Goal: Transaction & Acquisition: Purchase product/service

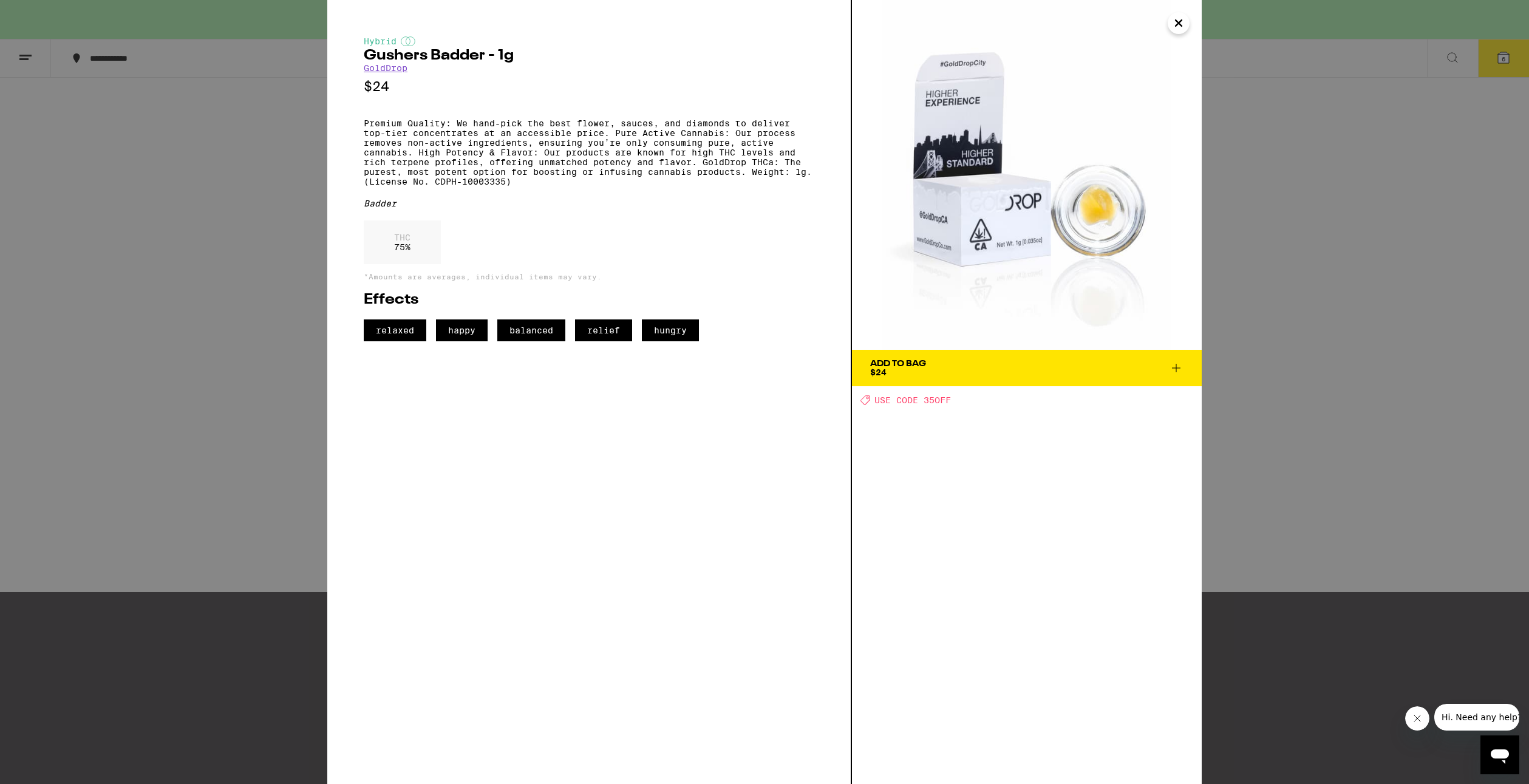
scroll to position [0, 11563]
click at [57, 66] on div "Hybrid Gushers Badder - 1g GoldDrop $24 Premium Quality: We hand-pick the best …" at bounding box center [764, 392] width 1529 height 784
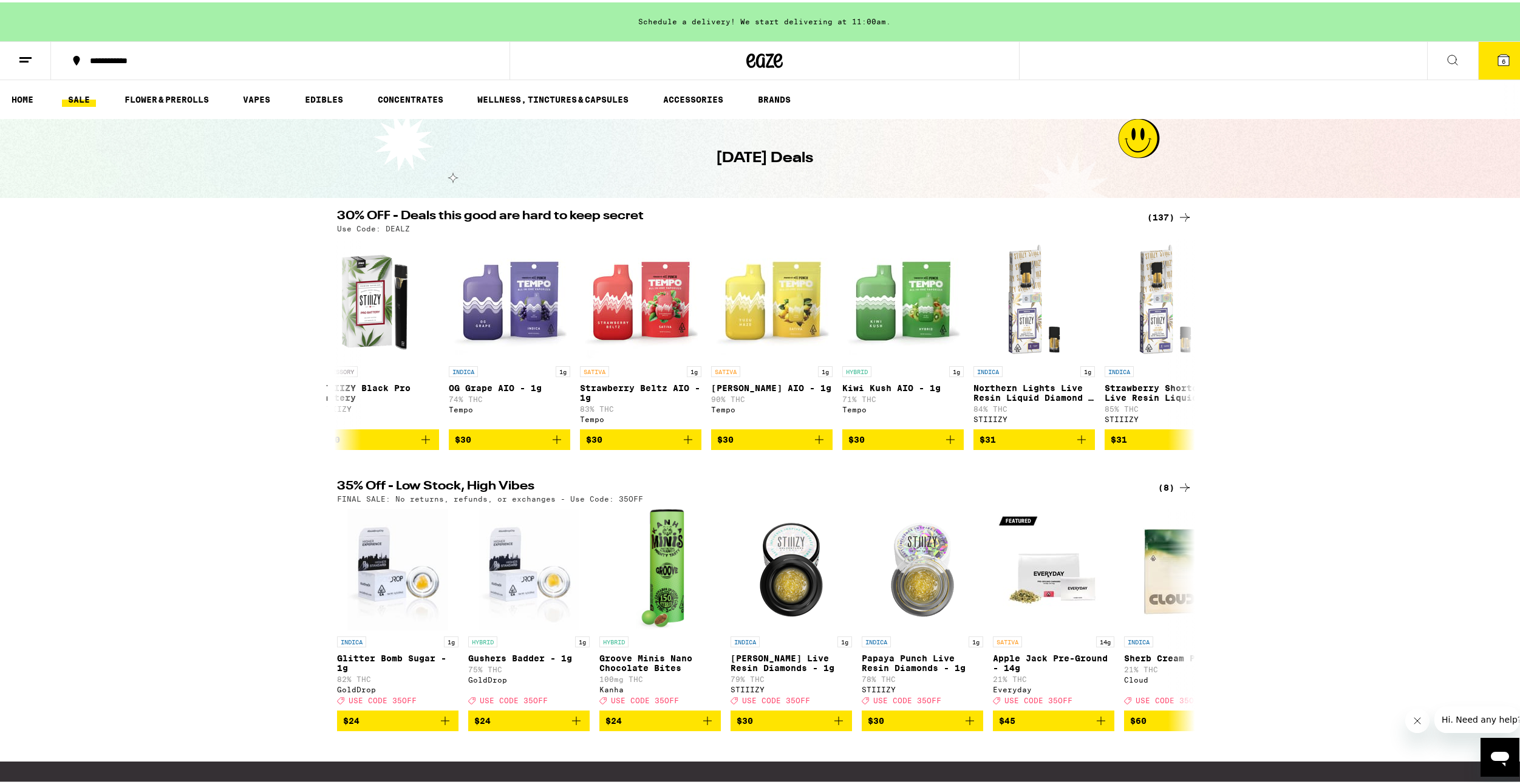
click at [84, 94] on link "SALE" at bounding box center [79, 97] width 34 height 15
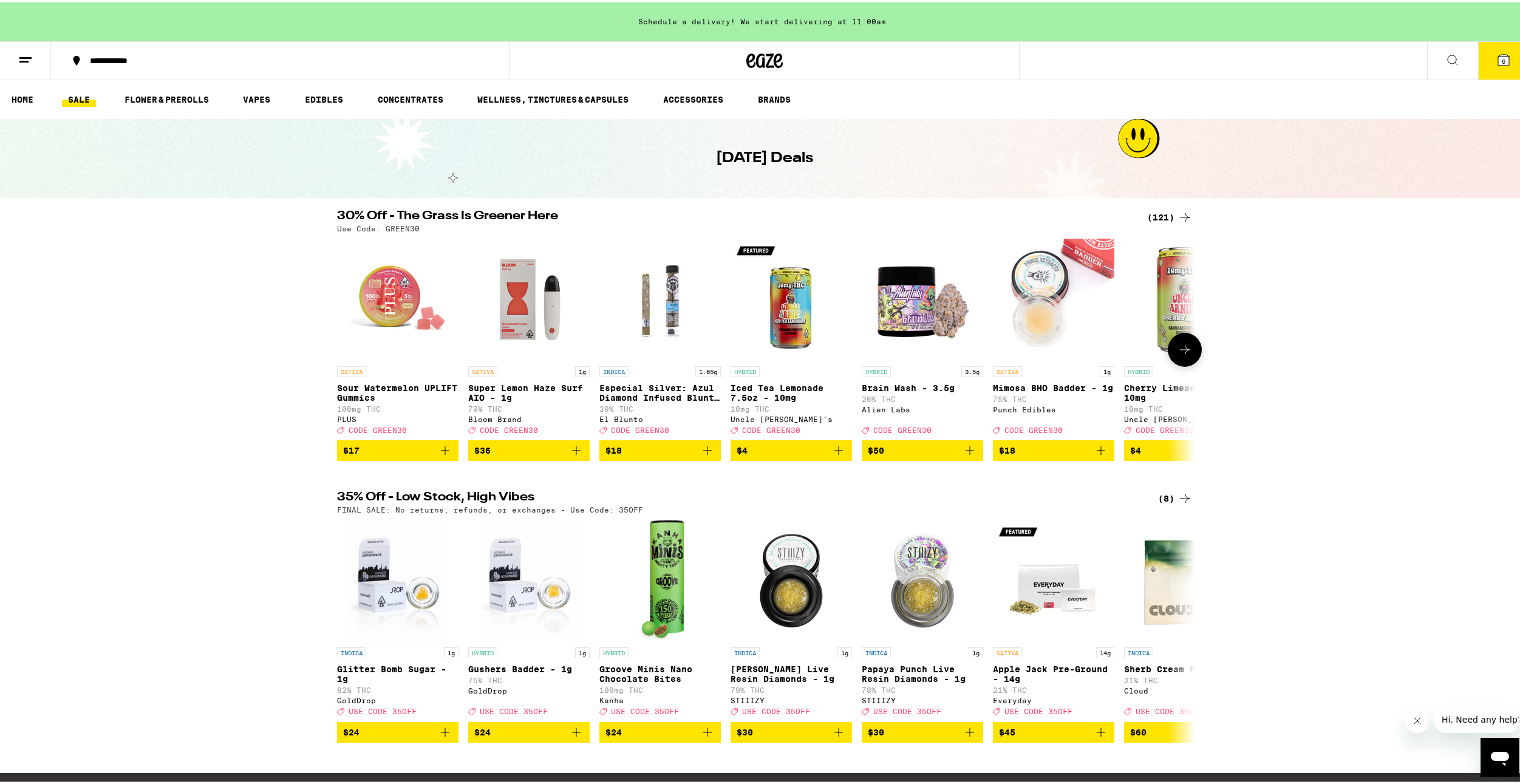
click at [1177, 355] on icon at bounding box center [1185, 347] width 15 height 15
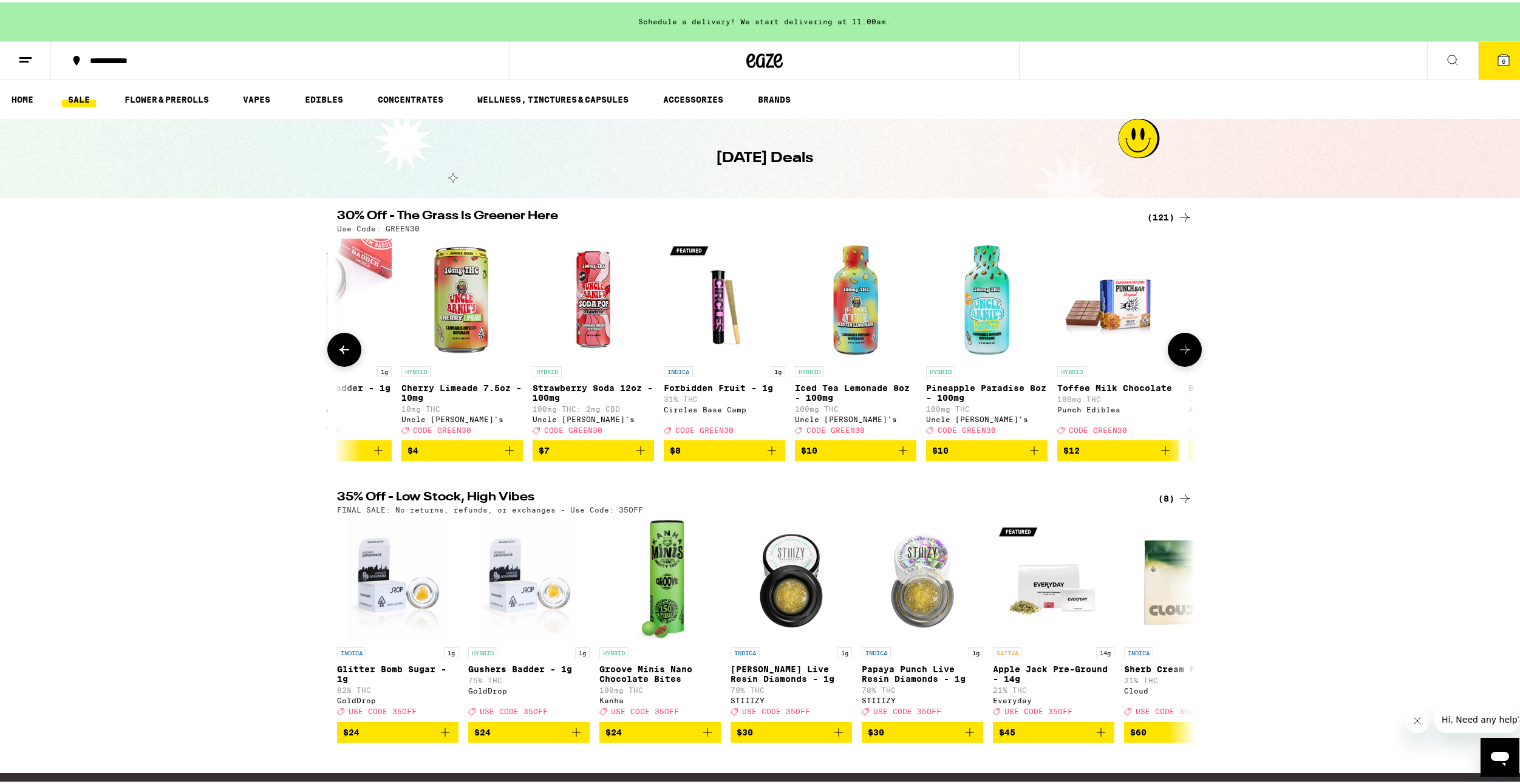
click at [1195, 353] on button at bounding box center [1185, 347] width 34 height 34
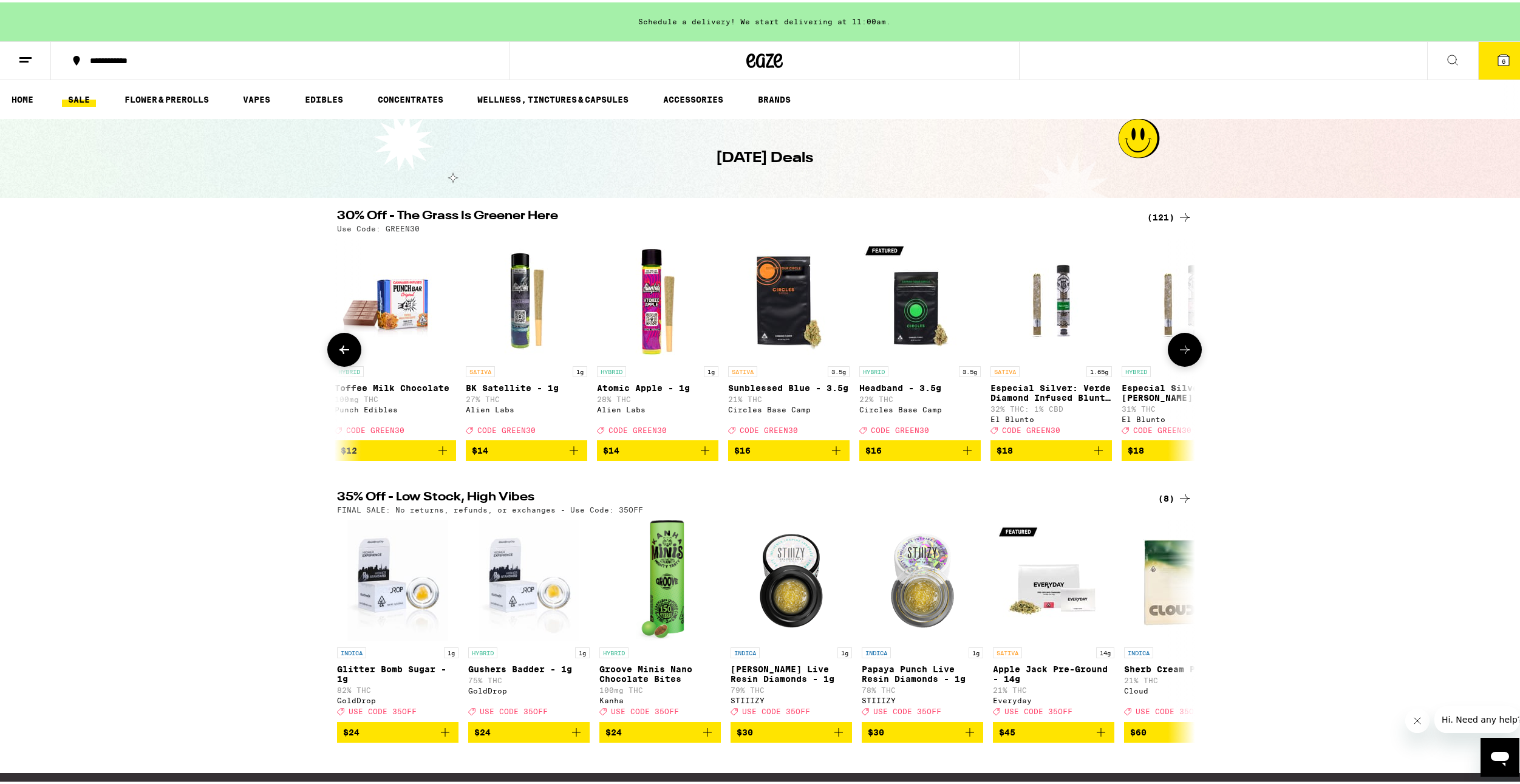
click at [1187, 338] on button at bounding box center [1185, 347] width 34 height 34
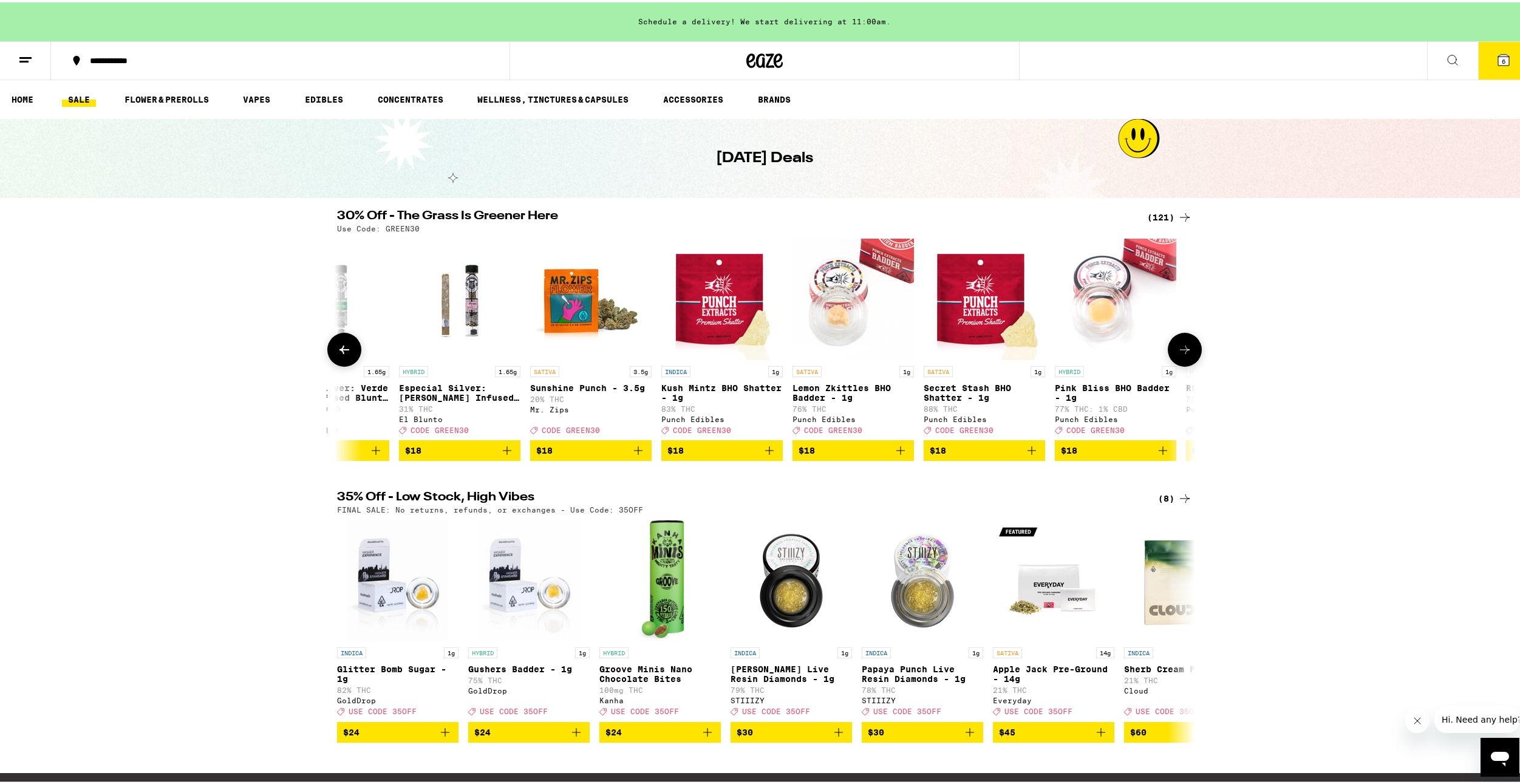
click at [1186, 353] on icon at bounding box center [1185, 347] width 15 height 15
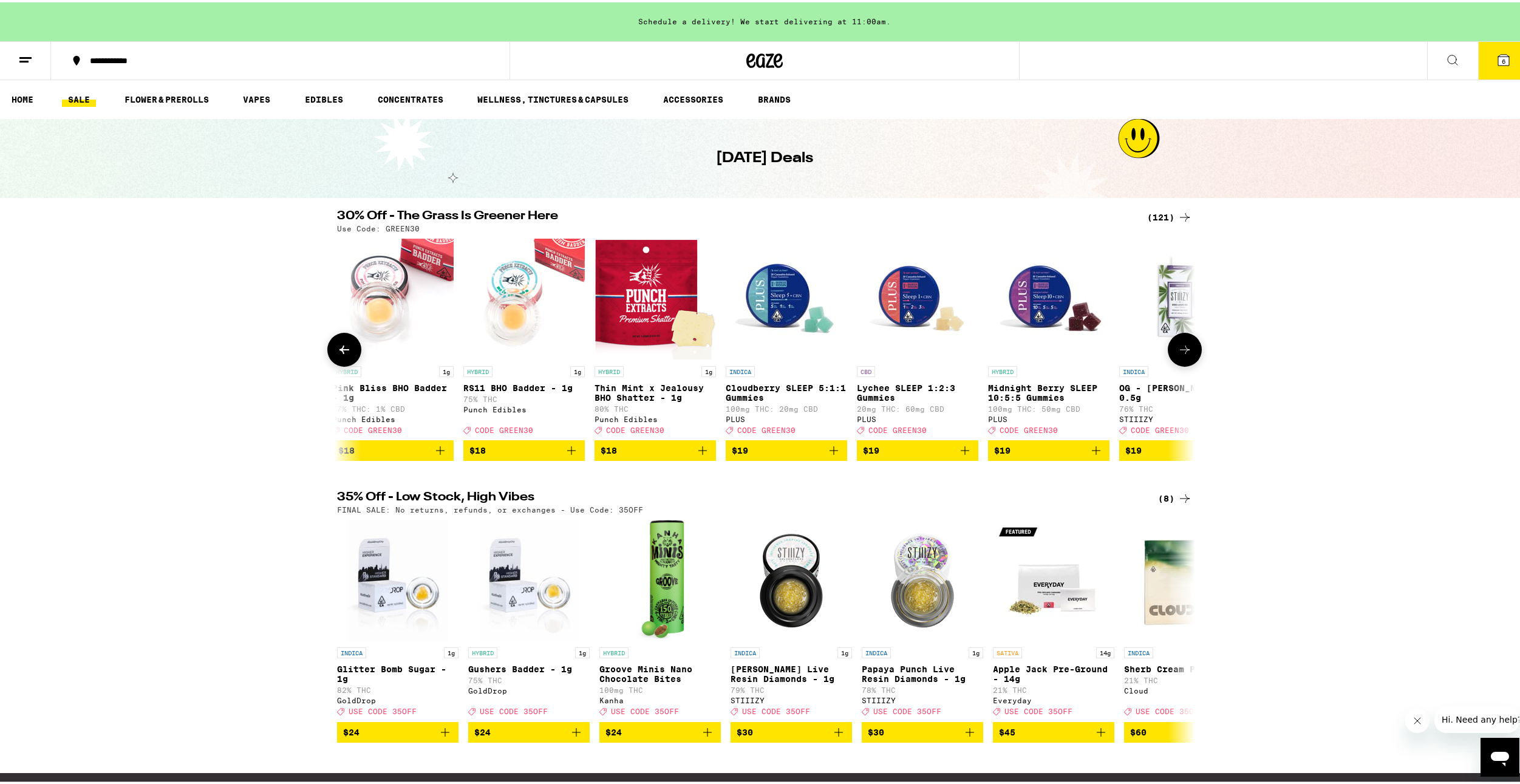
click at [1186, 353] on icon at bounding box center [1185, 347] width 15 height 15
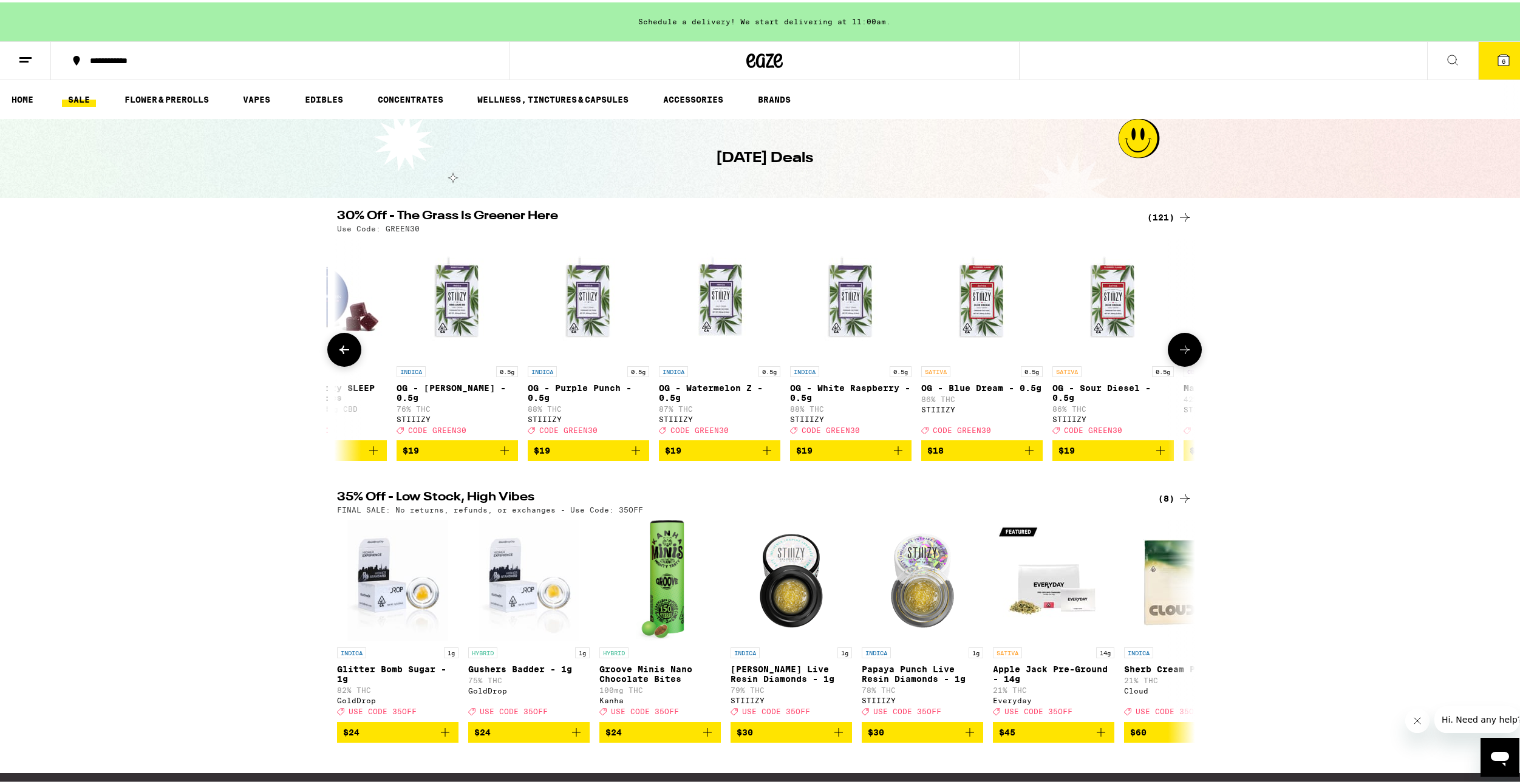
click at [1186, 353] on icon at bounding box center [1185, 347] width 15 height 15
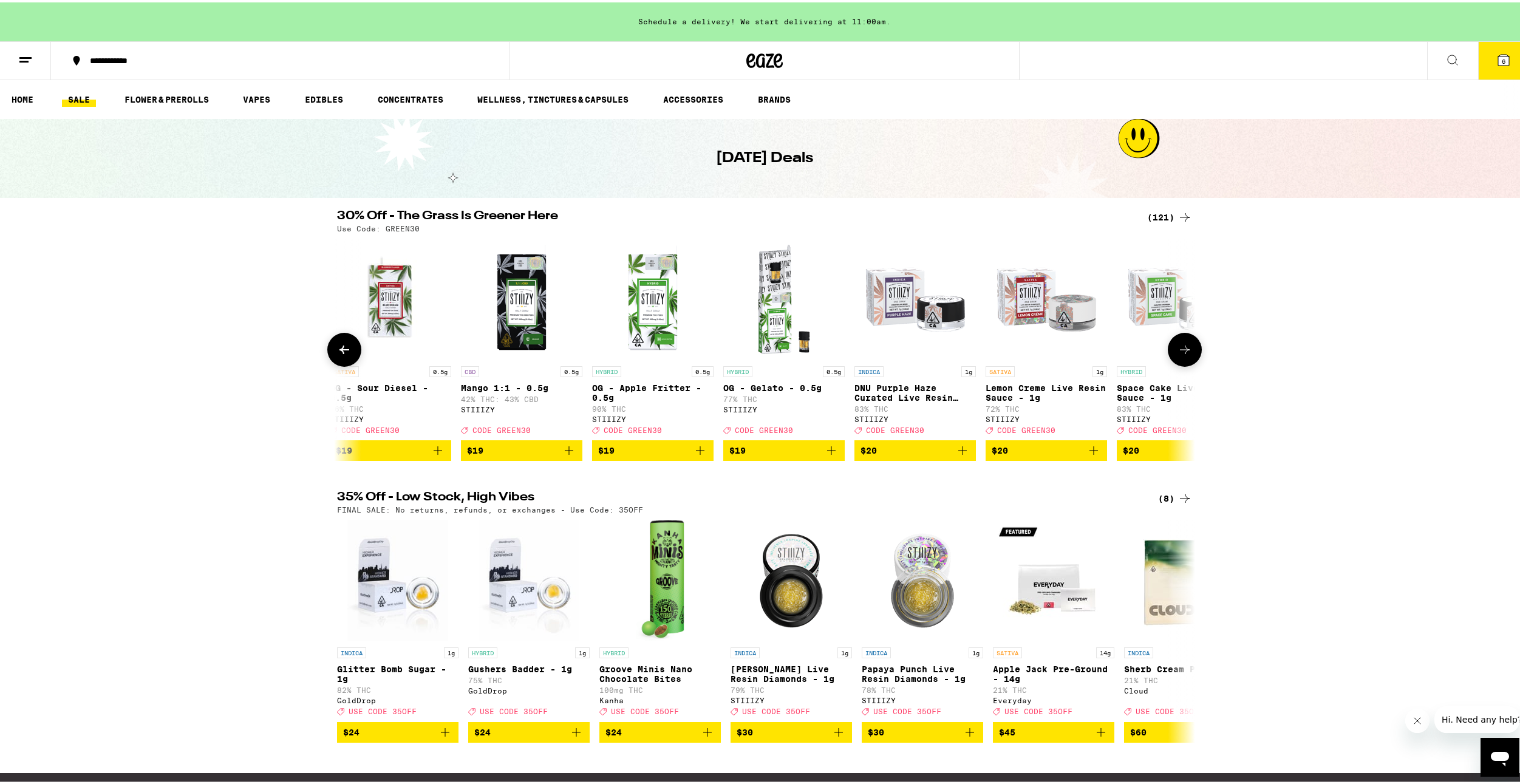
click at [1186, 353] on icon at bounding box center [1185, 347] width 15 height 15
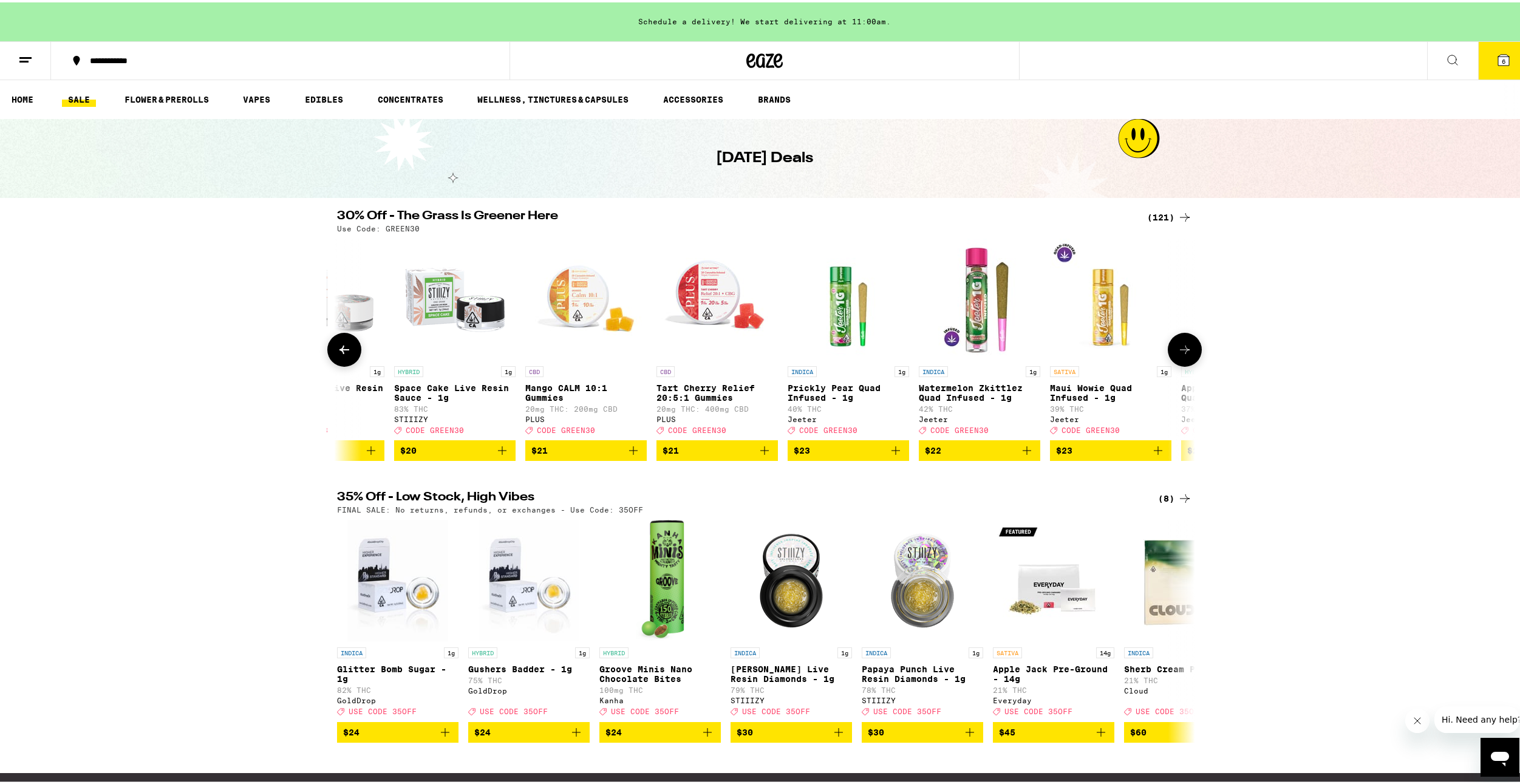
click at [1186, 353] on icon at bounding box center [1185, 347] width 15 height 15
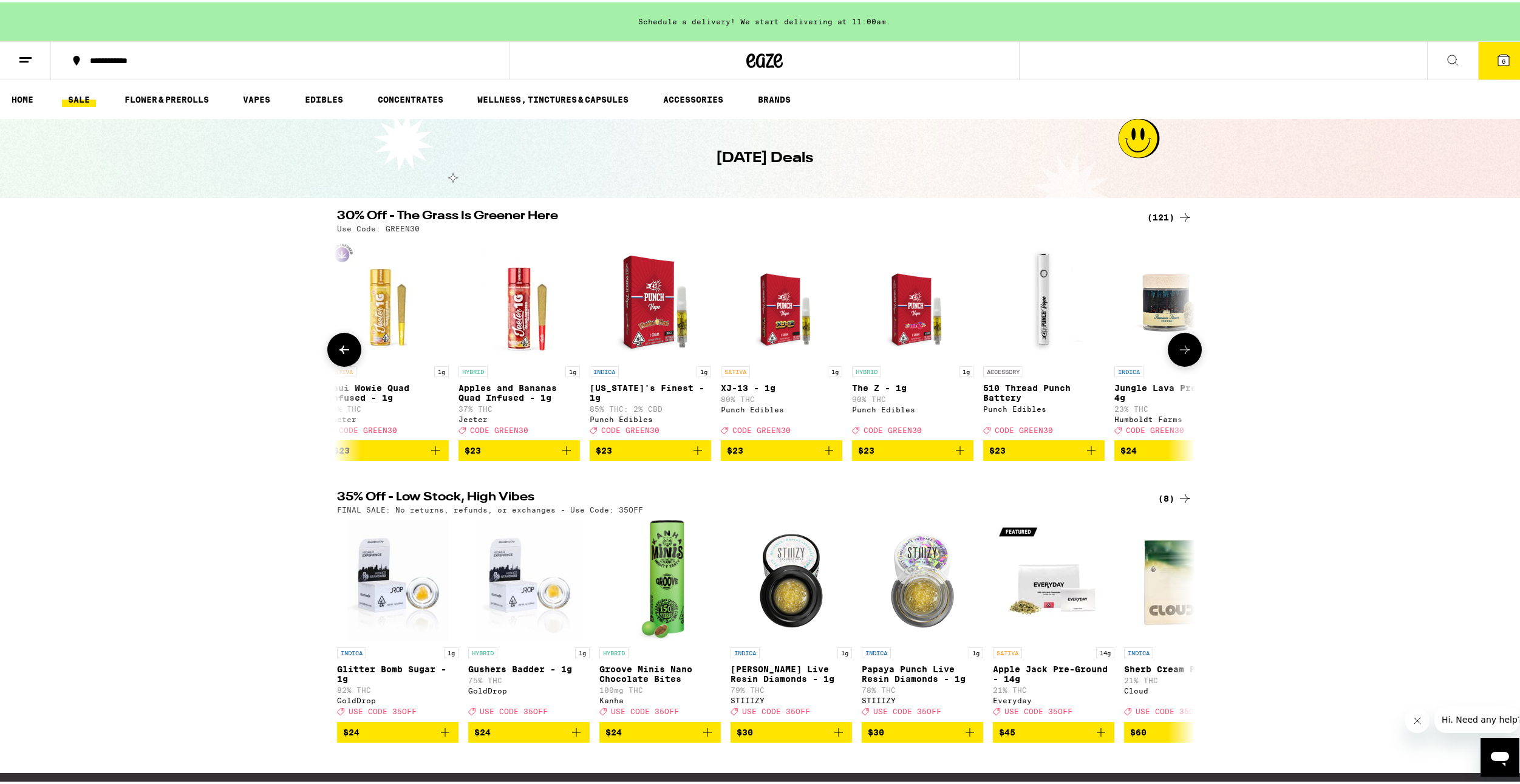
click at [1185, 355] on icon at bounding box center [1185, 347] width 15 height 15
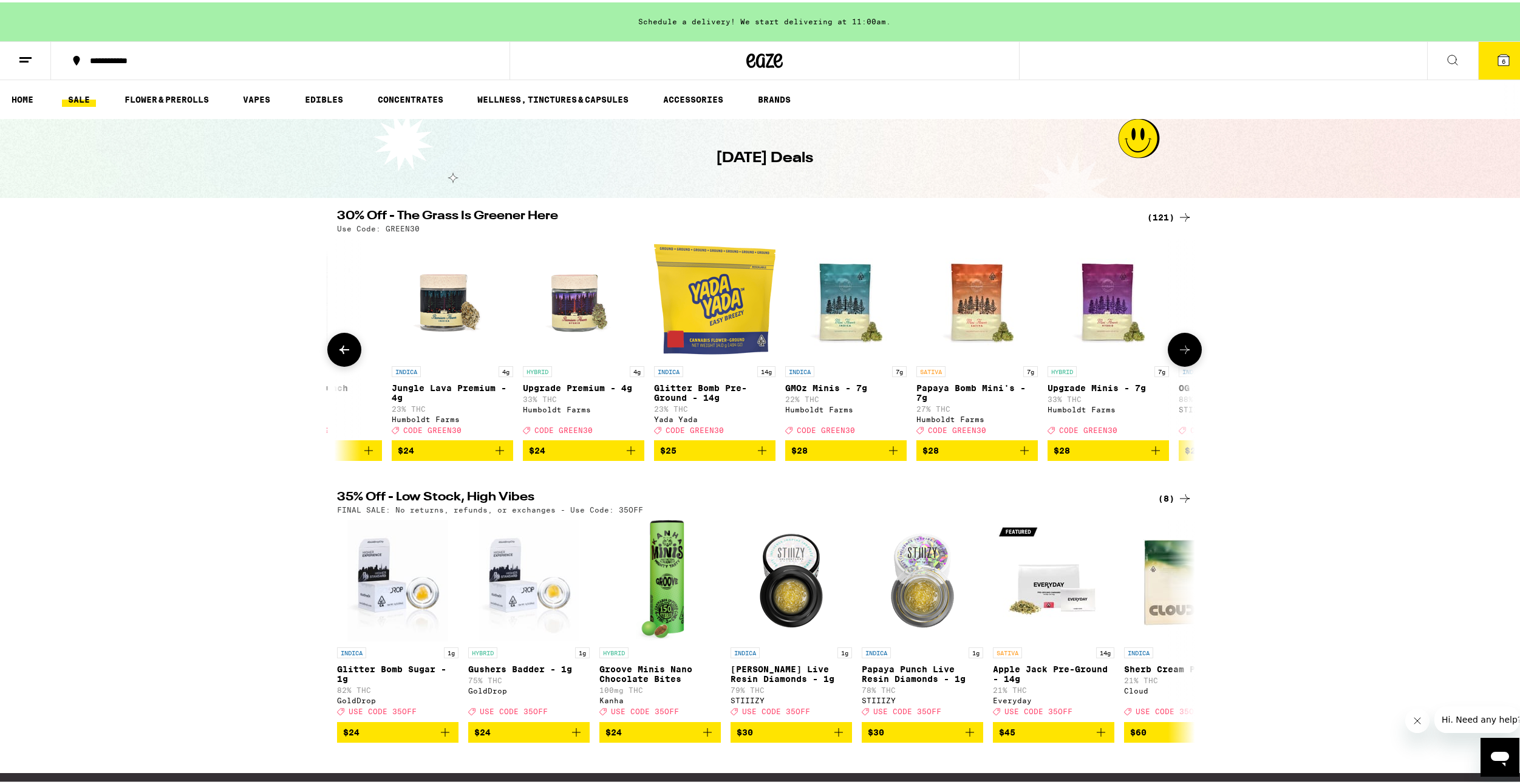
click at [1181, 352] on icon at bounding box center [1185, 347] width 15 height 15
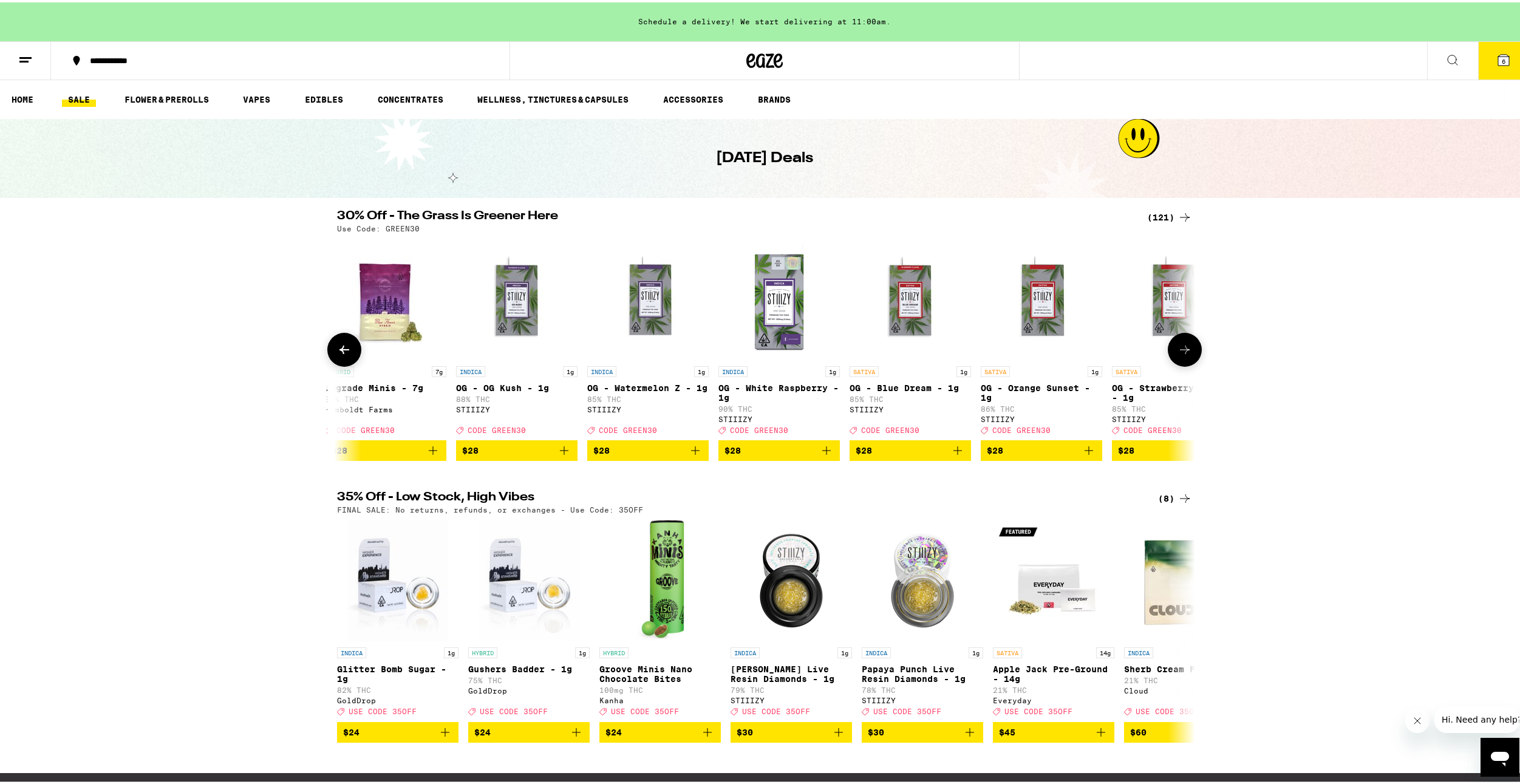
click at [1181, 352] on icon at bounding box center [1185, 347] width 15 height 15
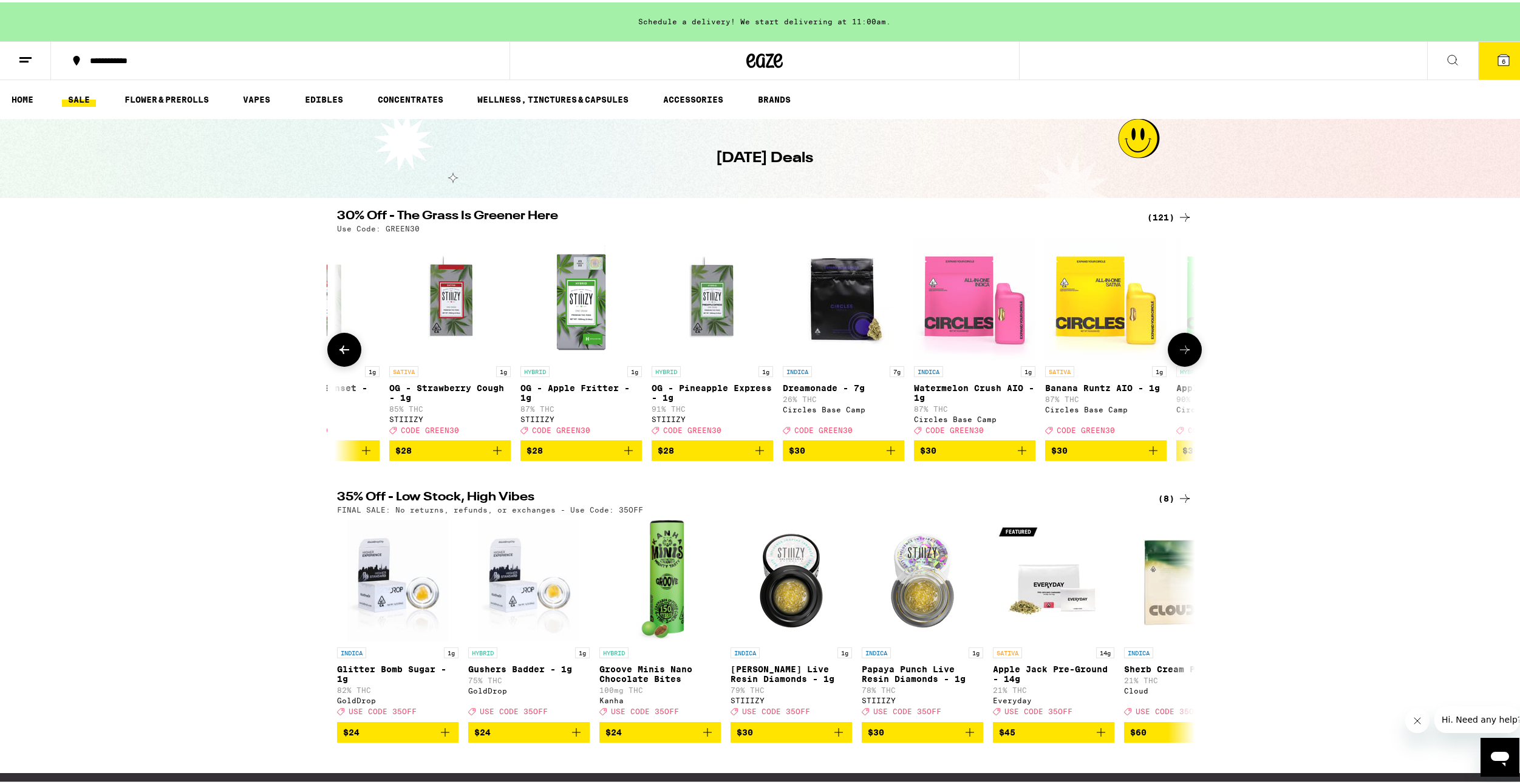
click at [1191, 349] on button at bounding box center [1185, 347] width 34 height 34
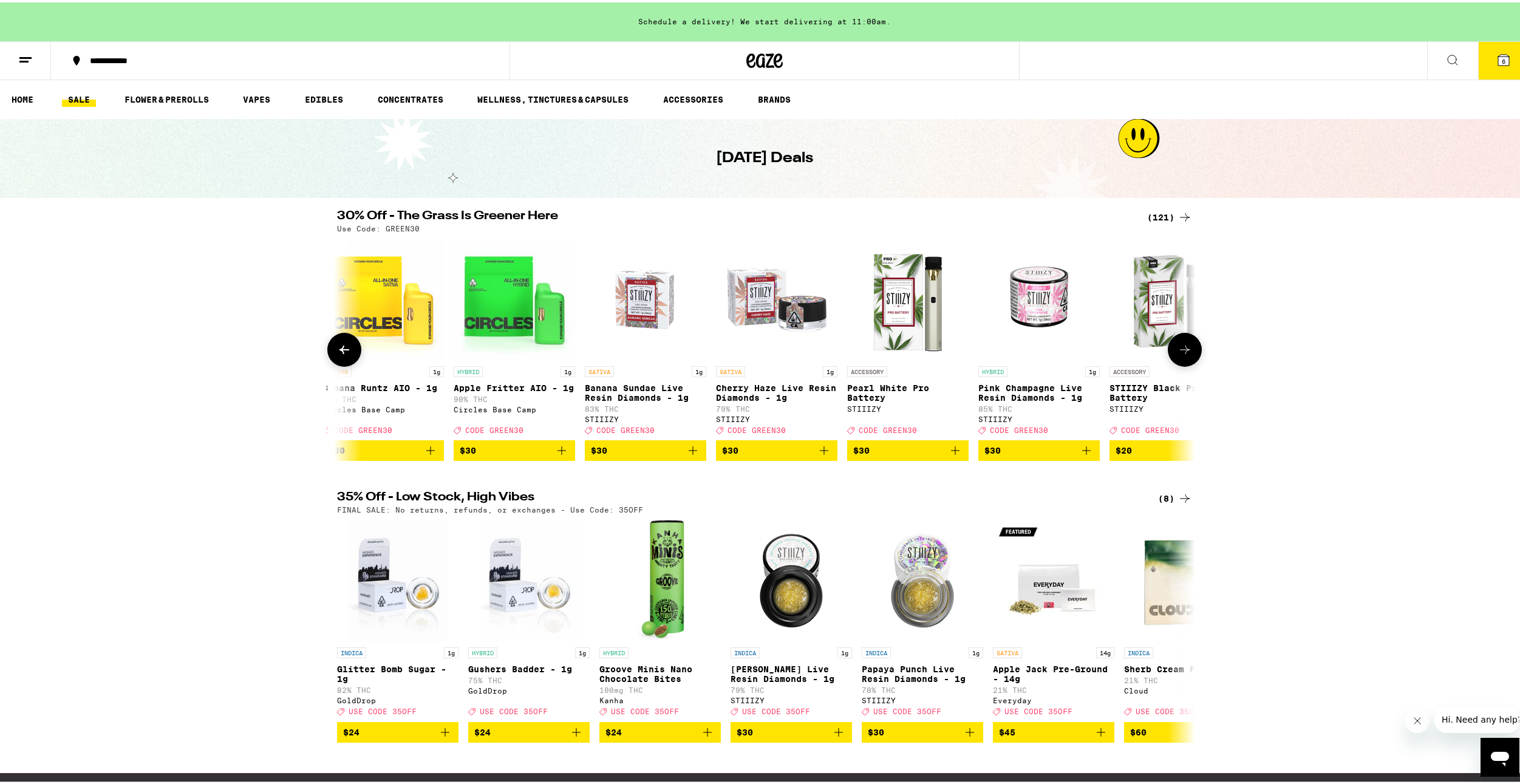
click at [1180, 346] on icon at bounding box center [1185, 347] width 15 height 15
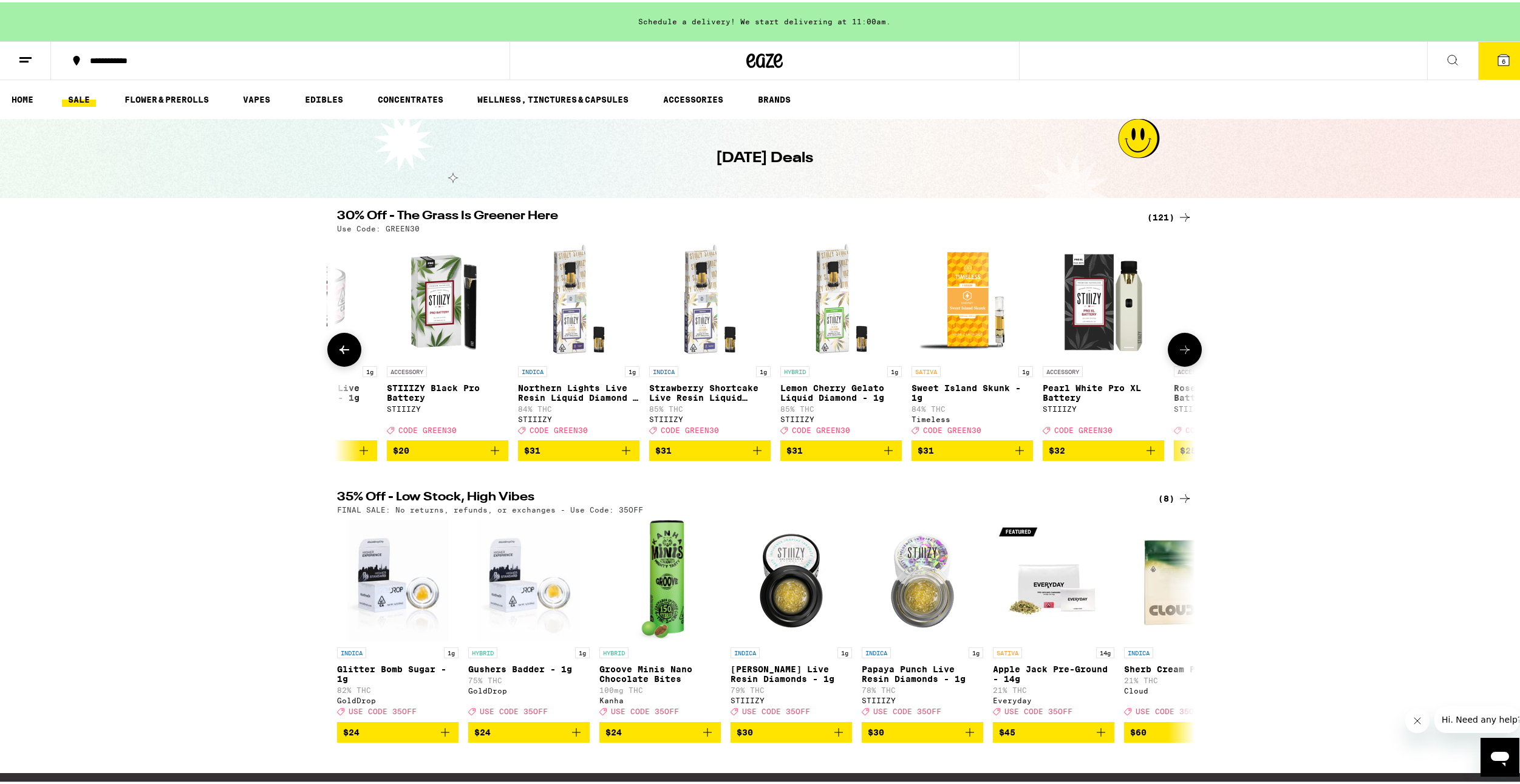
click at [1185, 346] on icon at bounding box center [1185, 347] width 15 height 15
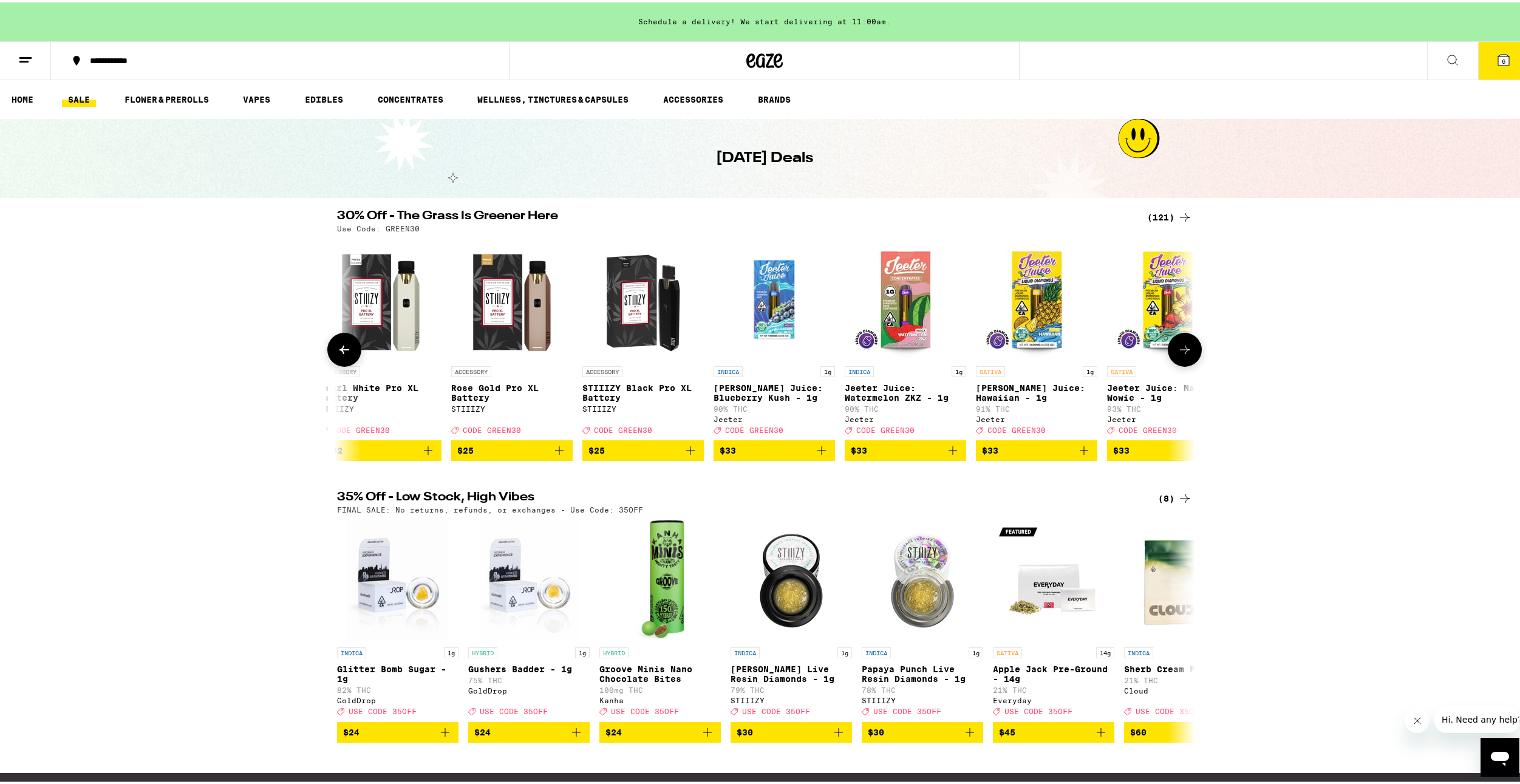
click at [1180, 352] on icon at bounding box center [1185, 347] width 10 height 9
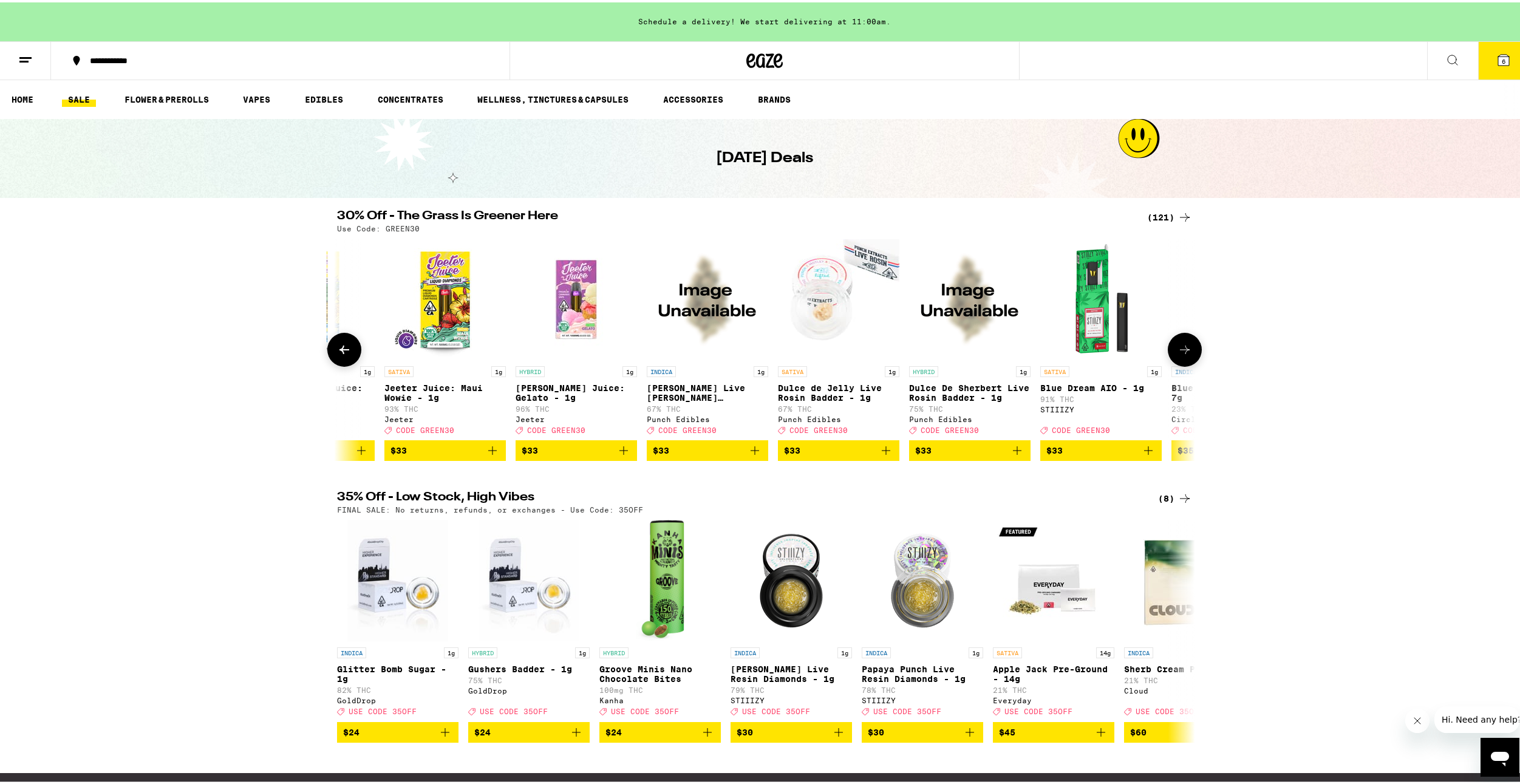
click at [1180, 352] on icon at bounding box center [1185, 347] width 10 height 9
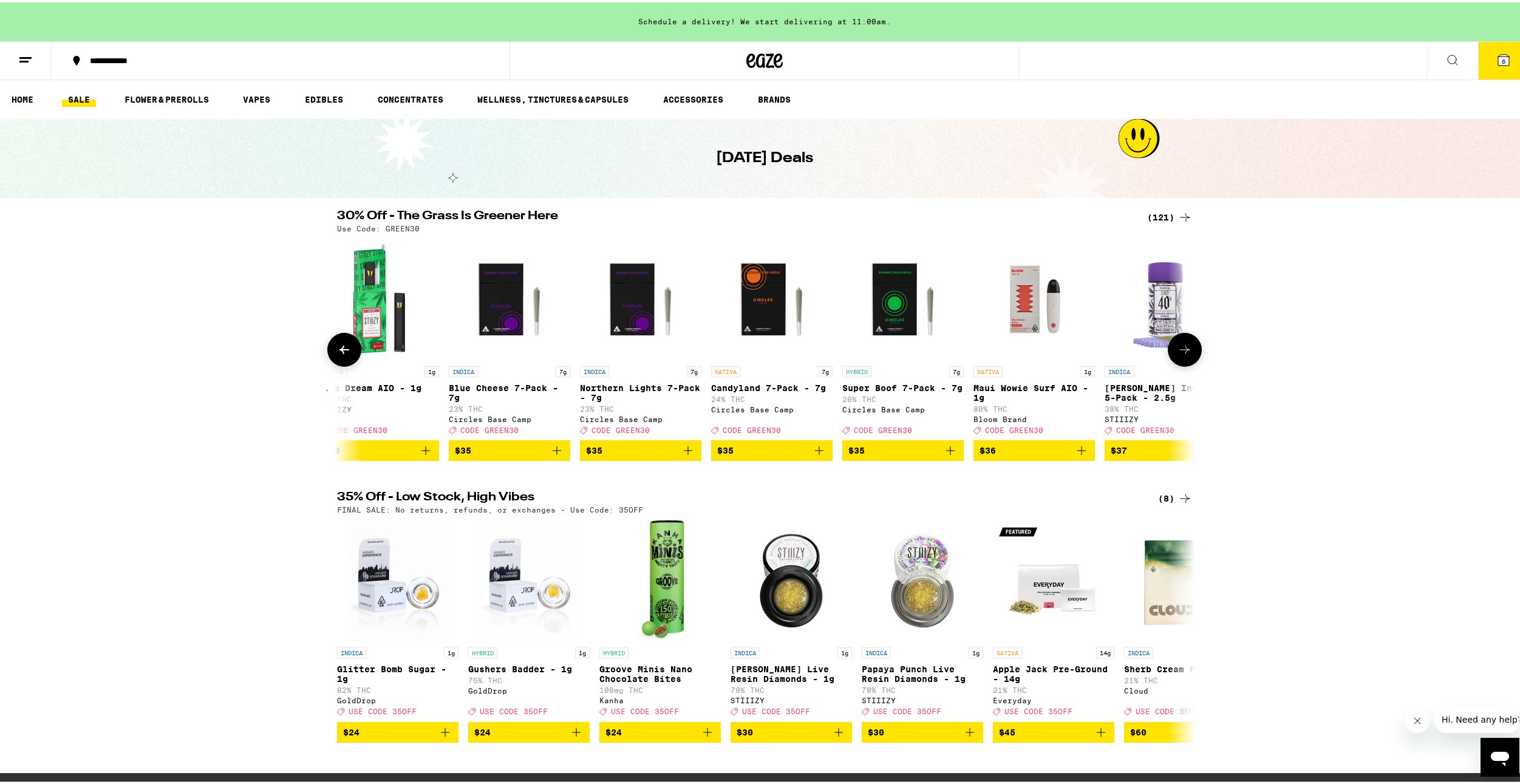
click at [1180, 352] on icon at bounding box center [1185, 347] width 10 height 9
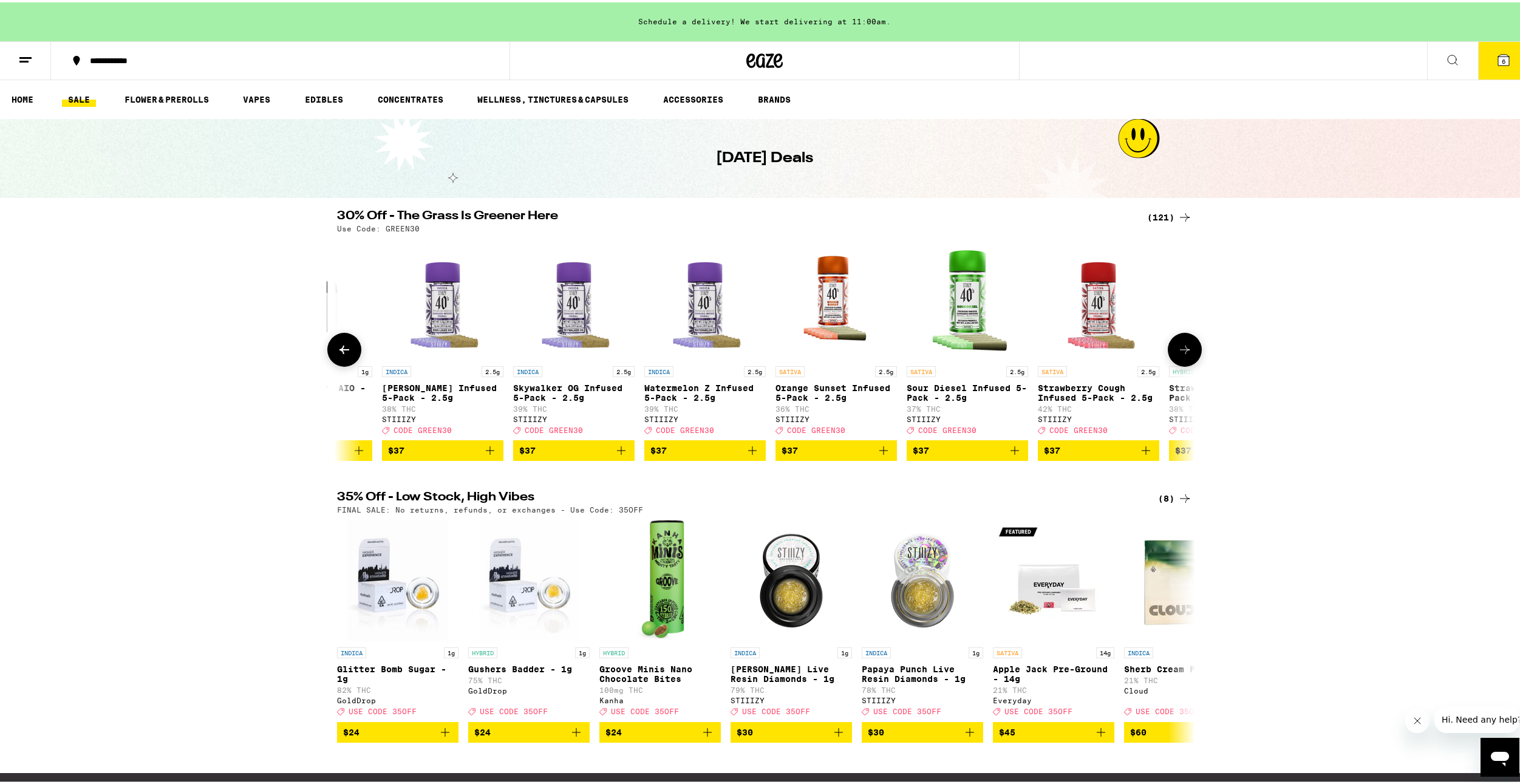
click at [1180, 352] on icon at bounding box center [1185, 347] width 10 height 9
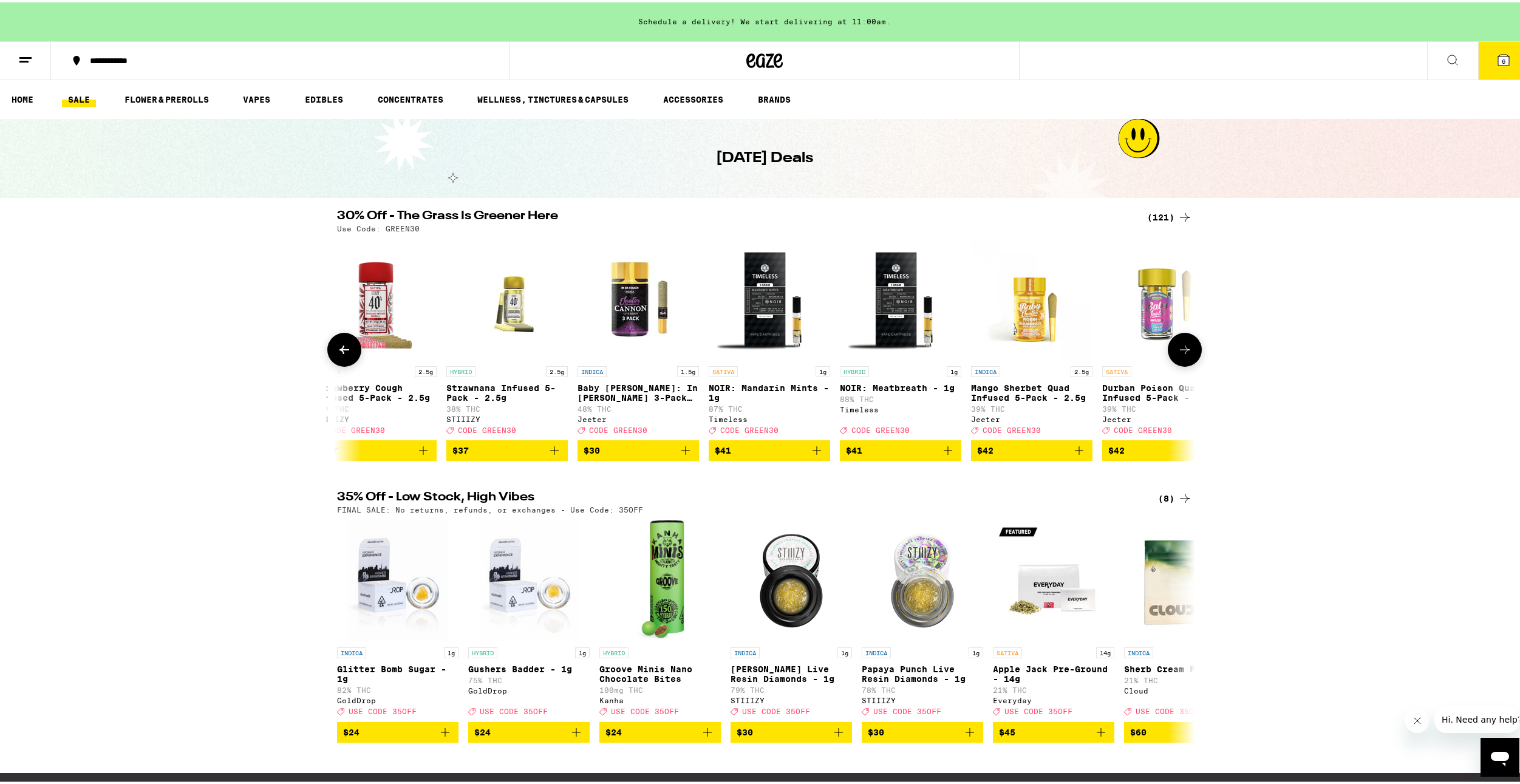
click at [1185, 349] on icon at bounding box center [1185, 347] width 15 height 15
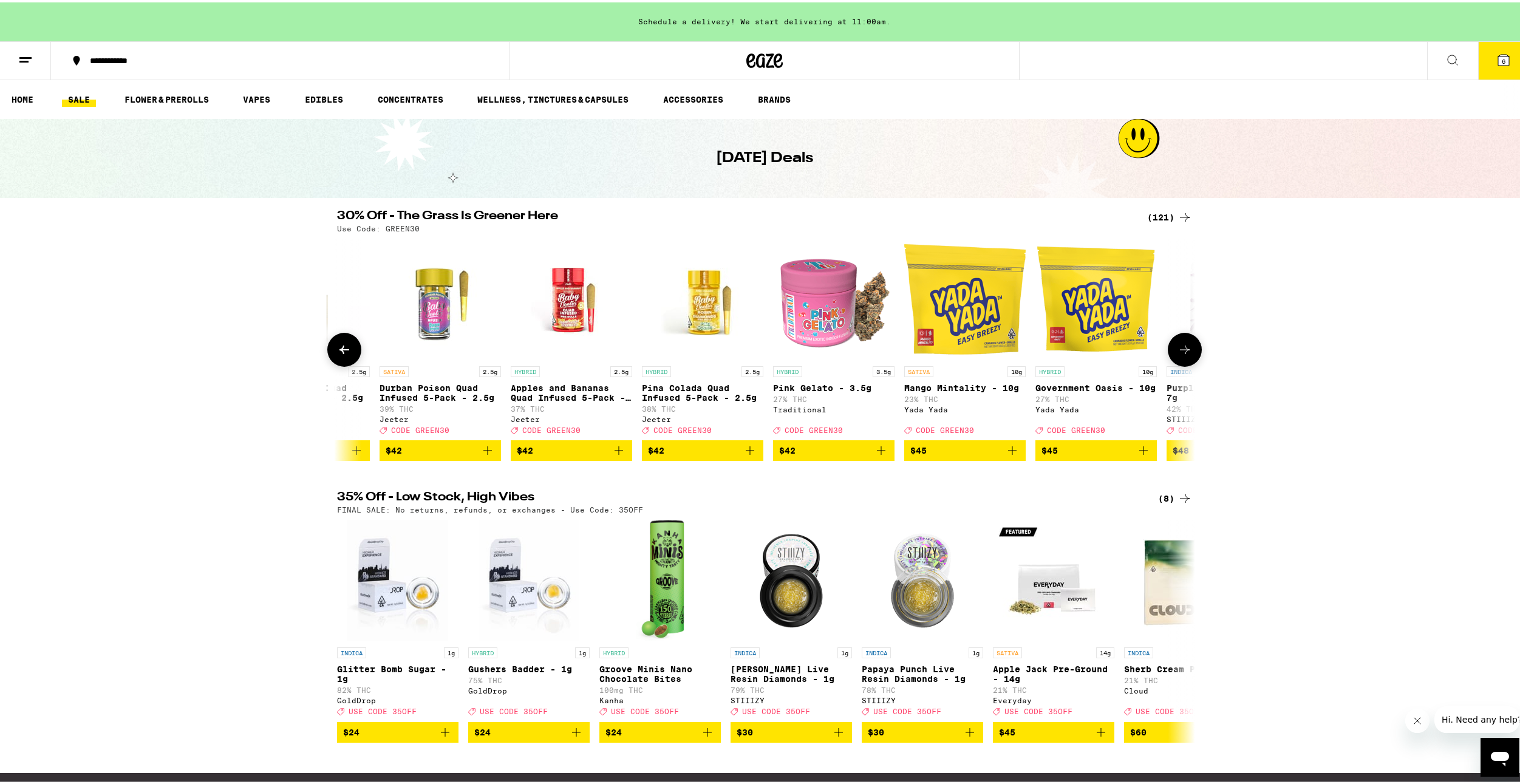
click at [1185, 349] on icon at bounding box center [1185, 347] width 15 height 15
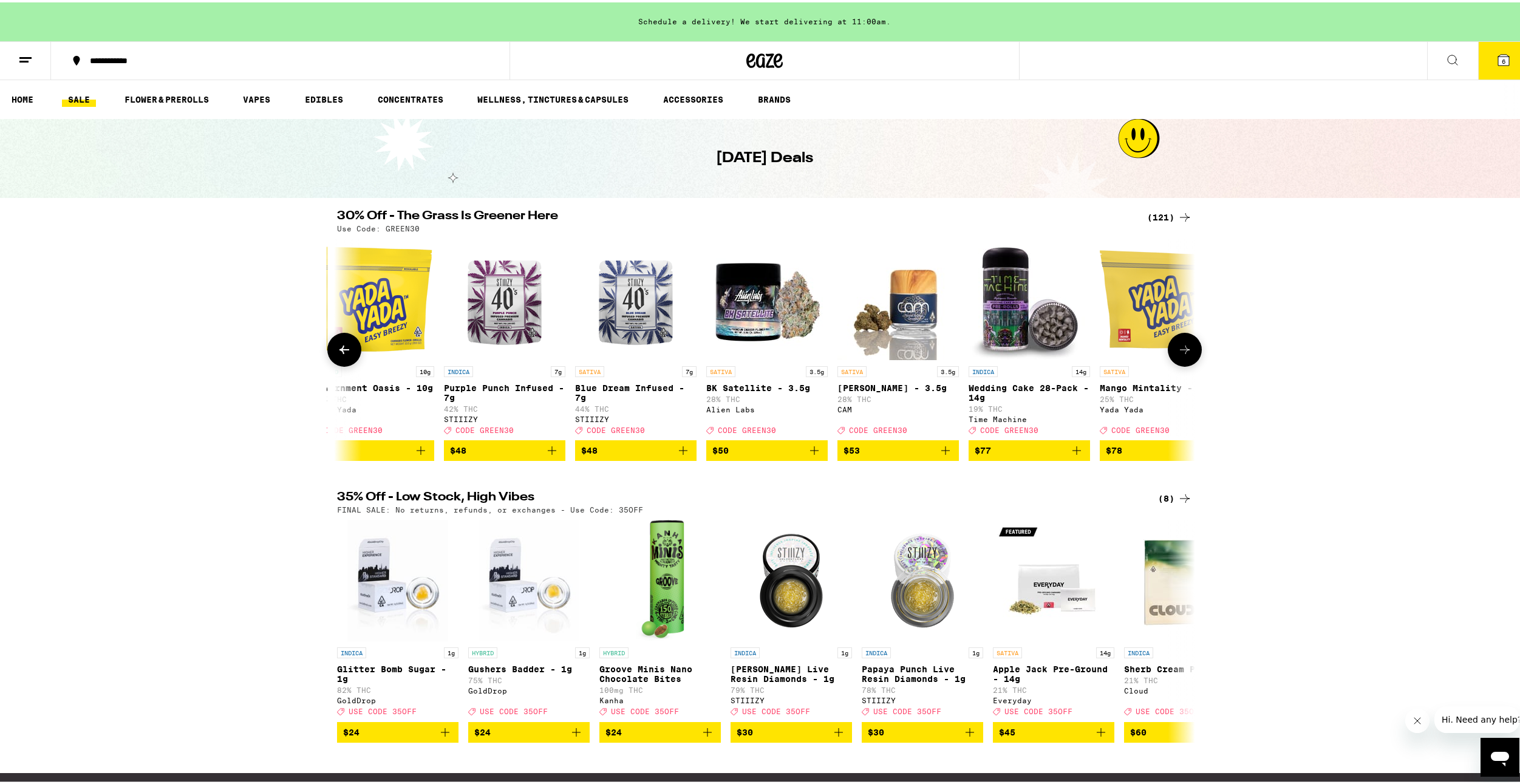
click at [1185, 349] on icon at bounding box center [1185, 347] width 15 height 15
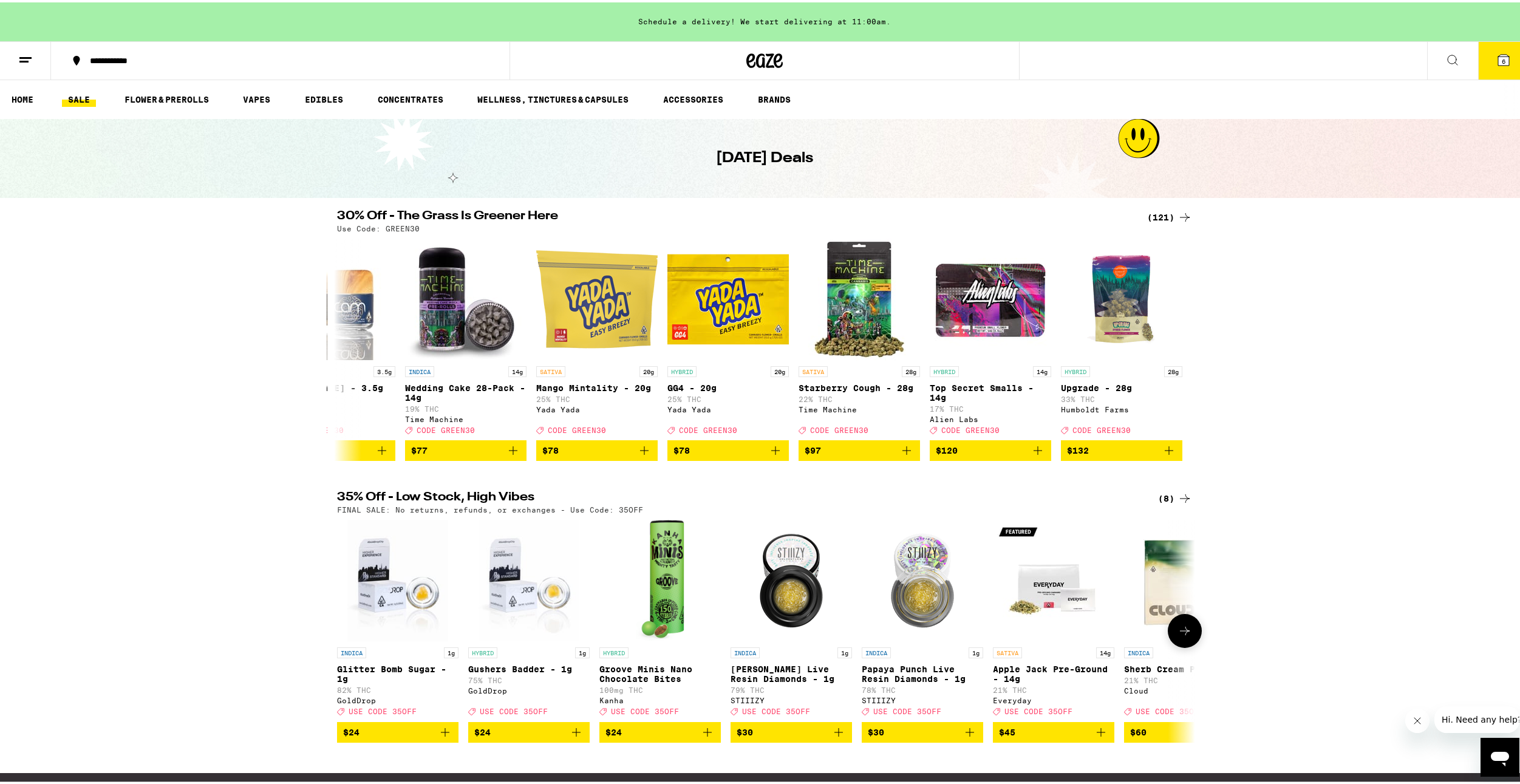
scroll to position [182, 0]
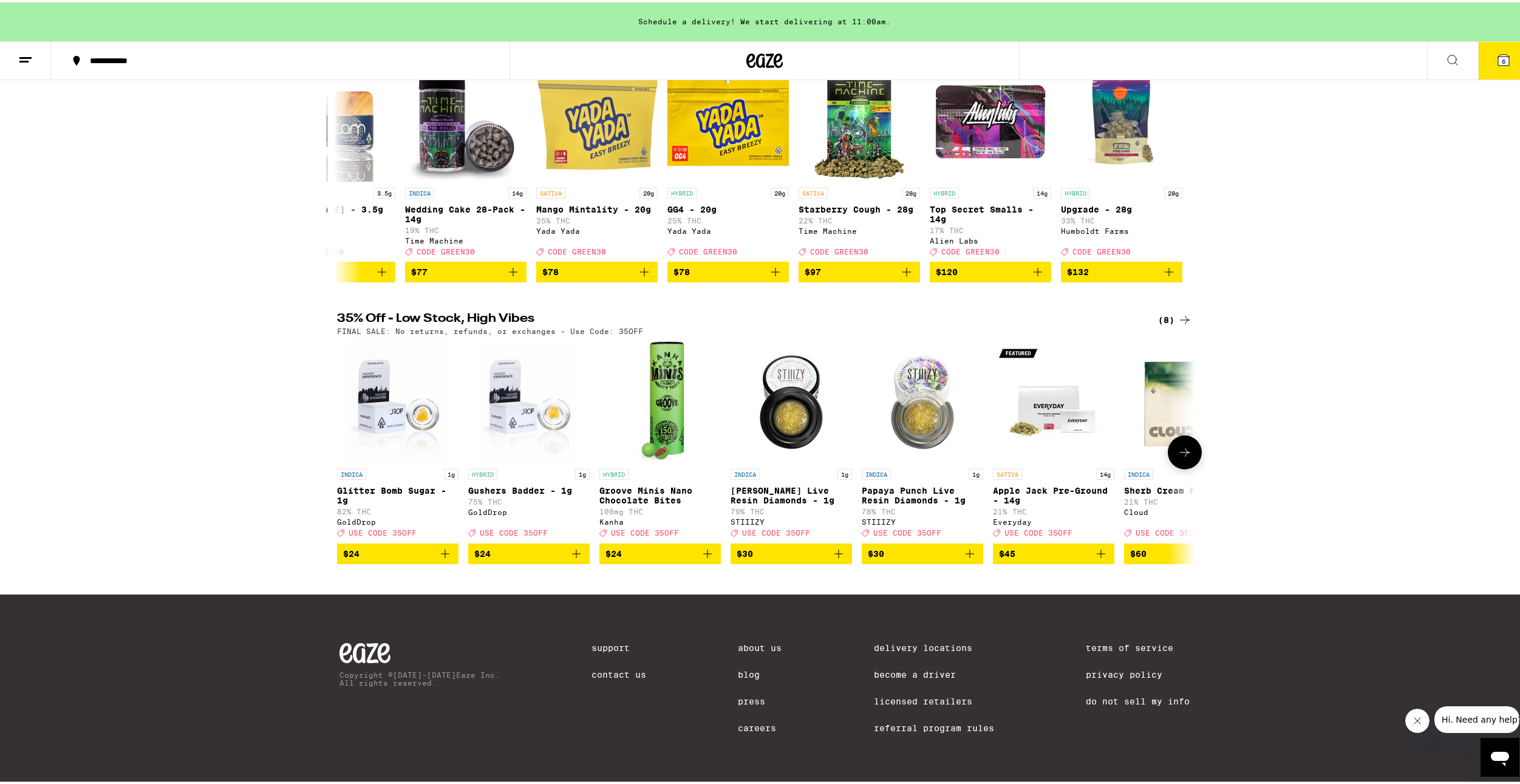
click at [1189, 463] on button at bounding box center [1185, 450] width 34 height 34
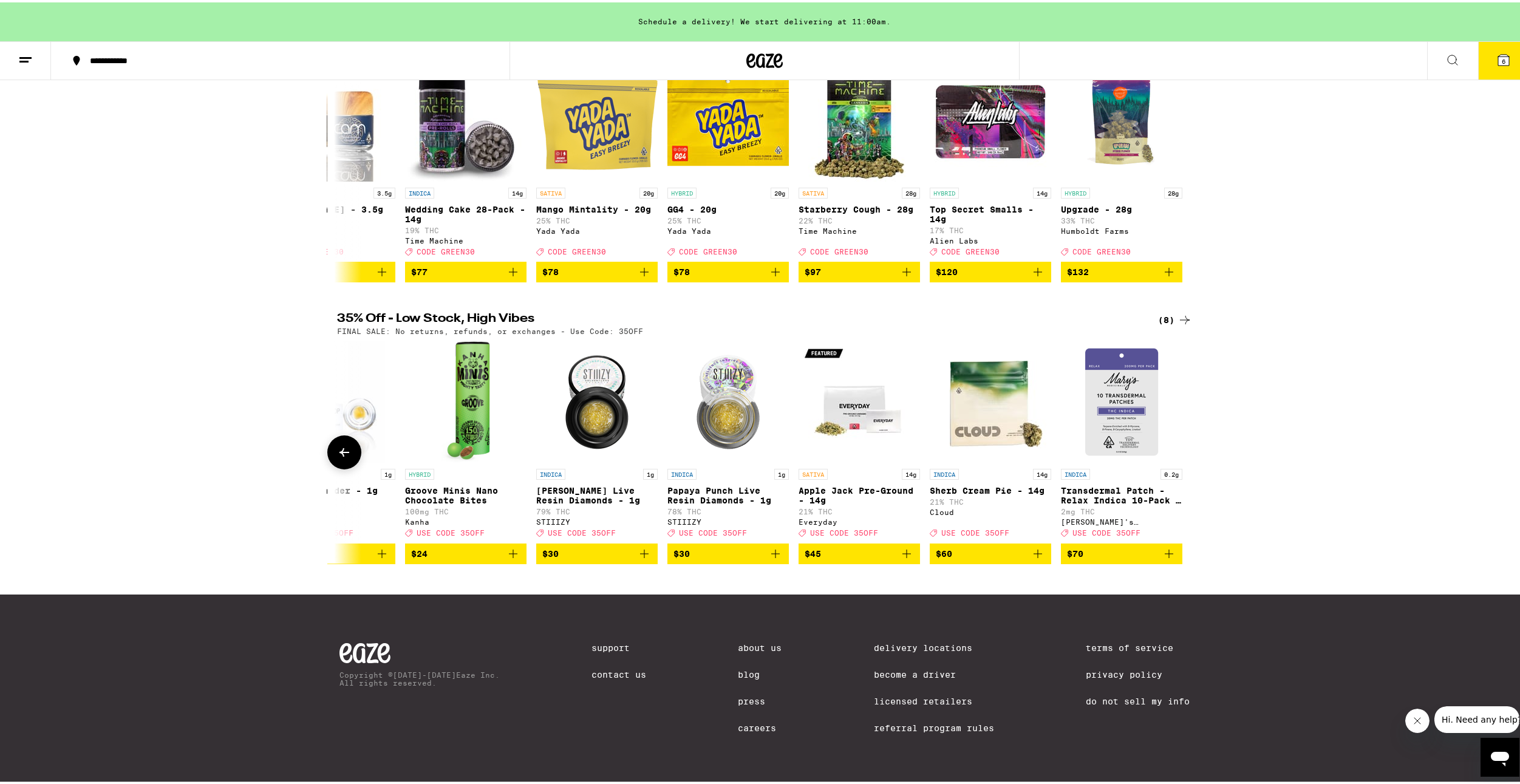
scroll to position [0, 0]
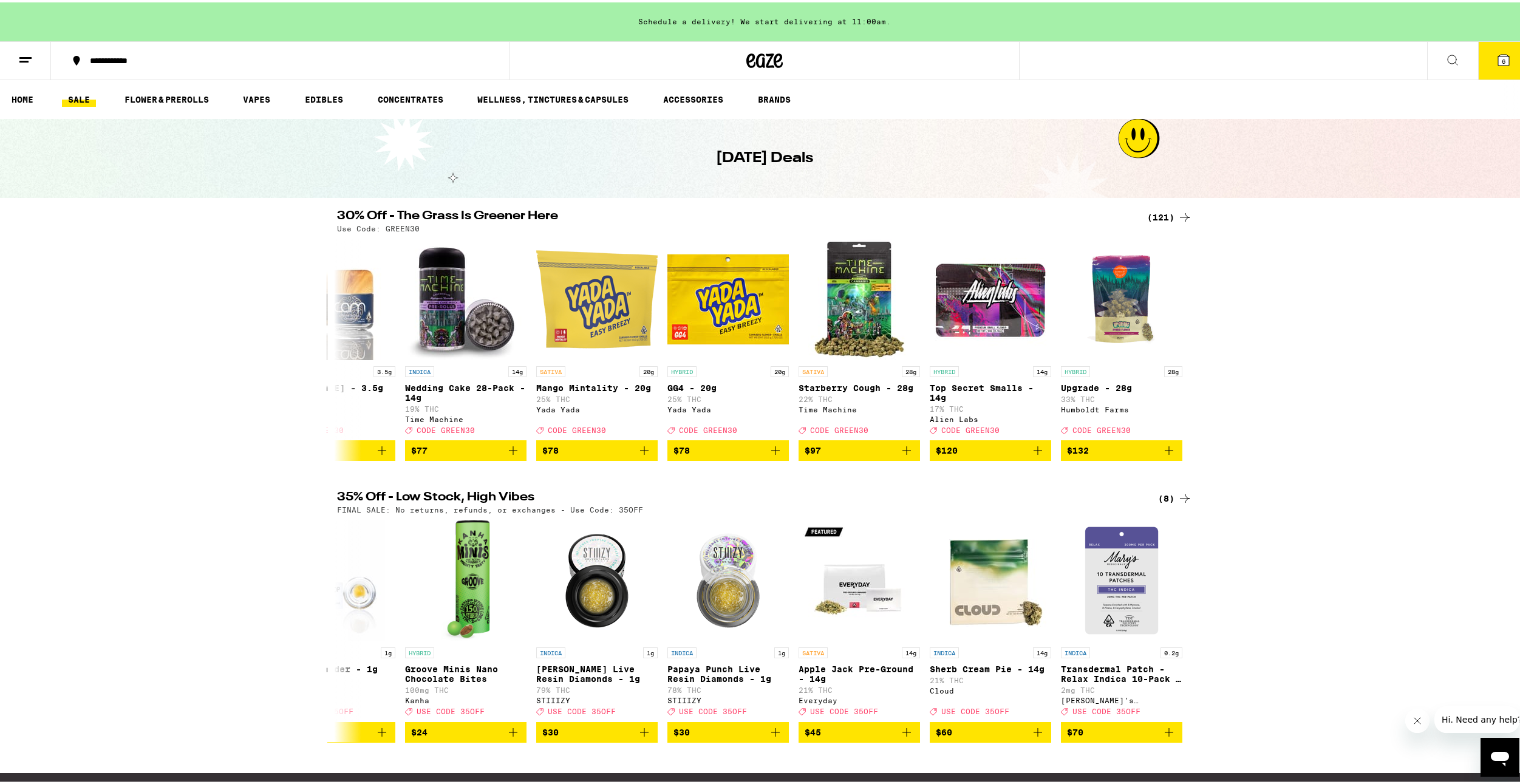
click at [321, 354] on div "30% Off - The Grass Is Greener Here (121) Use Code: GREEN30 SATIVA Sour Waterme…" at bounding box center [764, 333] width 1529 height 251
click at [337, 354] on icon at bounding box center [344, 347] width 15 height 15
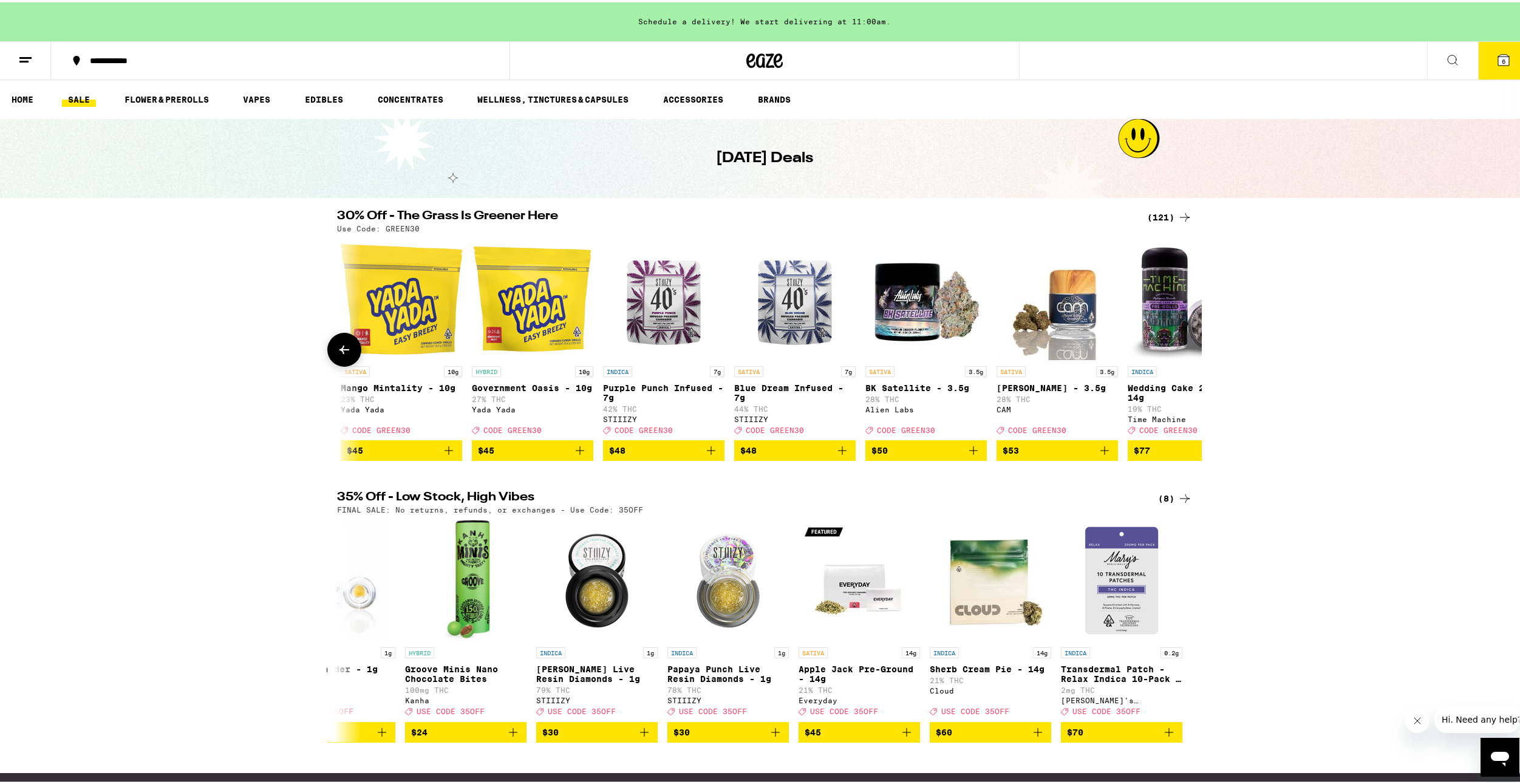
click at [337, 354] on icon at bounding box center [344, 347] width 15 height 15
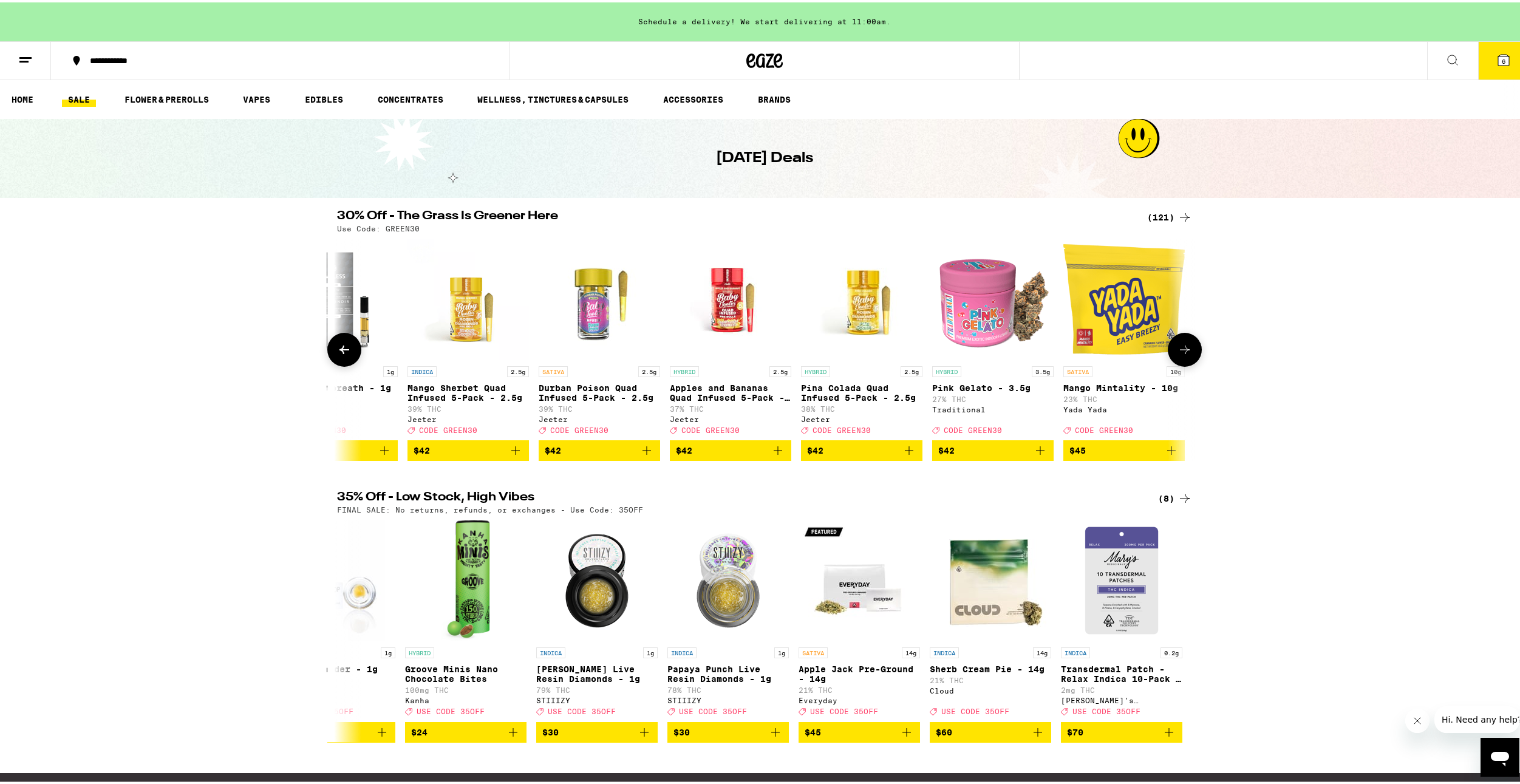
click at [337, 354] on icon at bounding box center [344, 347] width 15 height 15
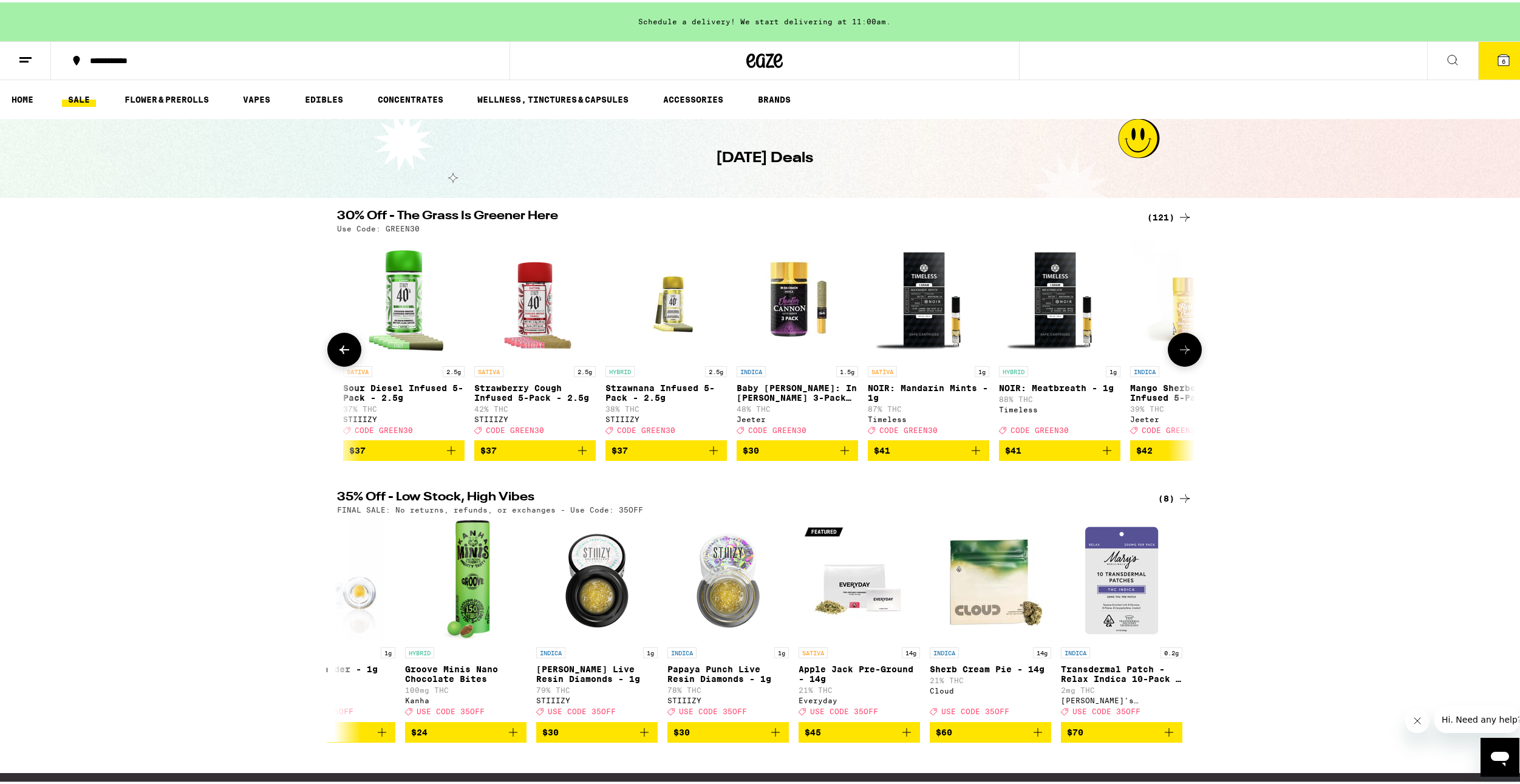
click at [337, 355] on icon at bounding box center [344, 347] width 15 height 15
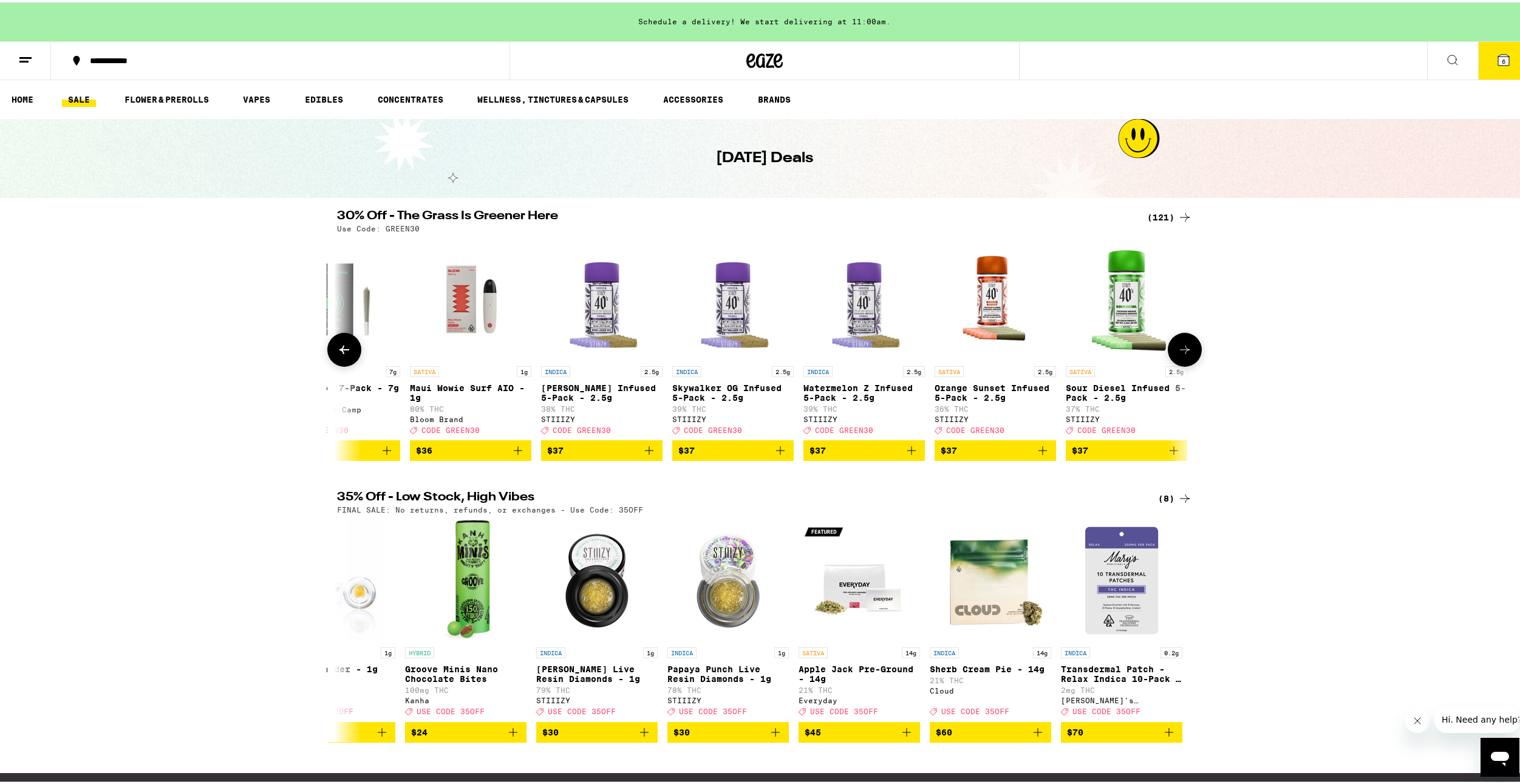
click at [337, 355] on icon at bounding box center [344, 347] width 15 height 15
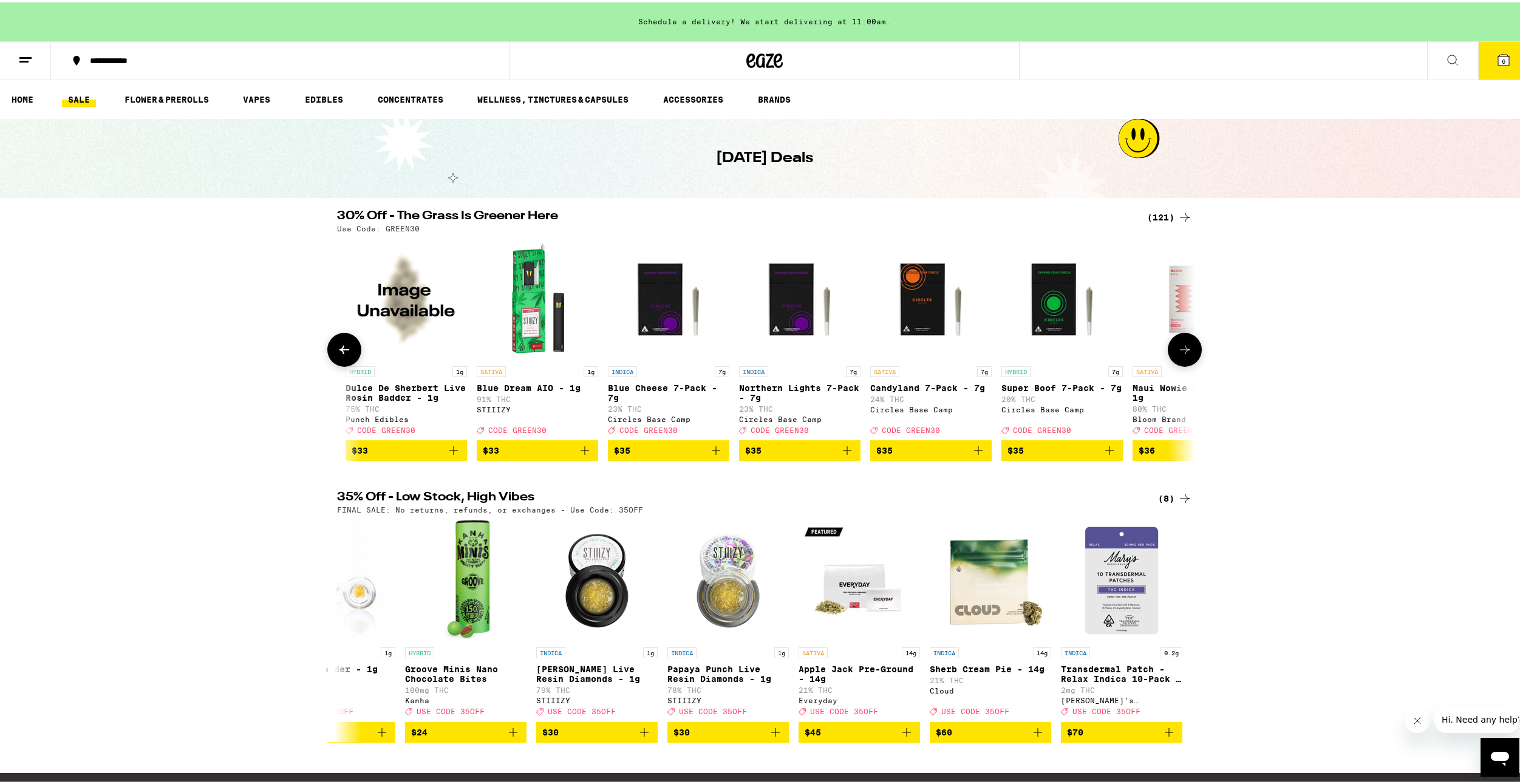
click at [337, 355] on icon at bounding box center [344, 347] width 15 height 15
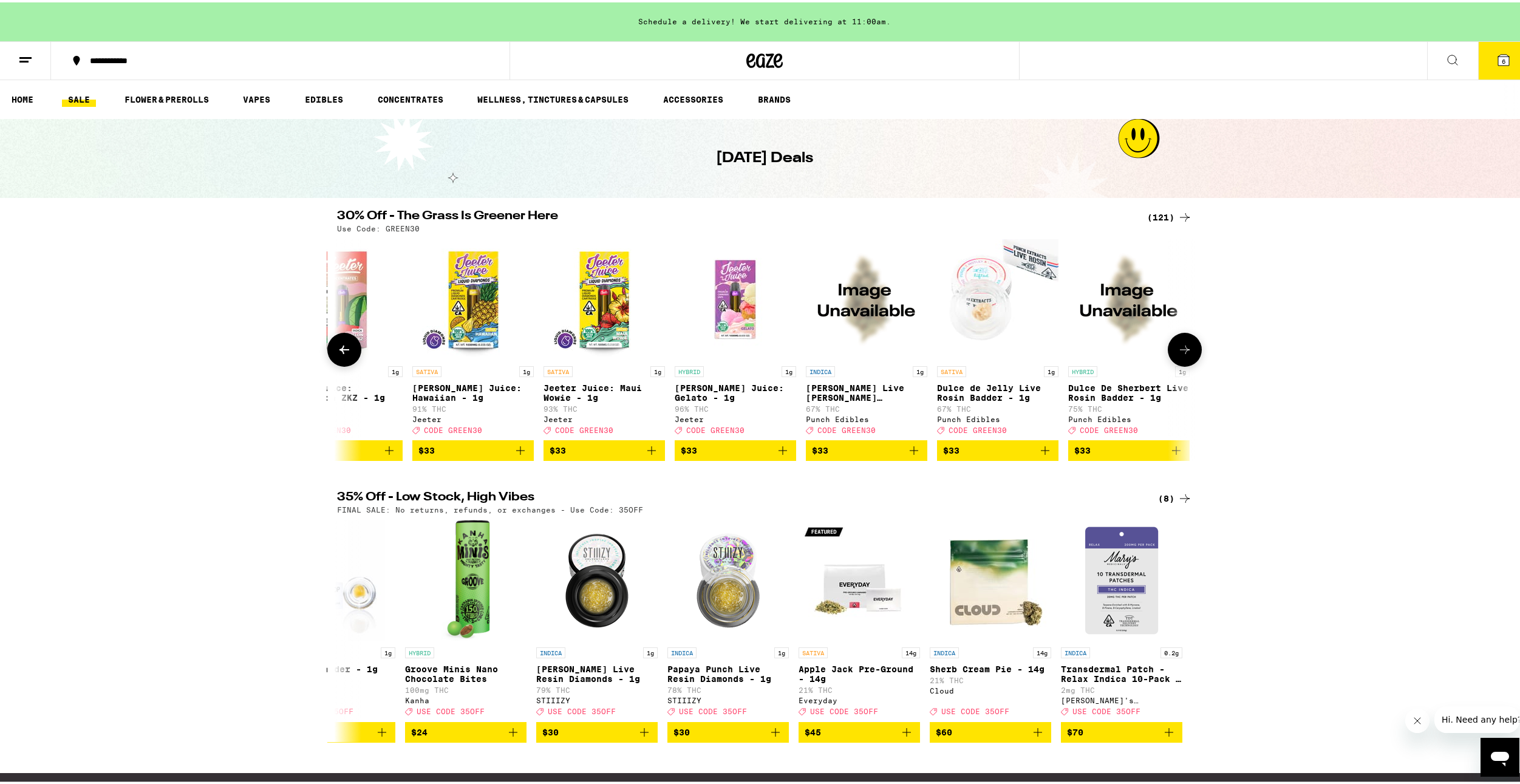
click at [337, 355] on icon at bounding box center [344, 347] width 15 height 15
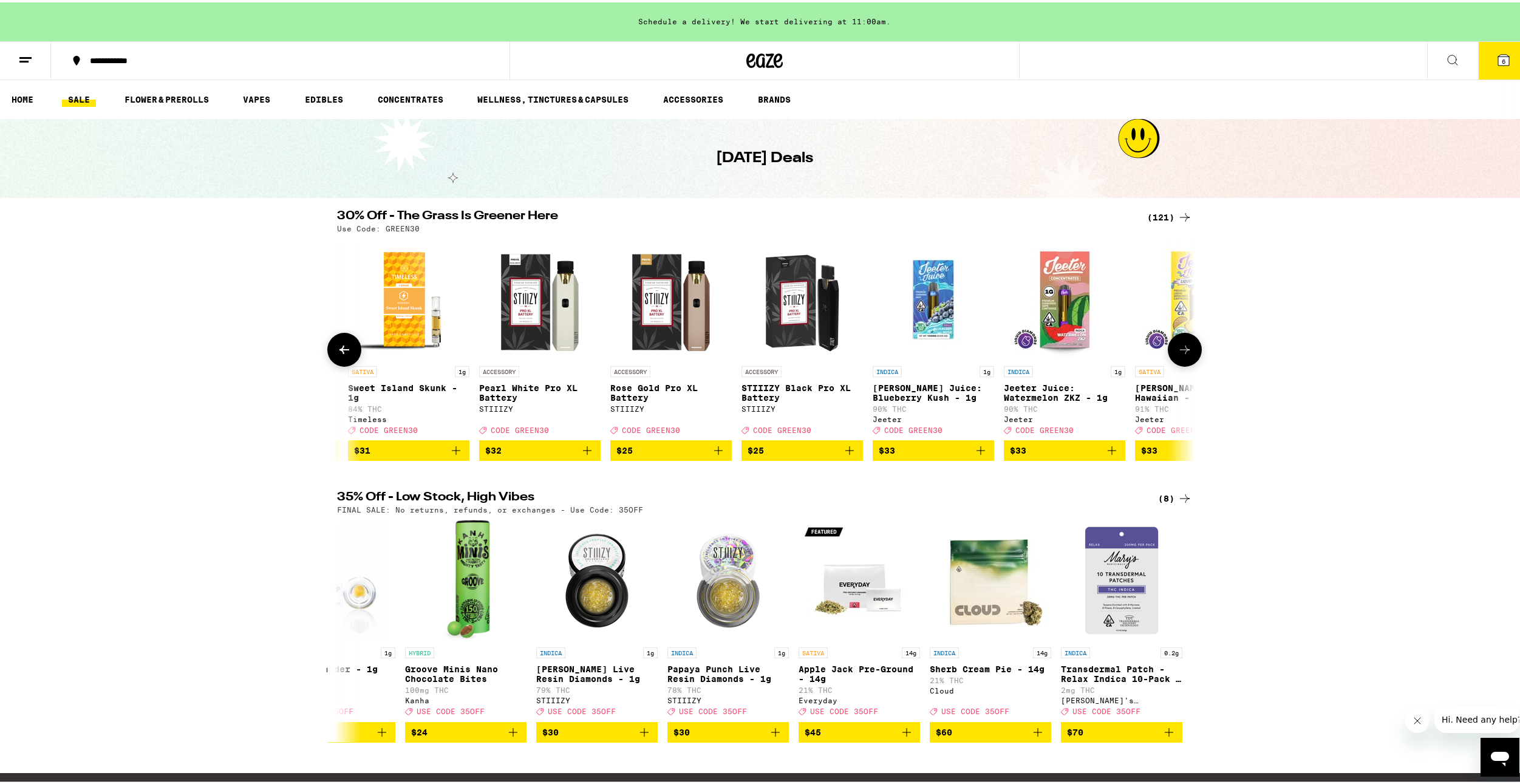
click at [337, 355] on icon at bounding box center [344, 347] width 15 height 15
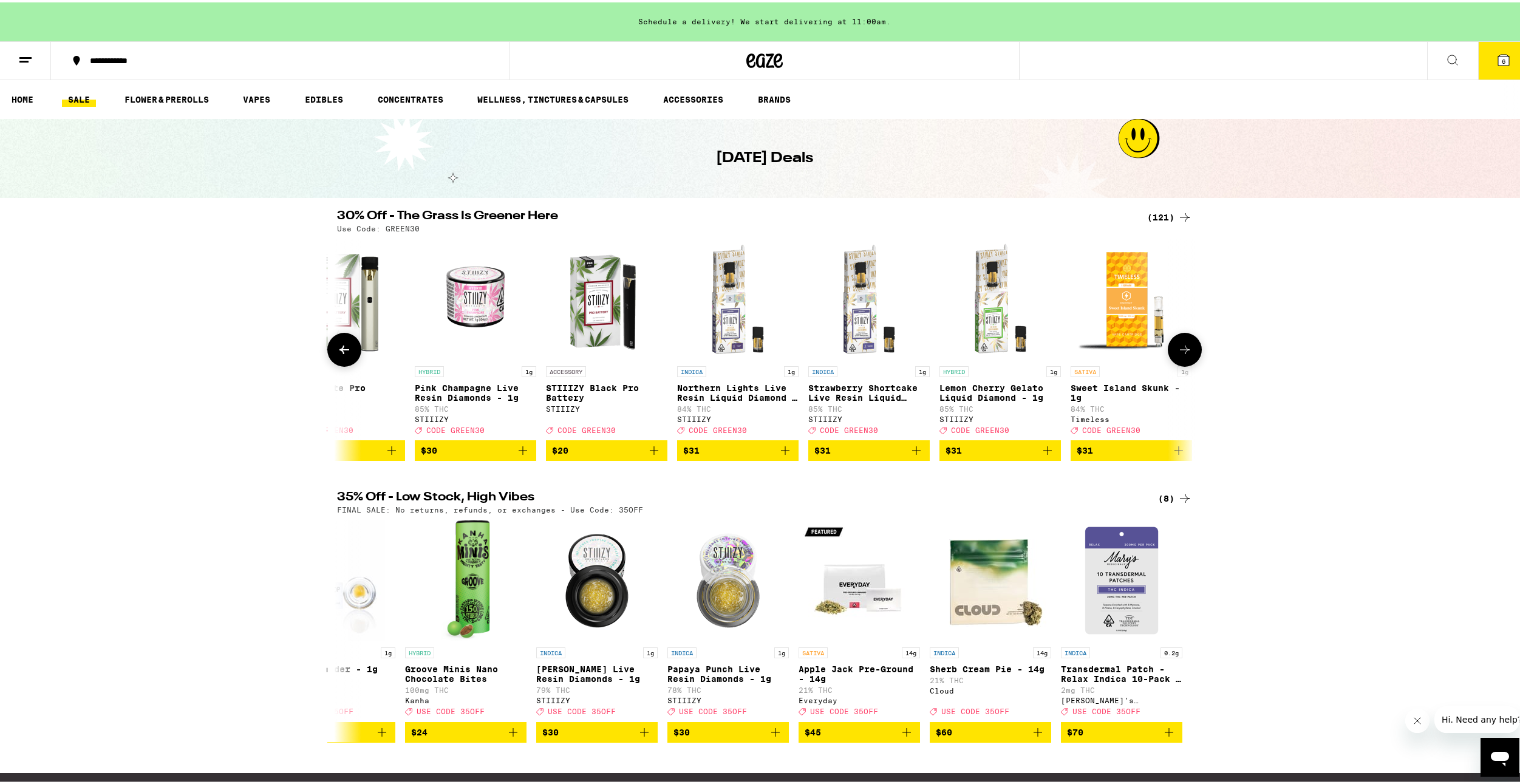
click at [337, 355] on icon at bounding box center [344, 347] width 15 height 15
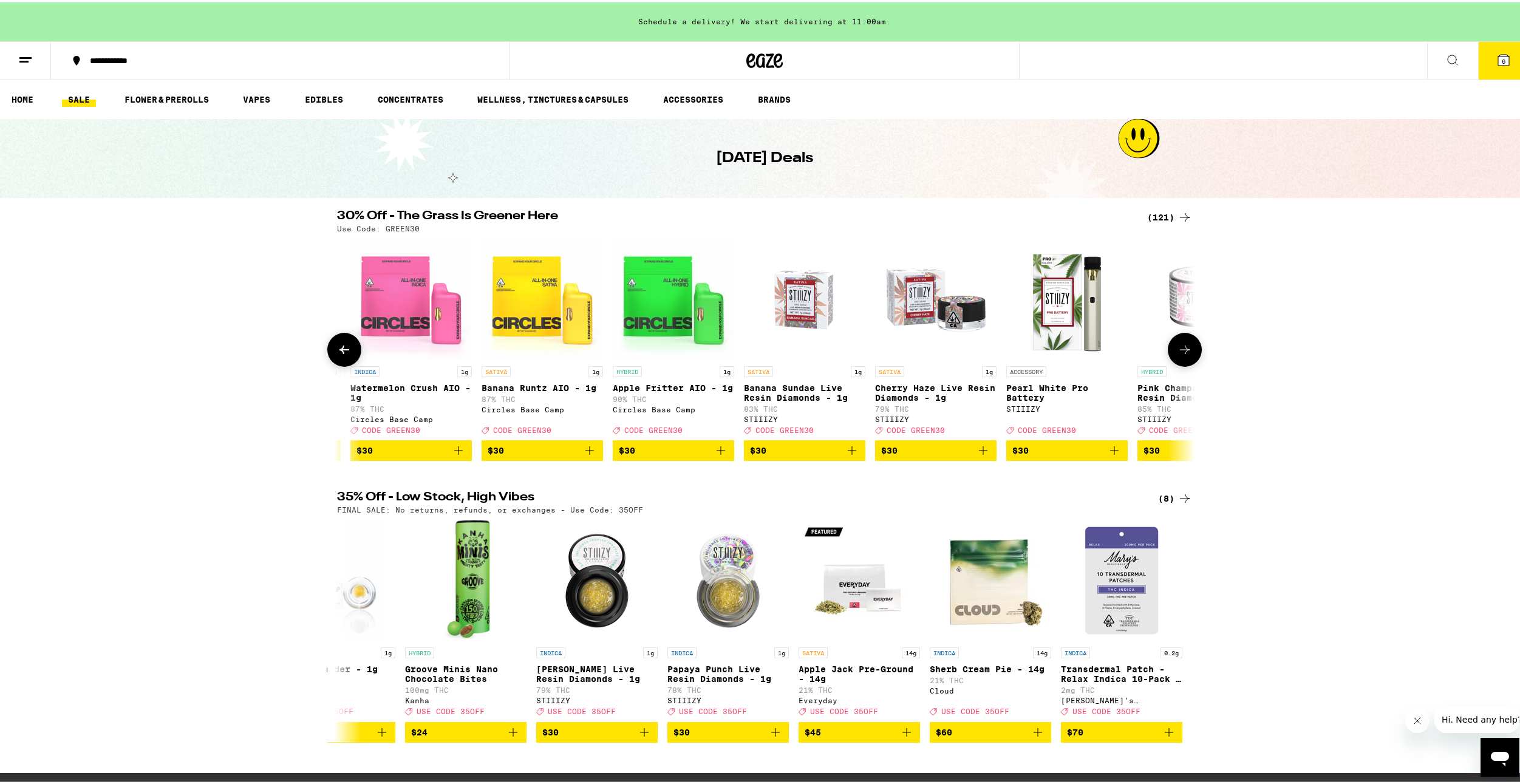
click at [337, 355] on icon at bounding box center [344, 347] width 15 height 15
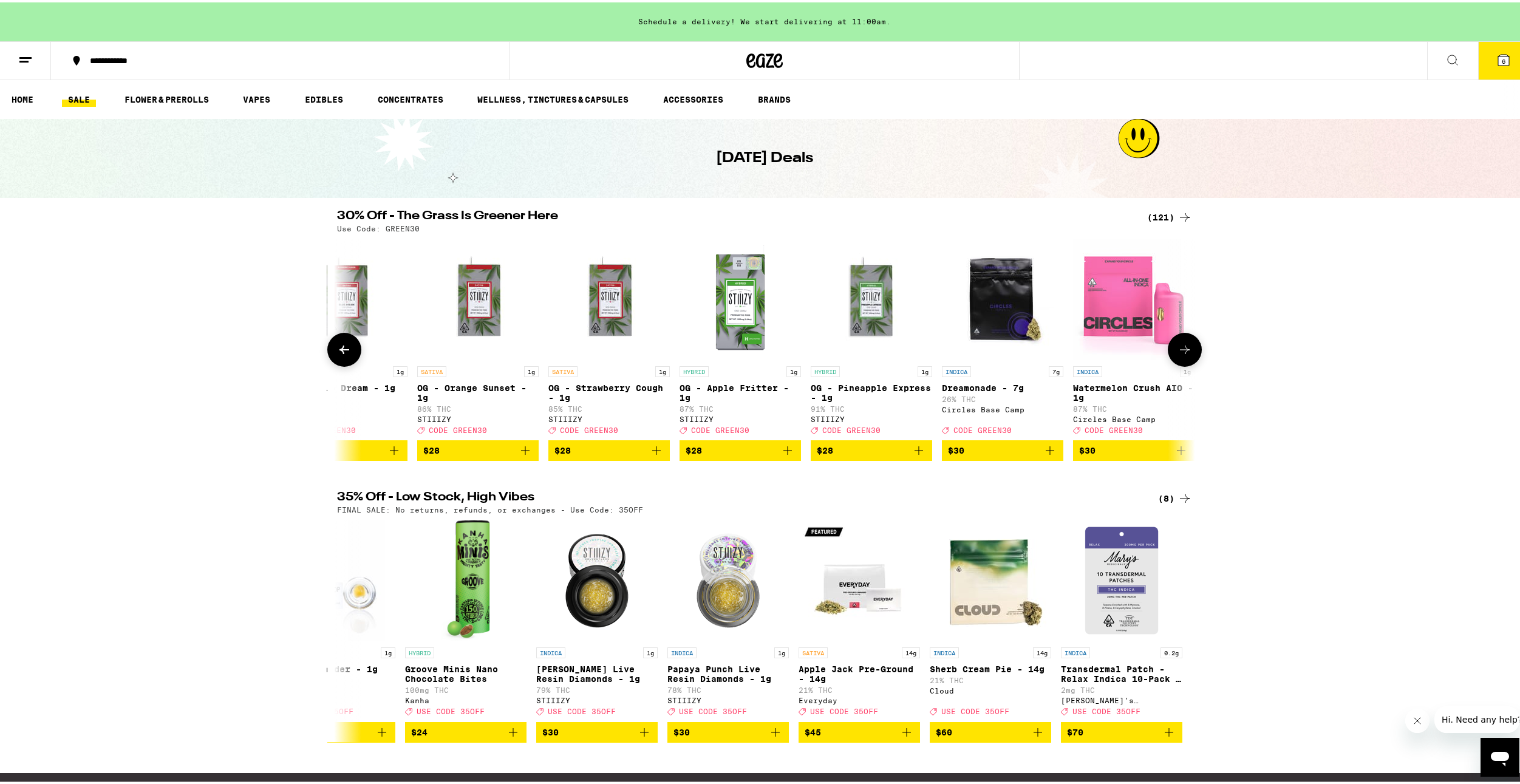
click at [337, 355] on icon at bounding box center [344, 347] width 15 height 15
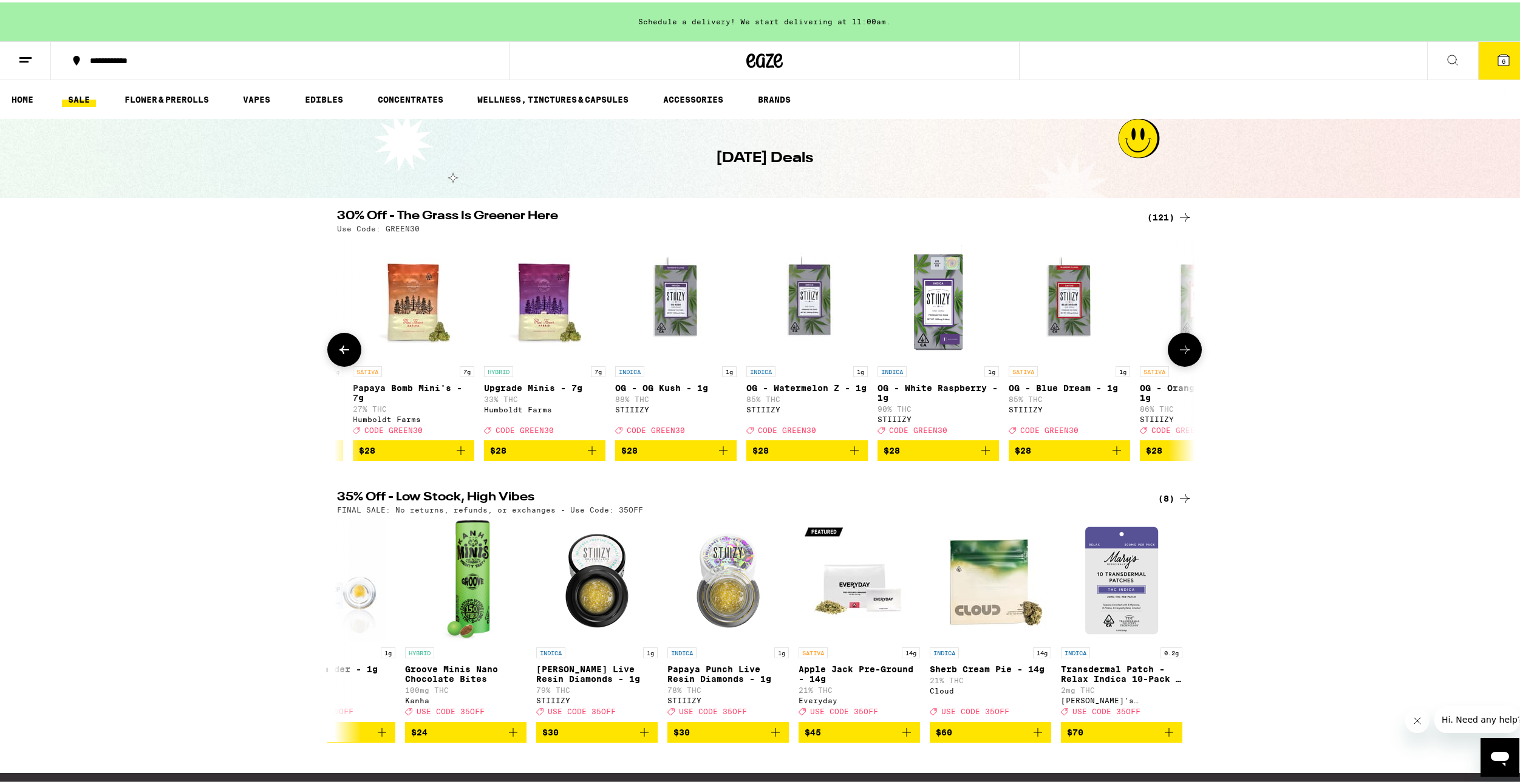
click at [337, 355] on icon at bounding box center [344, 347] width 15 height 15
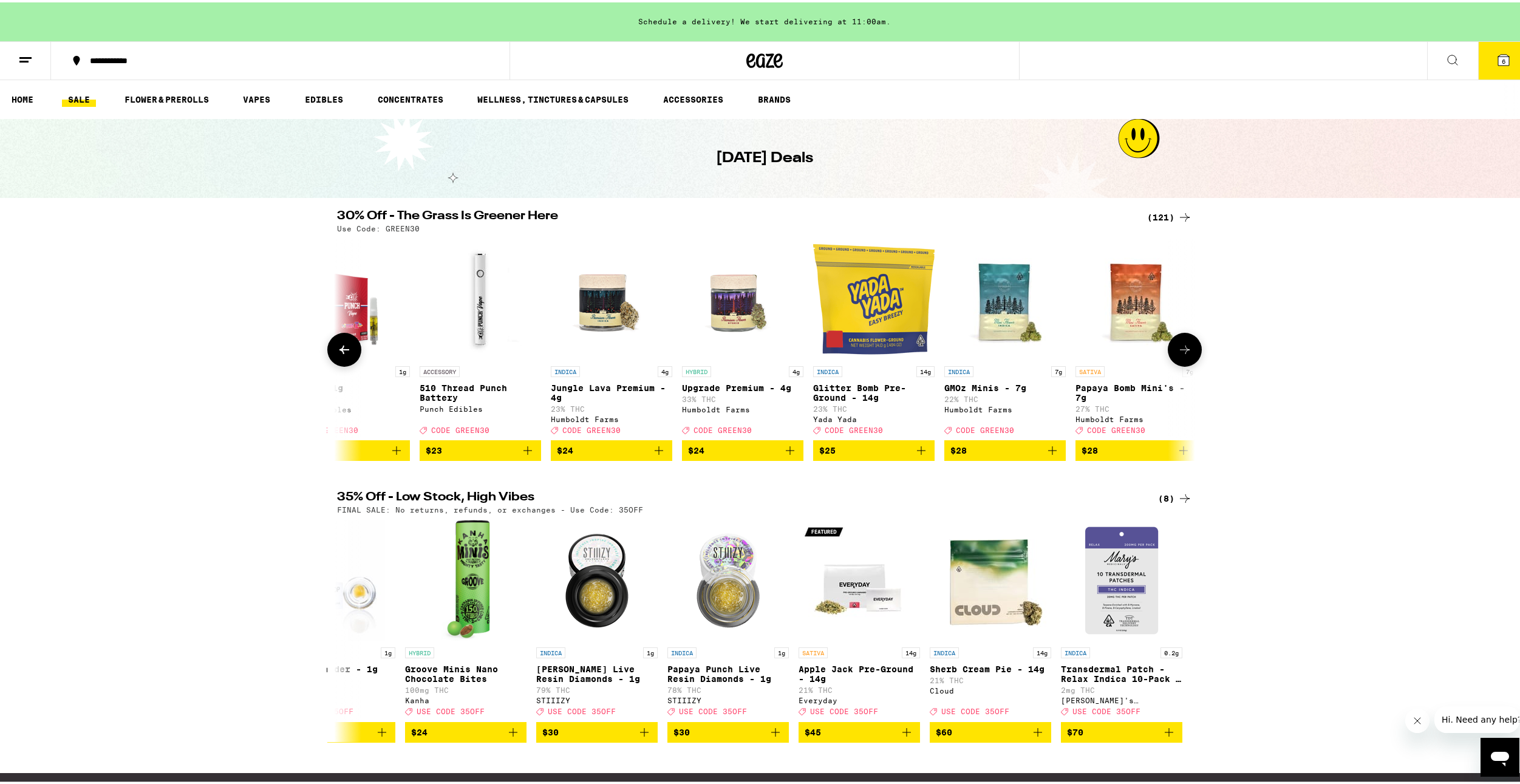
click at [337, 355] on icon at bounding box center [344, 347] width 15 height 15
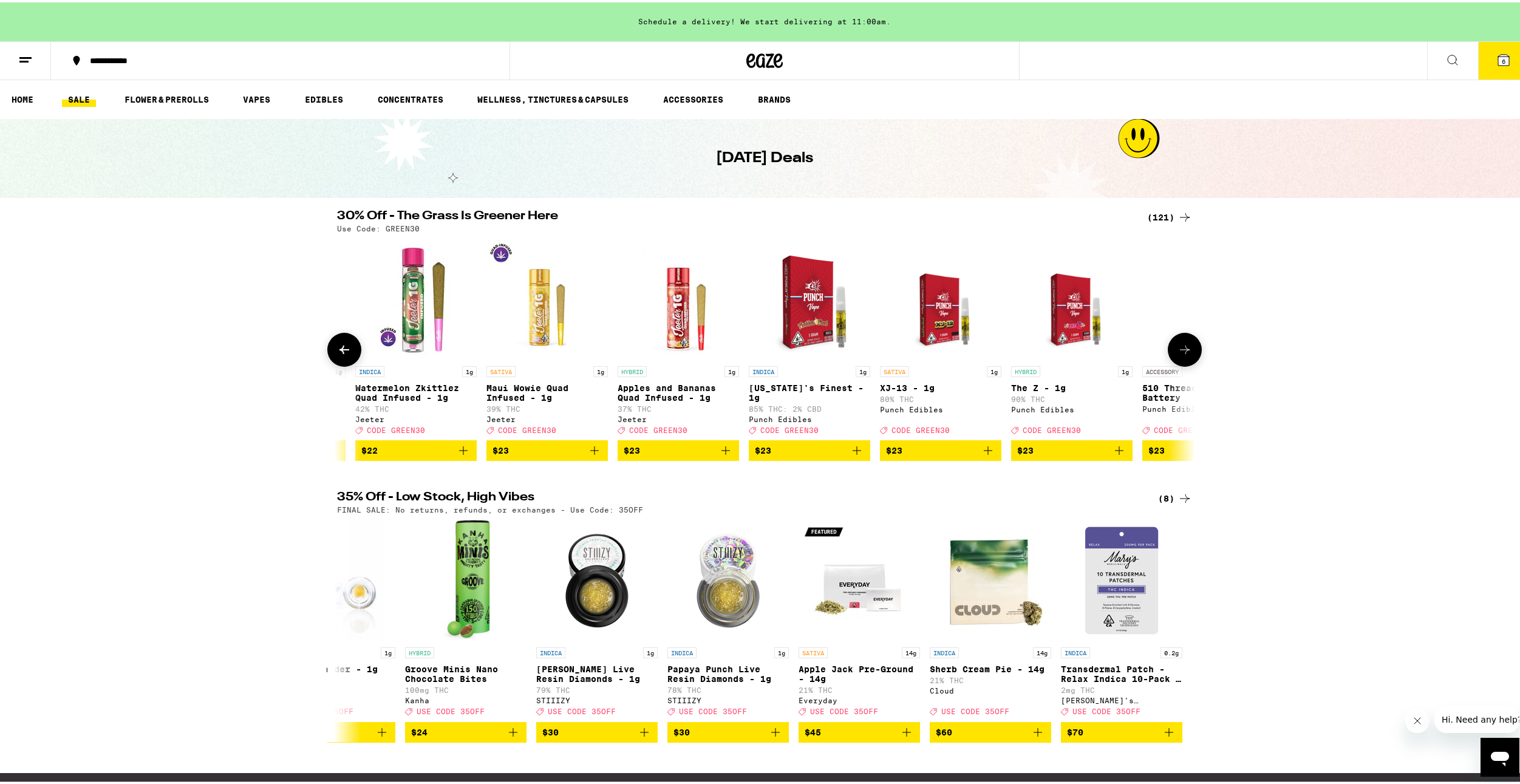
click at [337, 355] on icon at bounding box center [344, 347] width 15 height 15
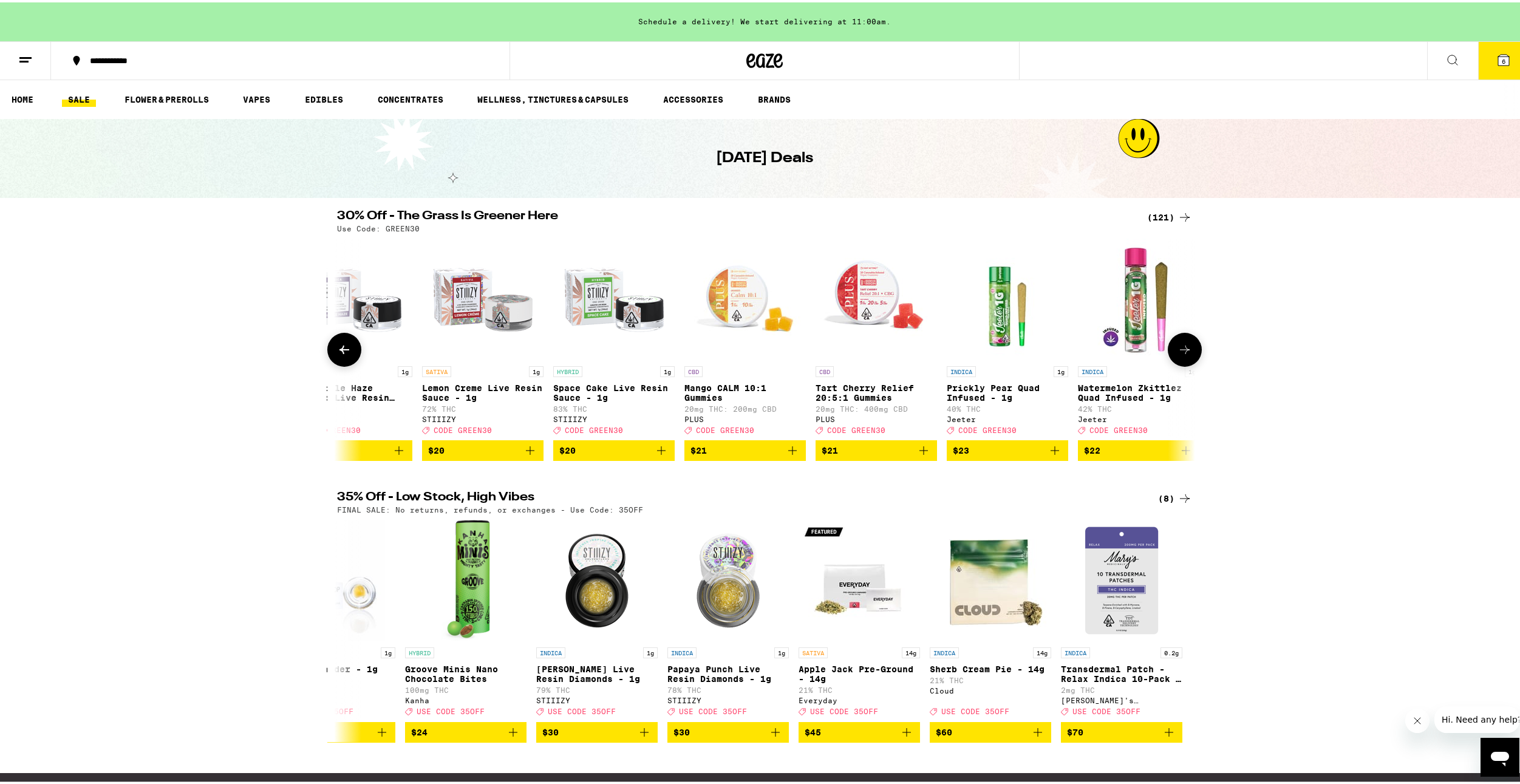
click at [337, 355] on icon at bounding box center [344, 347] width 15 height 15
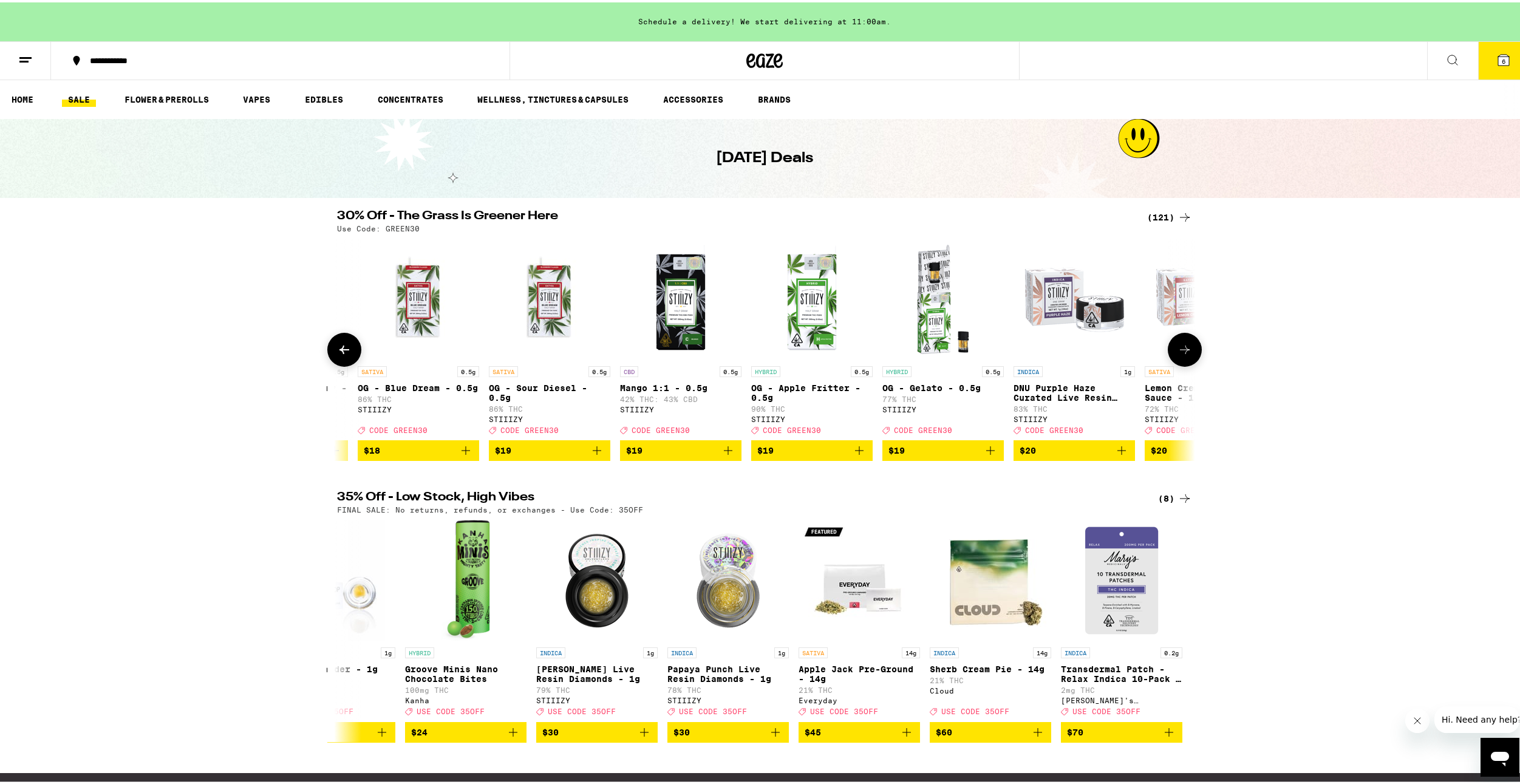
click at [337, 355] on icon at bounding box center [344, 347] width 15 height 15
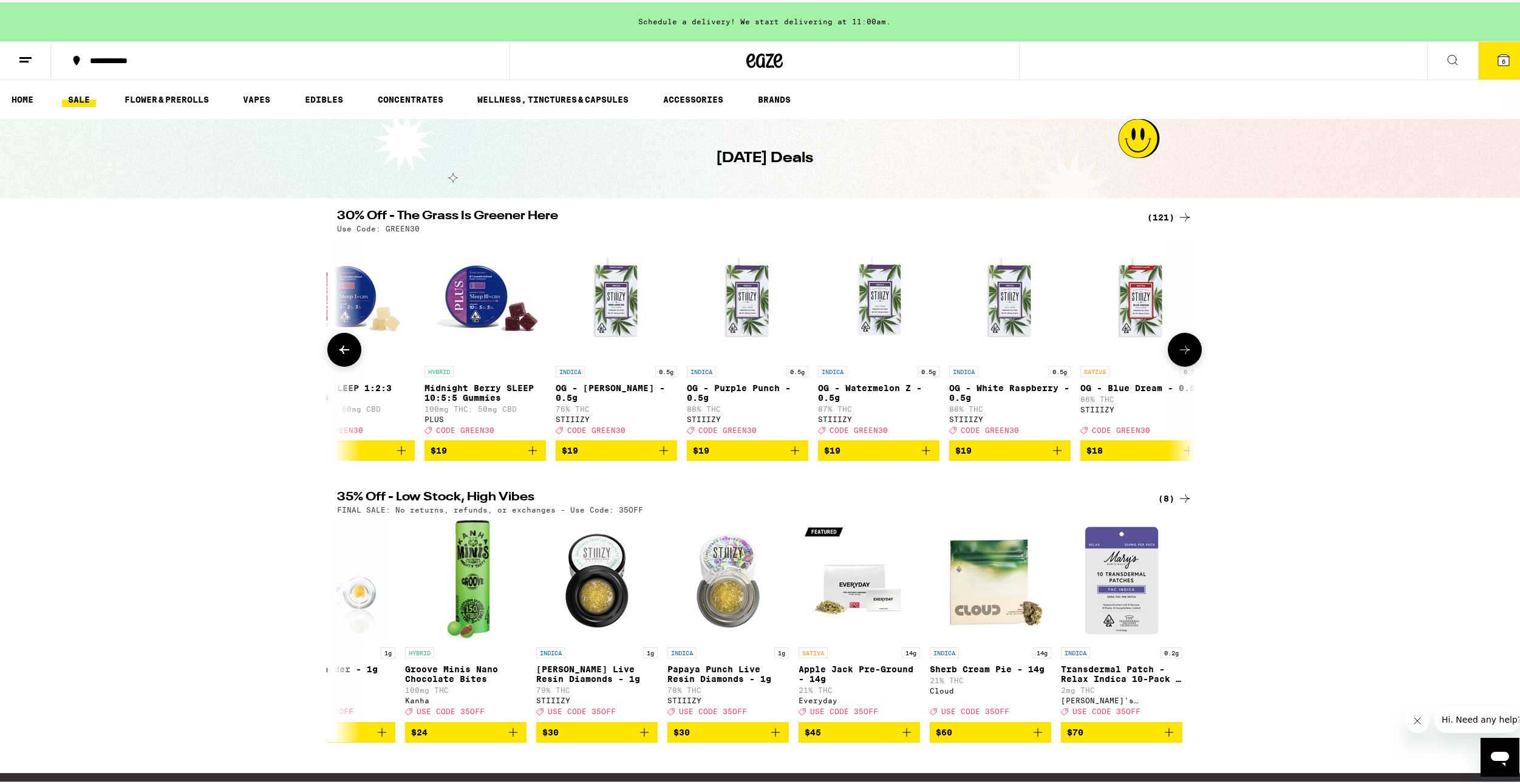
click at [337, 355] on icon at bounding box center [344, 347] width 15 height 15
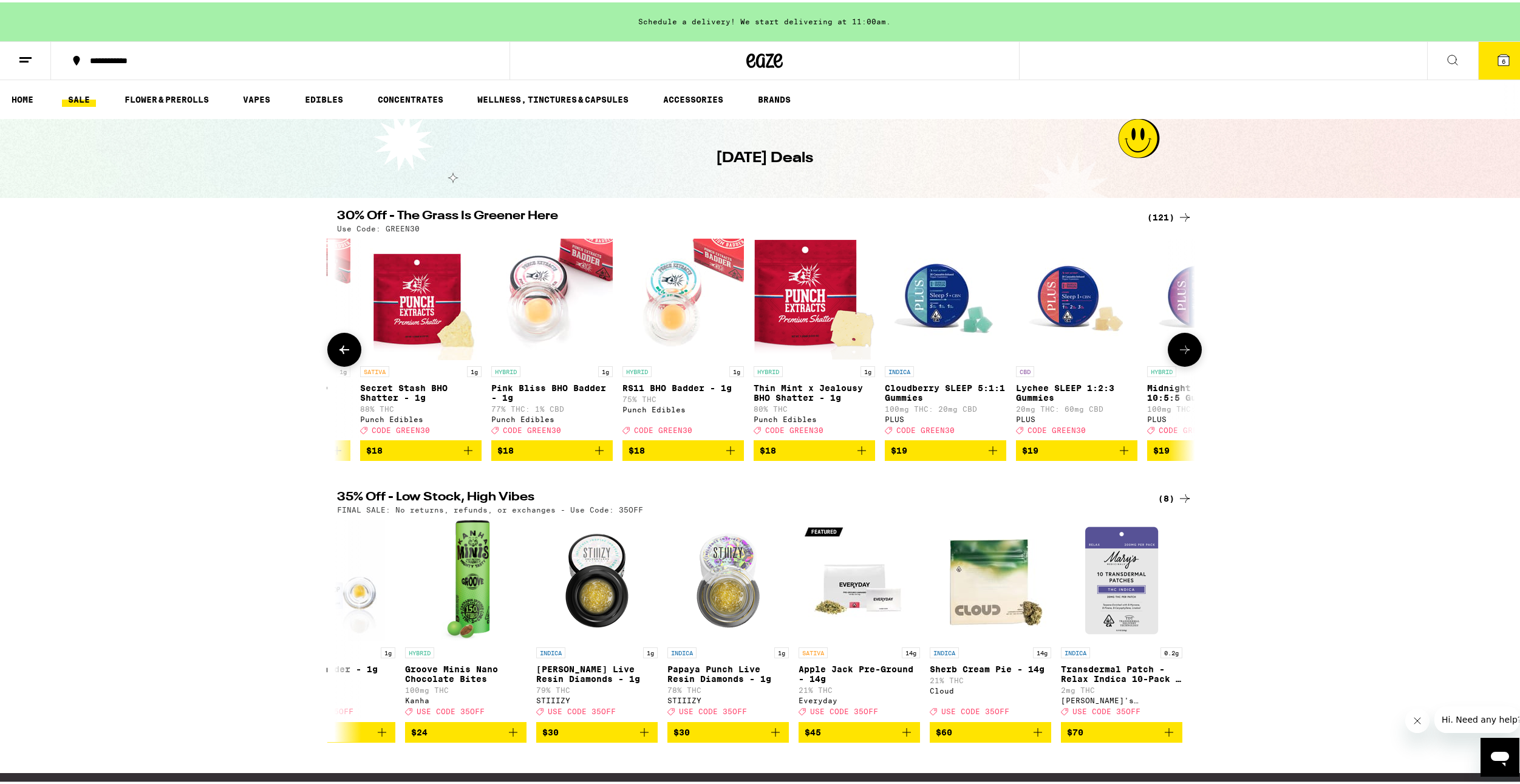
click at [337, 355] on icon at bounding box center [344, 347] width 15 height 15
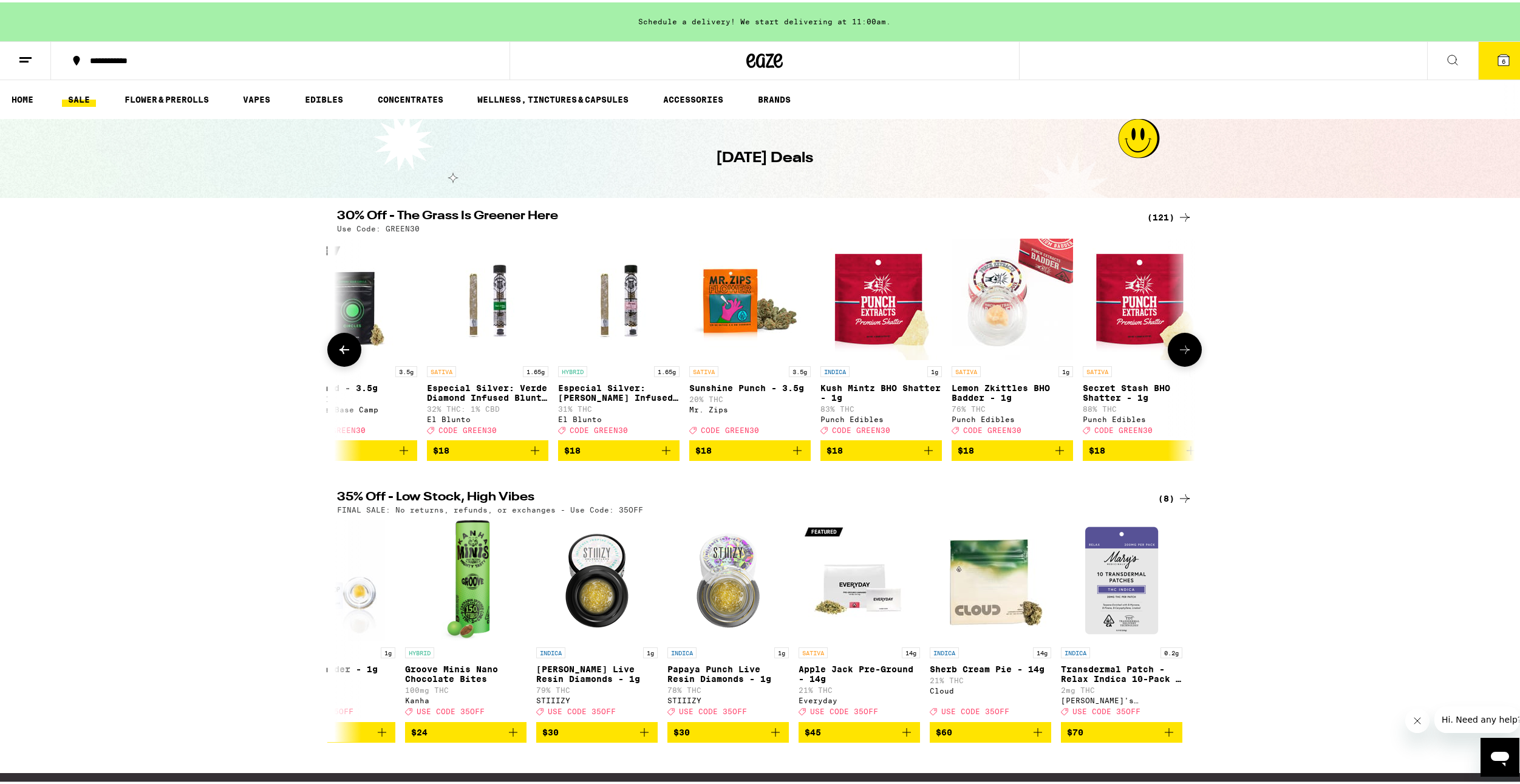
click at [337, 355] on icon at bounding box center [344, 347] width 15 height 15
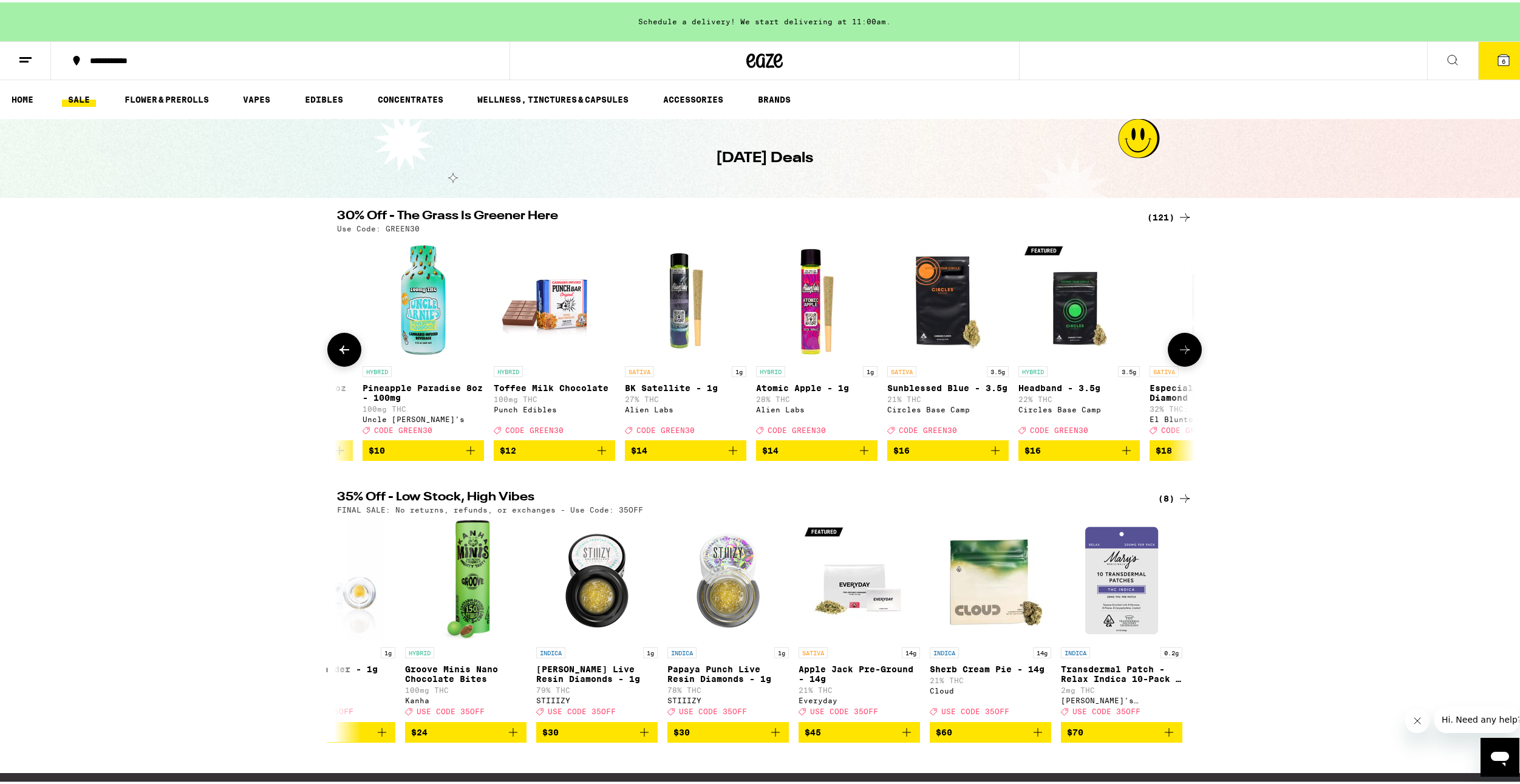
click at [1177, 347] on icon at bounding box center [1185, 347] width 15 height 15
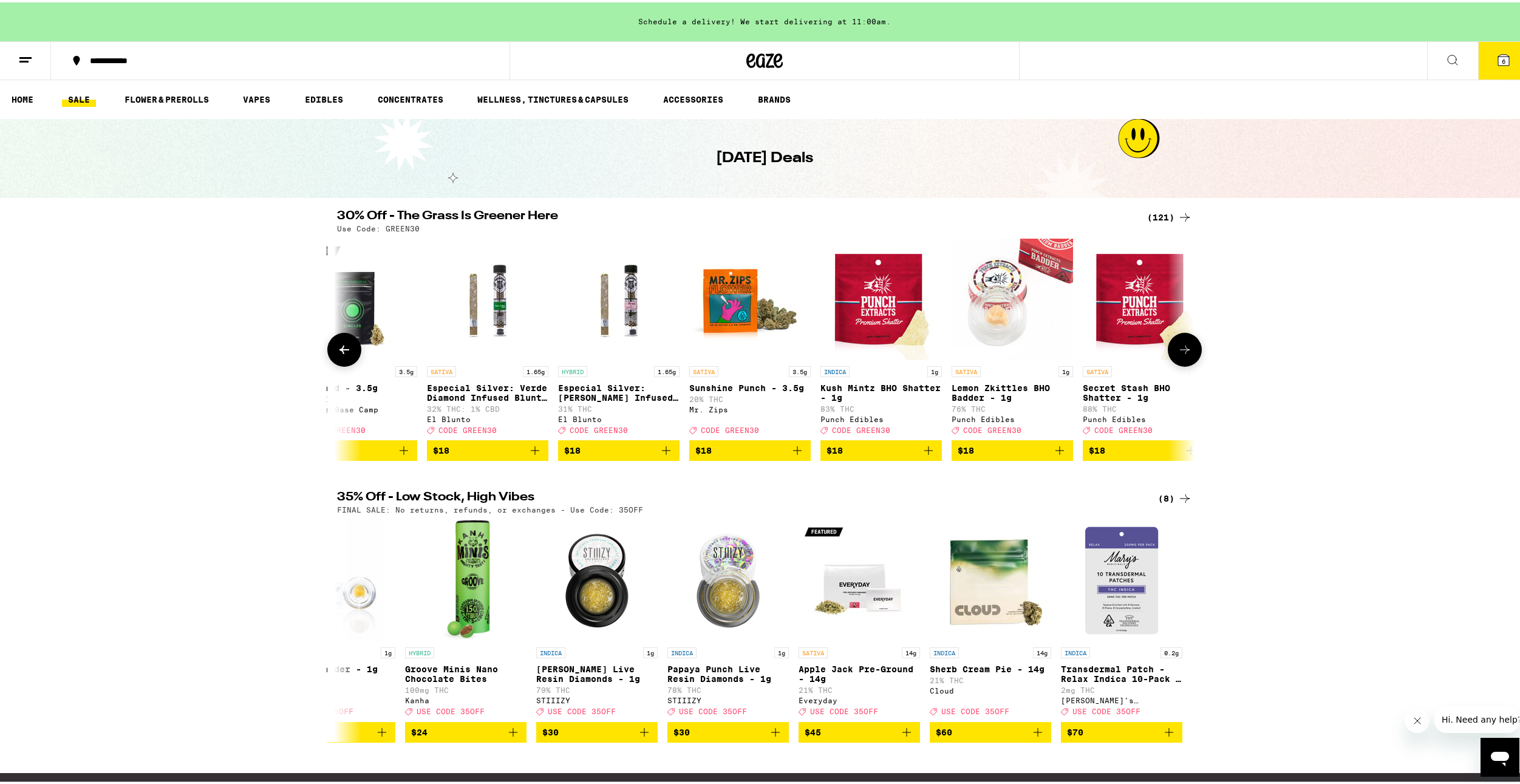
click at [626, 333] on img "Open page for Especial Silver: Rosa Diamond Infused Blunt - 1.65g from El Blunto" at bounding box center [619, 297] width 122 height 121
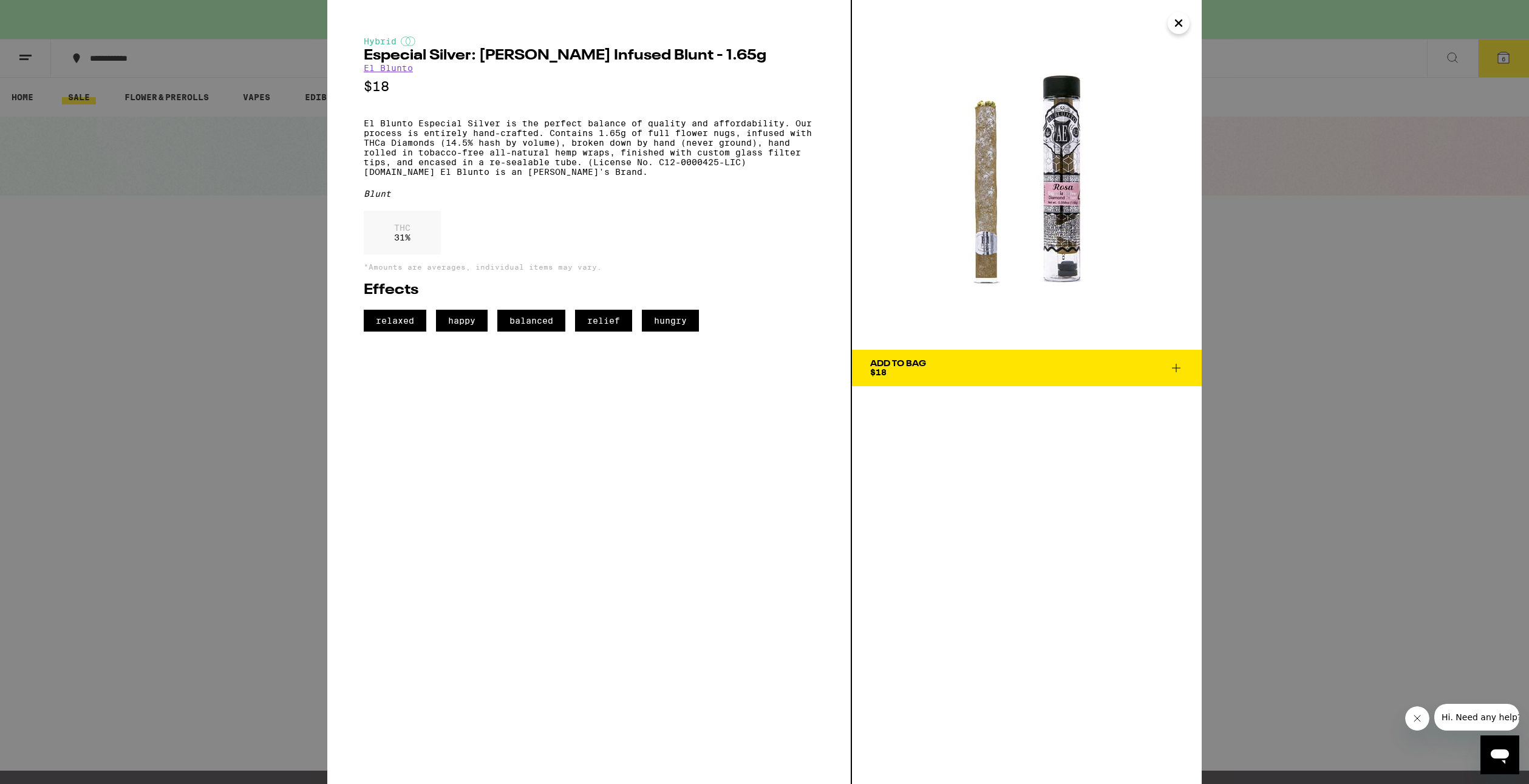
click at [266, 278] on div "Hybrid Especial Silver: [PERSON_NAME] Infused Blunt - 1.65g El Blunto $18 El Bl…" at bounding box center [764, 392] width 1529 height 784
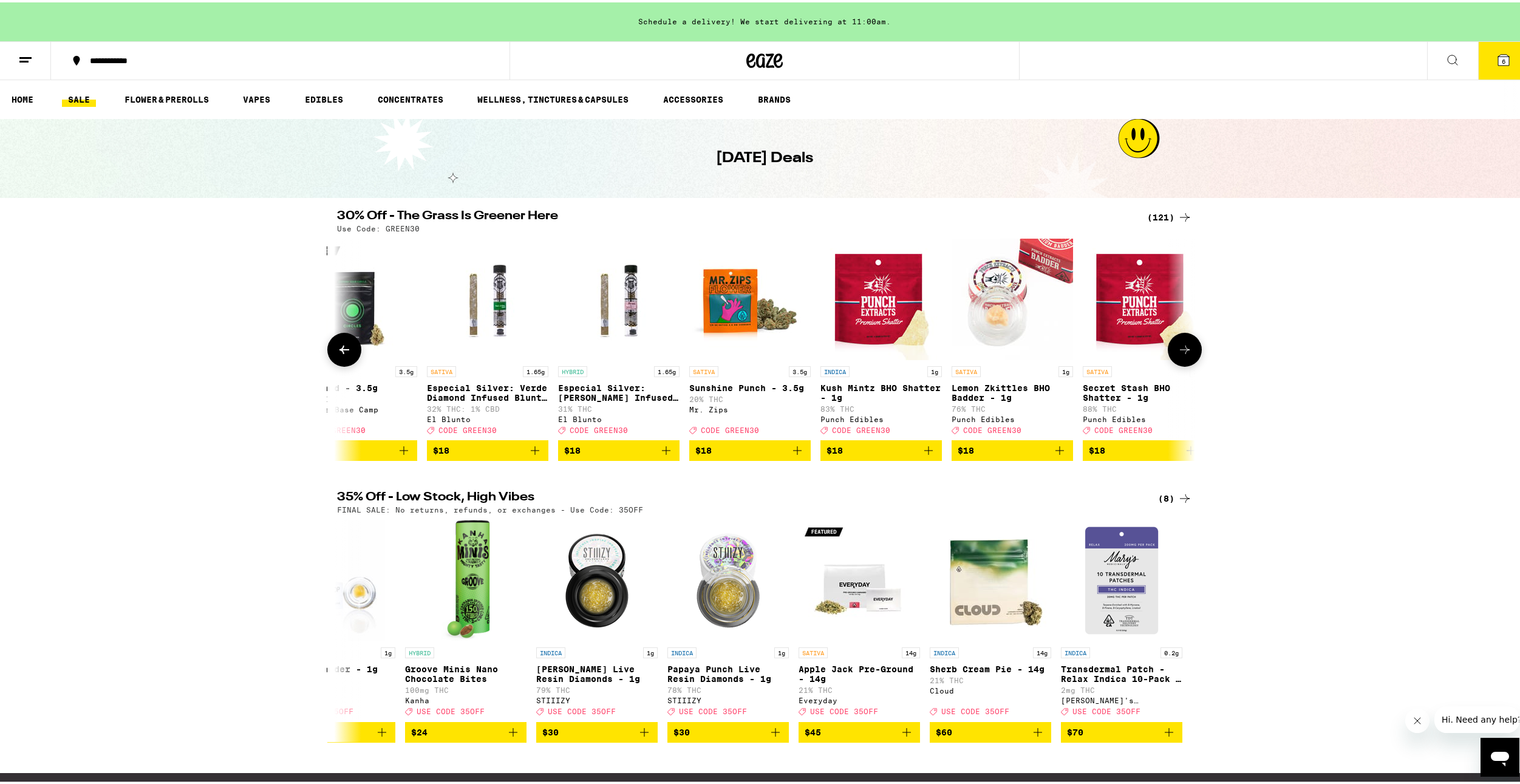
click at [660, 455] on icon "Add to bag" at bounding box center [666, 448] width 15 height 15
click at [340, 352] on icon at bounding box center [344, 347] width 10 height 9
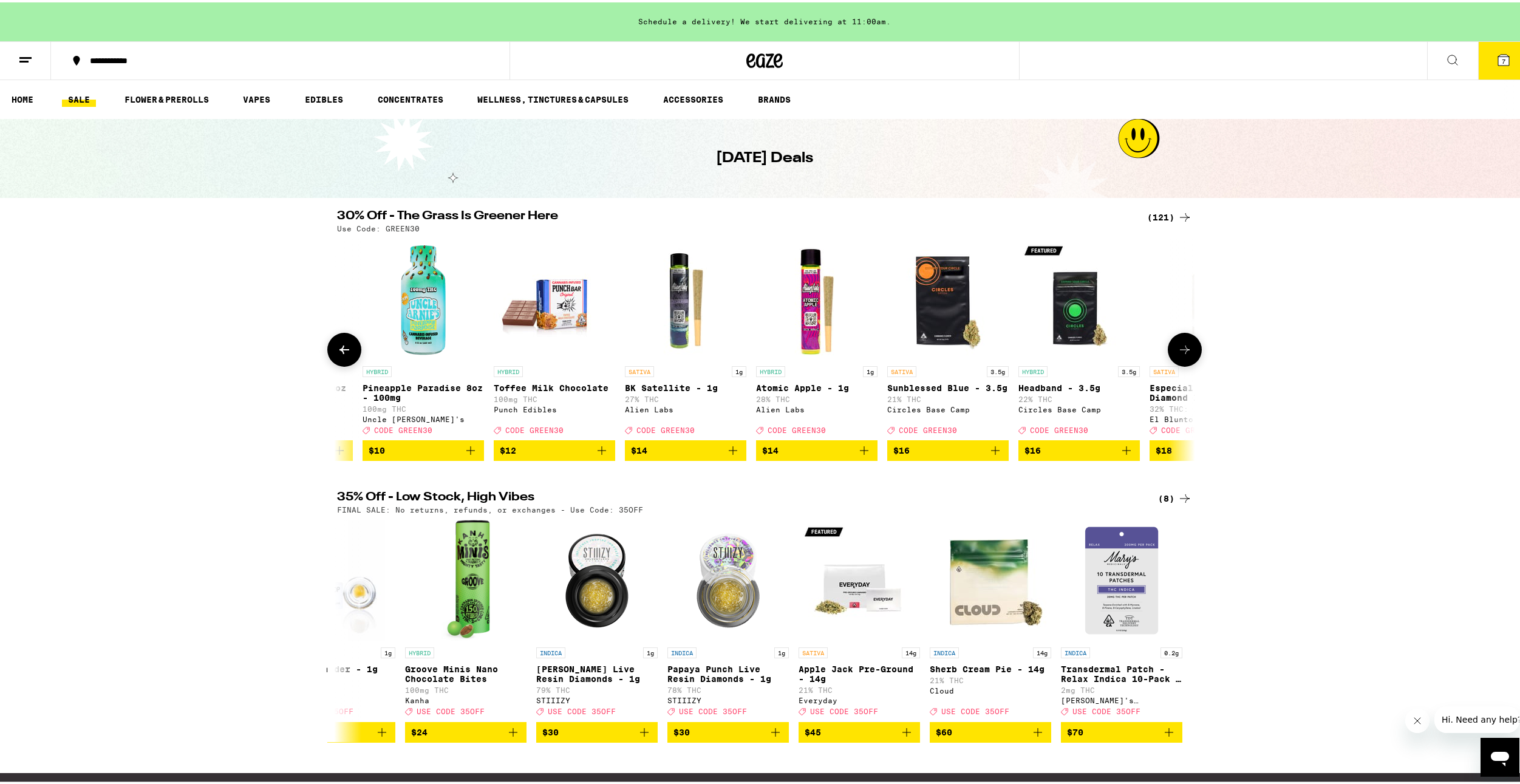
click at [340, 352] on icon at bounding box center [344, 347] width 10 height 9
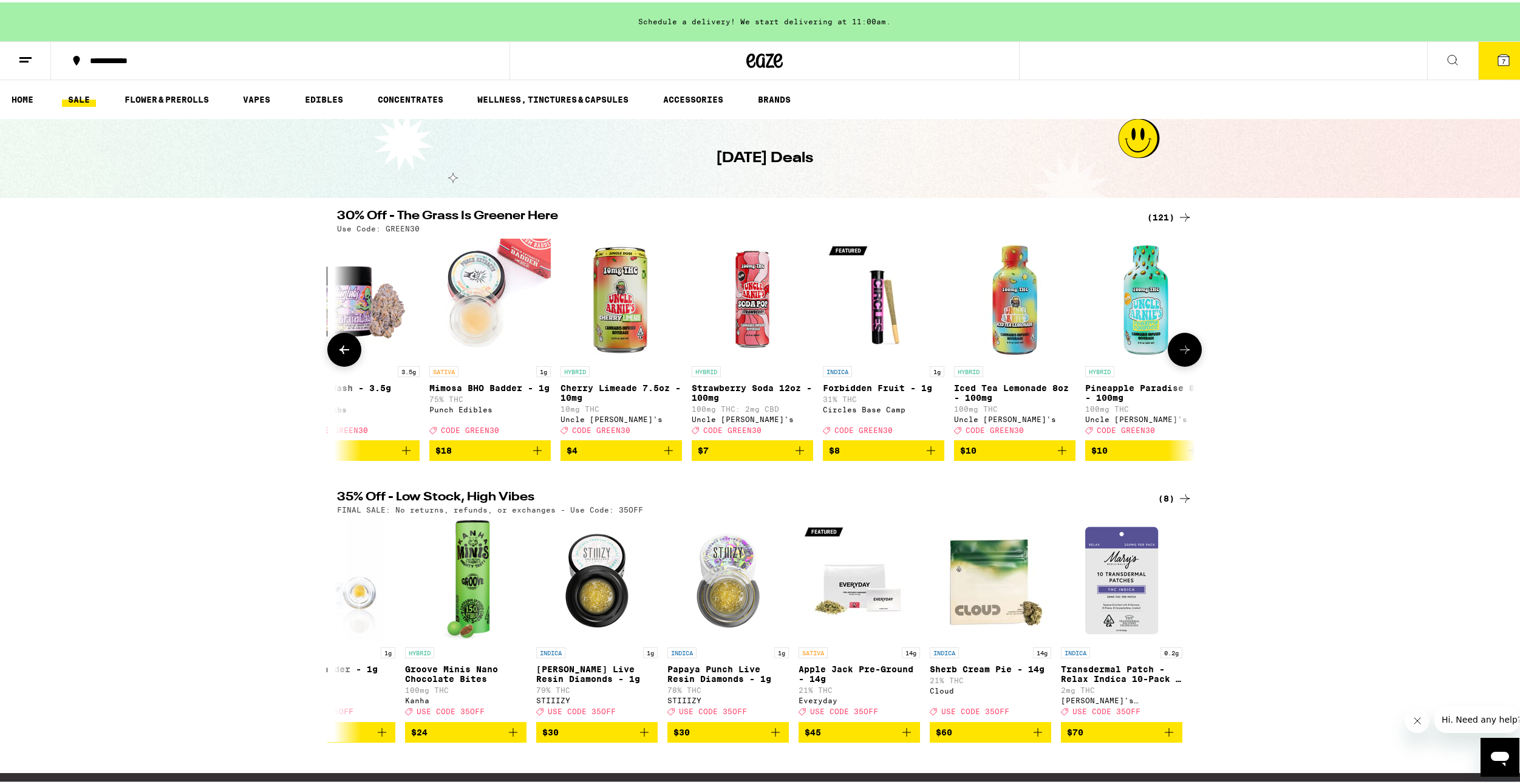
click at [340, 352] on icon at bounding box center [344, 347] width 10 height 9
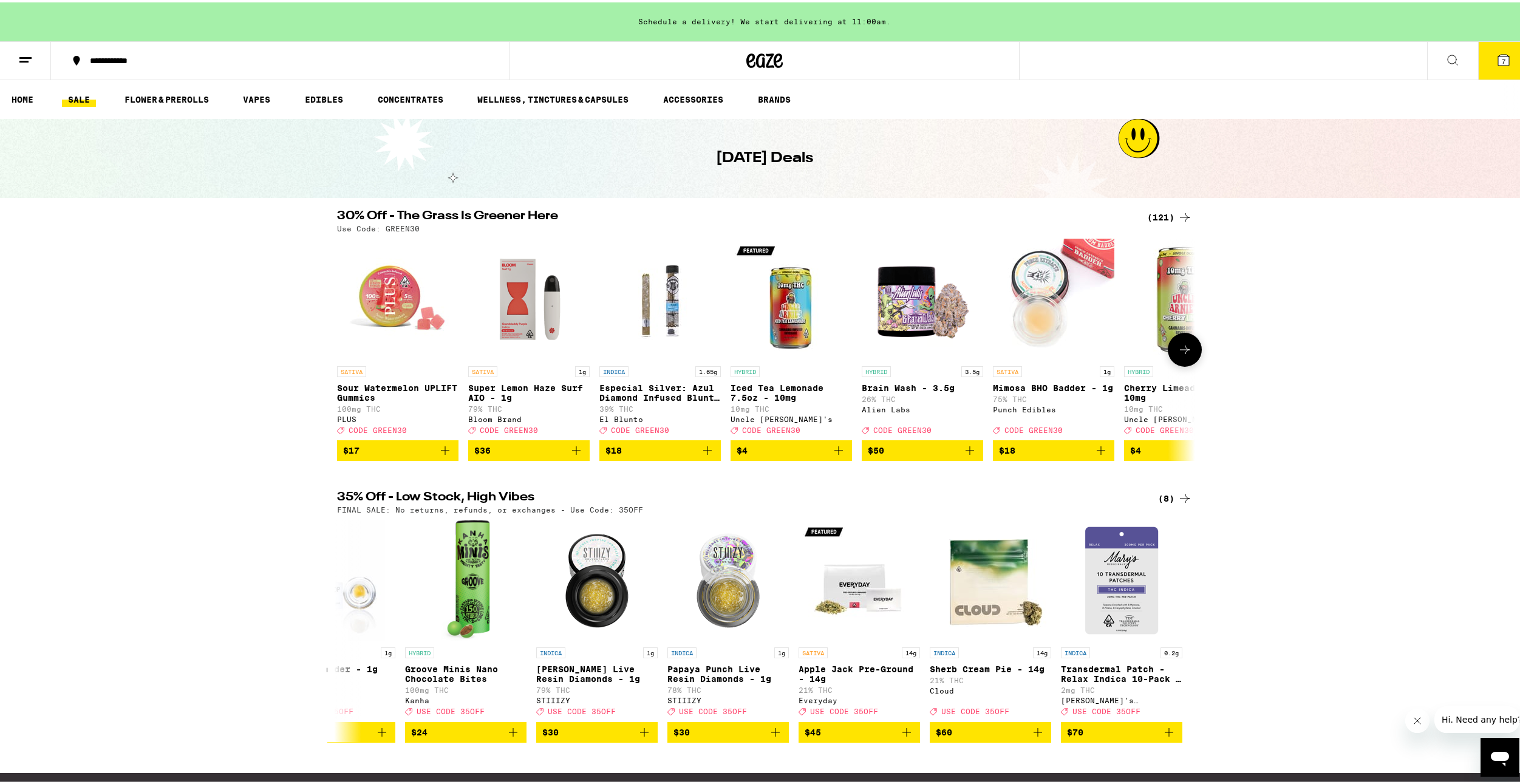
click at [1177, 346] on icon at bounding box center [1185, 347] width 15 height 15
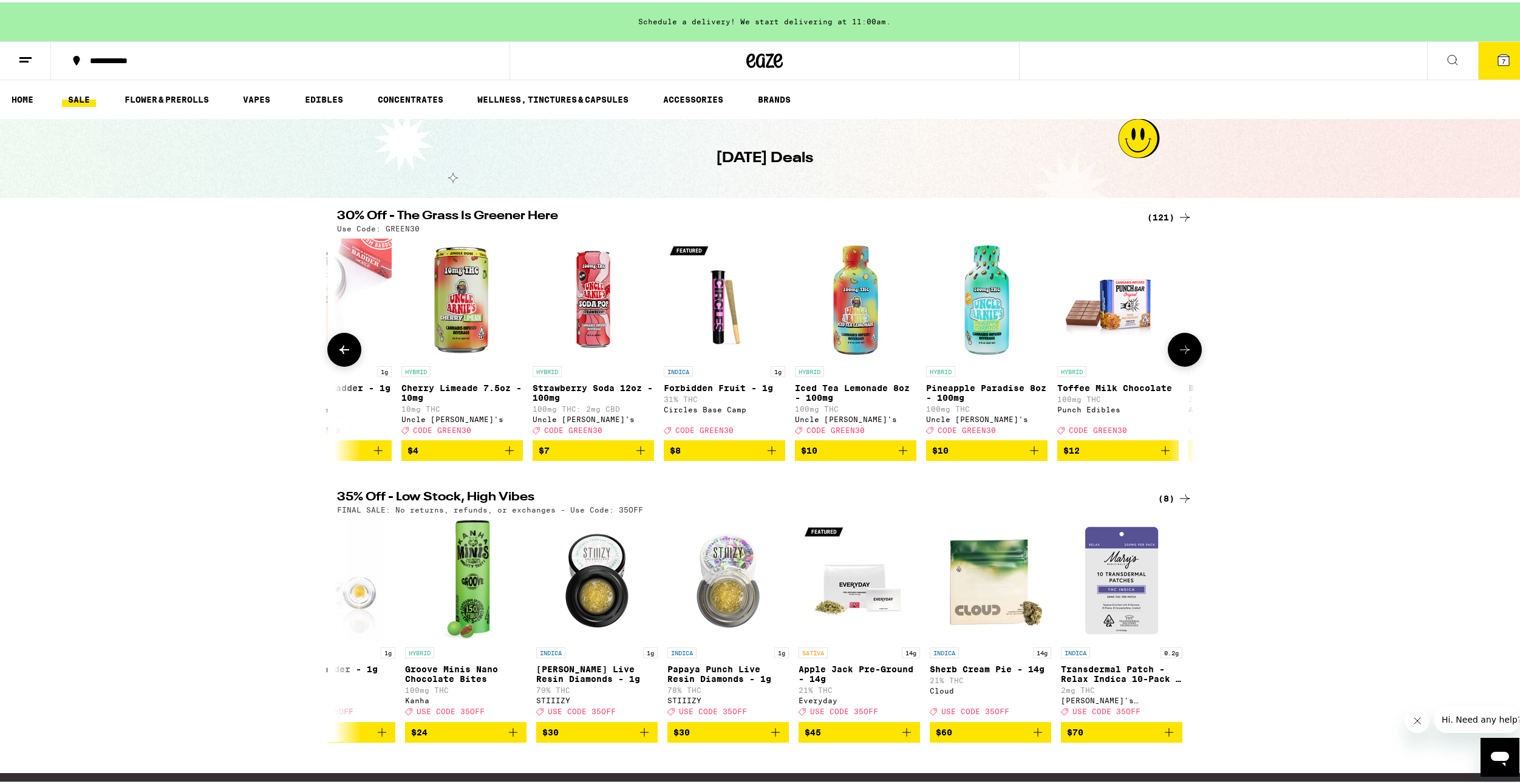
click at [1177, 346] on icon at bounding box center [1185, 347] width 15 height 15
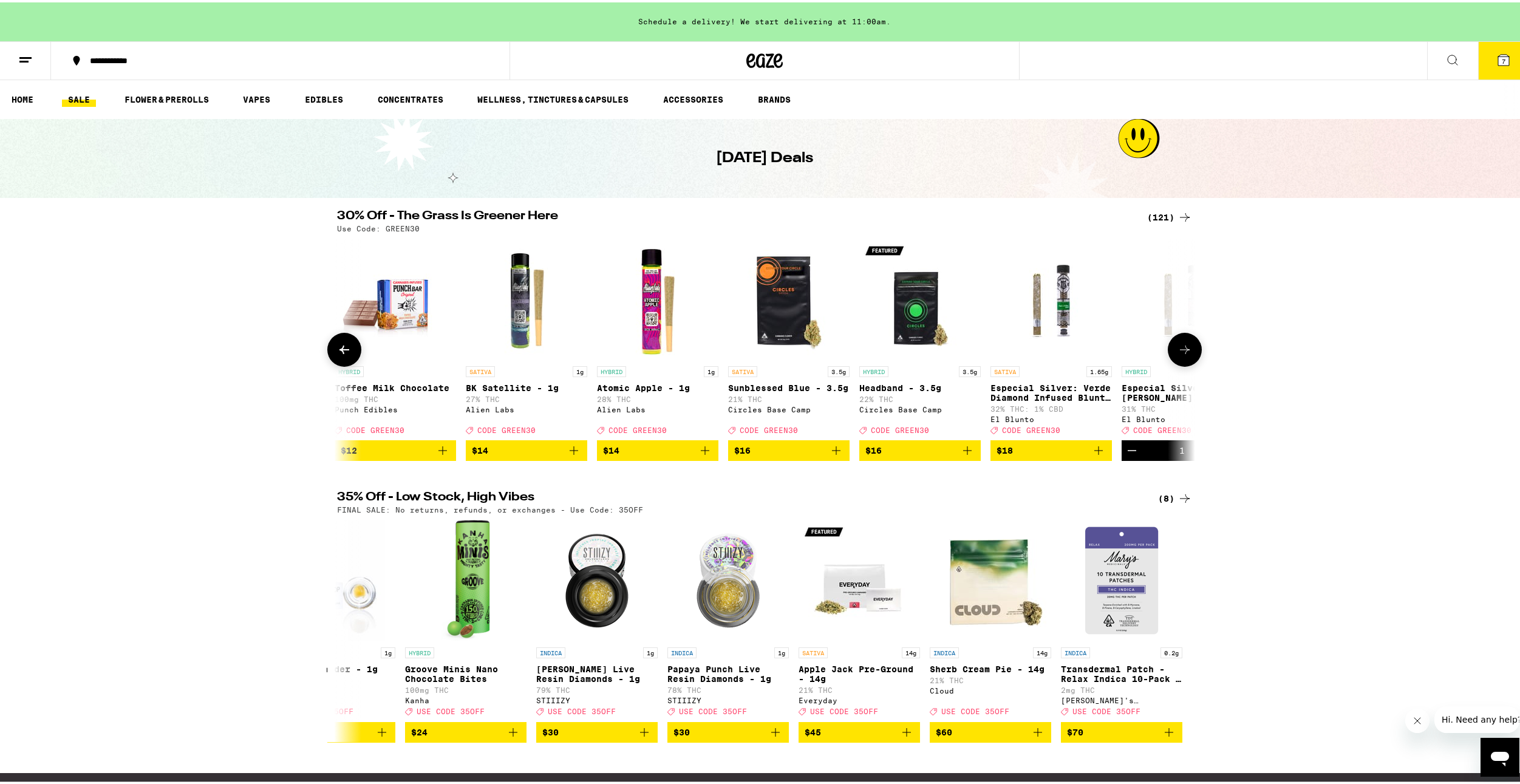
click at [1177, 347] on icon at bounding box center [1185, 347] width 15 height 15
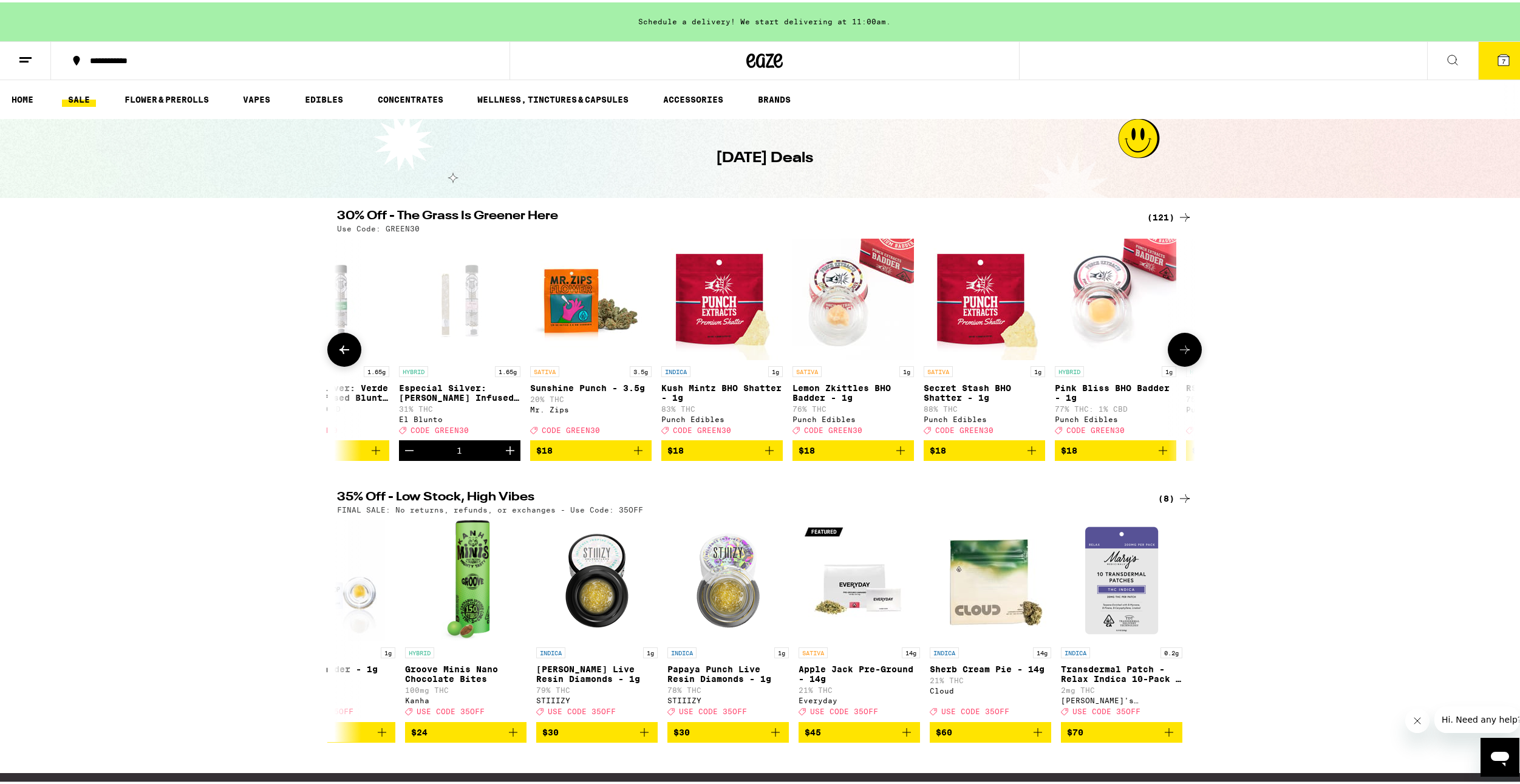
click at [1177, 347] on icon at bounding box center [1185, 347] width 15 height 15
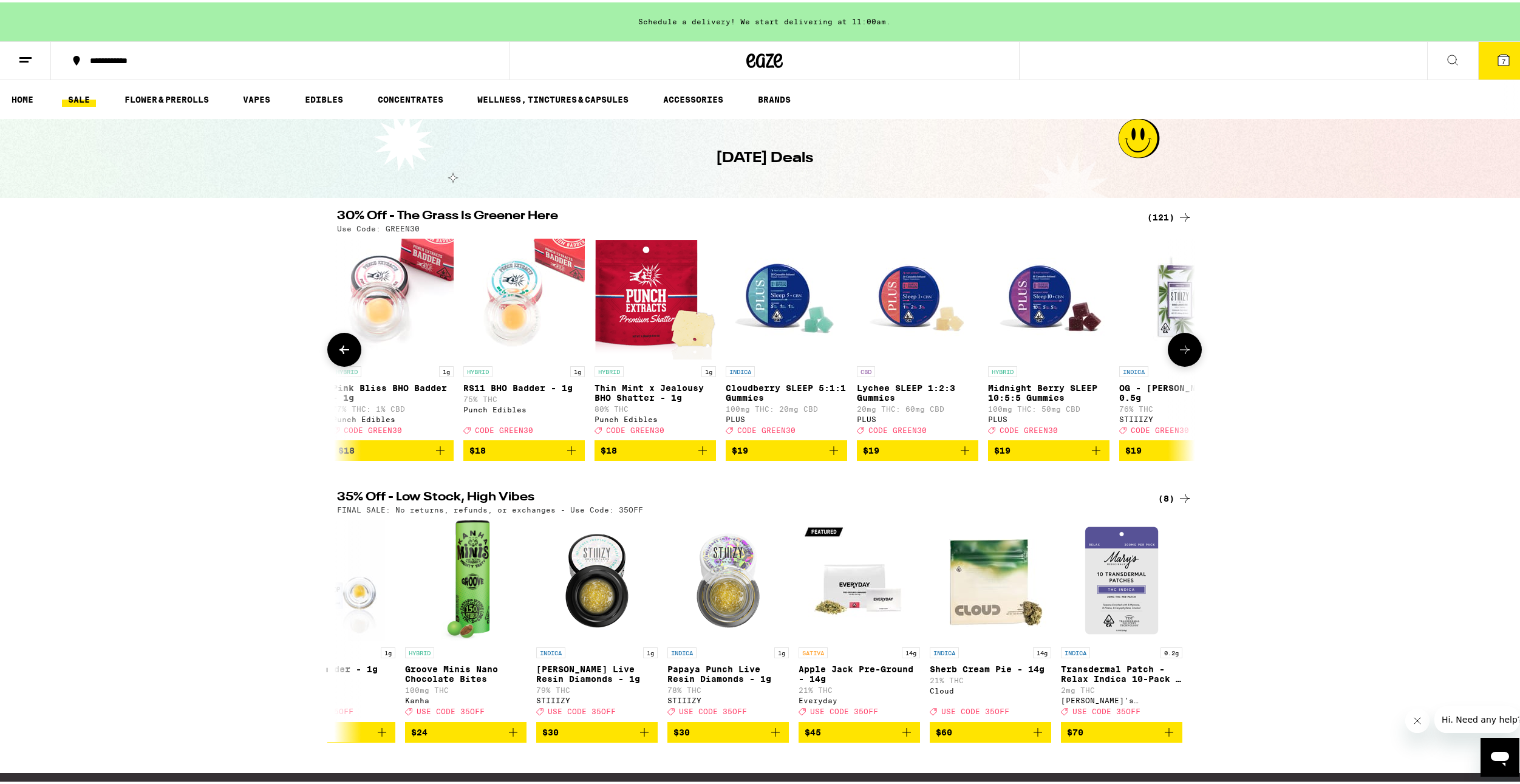
click at [1177, 347] on icon at bounding box center [1185, 347] width 15 height 15
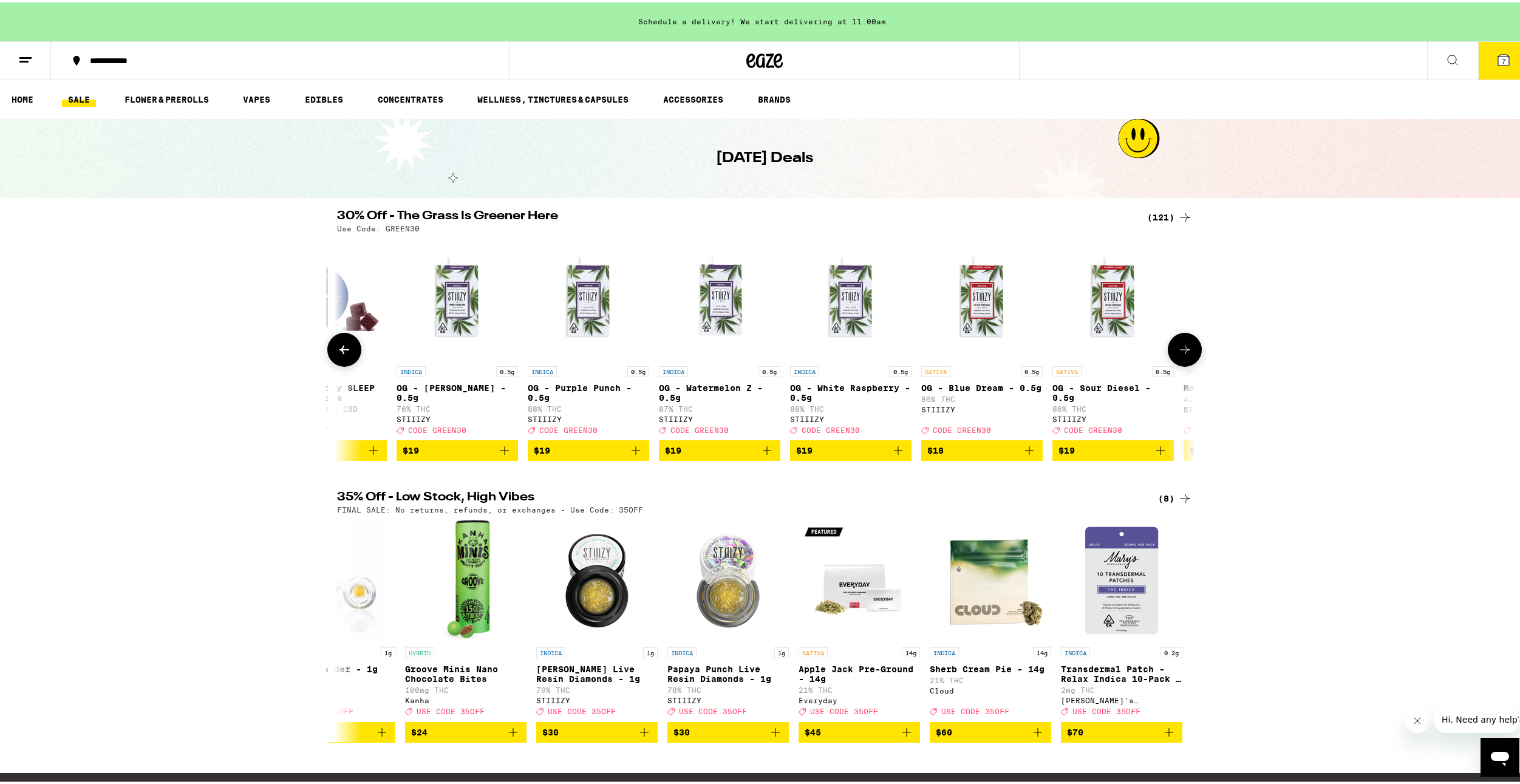
click at [1177, 347] on icon at bounding box center [1185, 347] width 15 height 15
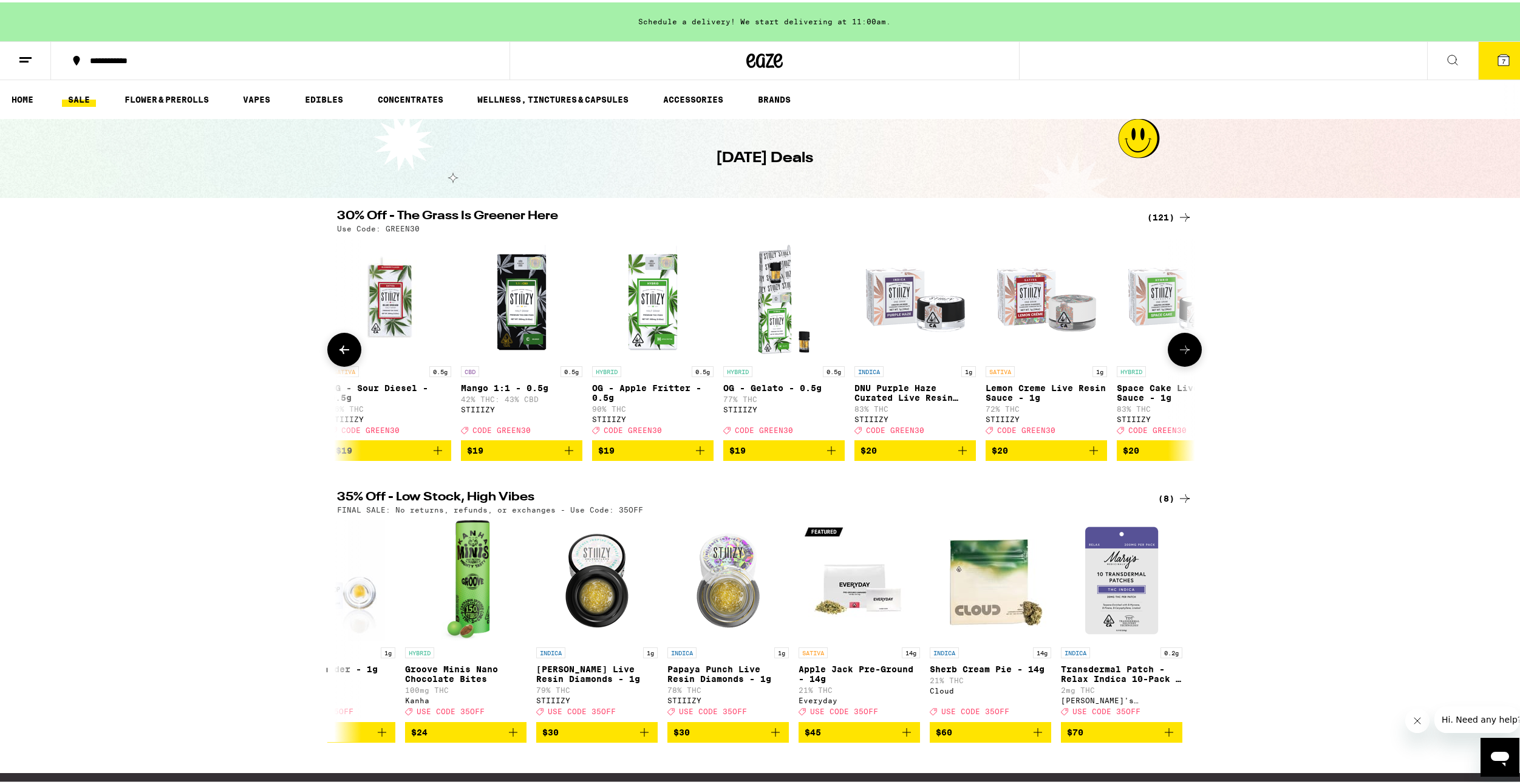
click at [1177, 347] on icon at bounding box center [1185, 347] width 15 height 15
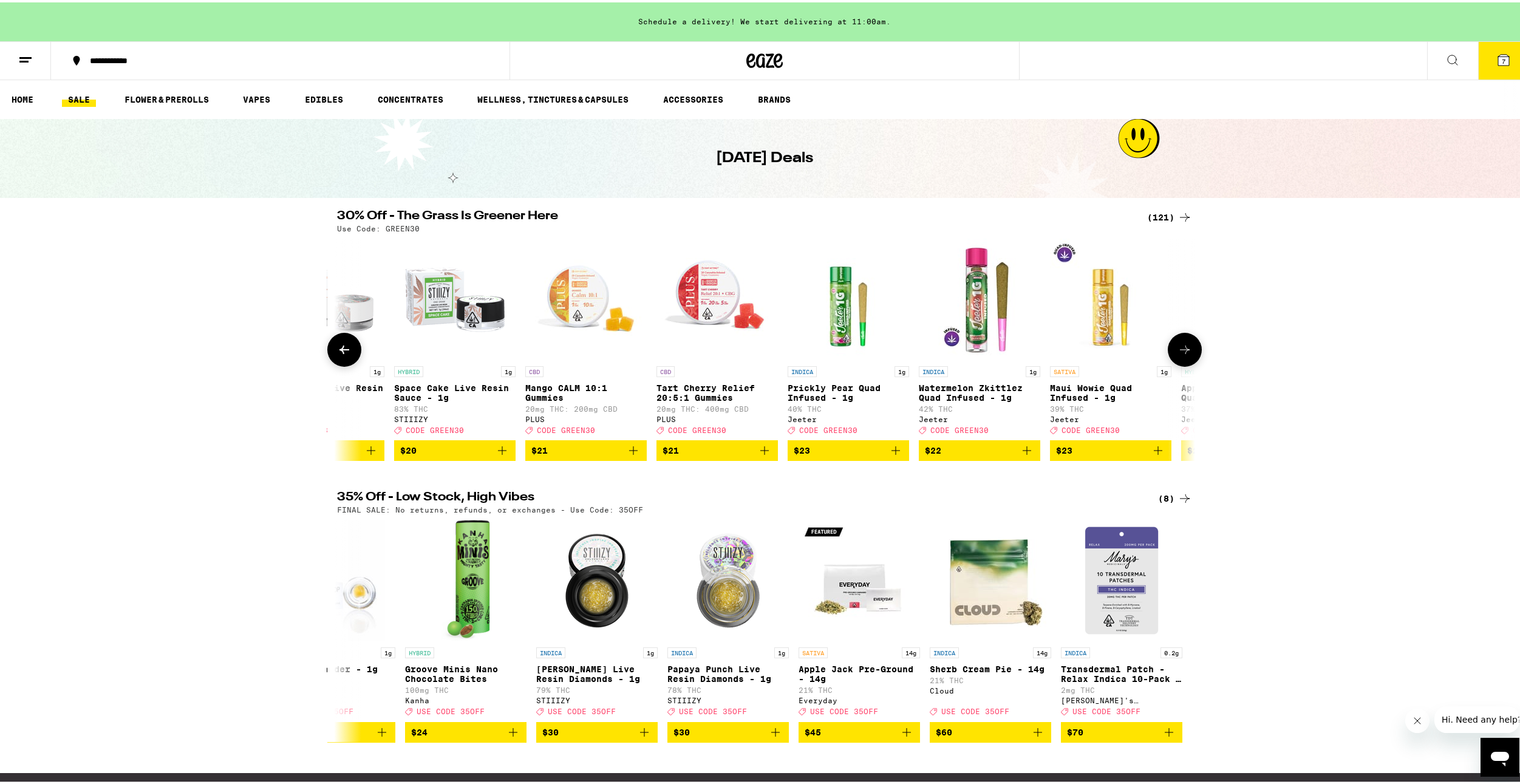
click at [1177, 347] on icon at bounding box center [1185, 347] width 15 height 15
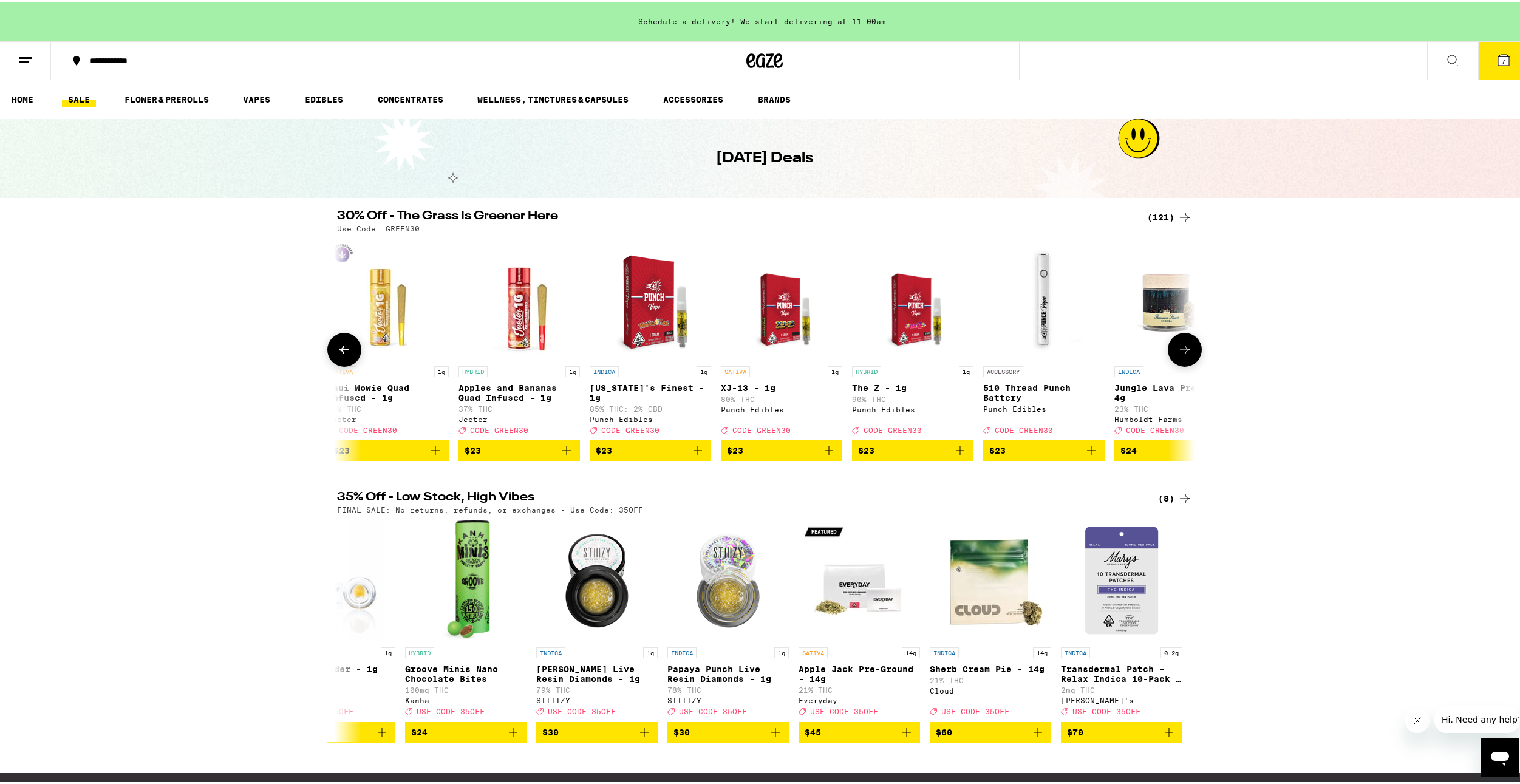
click at [1177, 347] on icon at bounding box center [1185, 347] width 15 height 15
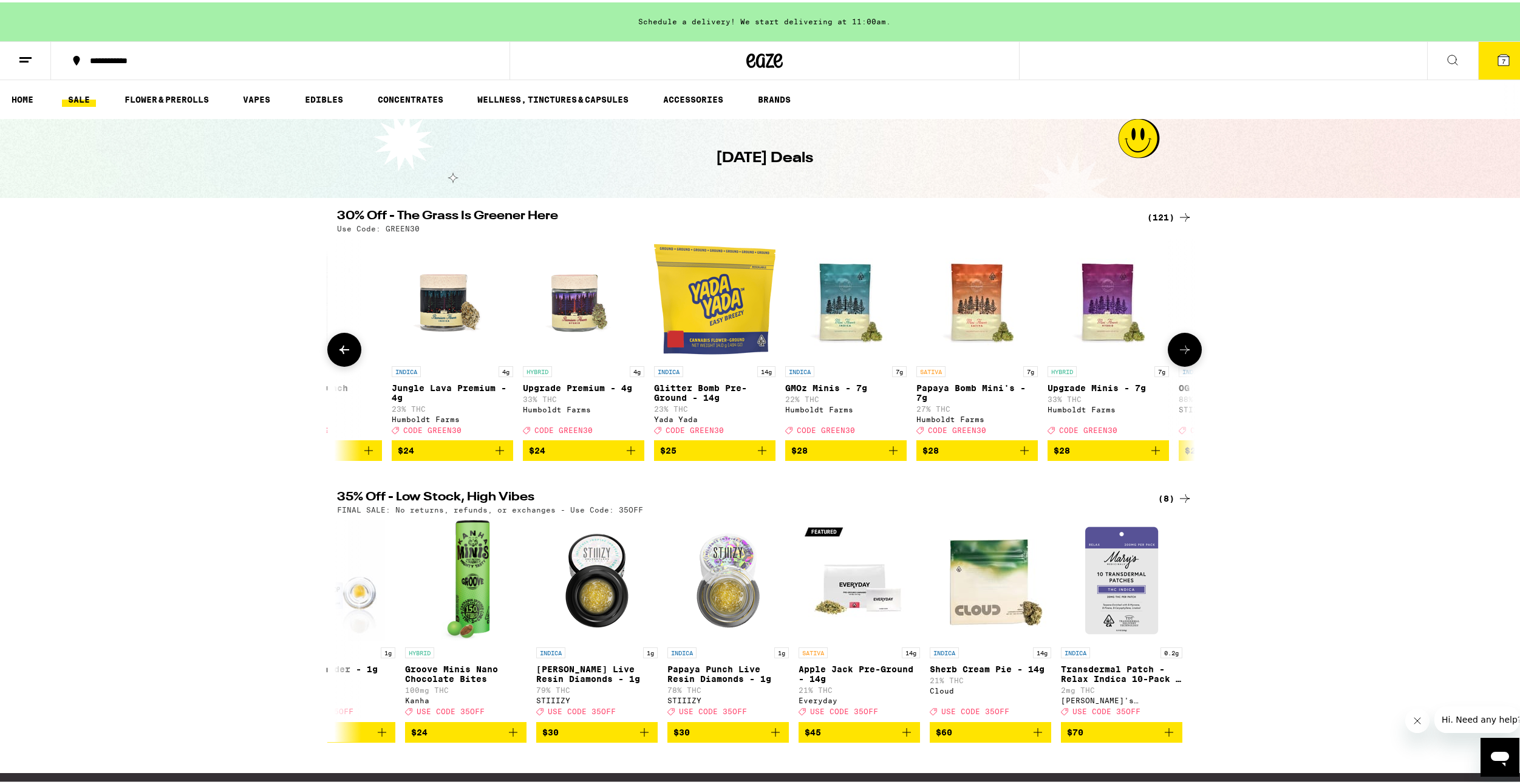
click at [338, 355] on icon at bounding box center [344, 347] width 15 height 15
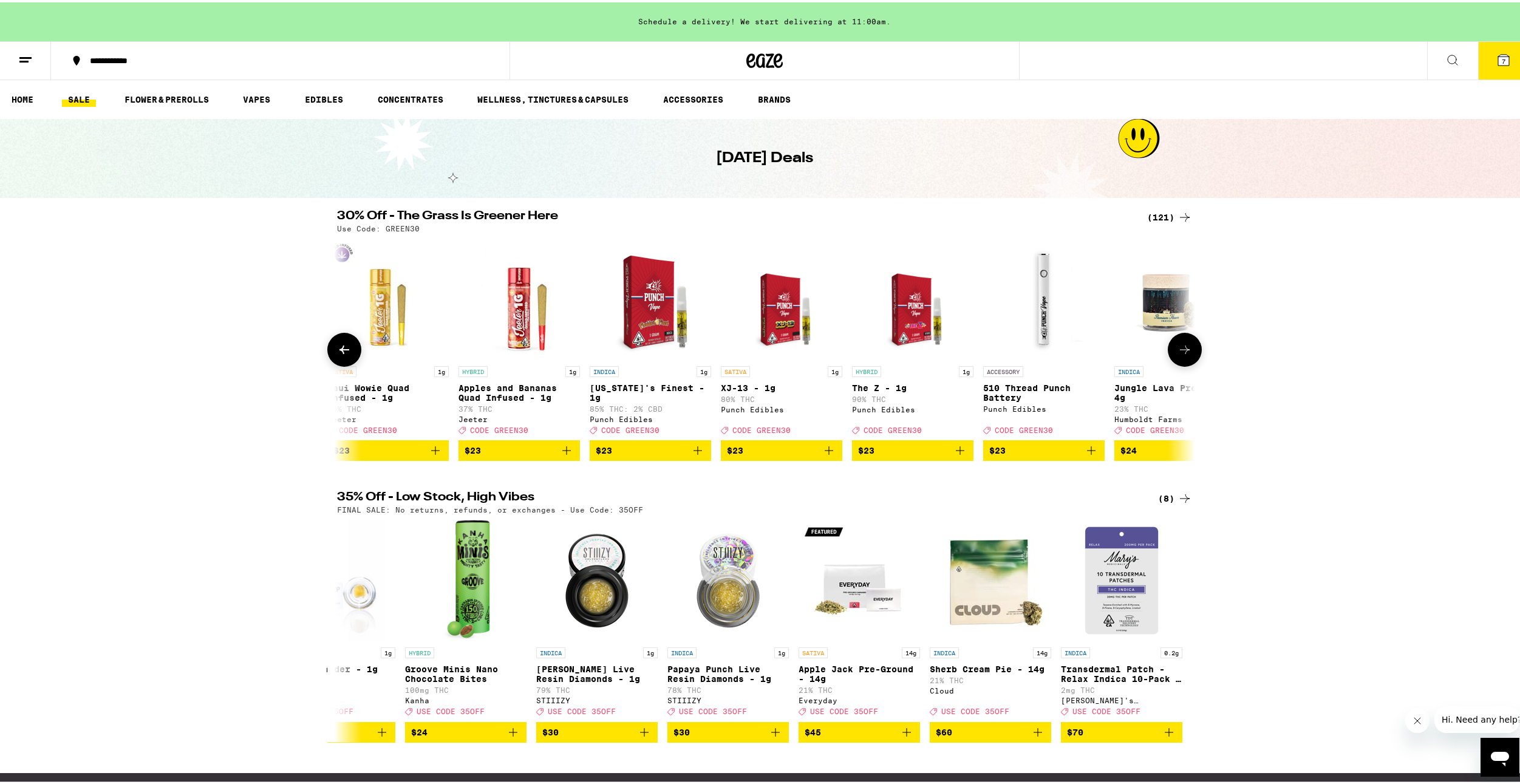
click at [337, 355] on icon at bounding box center [344, 347] width 15 height 15
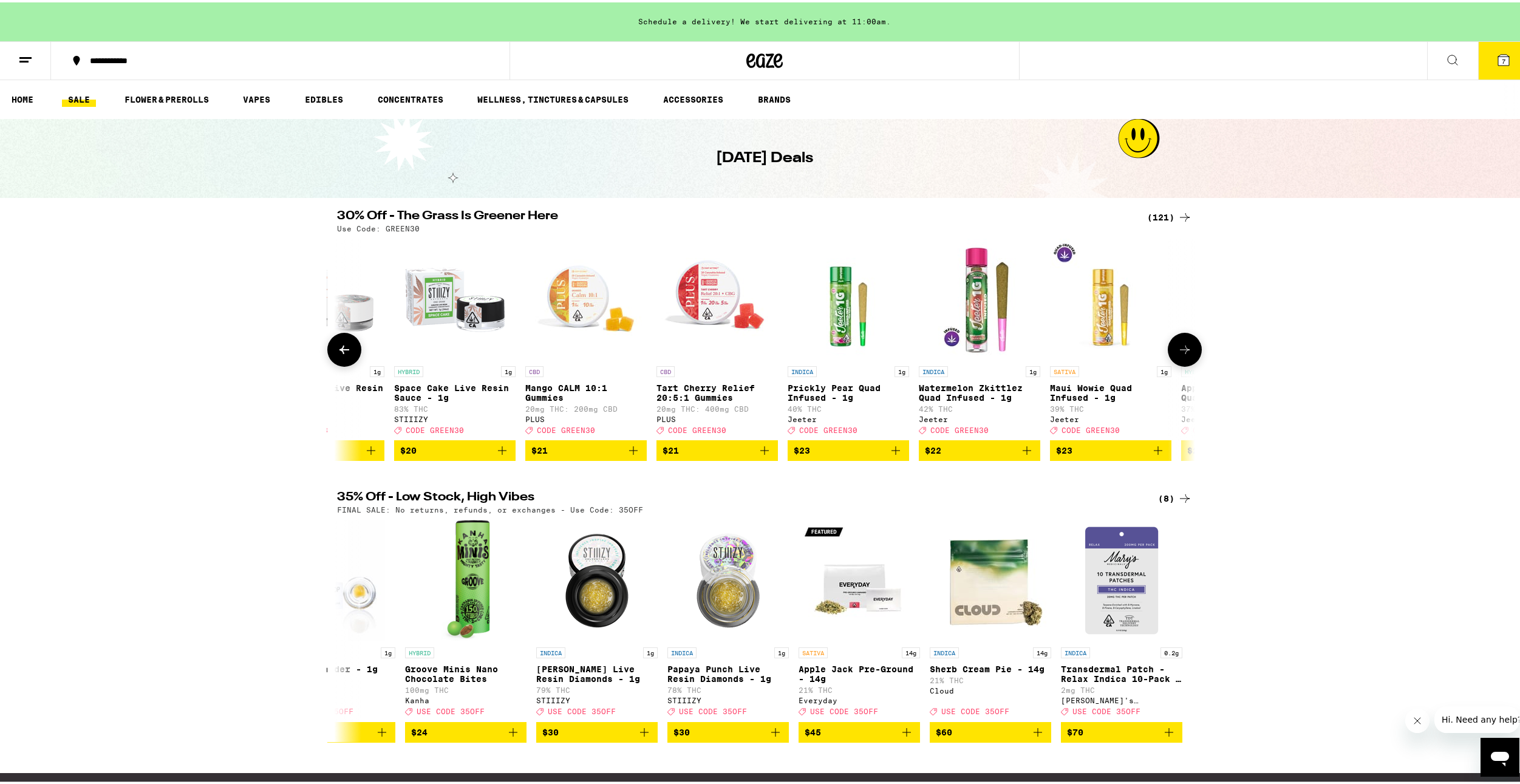
click at [1169, 353] on button at bounding box center [1185, 347] width 34 height 34
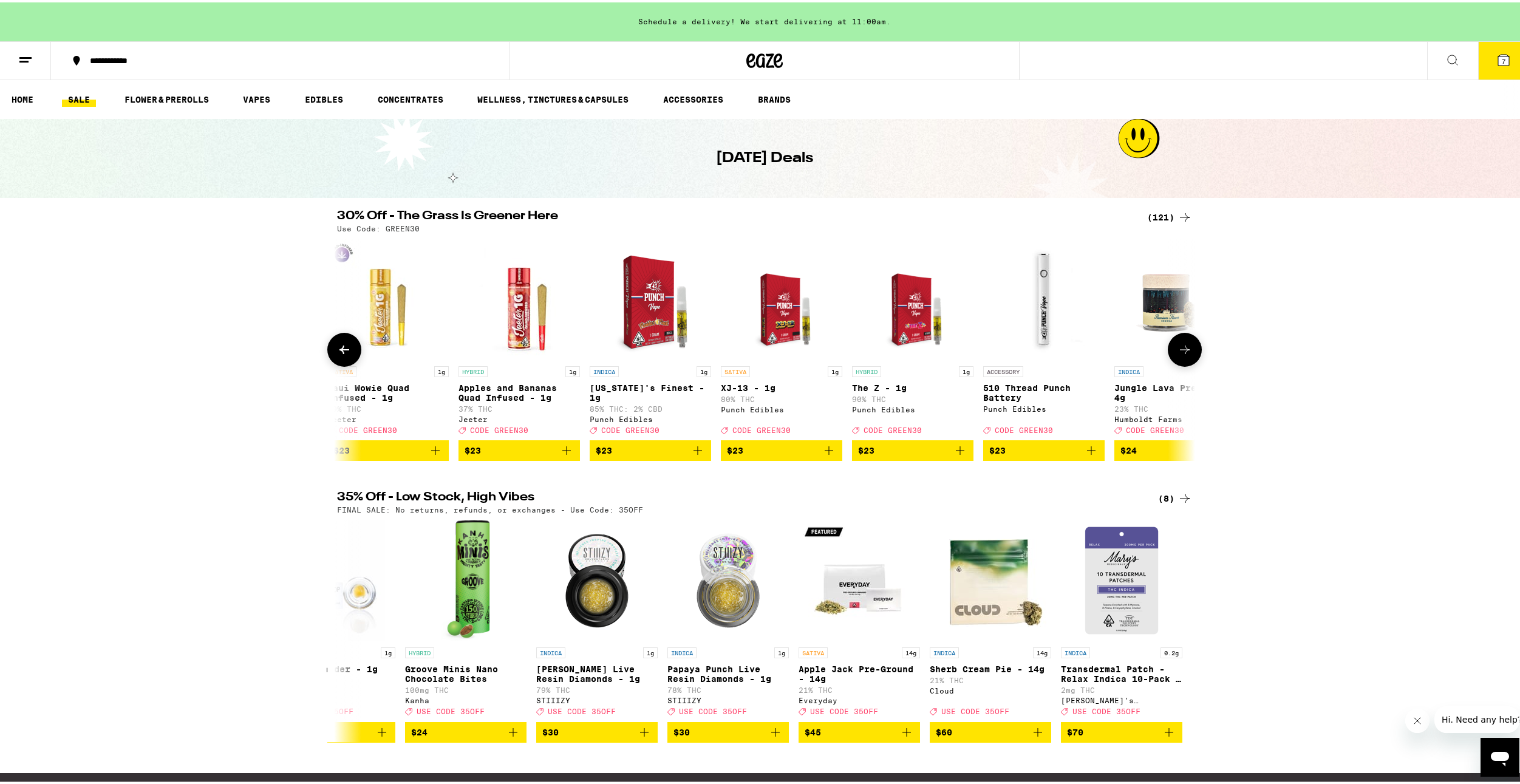
click at [1177, 350] on icon at bounding box center [1185, 347] width 15 height 15
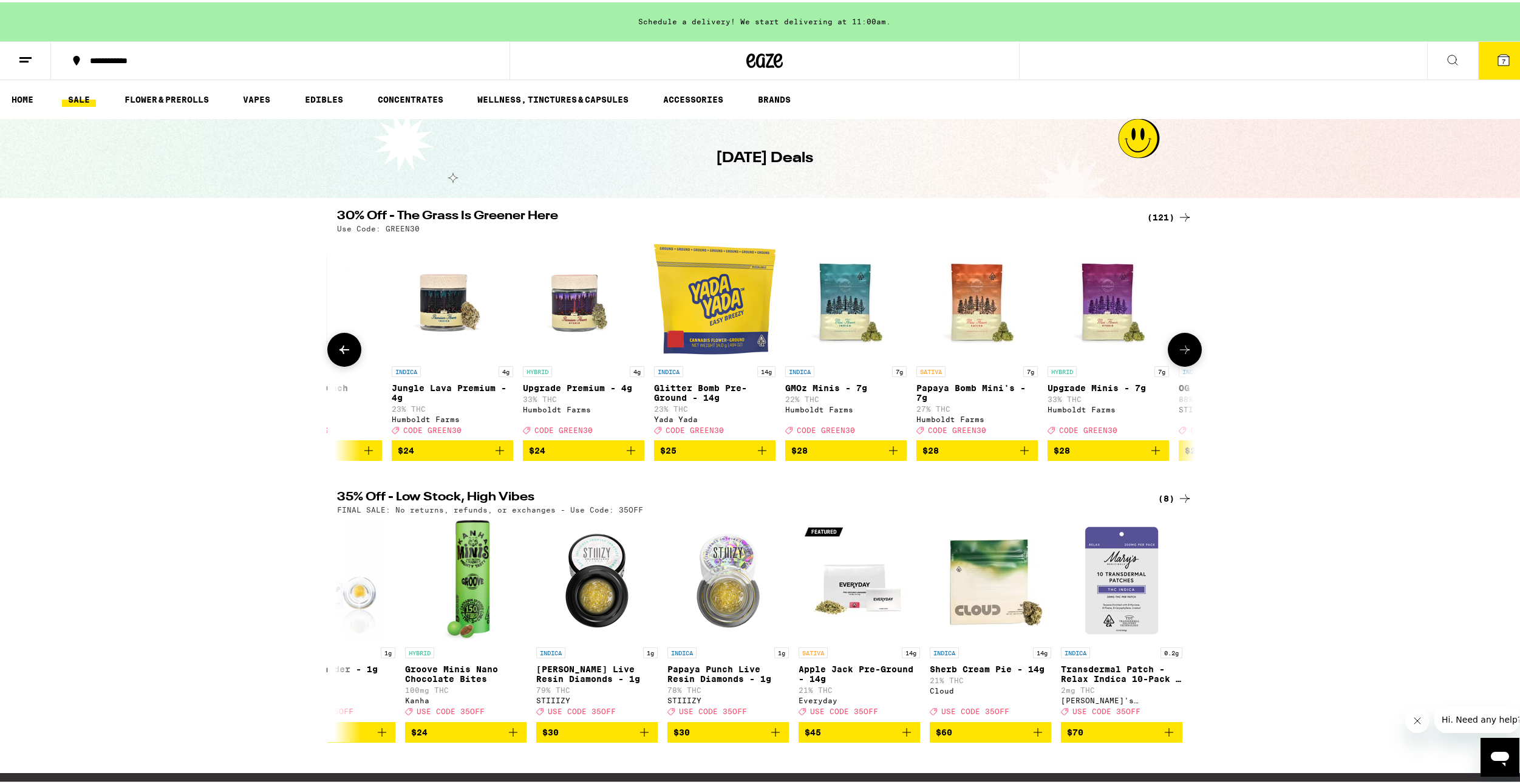
click at [1177, 350] on icon at bounding box center [1185, 347] width 15 height 15
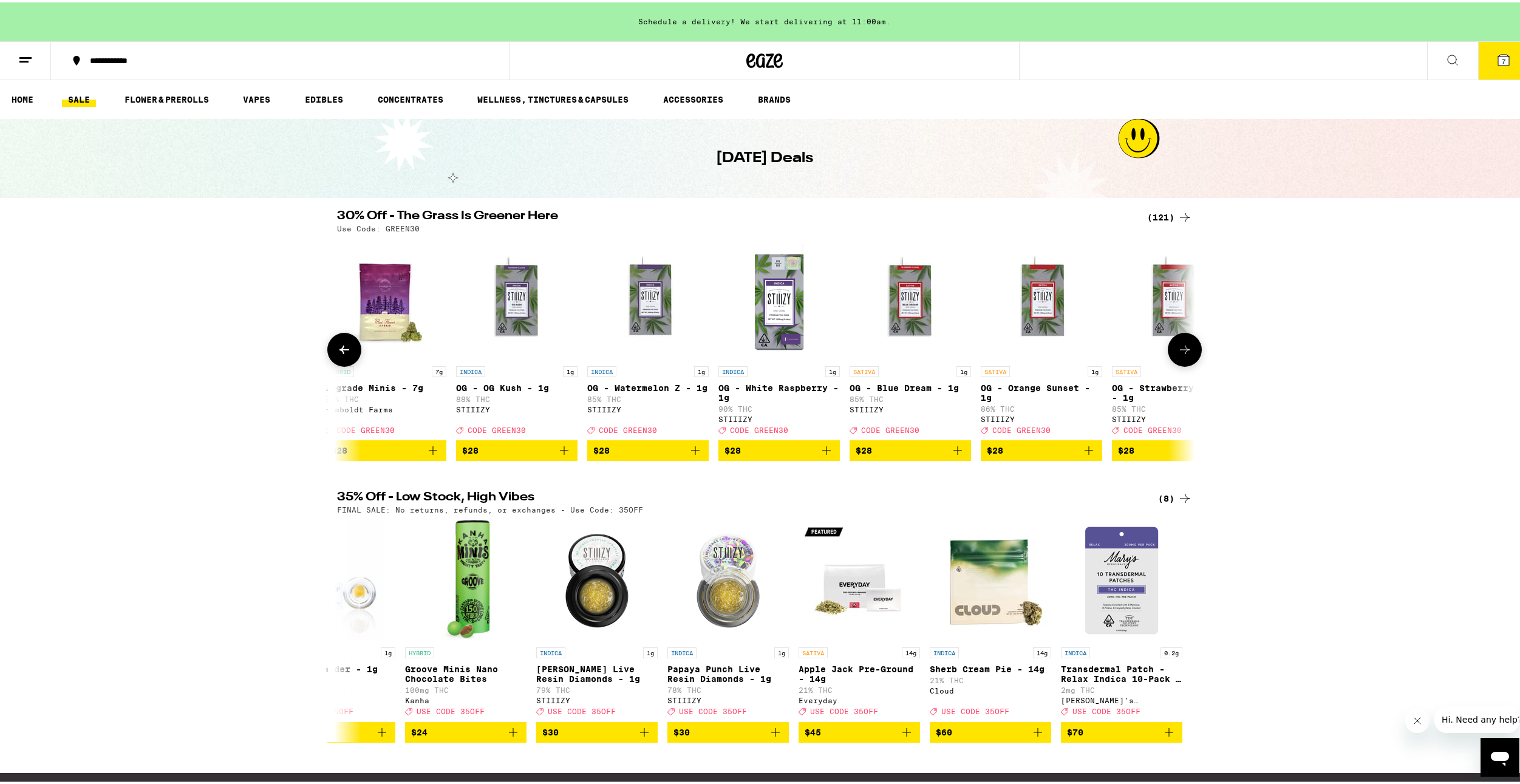
click at [1185, 351] on icon at bounding box center [1185, 347] width 15 height 15
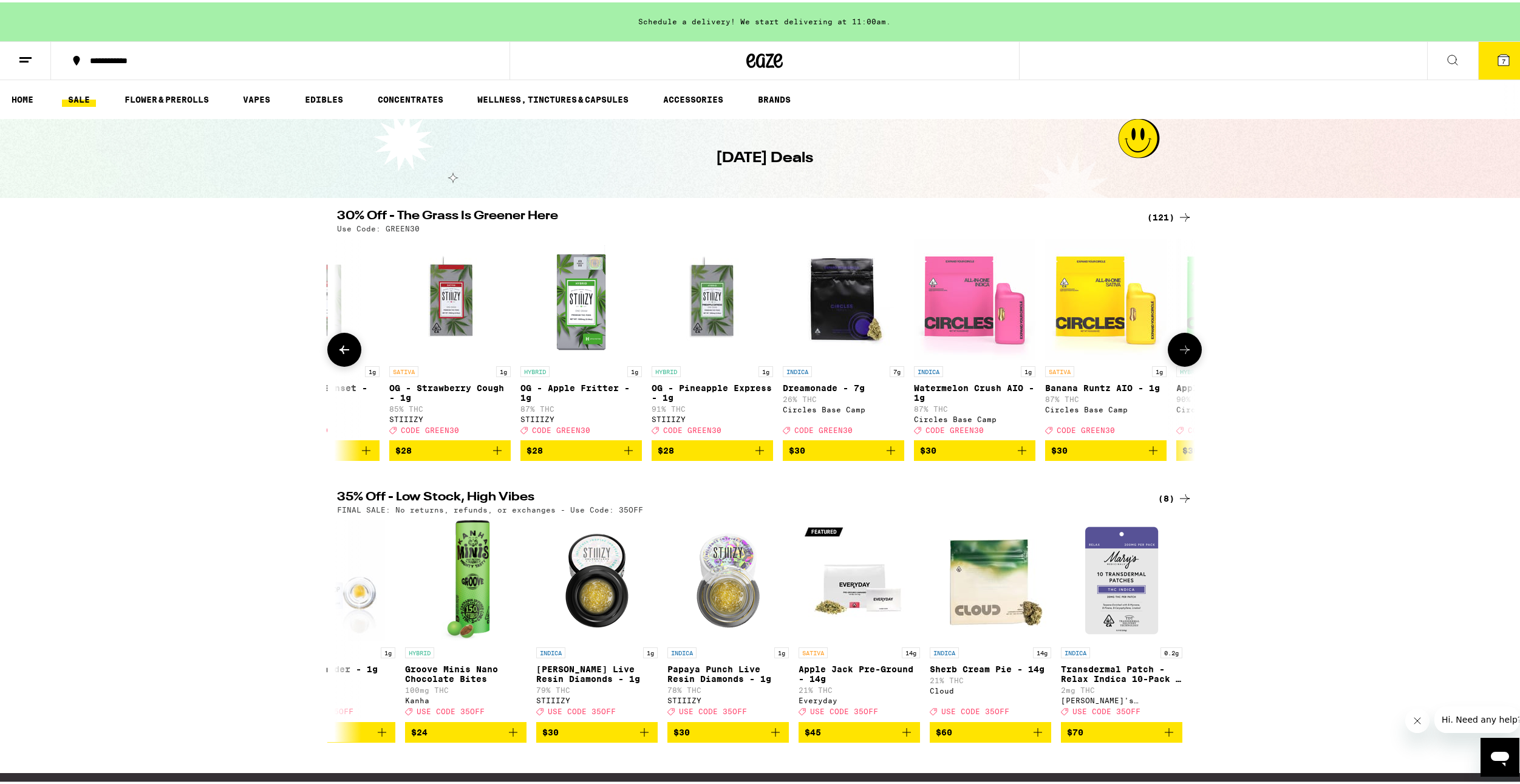
click at [1184, 355] on icon at bounding box center [1185, 347] width 15 height 15
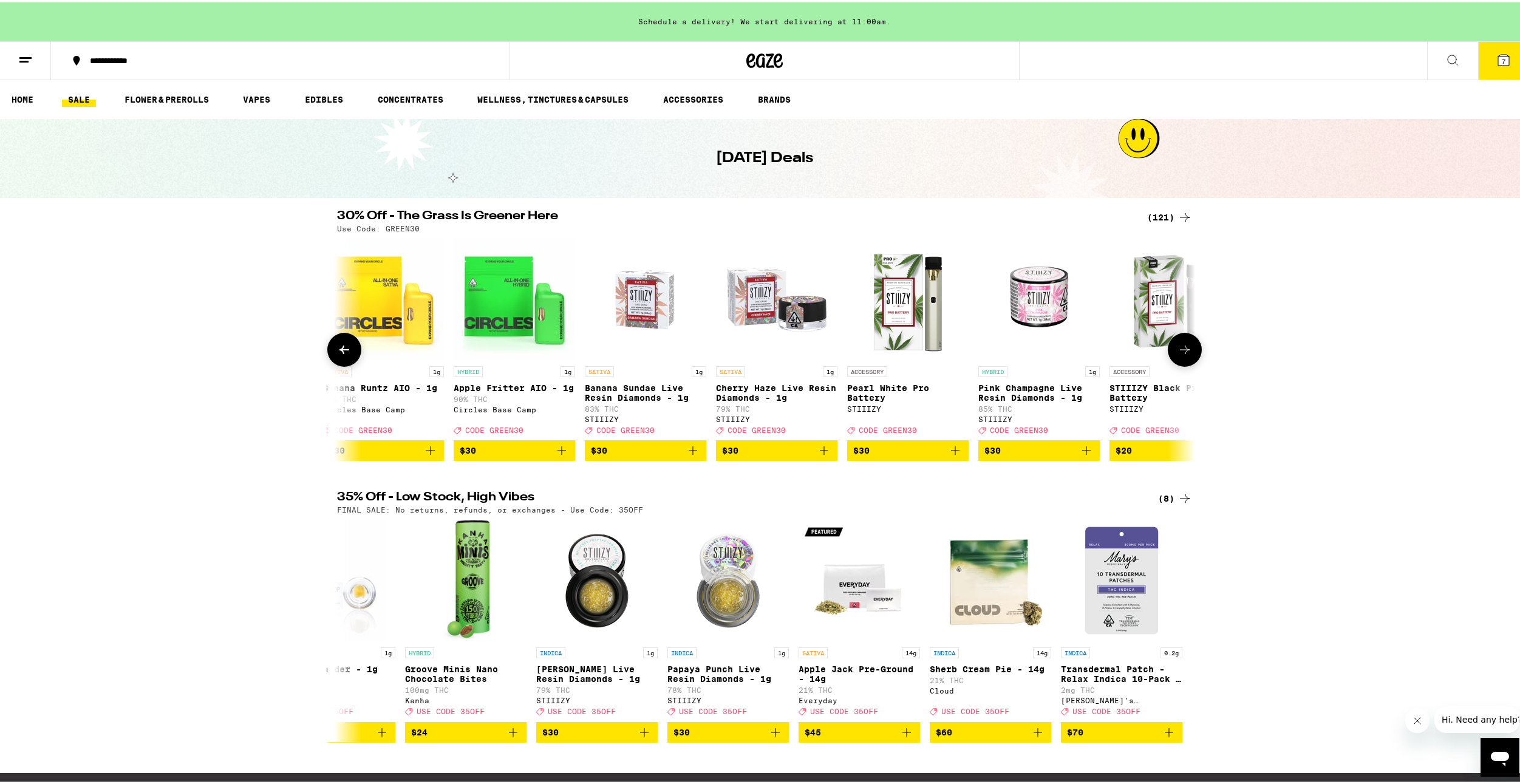
click at [1184, 355] on icon at bounding box center [1185, 347] width 15 height 15
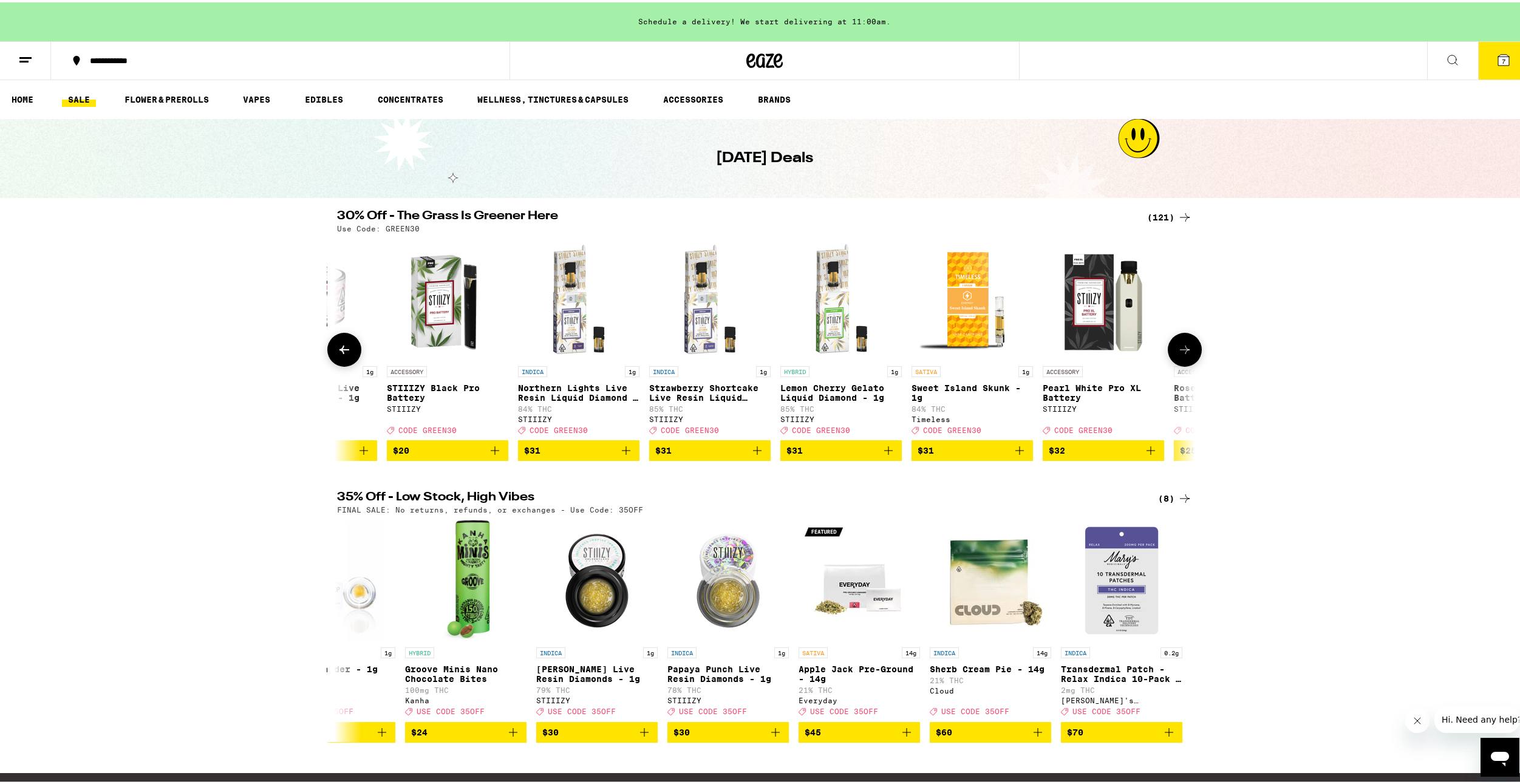
click at [1184, 355] on icon at bounding box center [1185, 347] width 15 height 15
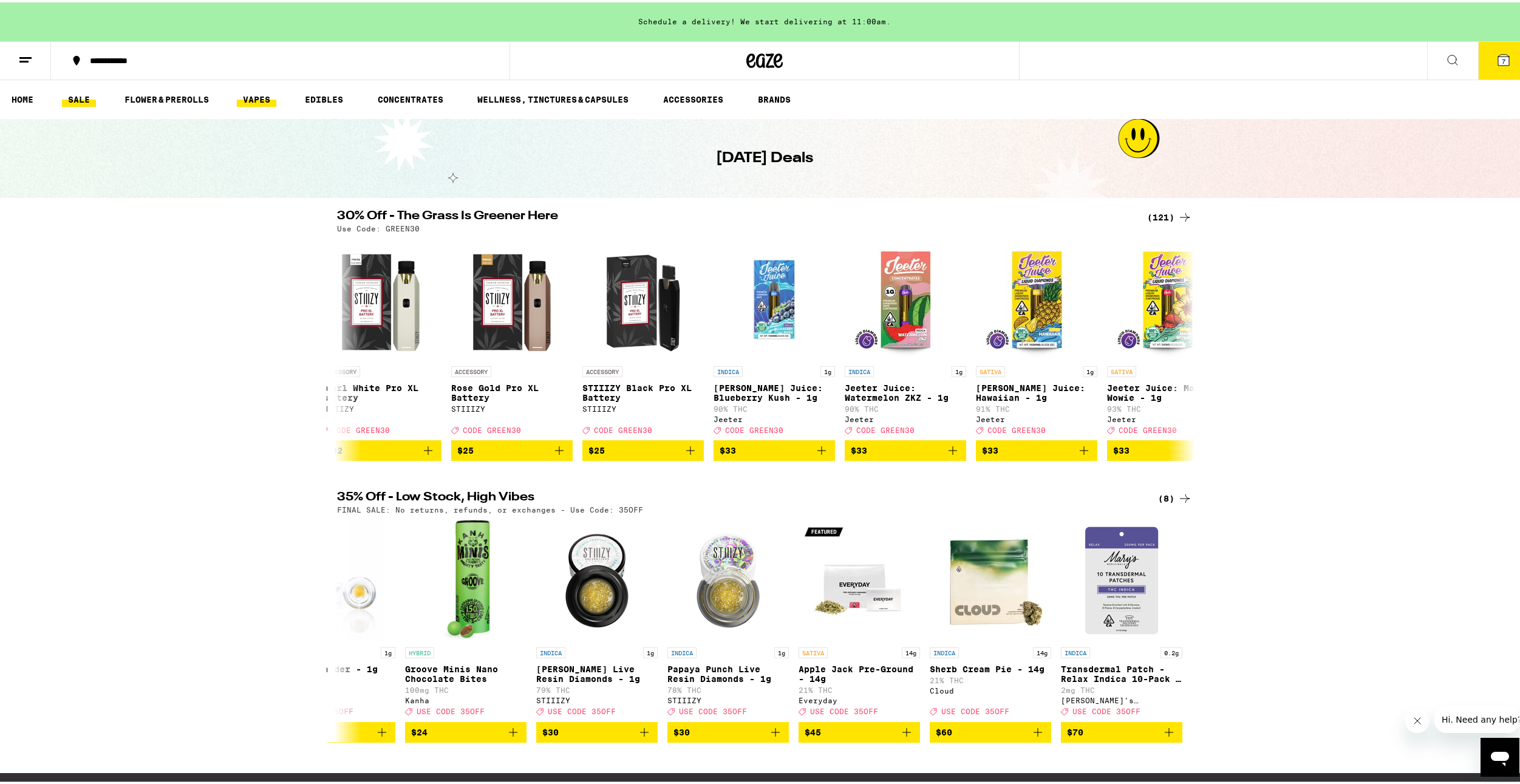
click at [261, 92] on link "VAPES" at bounding box center [256, 97] width 39 height 15
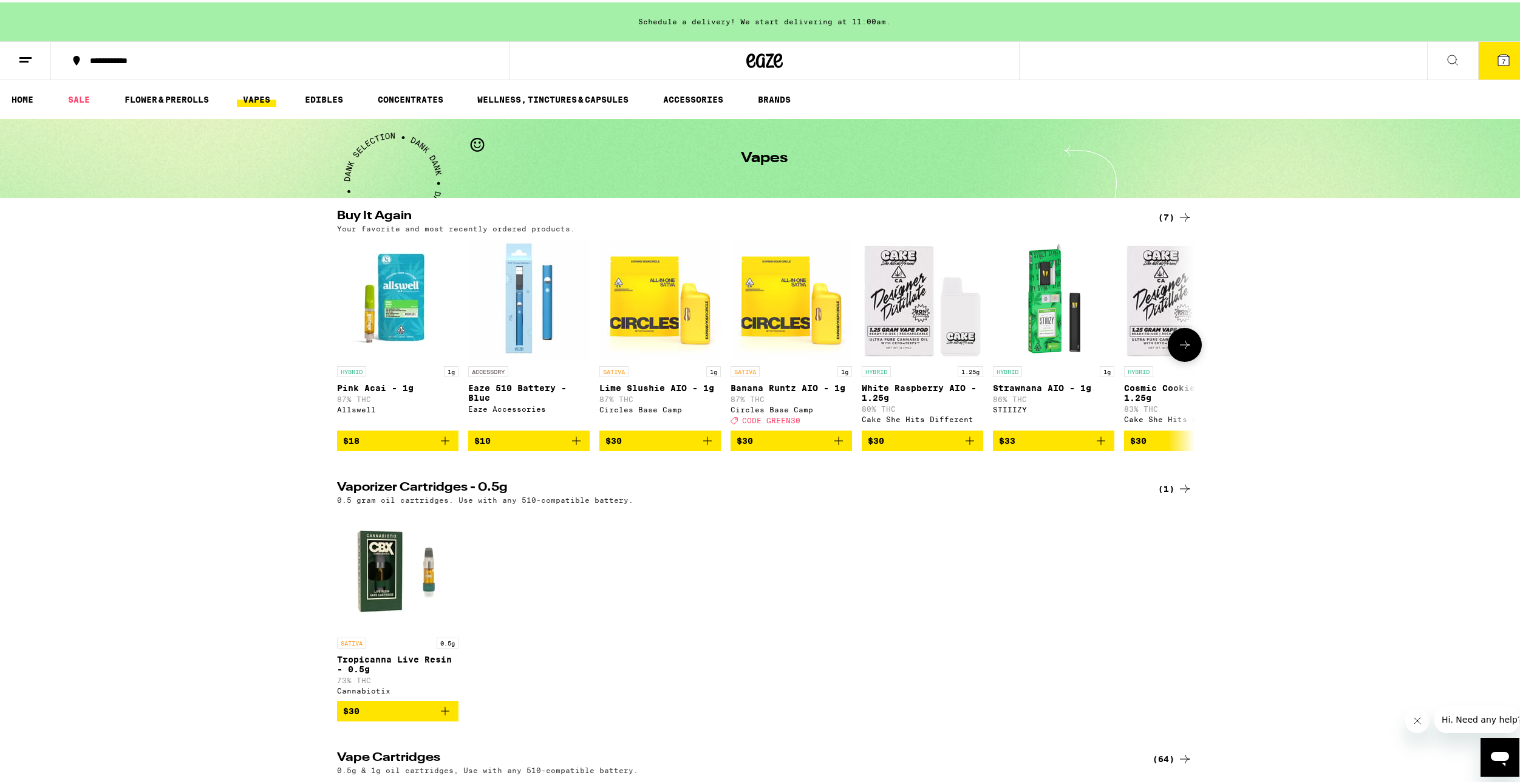
click at [1179, 344] on icon at bounding box center [1185, 343] width 15 height 15
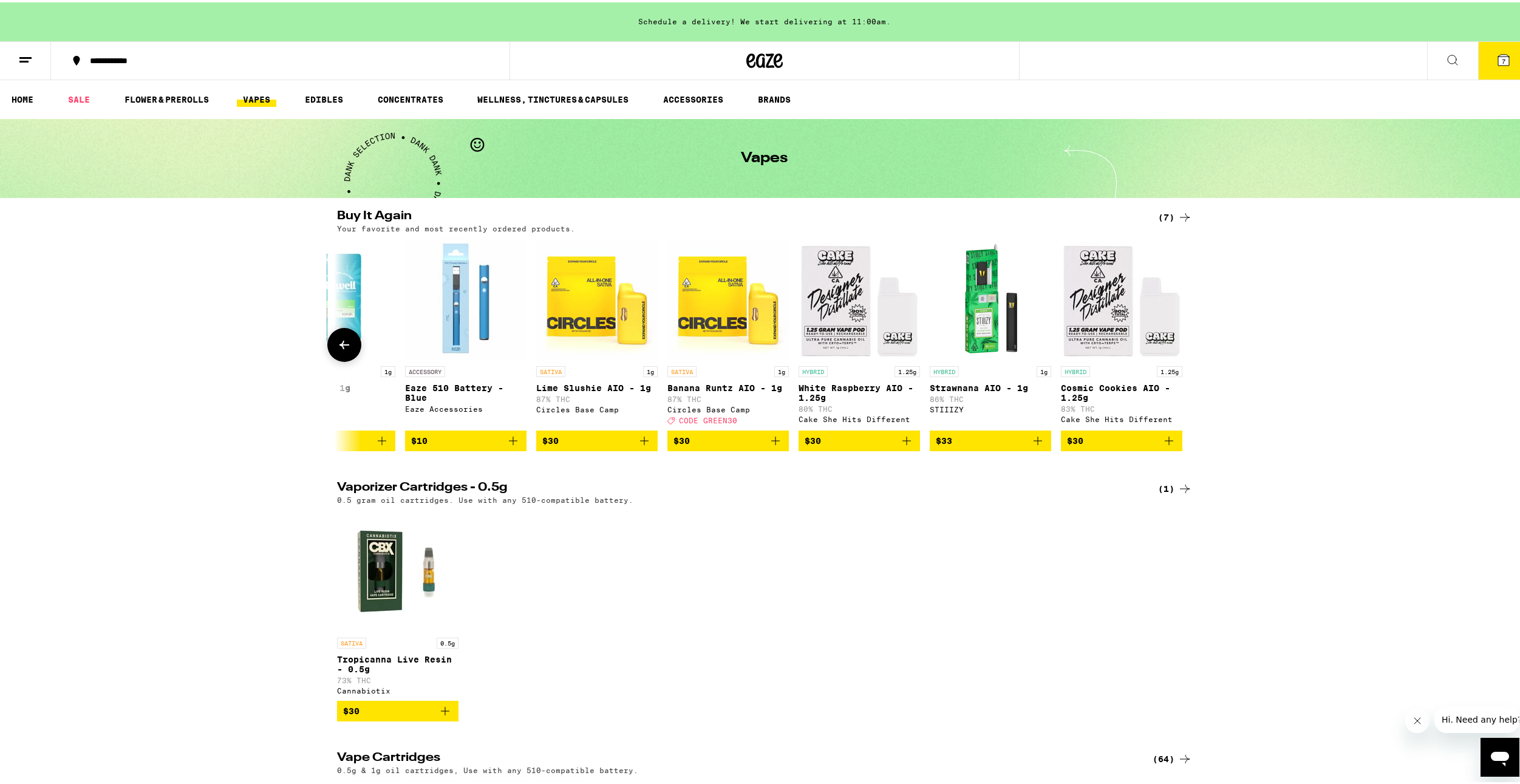
click at [1178, 347] on div at bounding box center [1185, 343] width 34 height 34
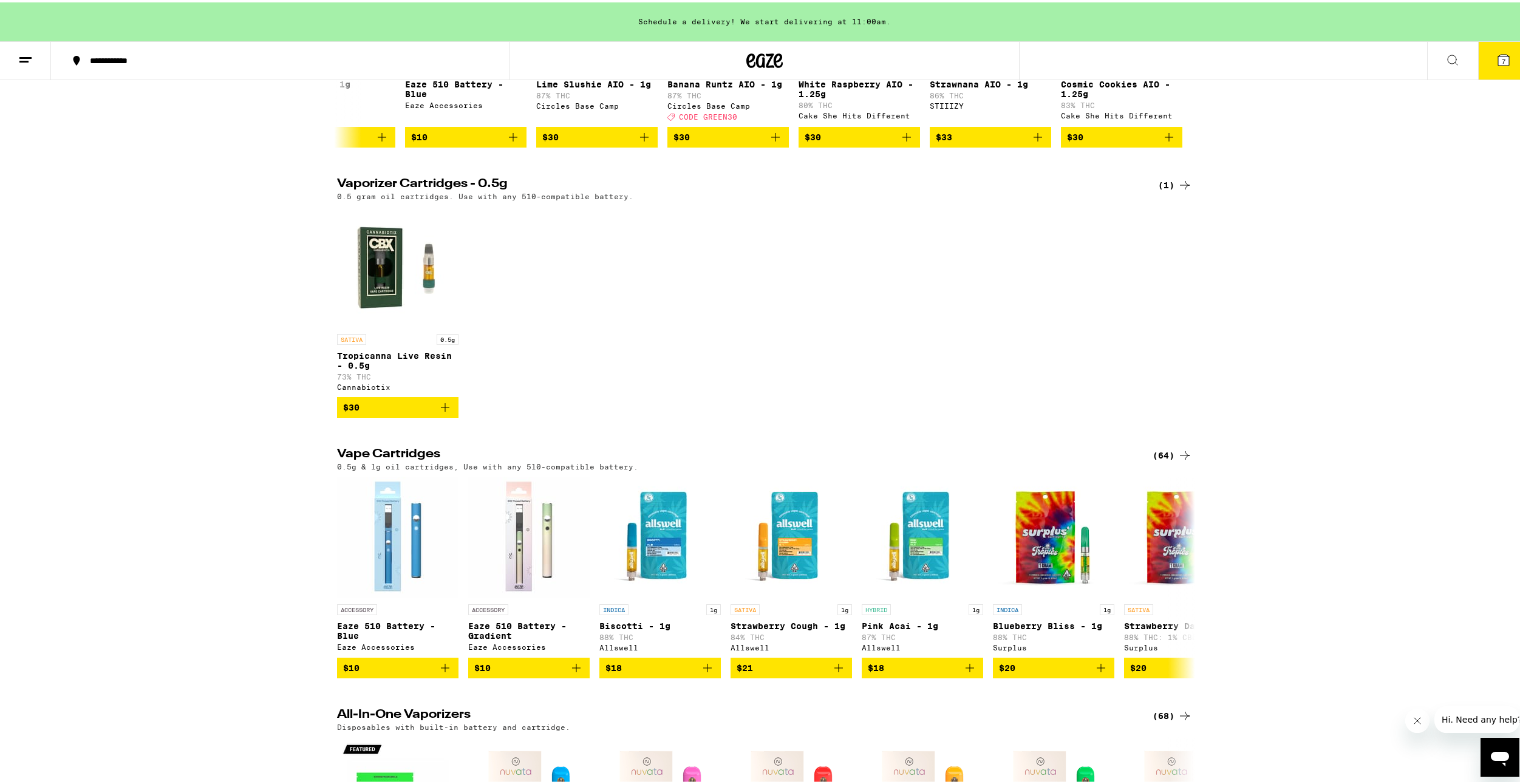
scroll to position [486, 0]
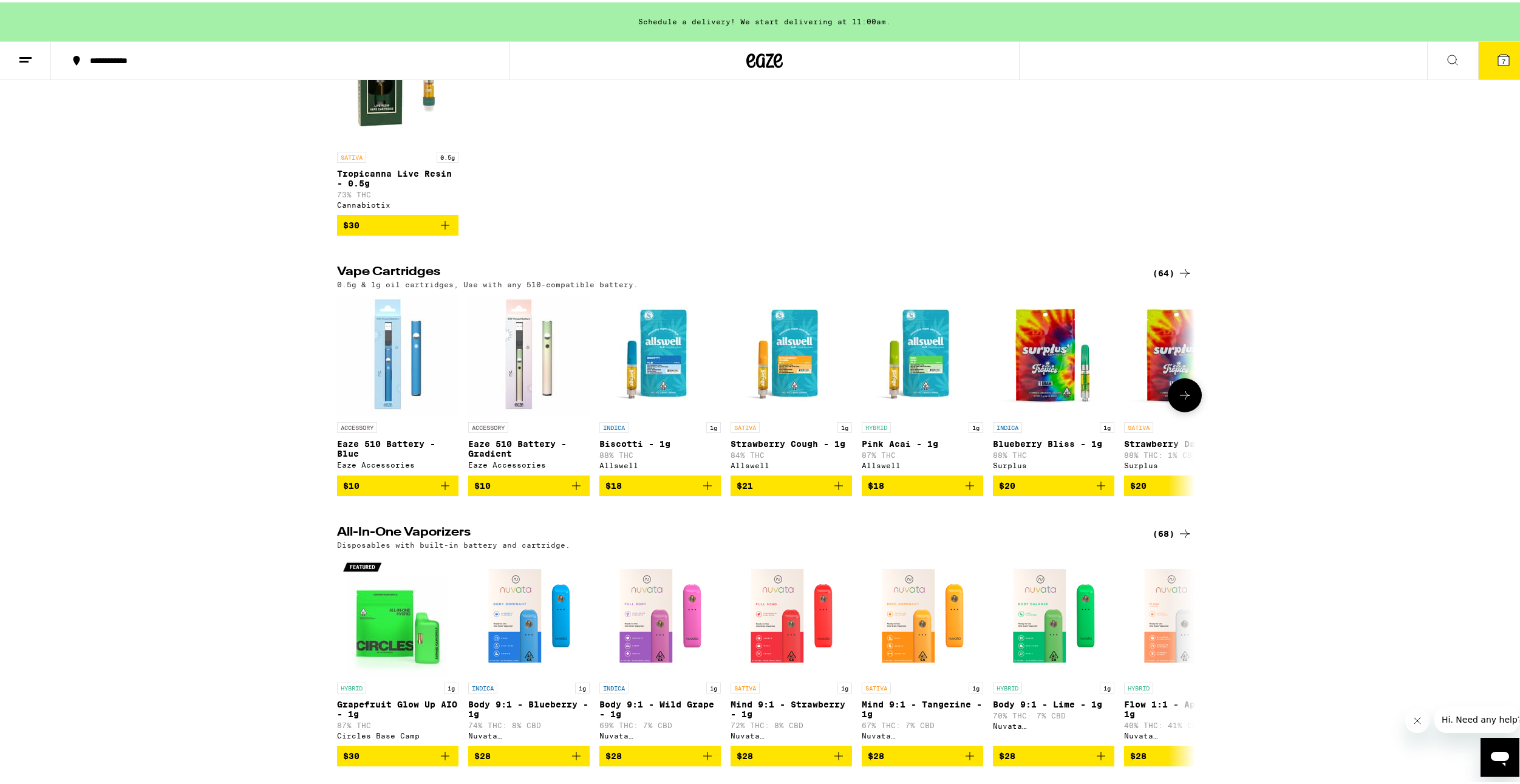
click at [1177, 400] on icon at bounding box center [1185, 393] width 15 height 15
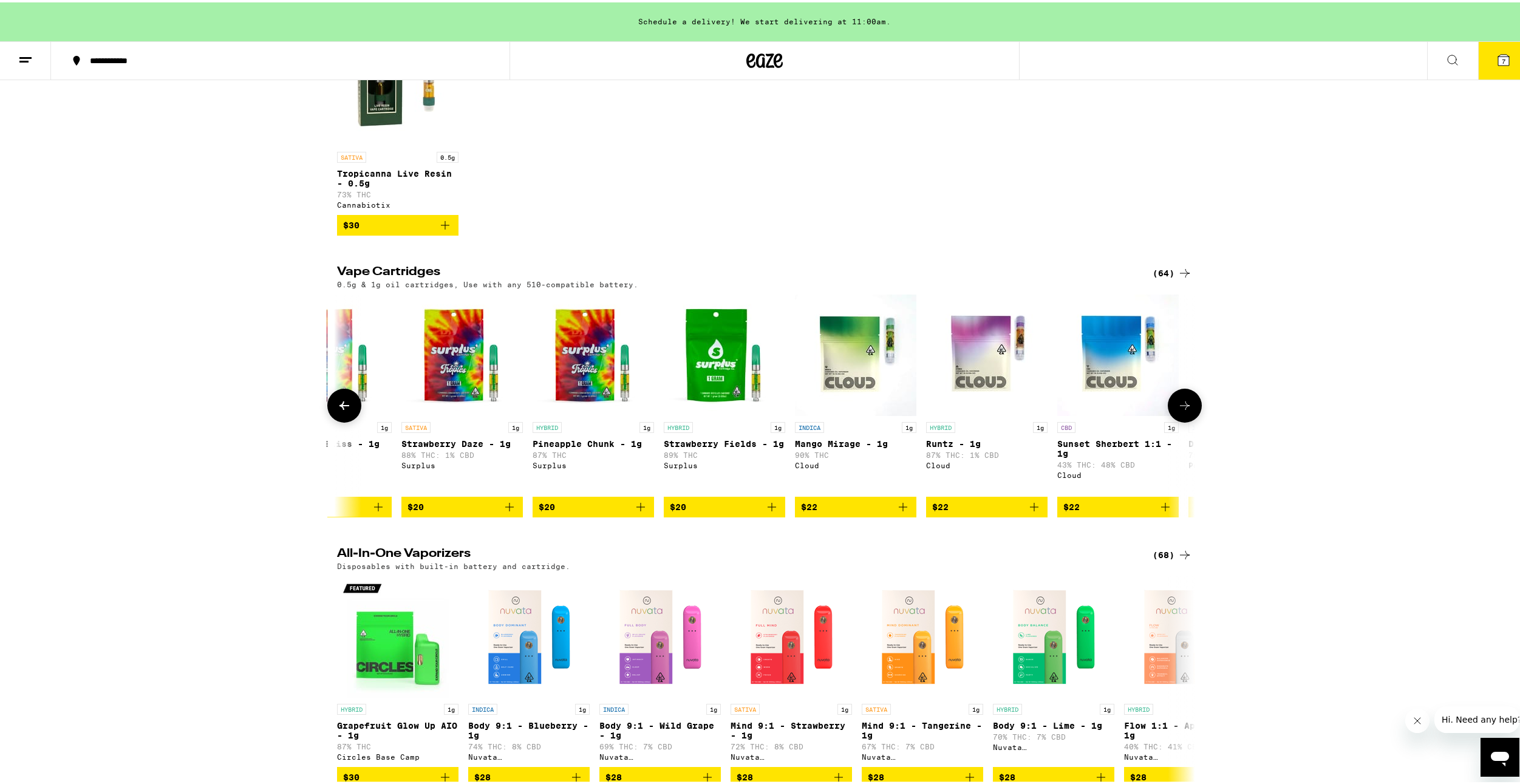
click at [1175, 413] on button at bounding box center [1185, 403] width 34 height 34
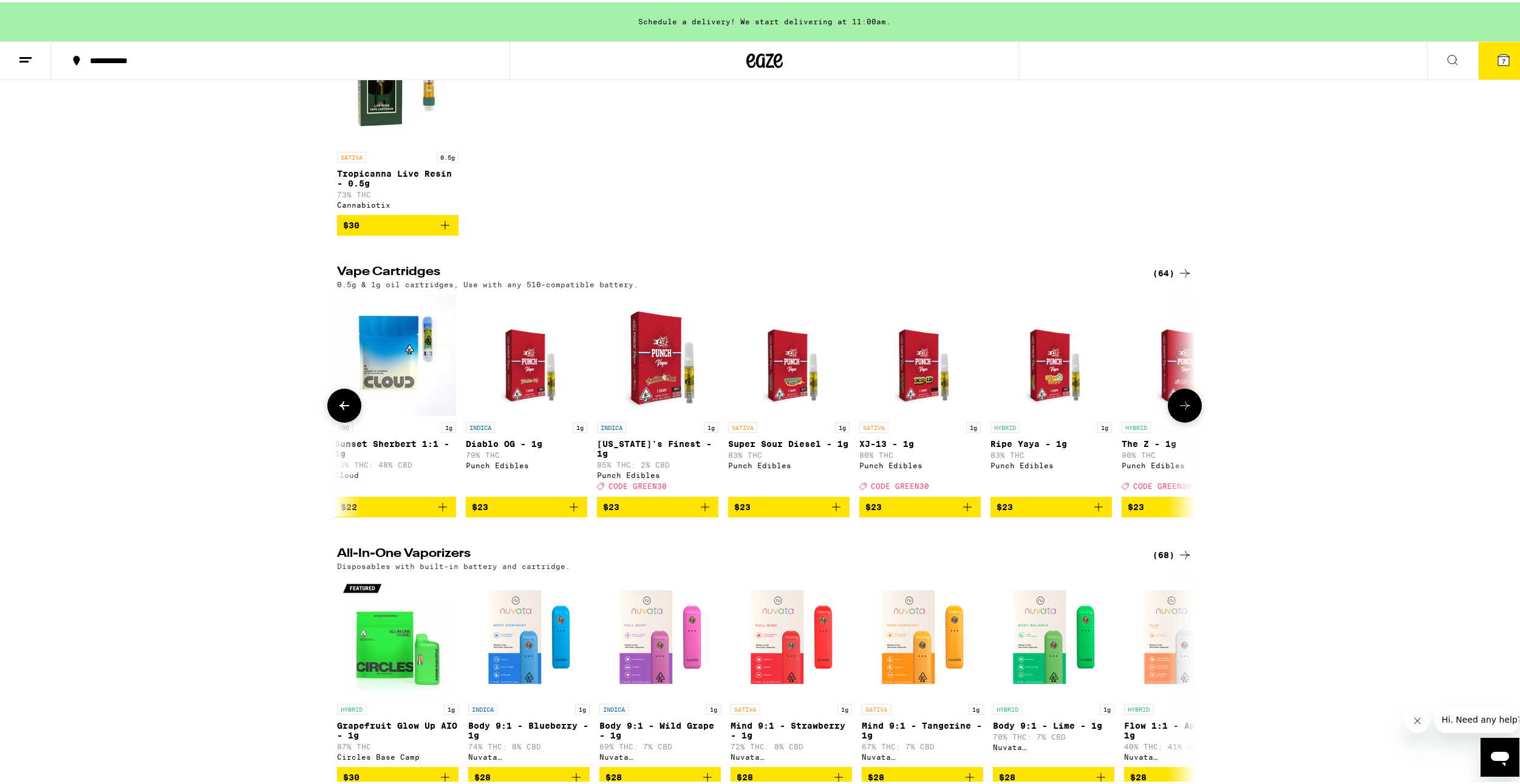
click at [917, 403] on img "Open page for XJ-13 - 1g from Punch Edibles" at bounding box center [920, 353] width 94 height 121
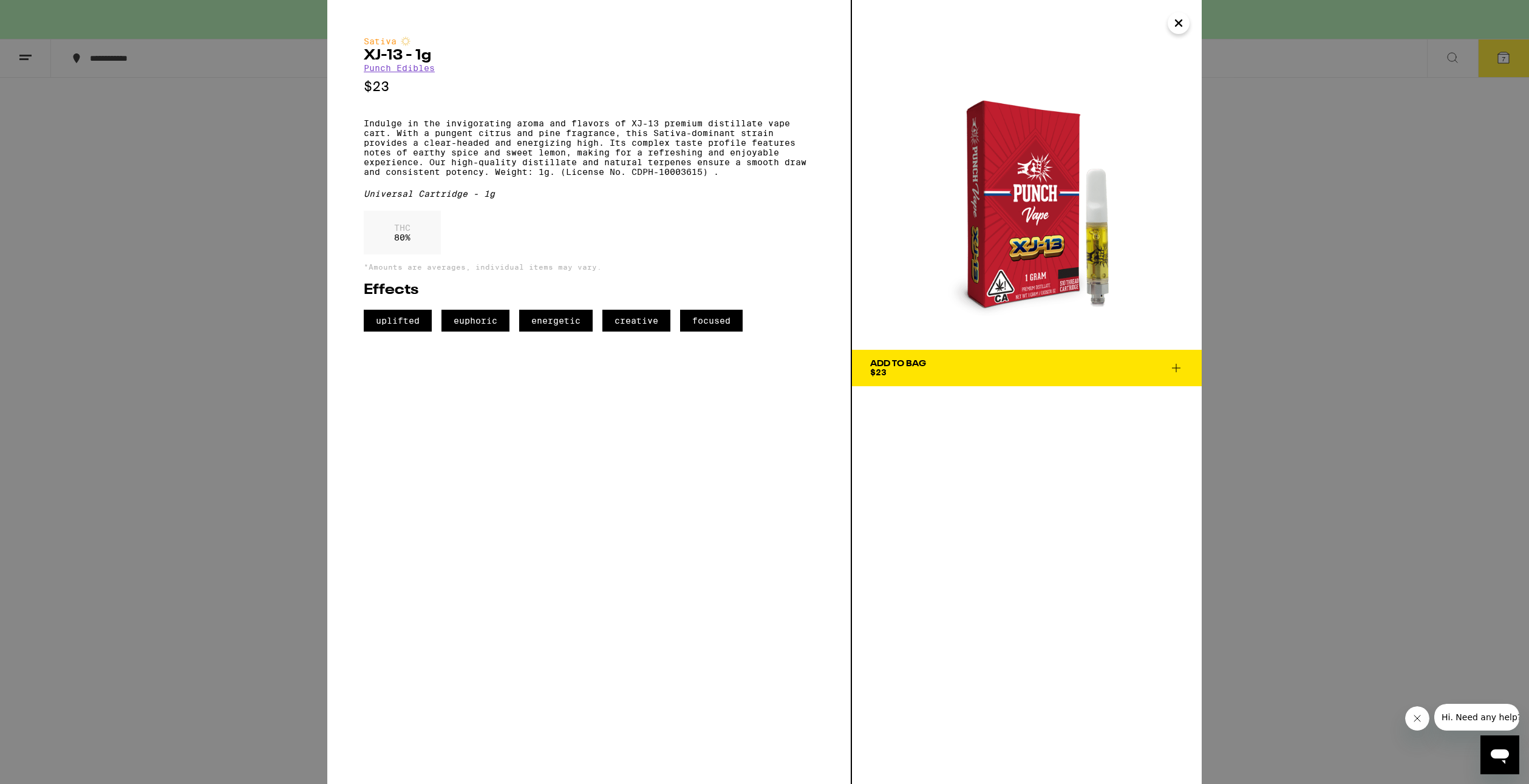
click at [251, 159] on div "Sativa XJ-13 - 1g Punch Edibles $23 Indulge in the invigorating aroma and flavo…" at bounding box center [764, 392] width 1529 height 784
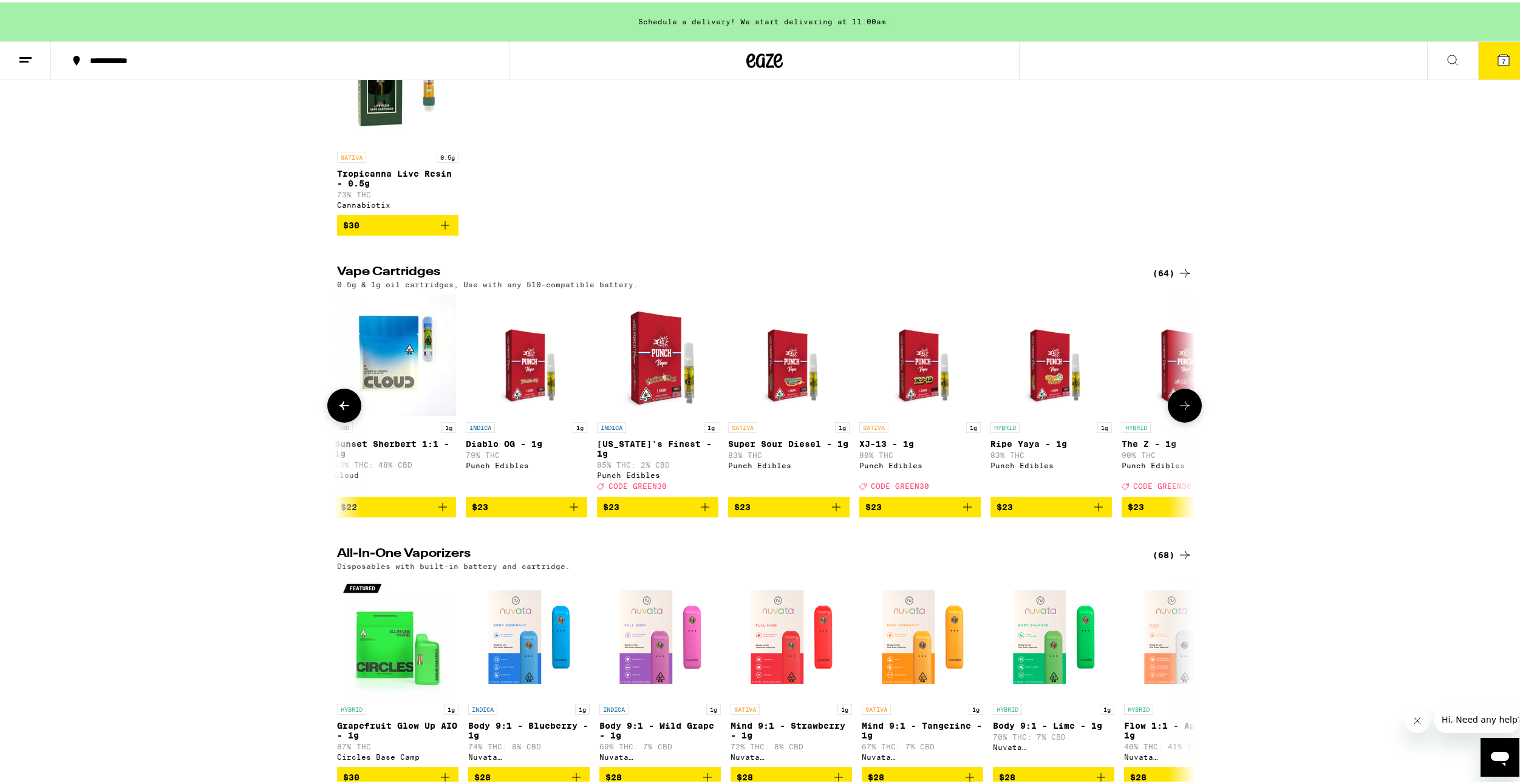
click at [669, 383] on img "Open page for Florida's Finest - 1g from Punch Edibles" at bounding box center [658, 353] width 122 height 121
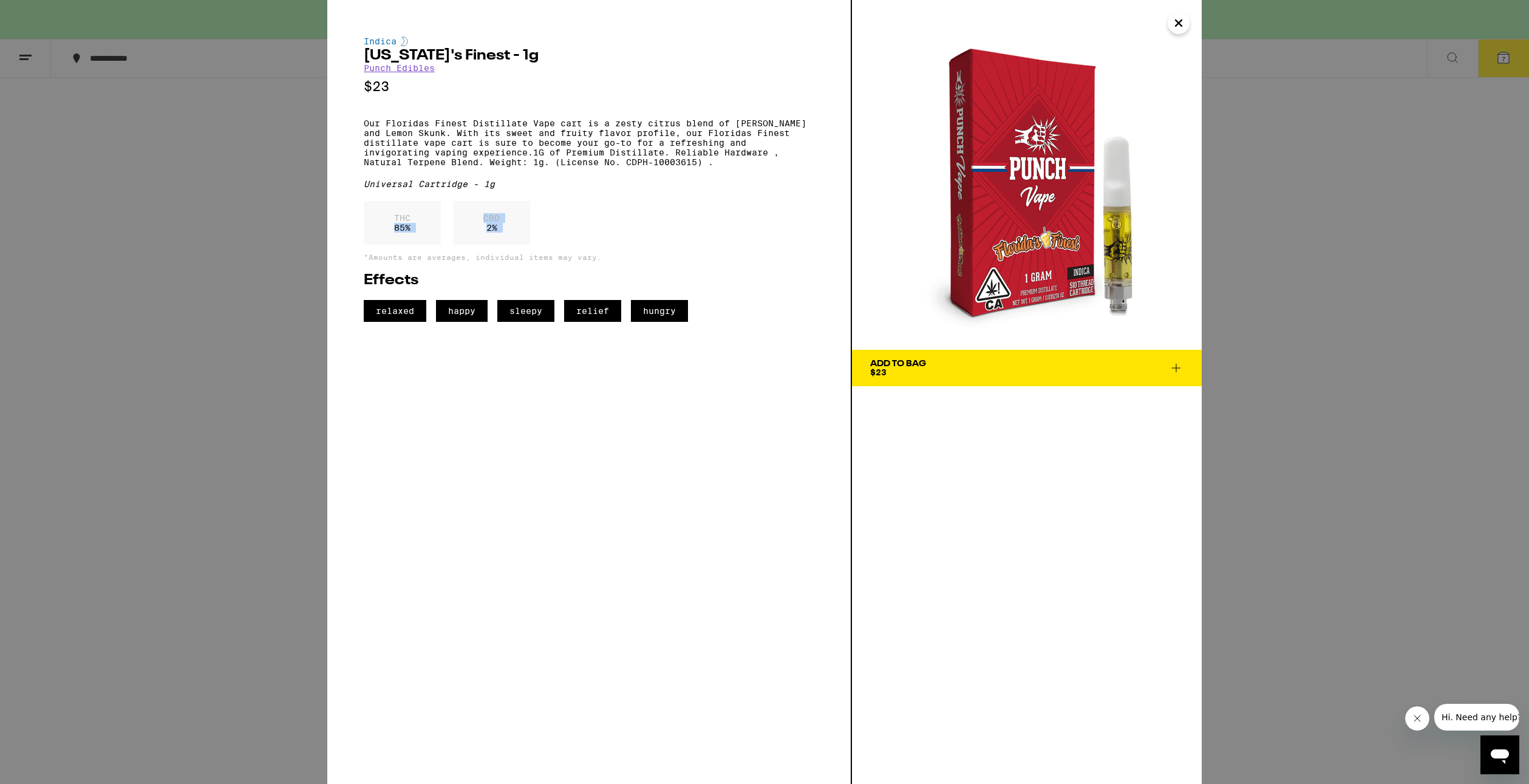
drag, startPoint x: 129, startPoint y: 262, endPoint x: 188, endPoint y: 299, distance: 69.6
click at [135, 272] on div "Indica [US_STATE]'s Finest - 1g Punch Edibles $23 Our Floridas Finest Distillat…" at bounding box center [764, 392] width 1529 height 784
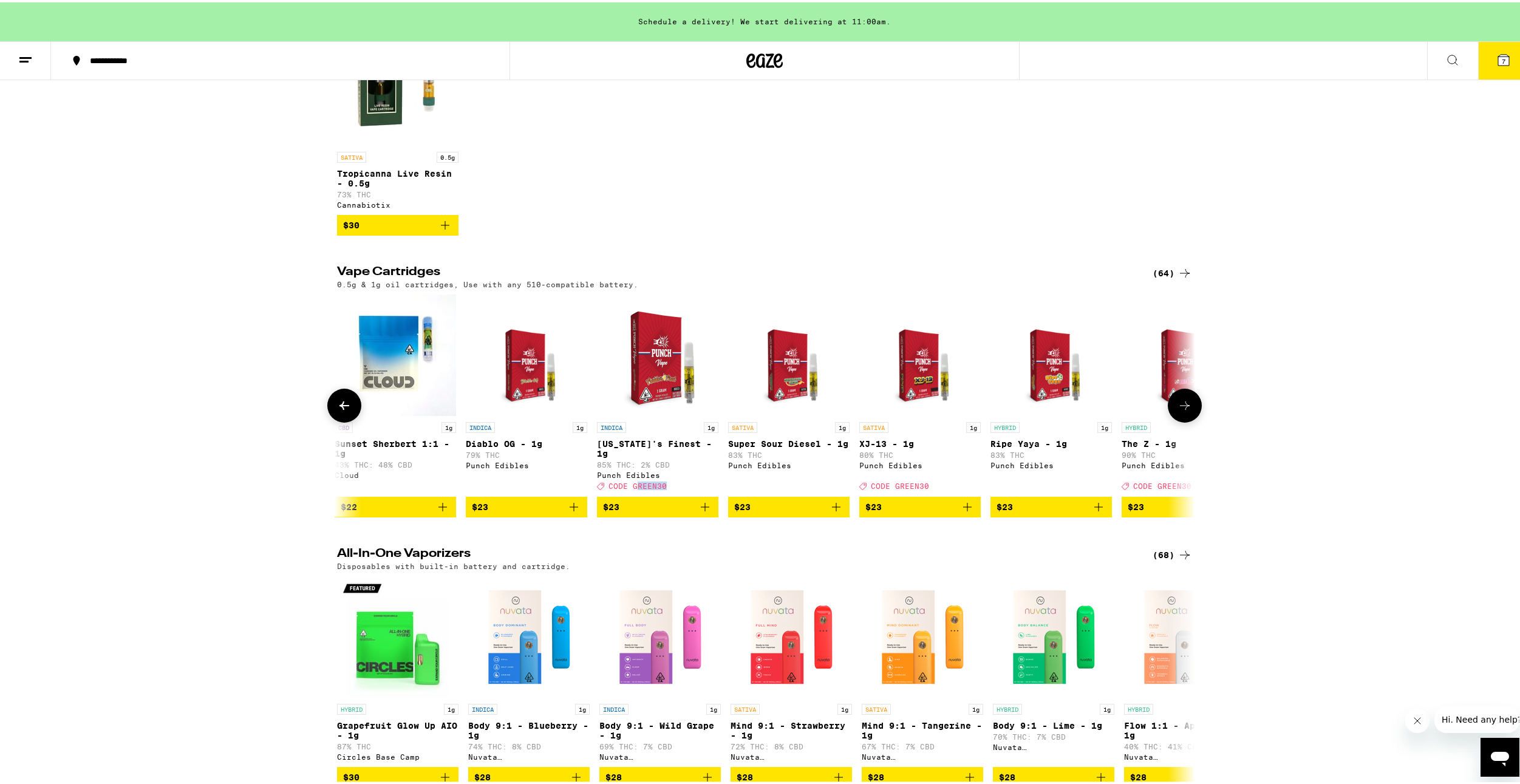
drag, startPoint x: 663, startPoint y: 497, endPoint x: 631, endPoint y: 504, distance: 32.8
click at [674, 488] on div "Deal Created with Sketch. CODE GREEN30" at bounding box center [658, 483] width 122 height 9
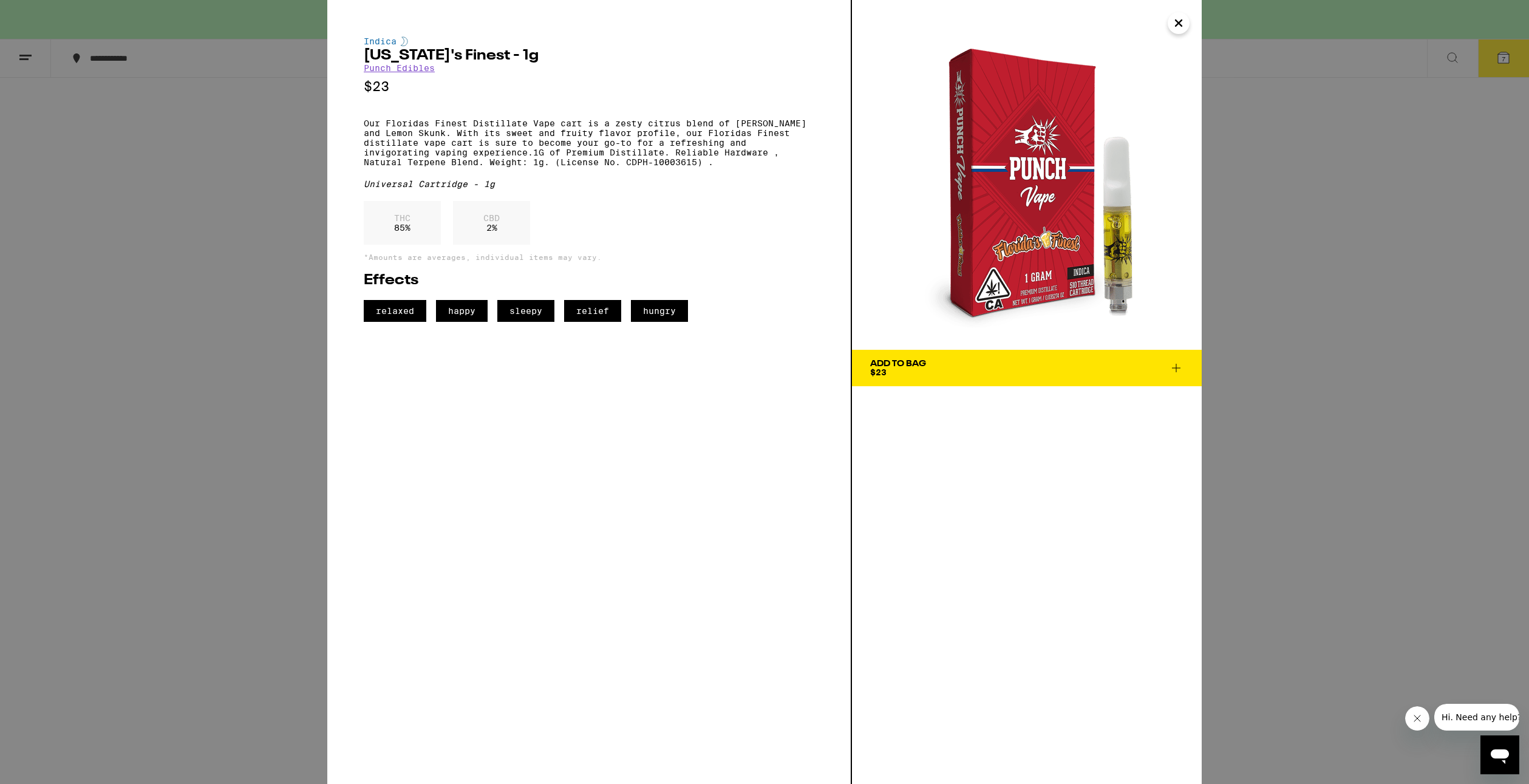
click at [1073, 367] on span "Add To Bag $23" at bounding box center [1027, 368] width 313 height 17
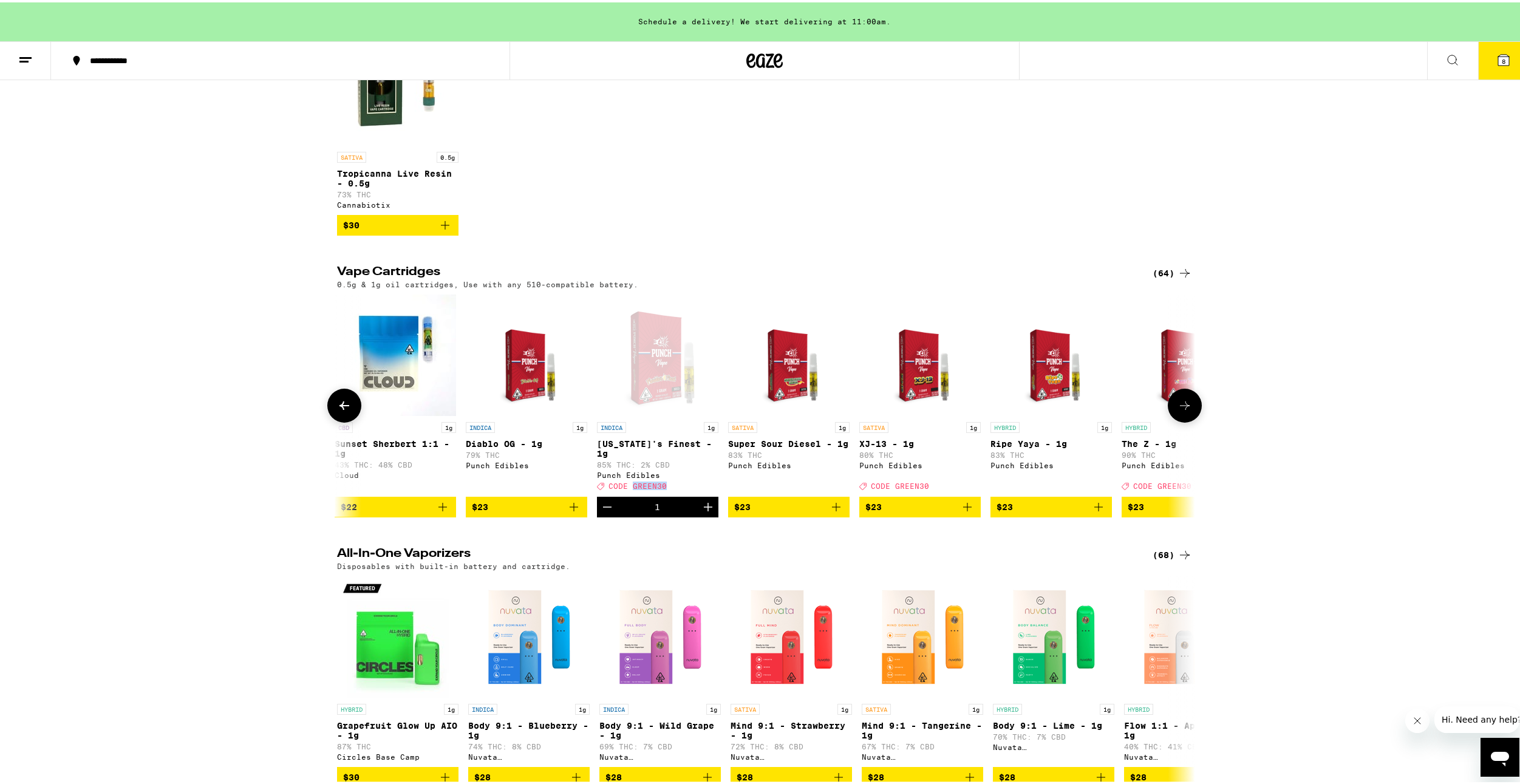
drag, startPoint x: 666, startPoint y: 497, endPoint x: 629, endPoint y: 507, distance: 38.3
copy span "GREEN30"
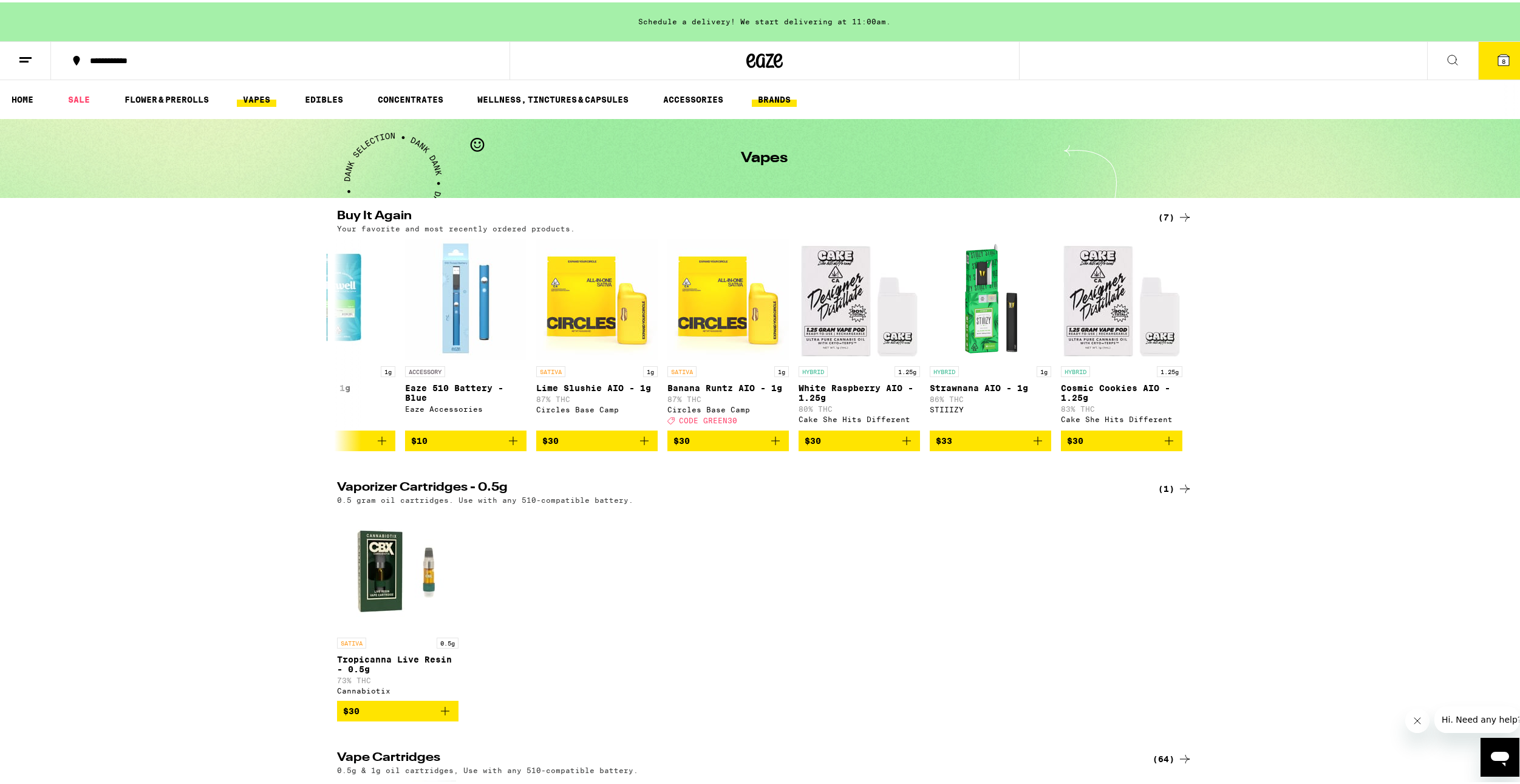
click at [771, 99] on link "BRANDS" at bounding box center [775, 97] width 45 height 15
click at [690, 93] on link "ACCESSORIES" at bounding box center [693, 97] width 72 height 15
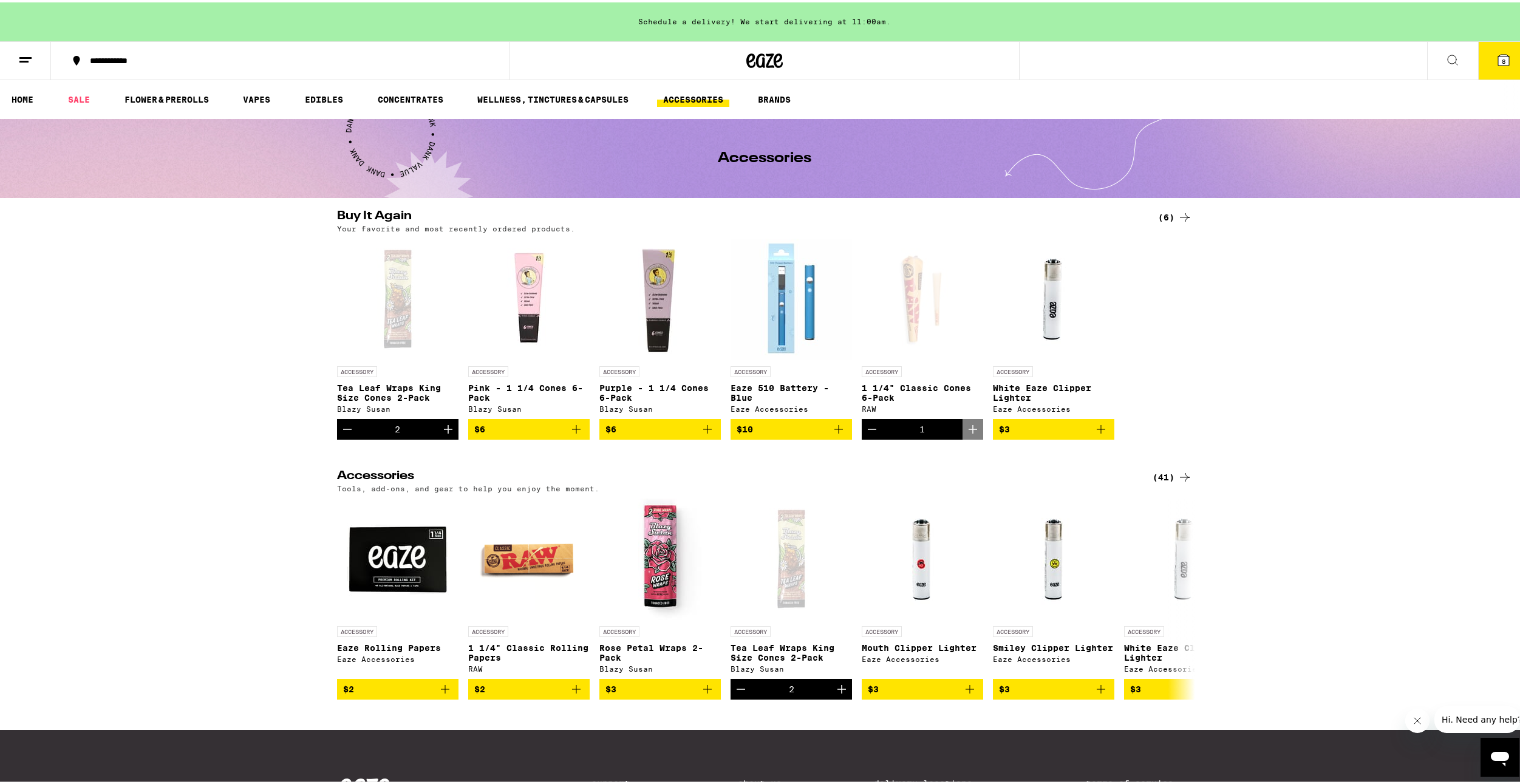
scroll to position [154, 0]
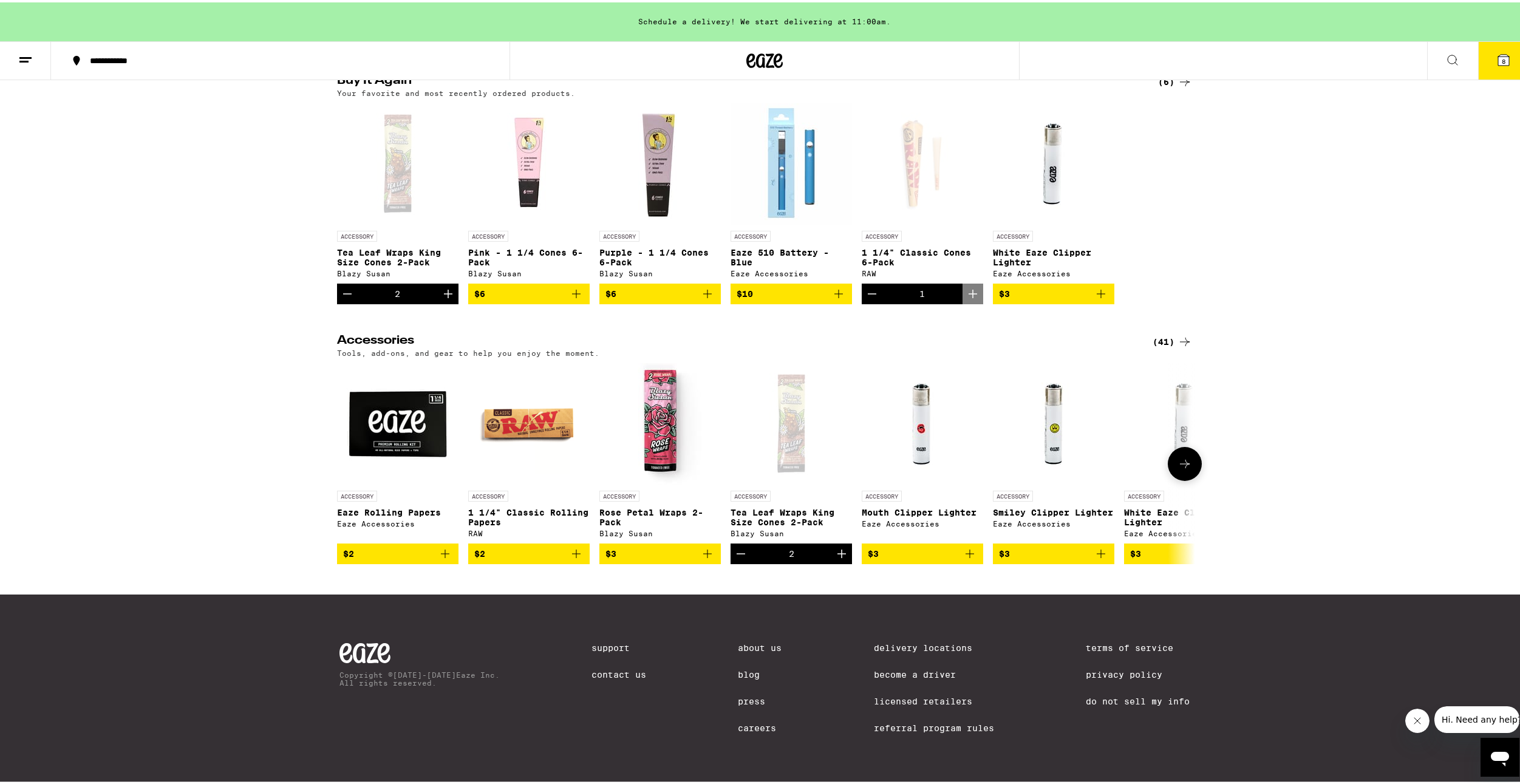
click at [1190, 446] on button at bounding box center [1185, 462] width 34 height 34
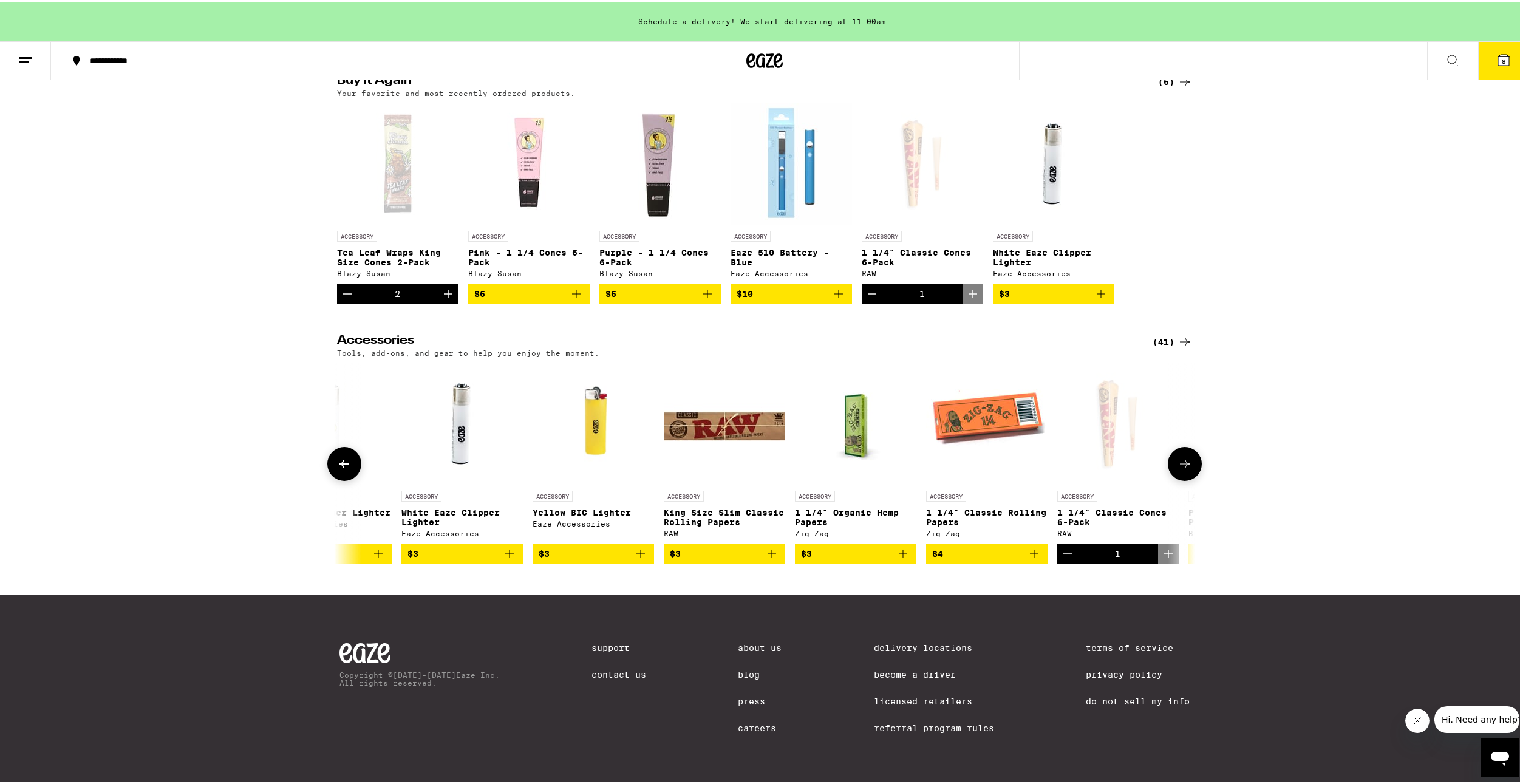
click at [1190, 446] on button at bounding box center [1185, 462] width 34 height 34
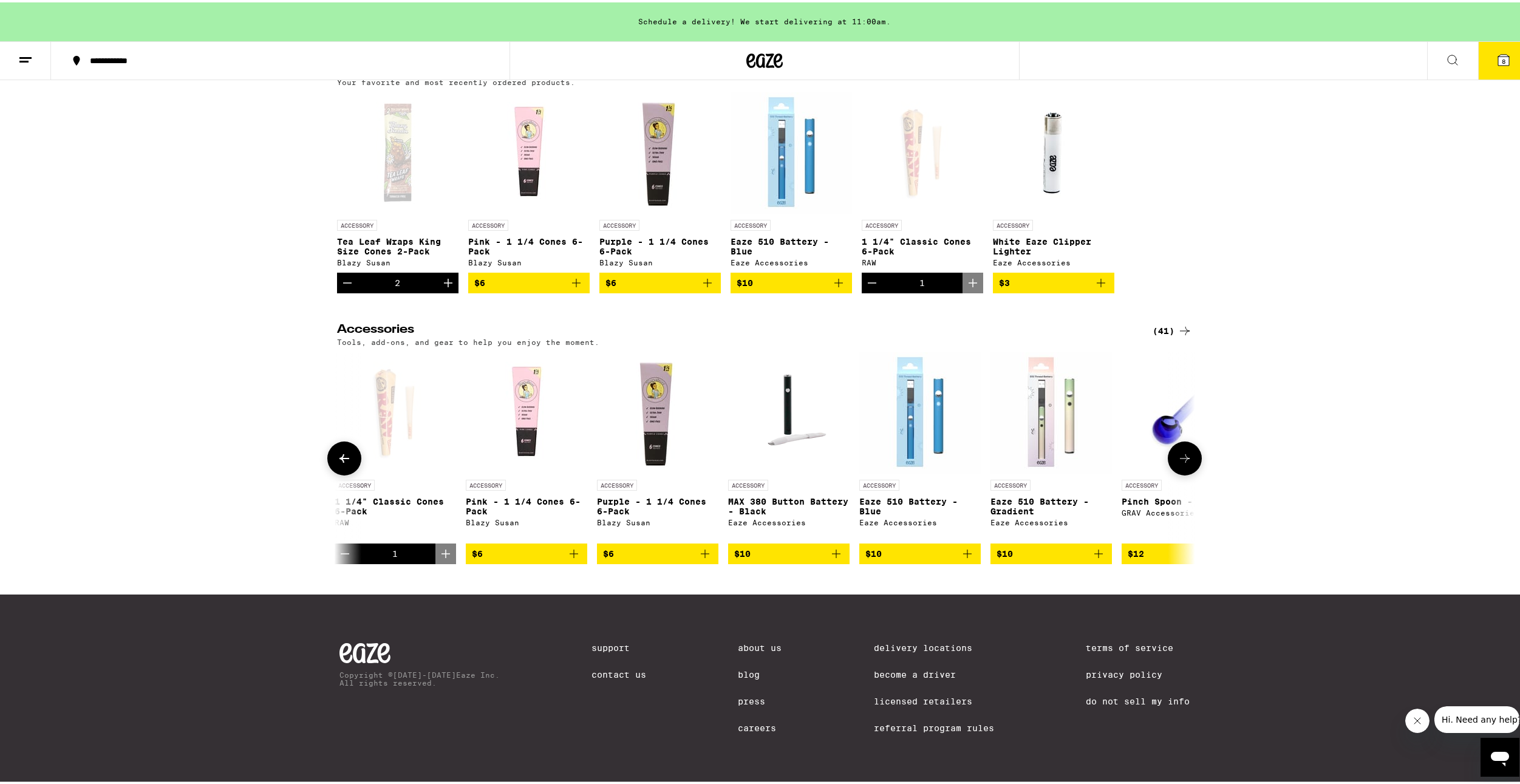
click at [1190, 446] on div at bounding box center [1185, 456] width 34 height 34
click at [1499, 47] on button "8" at bounding box center [1504, 58] width 51 height 38
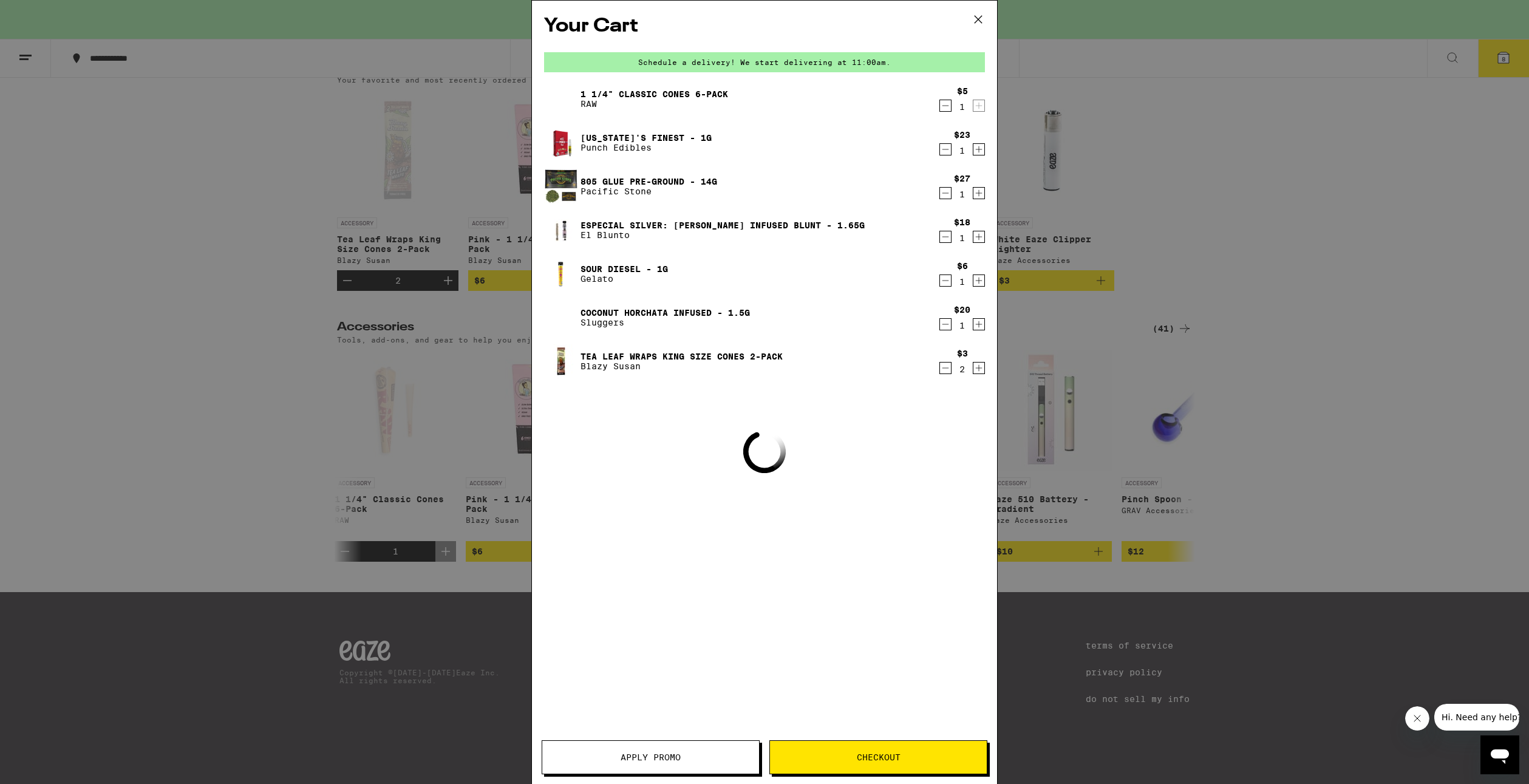
click at [686, 743] on button "Apply Promo" at bounding box center [651, 757] width 218 height 34
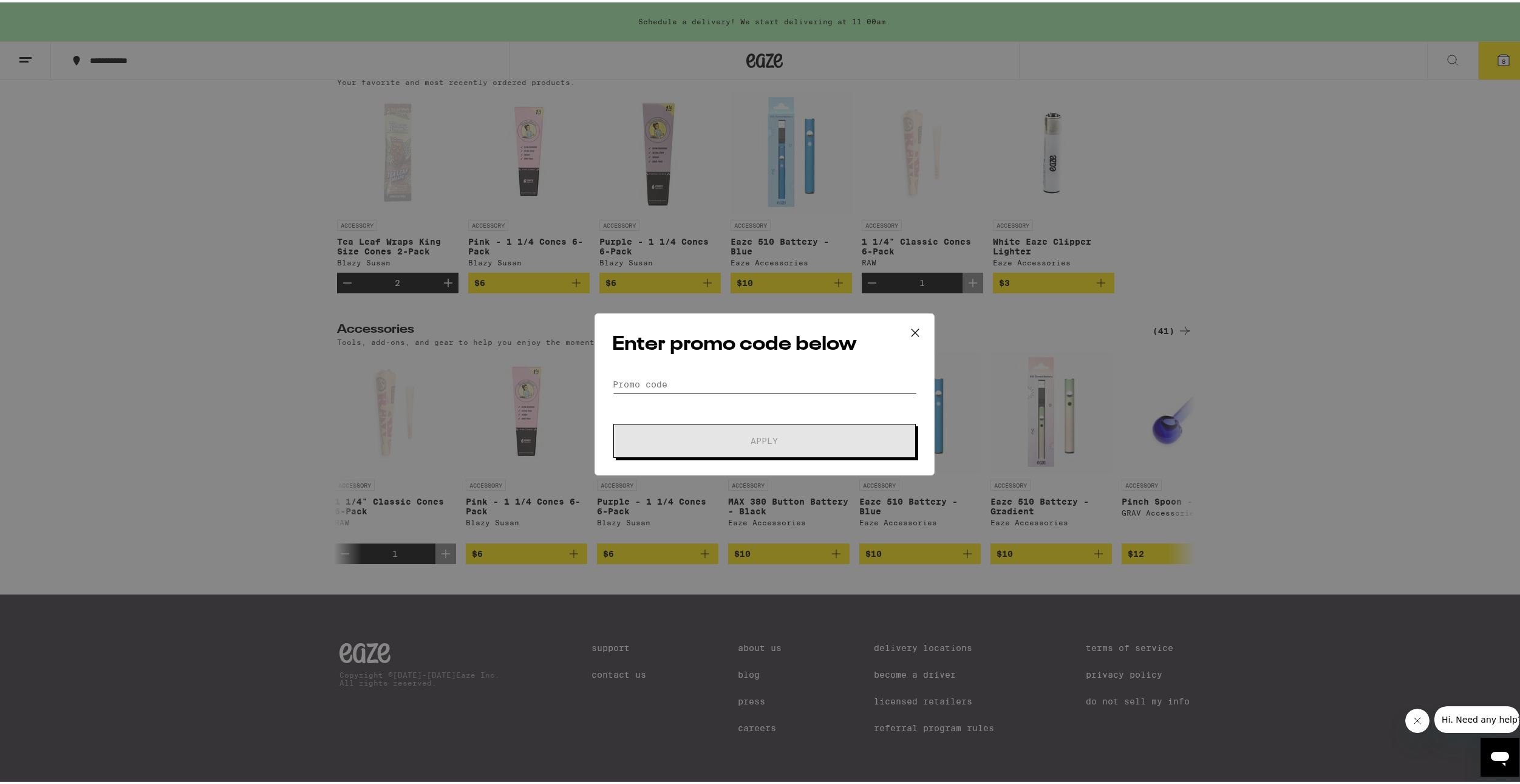
click at [710, 384] on input "Promo Code" at bounding box center [765, 382] width 305 height 18
paste input "GREEN30"
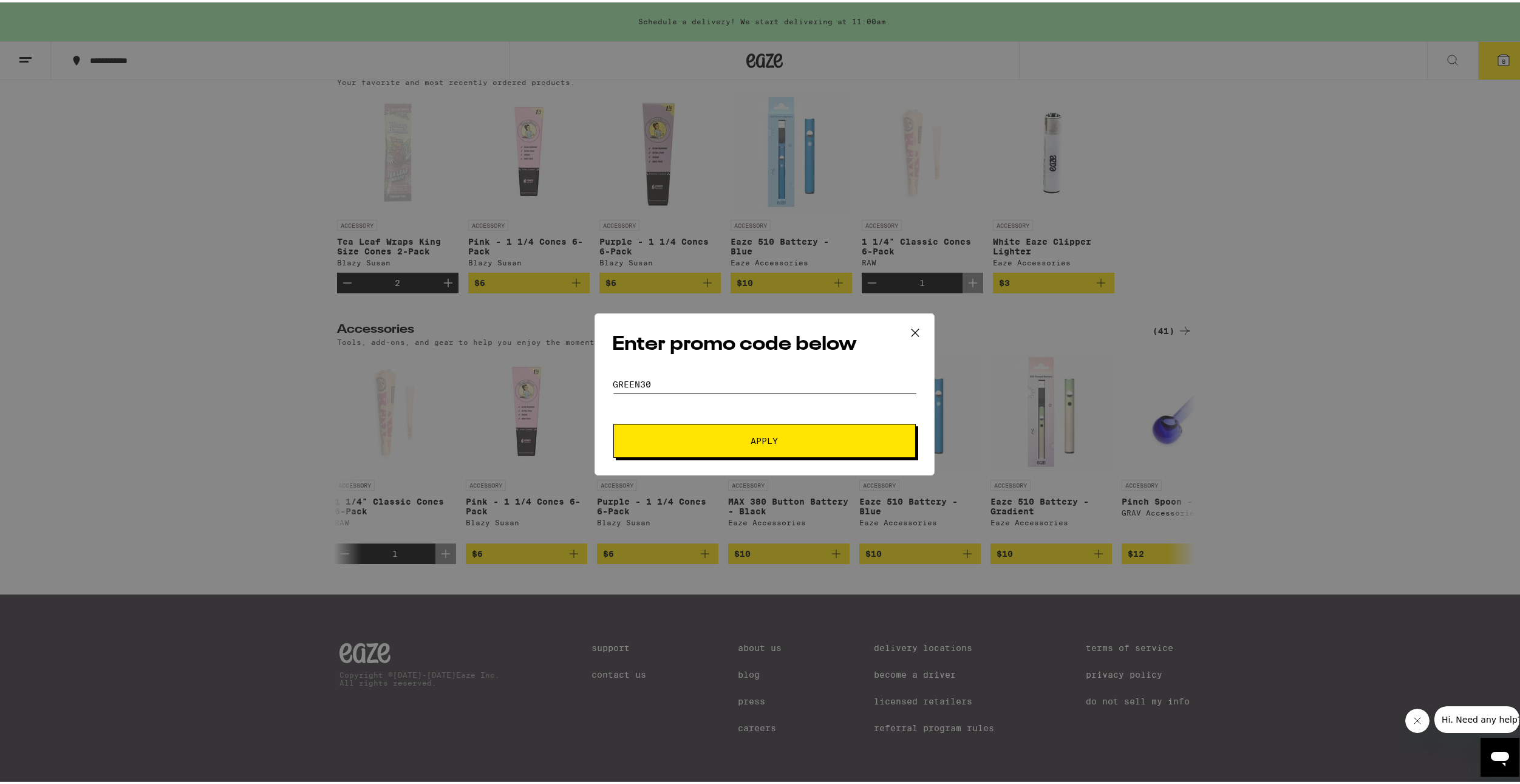
type input "GREEN30"
click at [731, 436] on span "Apply" at bounding box center [765, 438] width 219 height 9
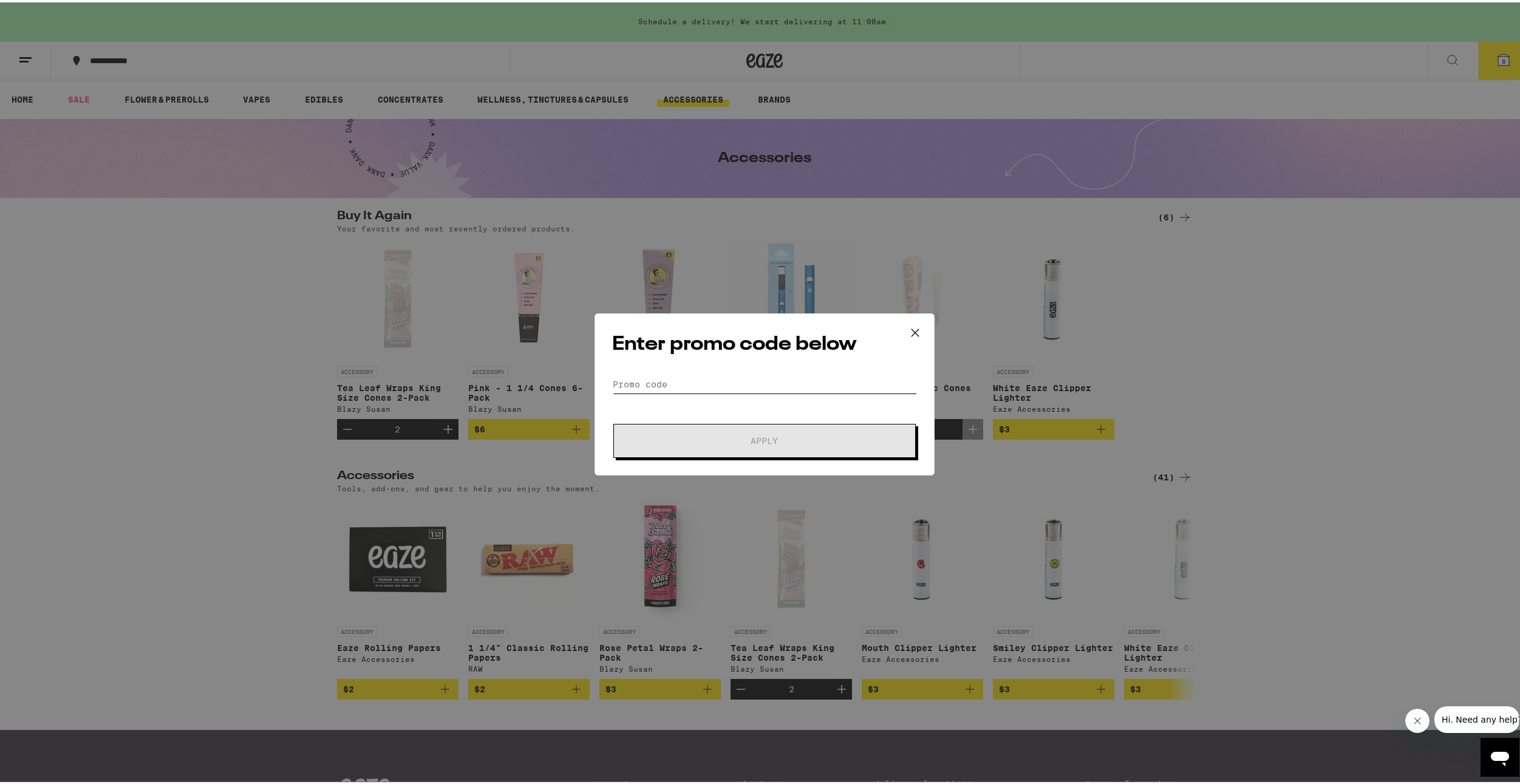
click at [661, 386] on input "Promo Code" at bounding box center [765, 382] width 305 height 18
paste input "GREEN30"
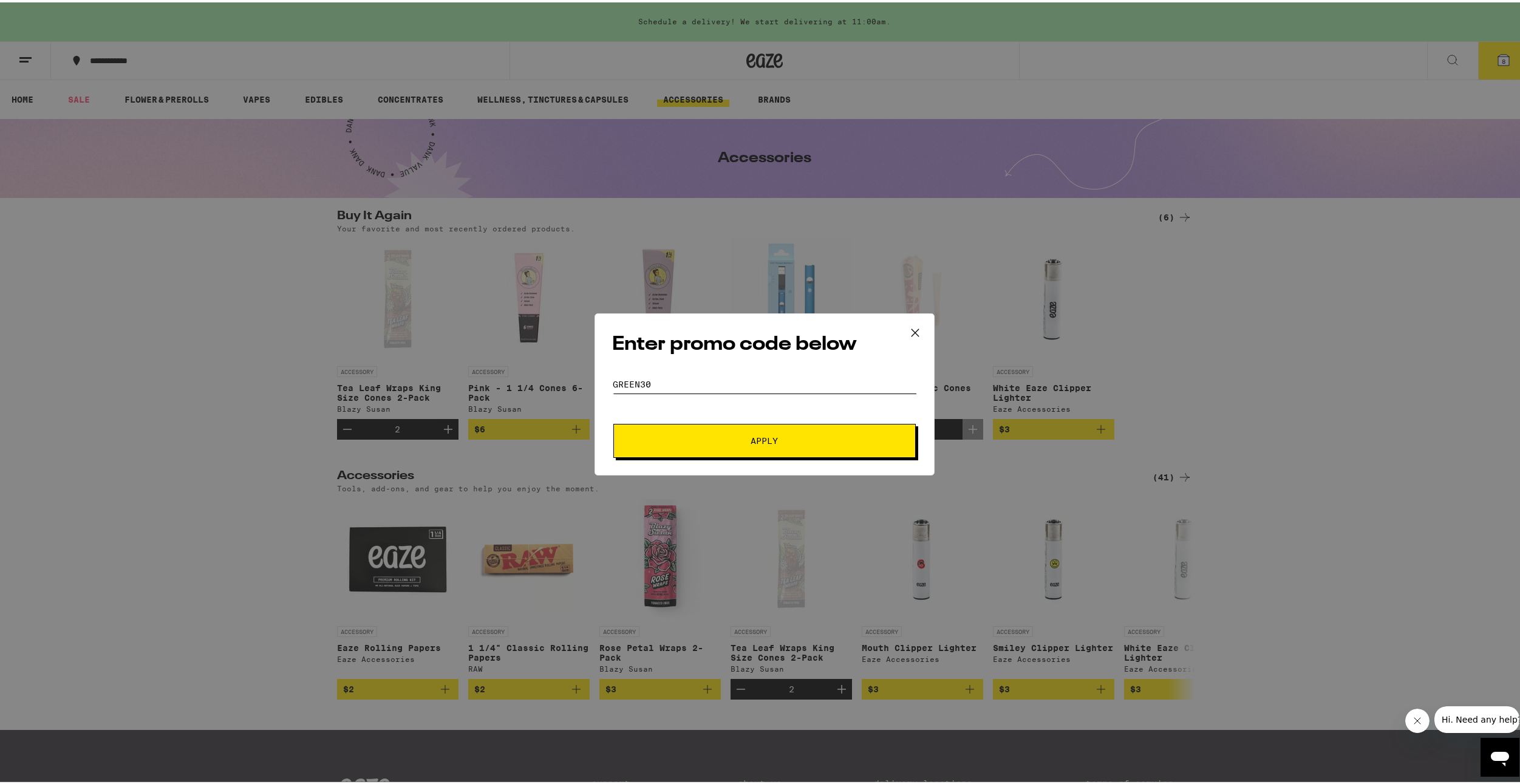
type input "GREEN30"
click at [693, 440] on span "Apply" at bounding box center [765, 438] width 219 height 9
click at [789, 447] on button "Apply" at bounding box center [765, 438] width 303 height 34
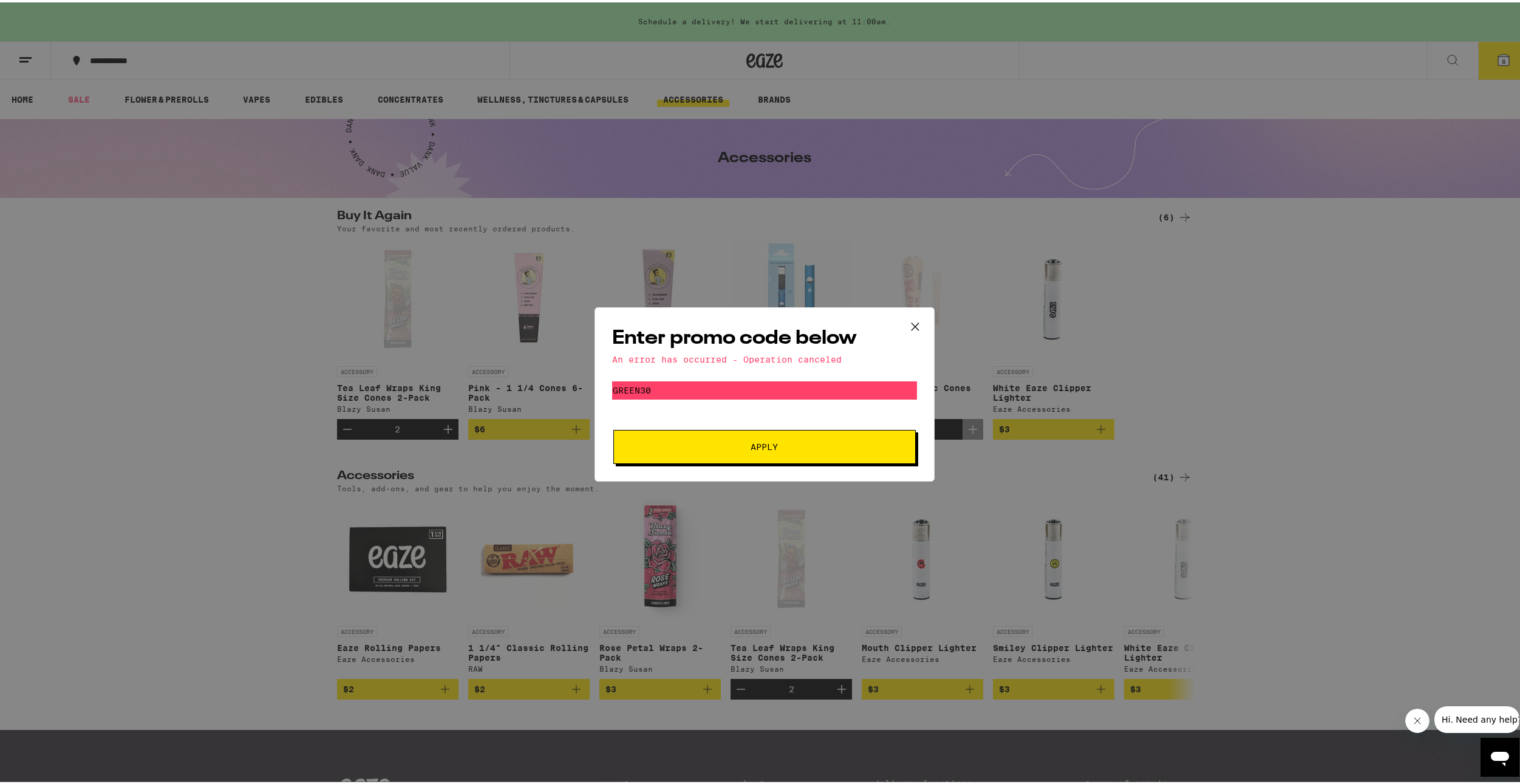
click at [915, 327] on icon at bounding box center [916, 324] width 18 height 18
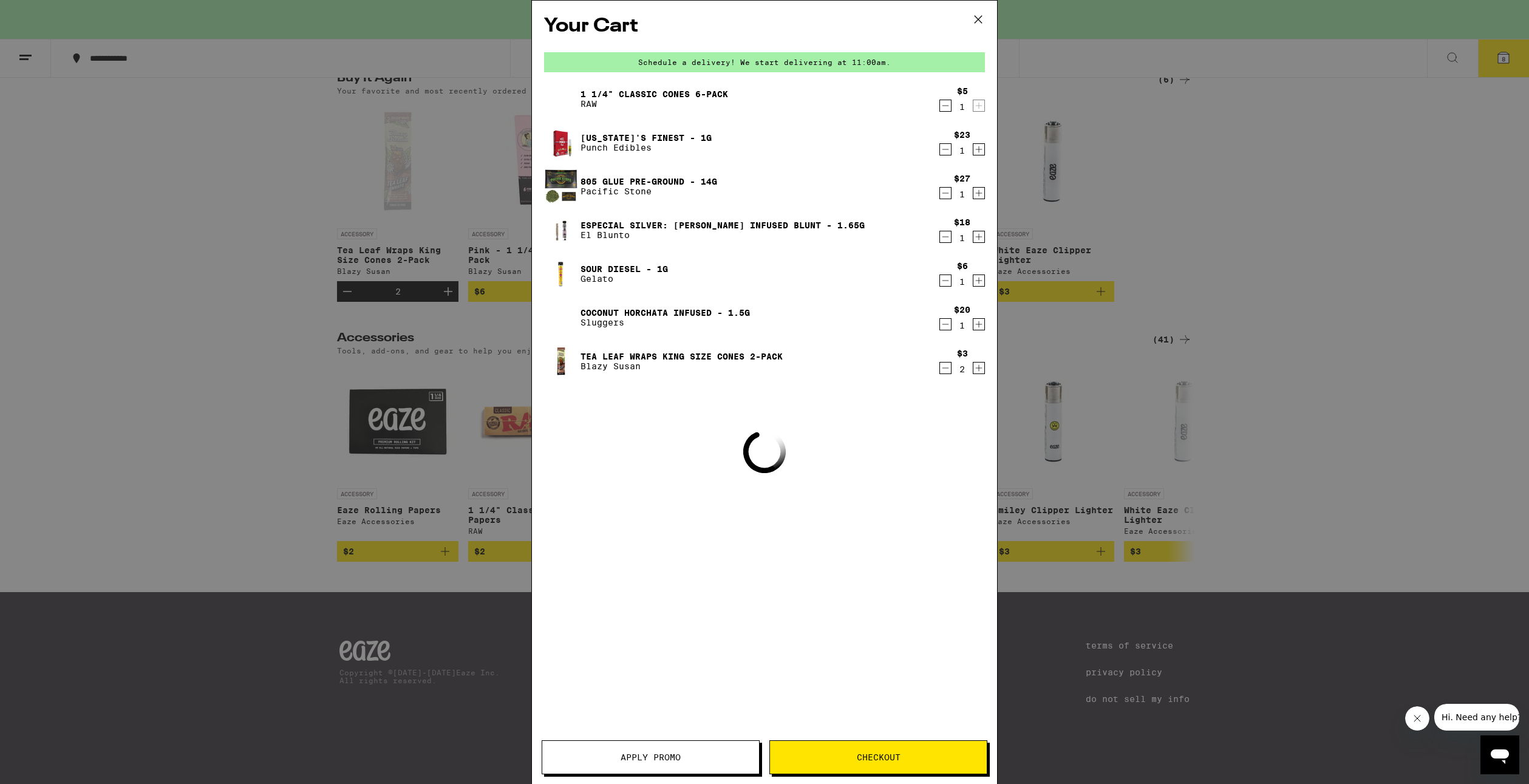
click at [981, 18] on icon at bounding box center [978, 19] width 18 height 18
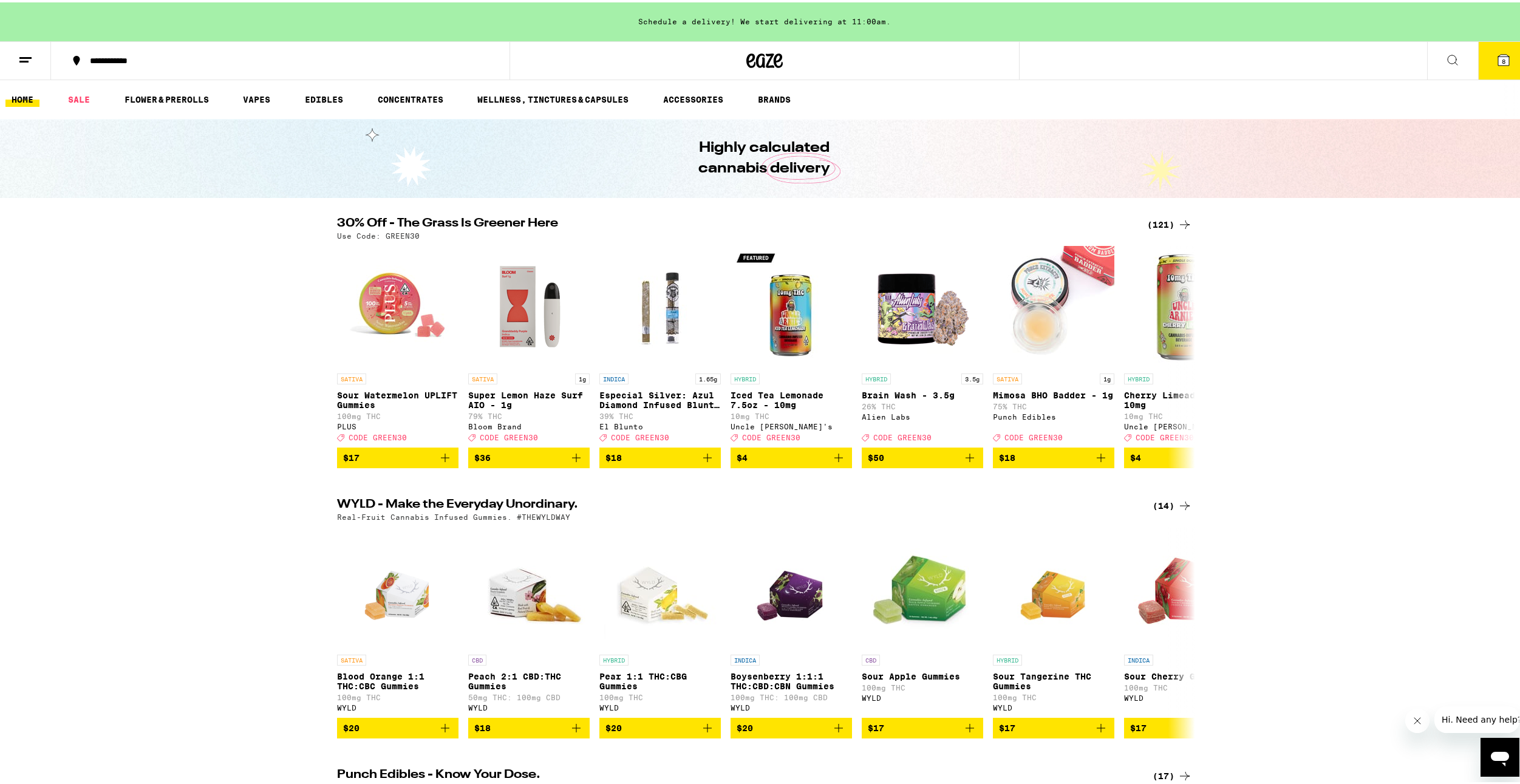
click at [1496, 56] on icon at bounding box center [1504, 58] width 15 height 15
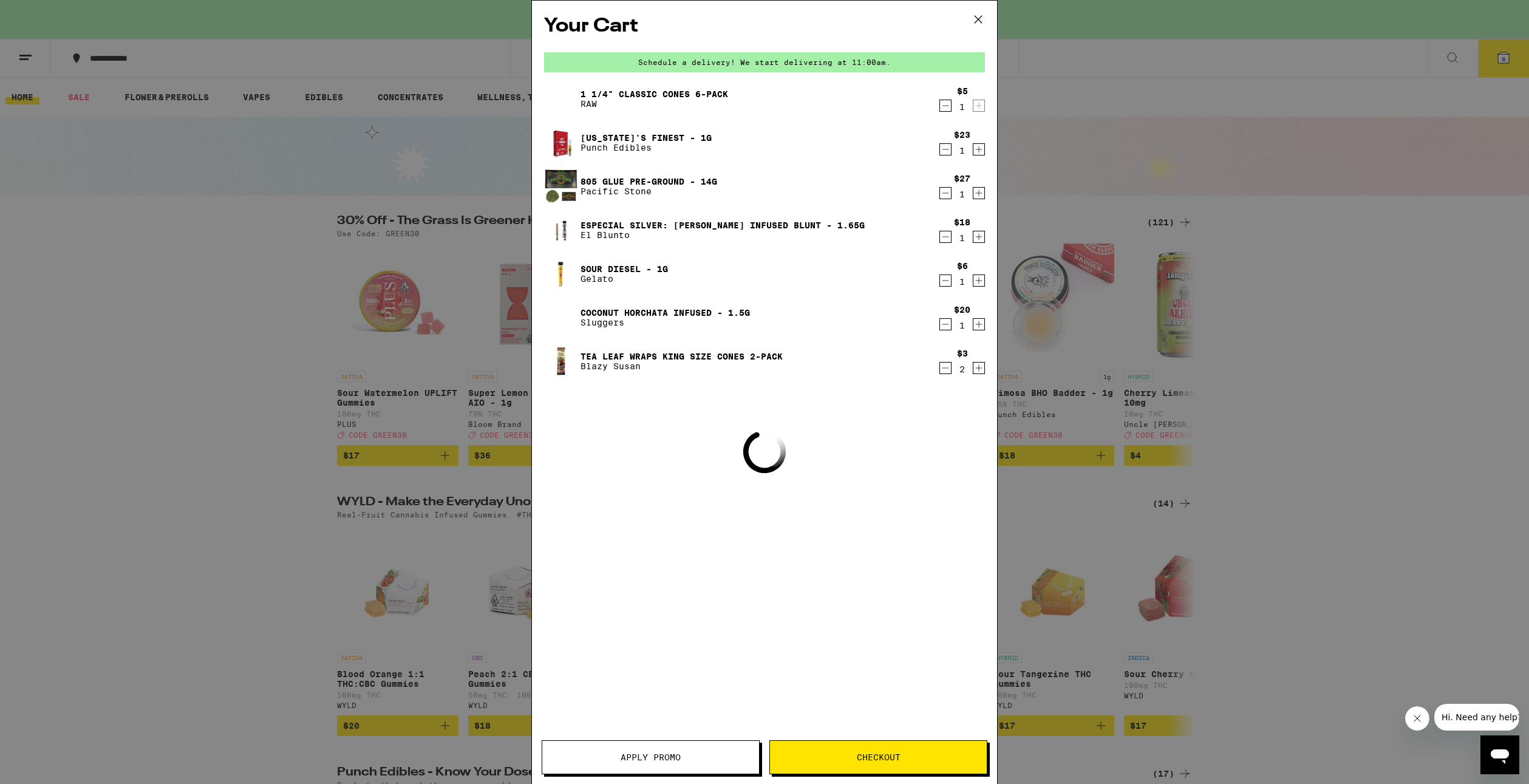
click at [948, 285] on icon "Decrement" at bounding box center [946, 281] width 11 height 15
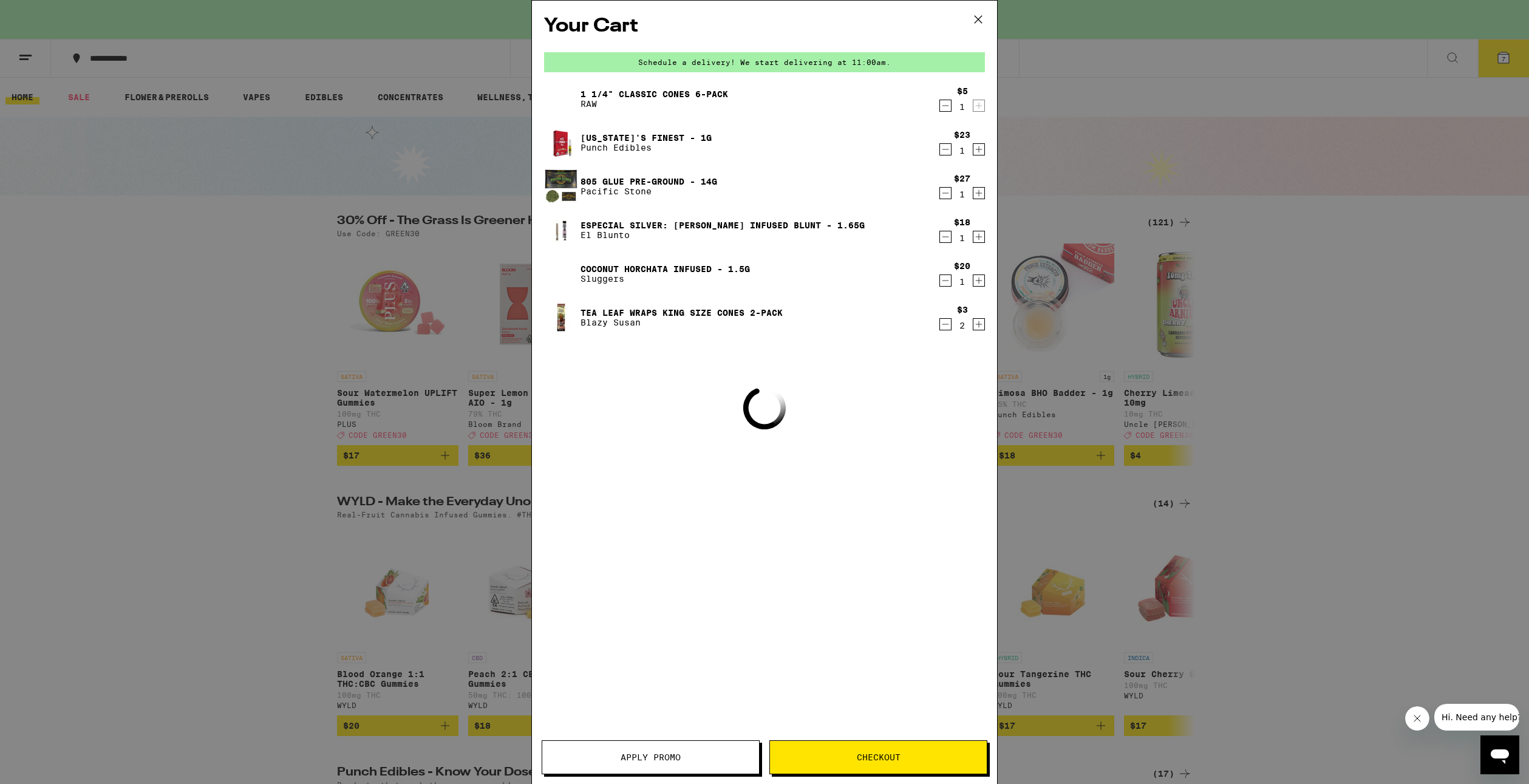
click at [885, 771] on button "Checkout" at bounding box center [878, 757] width 218 height 34
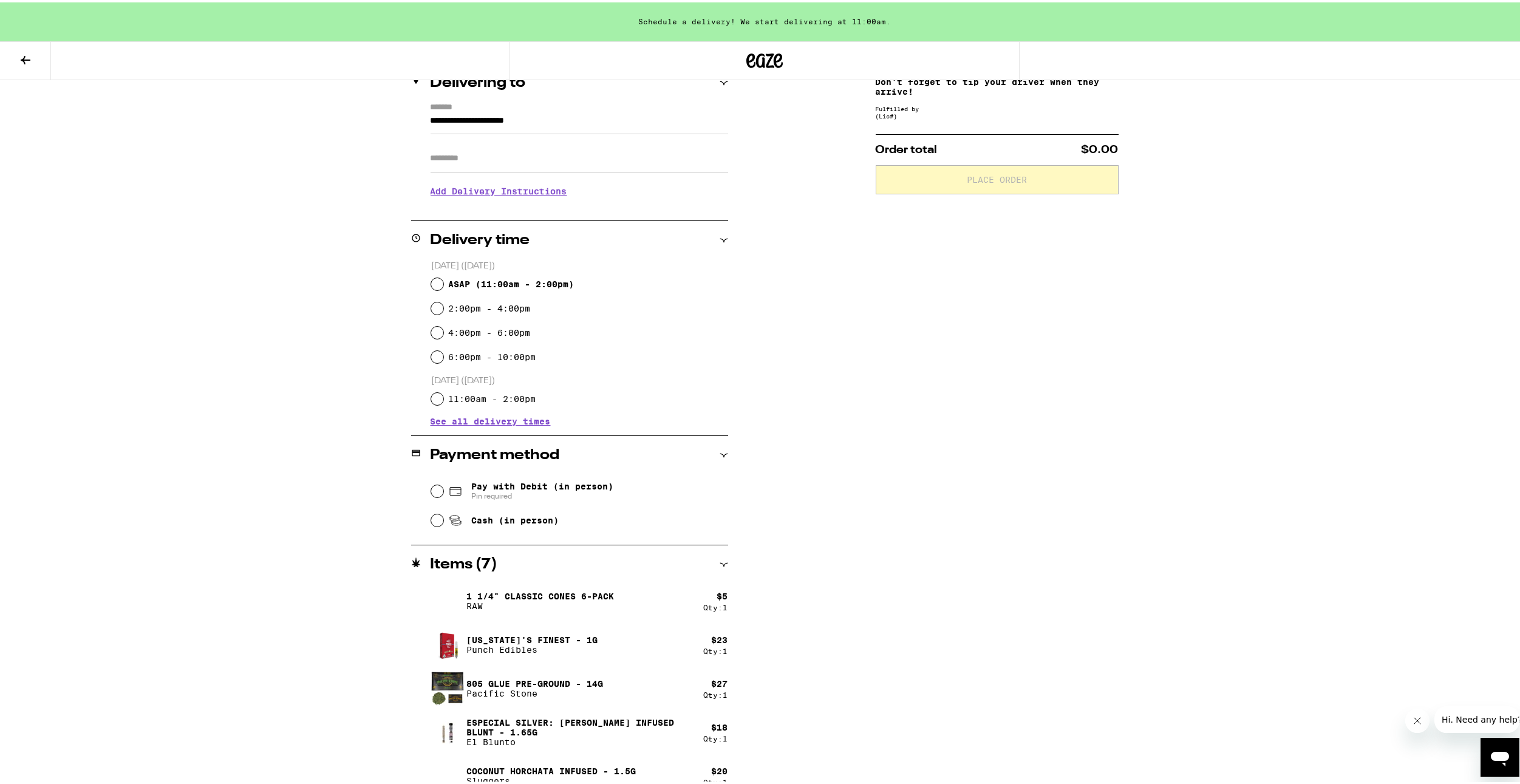
scroll to position [219, 0]
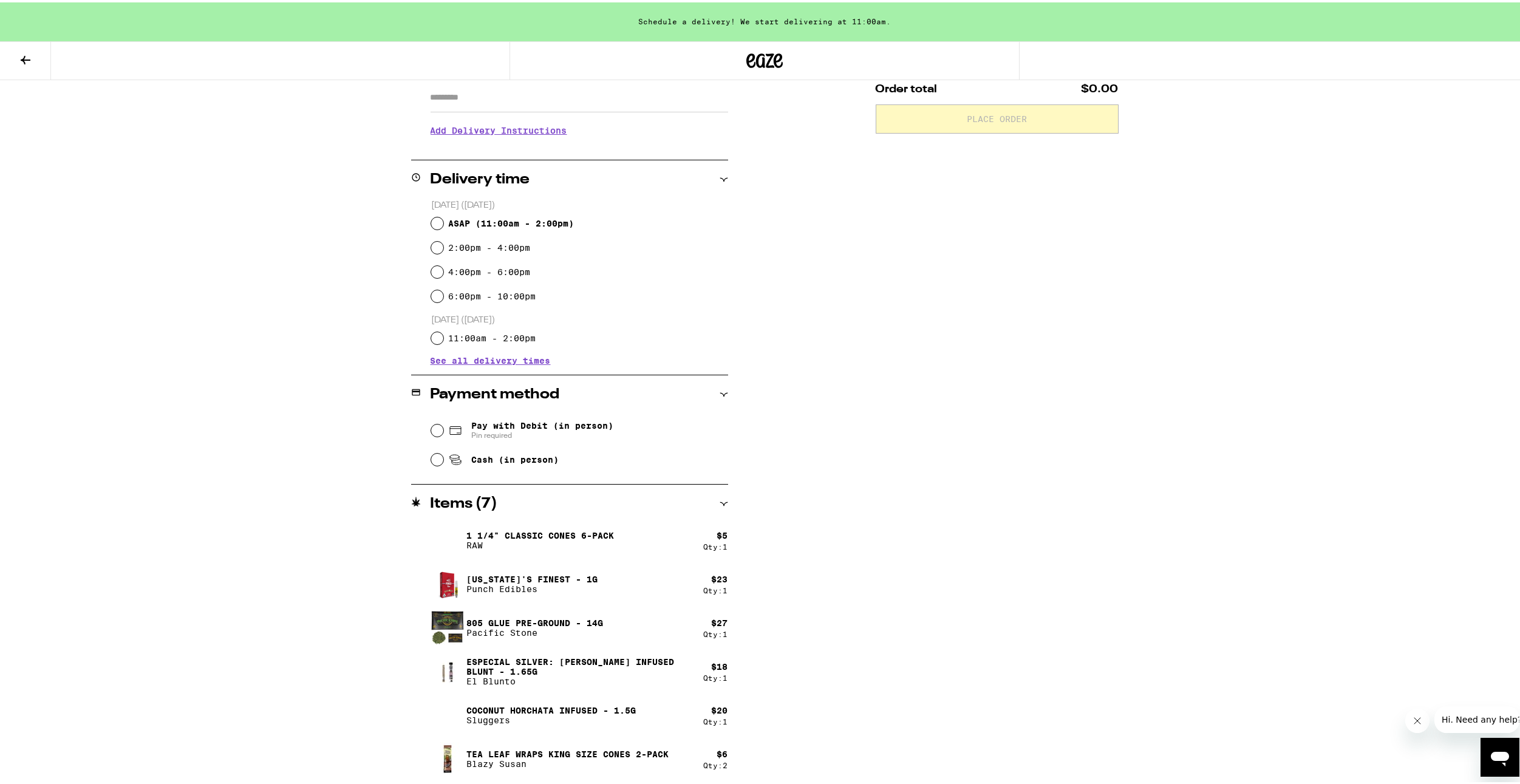
click at [473, 462] on span "Cash (in person)" at bounding box center [515, 457] width 87 height 10
click at [443, 463] on input "Cash (in person)" at bounding box center [437, 457] width 12 height 12
radio input "true"
click at [525, 222] on span "ASAP ( 11:00am - 2:00pm )" at bounding box center [511, 221] width 126 height 10
click at [443, 222] on input "ASAP ( 11:00am - 2:00pm )" at bounding box center [437, 221] width 12 height 12
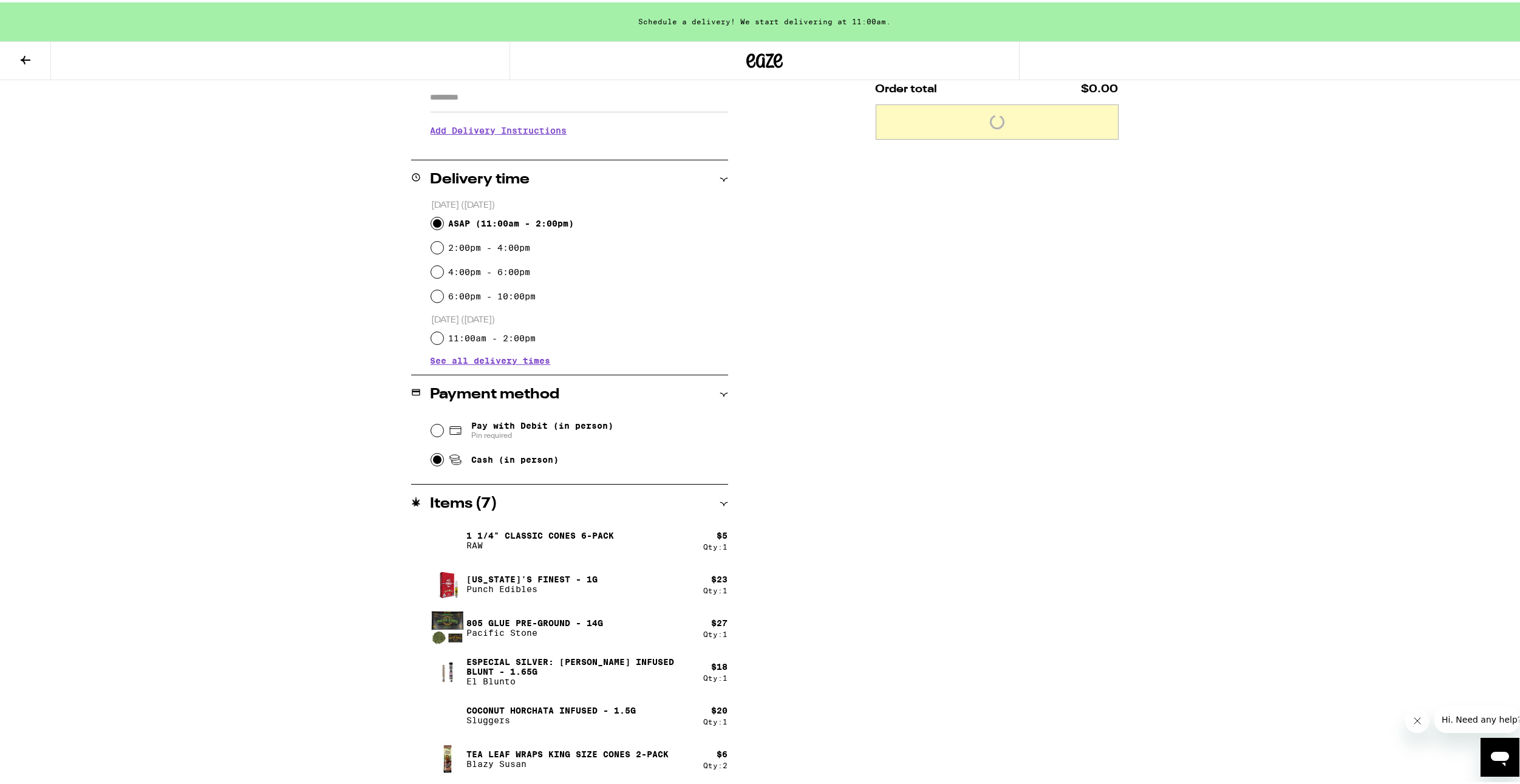
radio input "true"
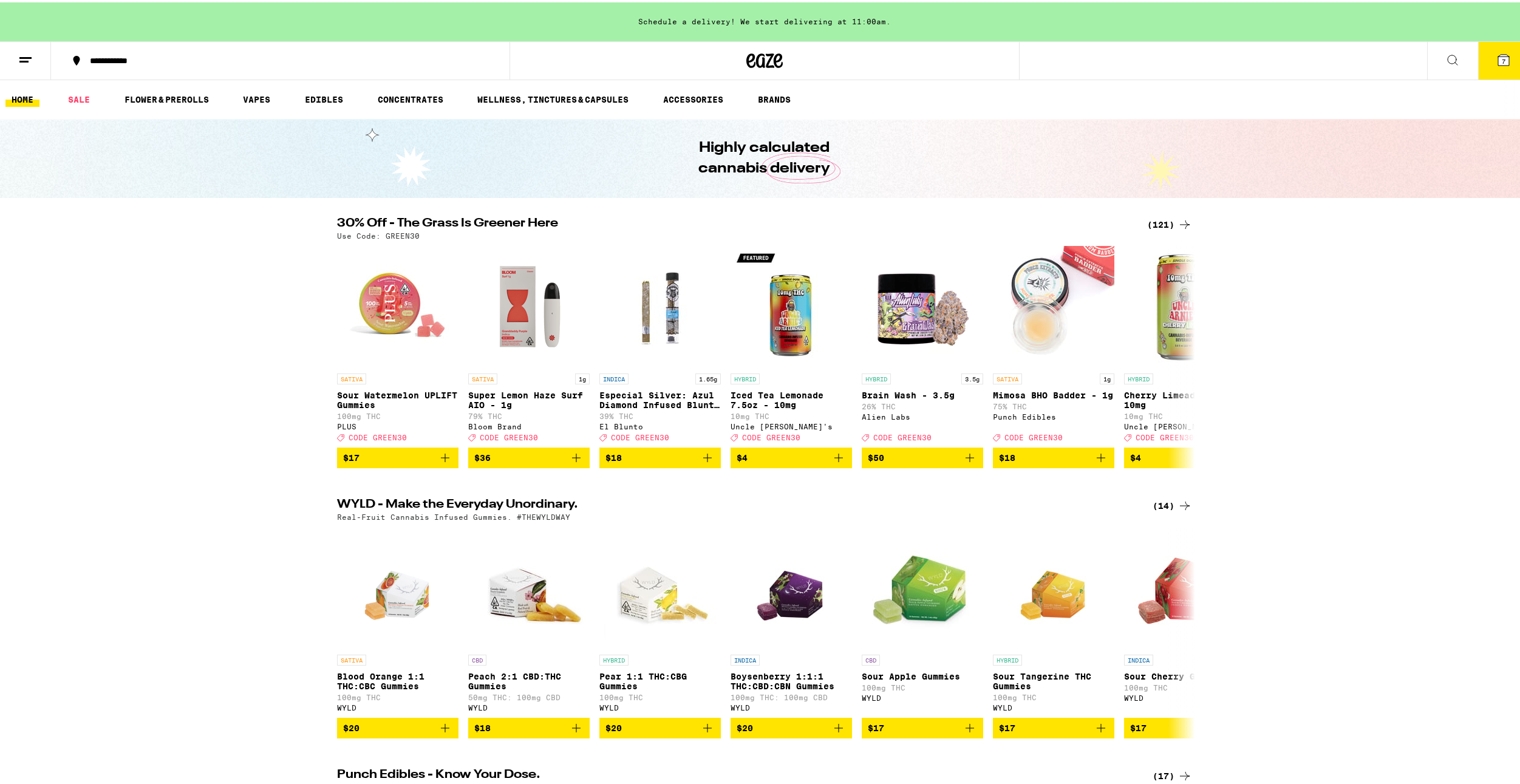
click at [1485, 64] on button "7" at bounding box center [1504, 58] width 51 height 38
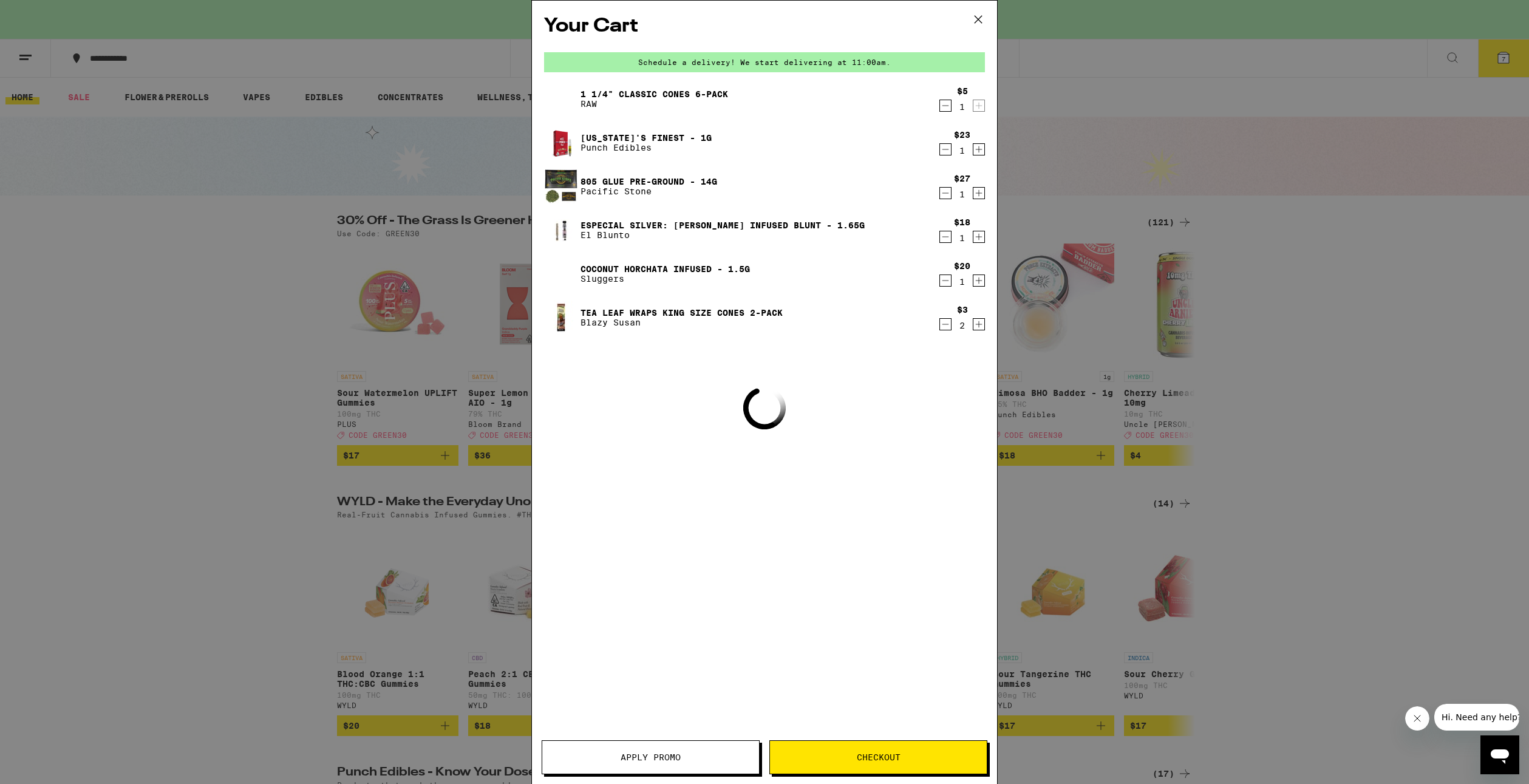
click at [945, 110] on icon "Decrement" at bounding box center [946, 106] width 11 height 15
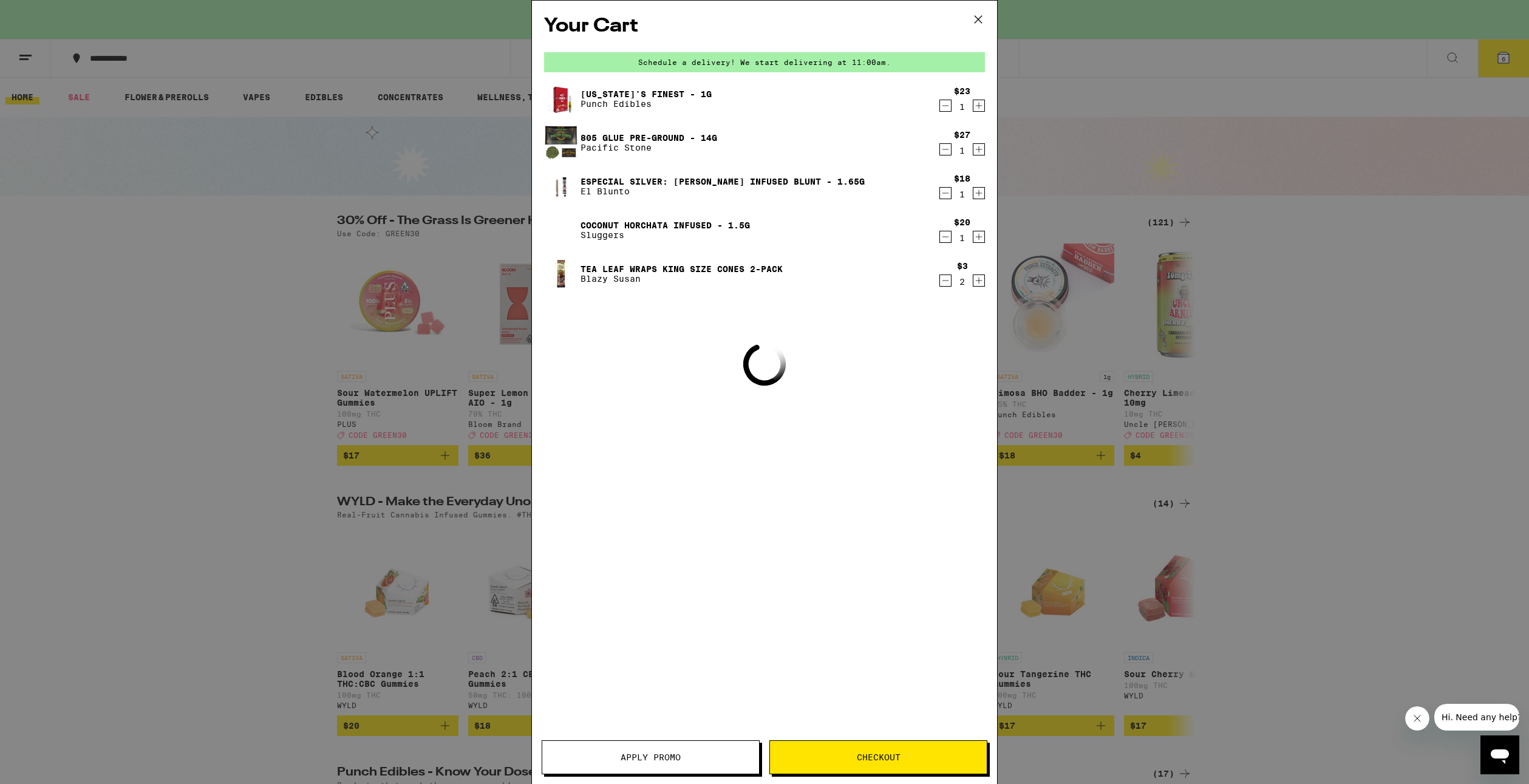
click at [948, 112] on icon "Decrement" at bounding box center [946, 106] width 11 height 15
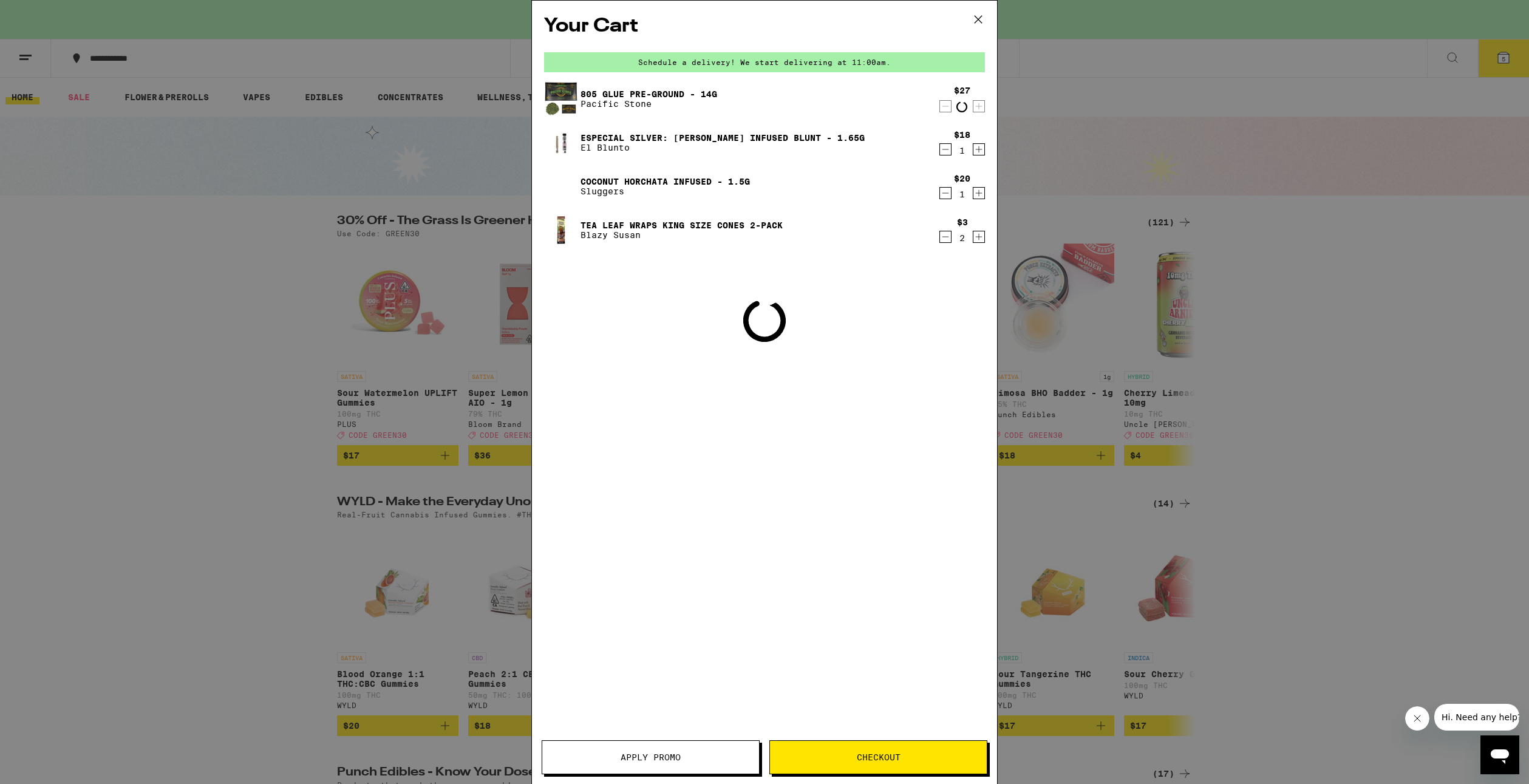
click at [948, 112] on icon "Decrement" at bounding box center [946, 106] width 11 height 15
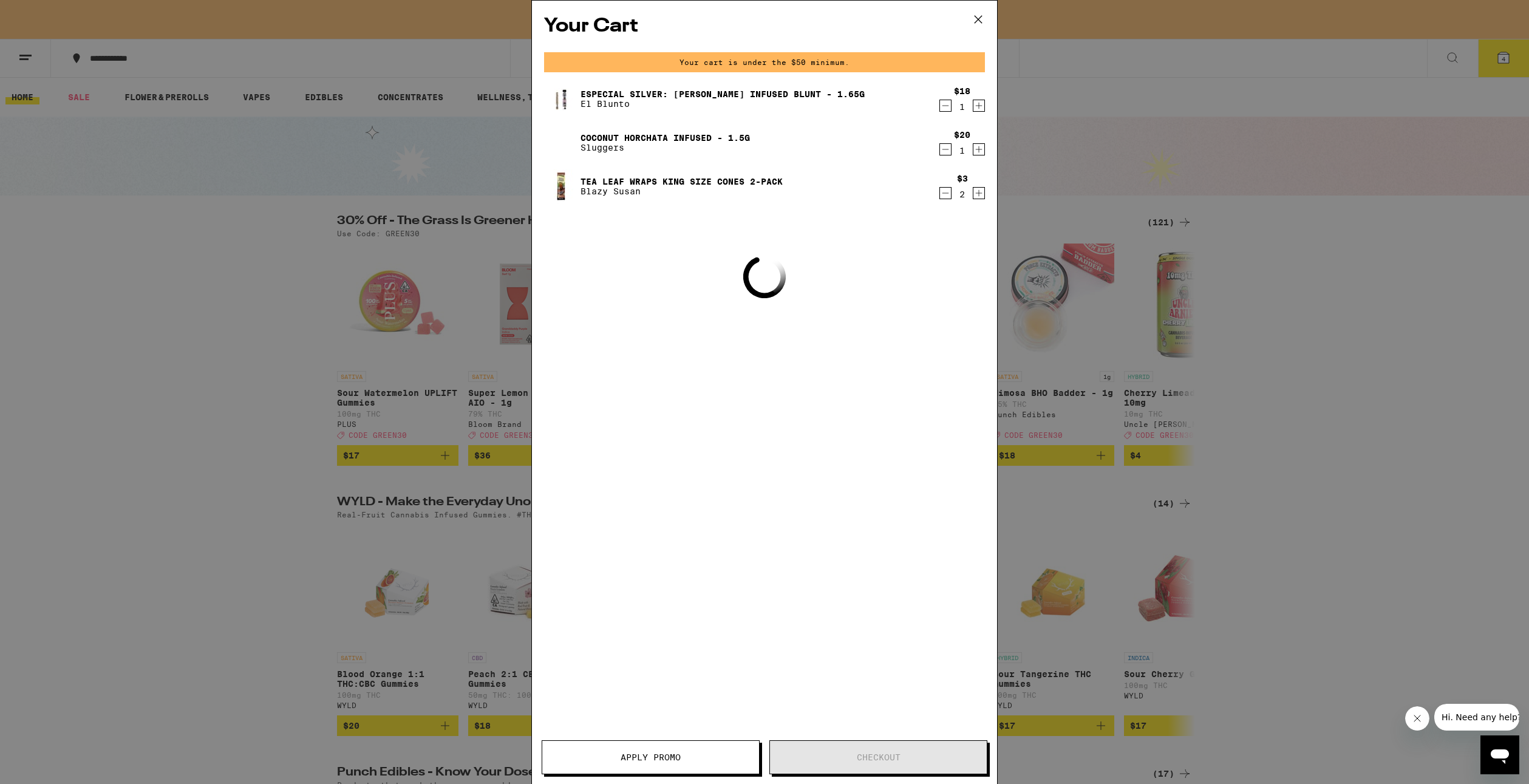
click at [948, 112] on icon "Decrement" at bounding box center [946, 106] width 11 height 15
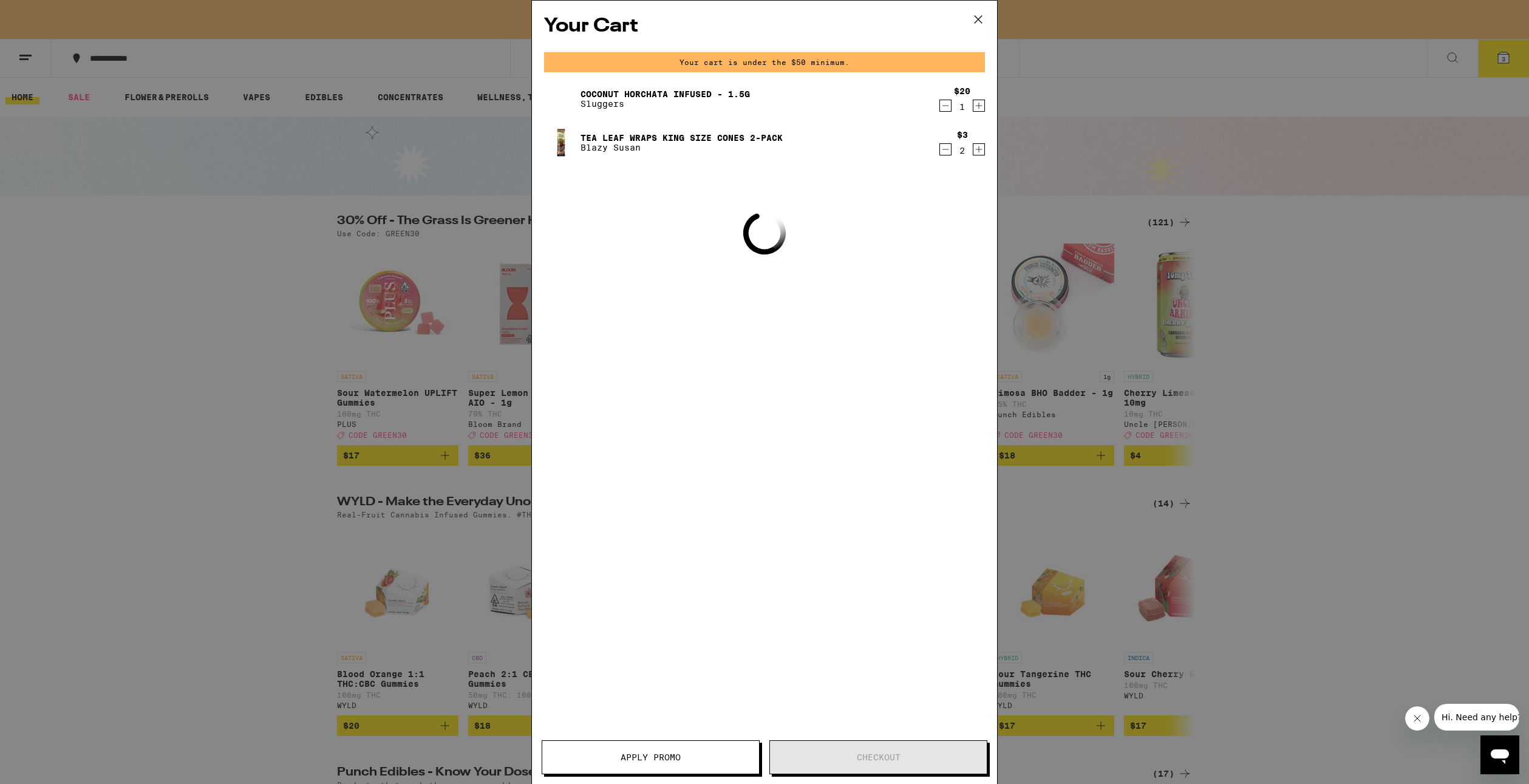
click at [948, 112] on icon "Decrement" at bounding box center [946, 106] width 11 height 15
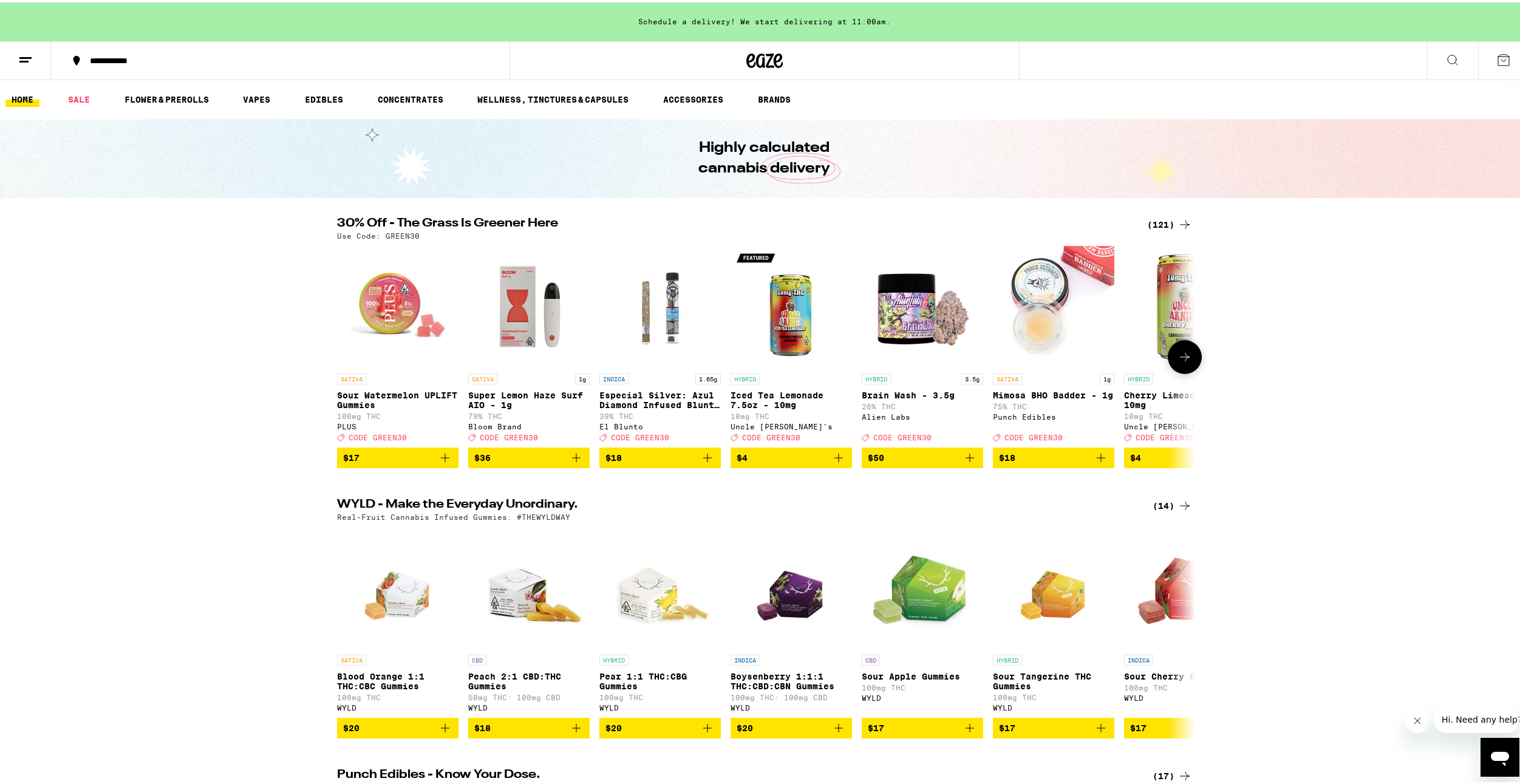
click at [705, 461] on icon "Add to bag" at bounding box center [708, 455] width 15 height 15
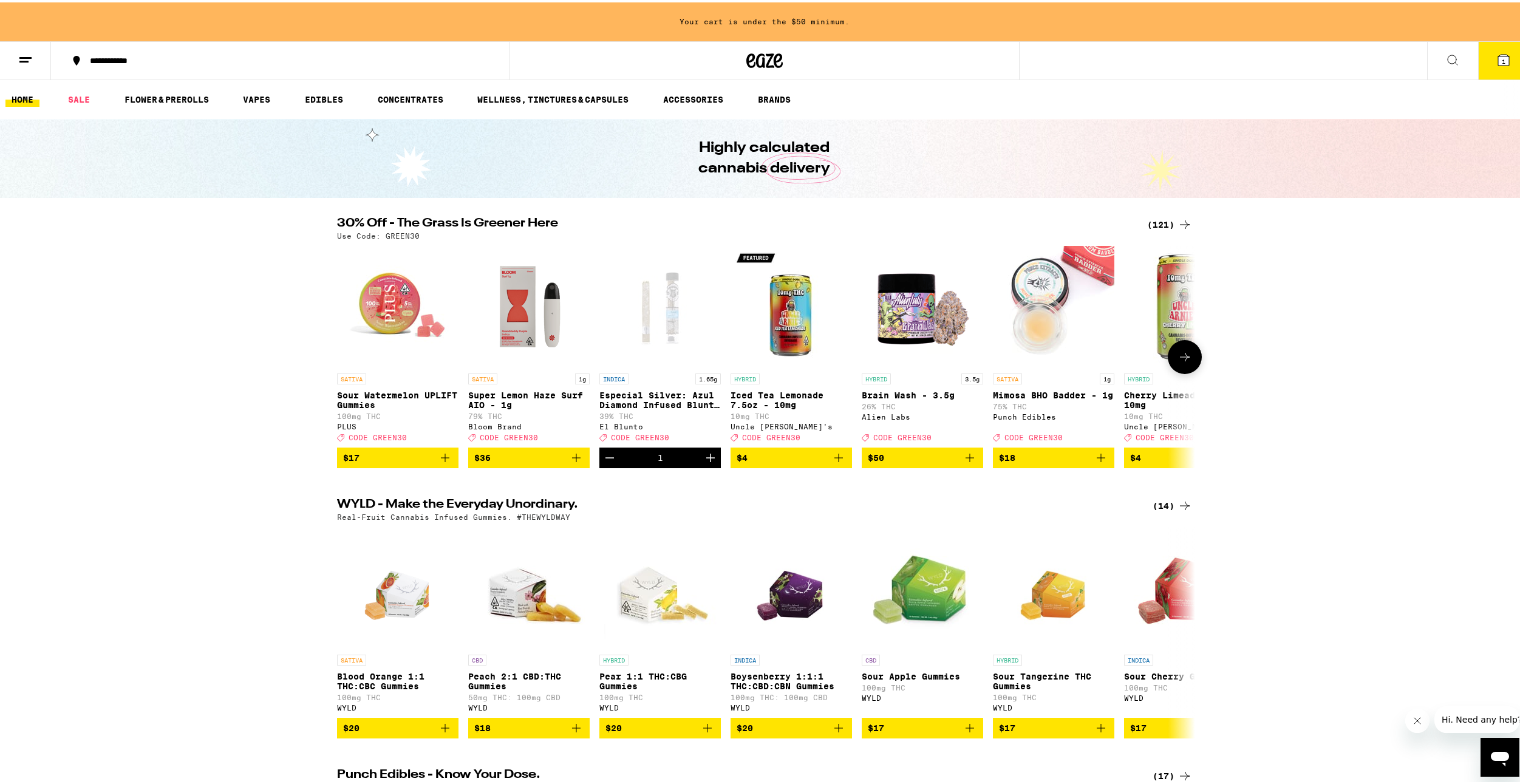
click at [652, 439] on span "CODE GREEN30" at bounding box center [640, 435] width 58 height 8
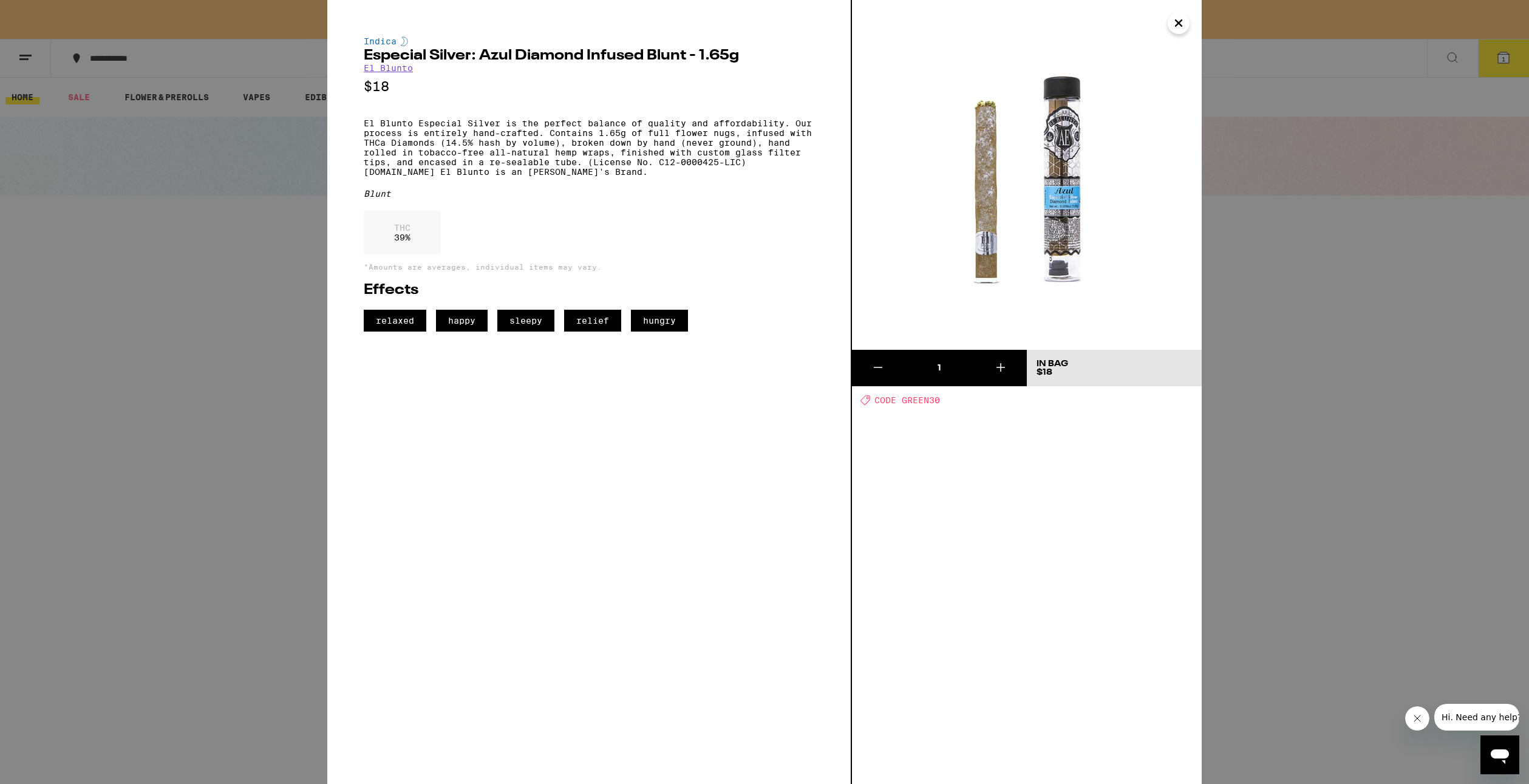
click at [924, 402] on span "CODE GREEN30" at bounding box center [908, 400] width 66 height 10
copy span "GREEN30"
click at [1352, 308] on div "Indica Especial Silver: Azul Diamond Infused Blunt - 1.65g El Blunto $18 El Blu…" at bounding box center [764, 392] width 1529 height 784
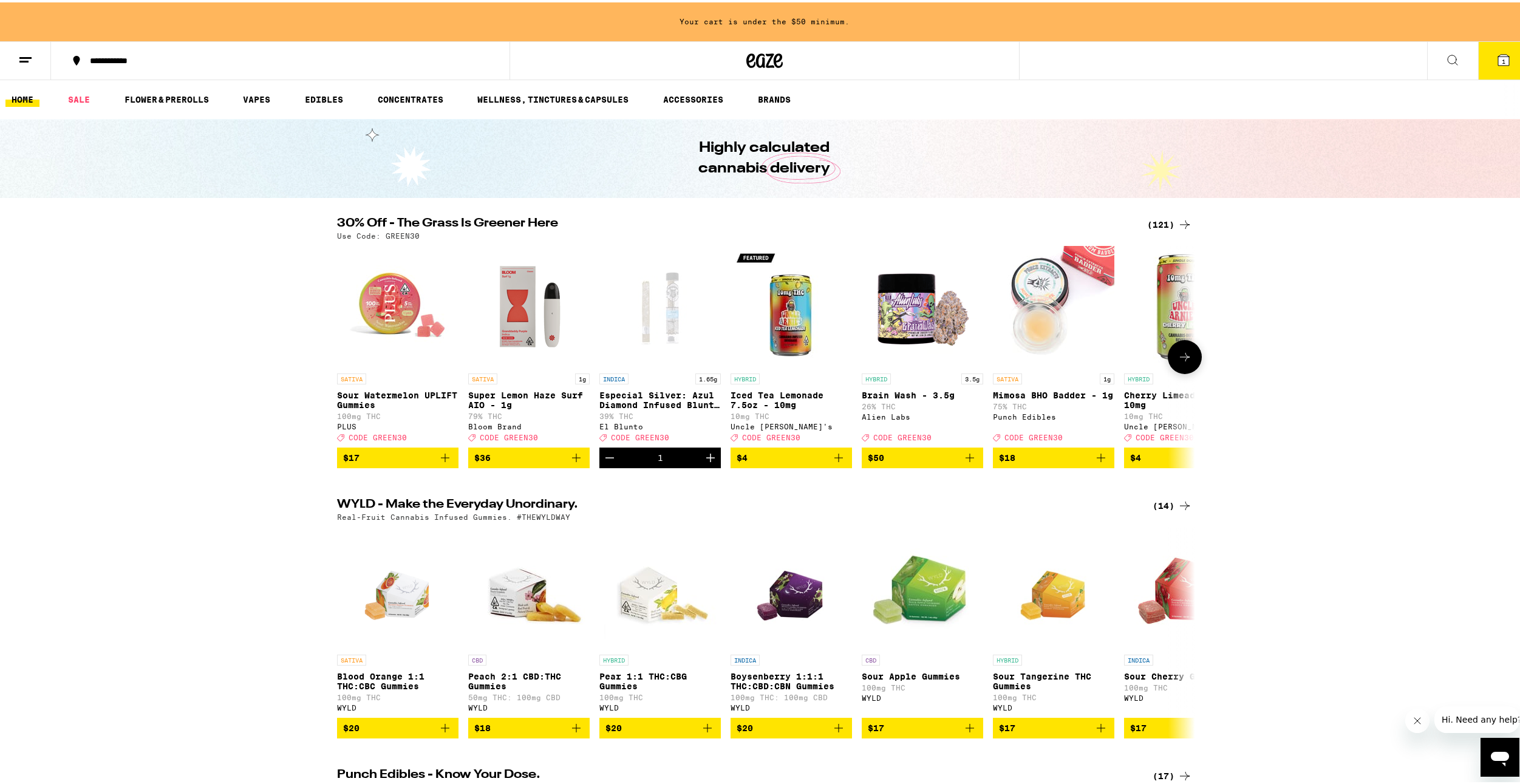
click at [1177, 362] on icon at bounding box center [1185, 355] width 15 height 15
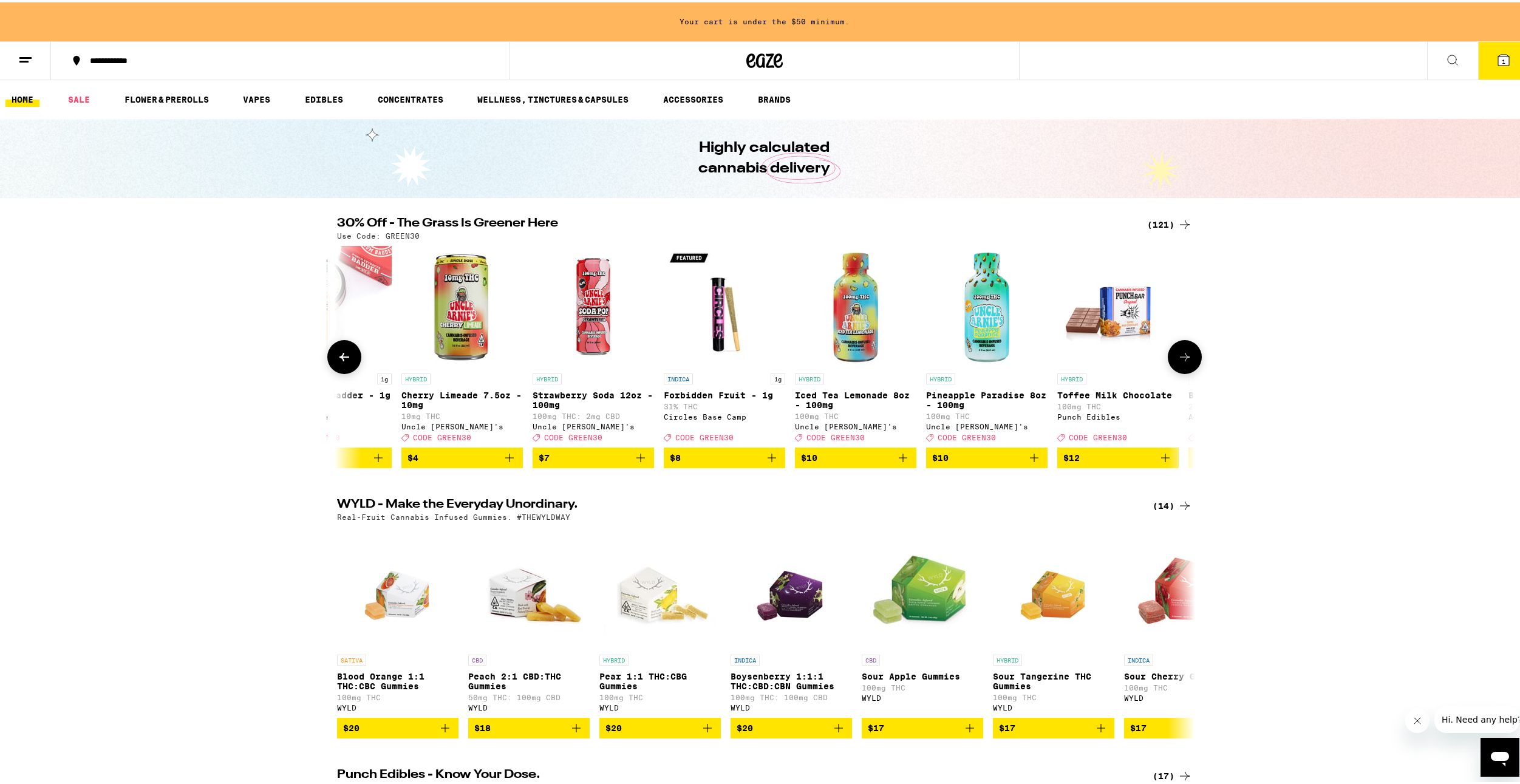
click at [1177, 362] on icon at bounding box center [1185, 355] width 15 height 15
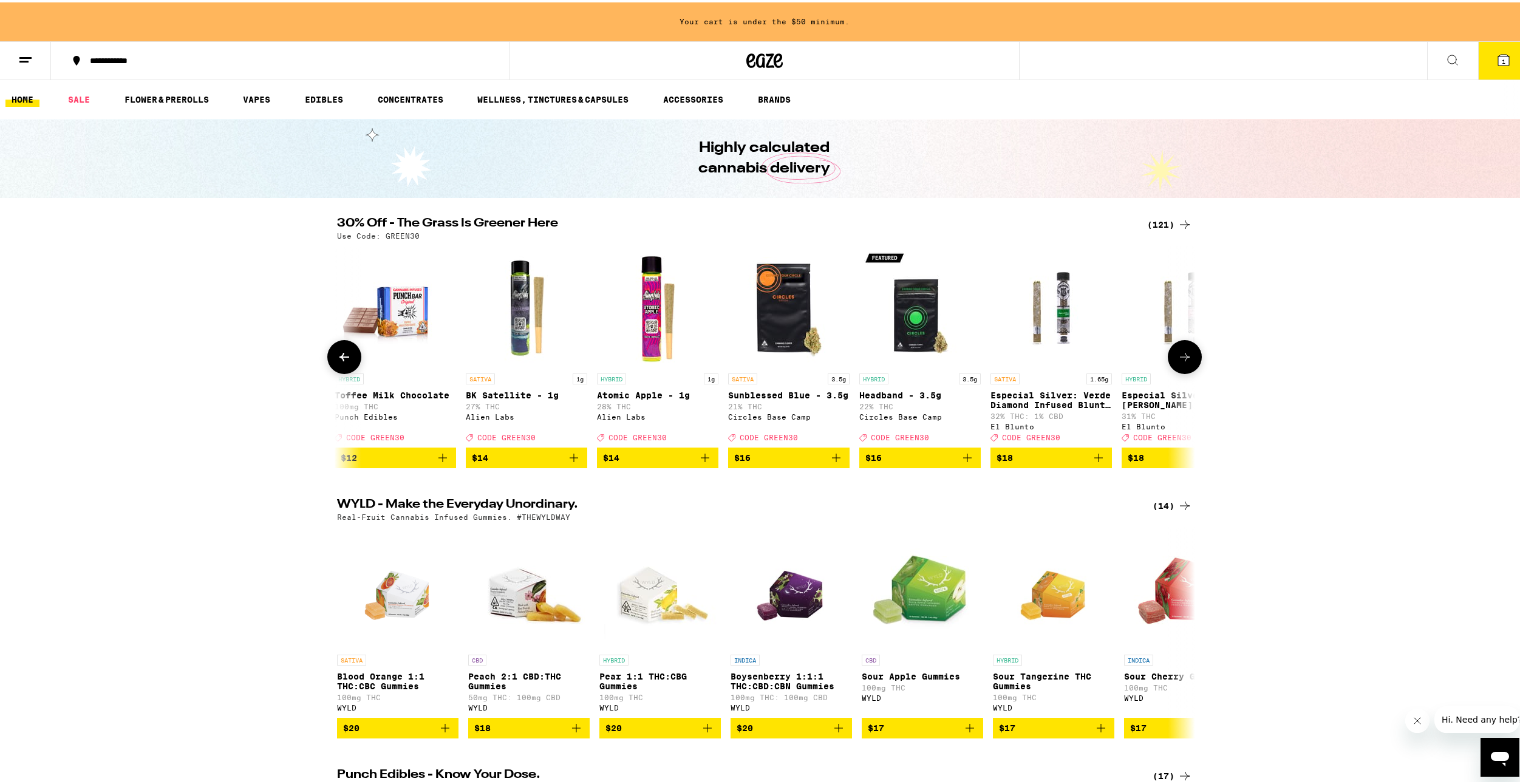
click at [1177, 362] on icon at bounding box center [1185, 355] width 15 height 15
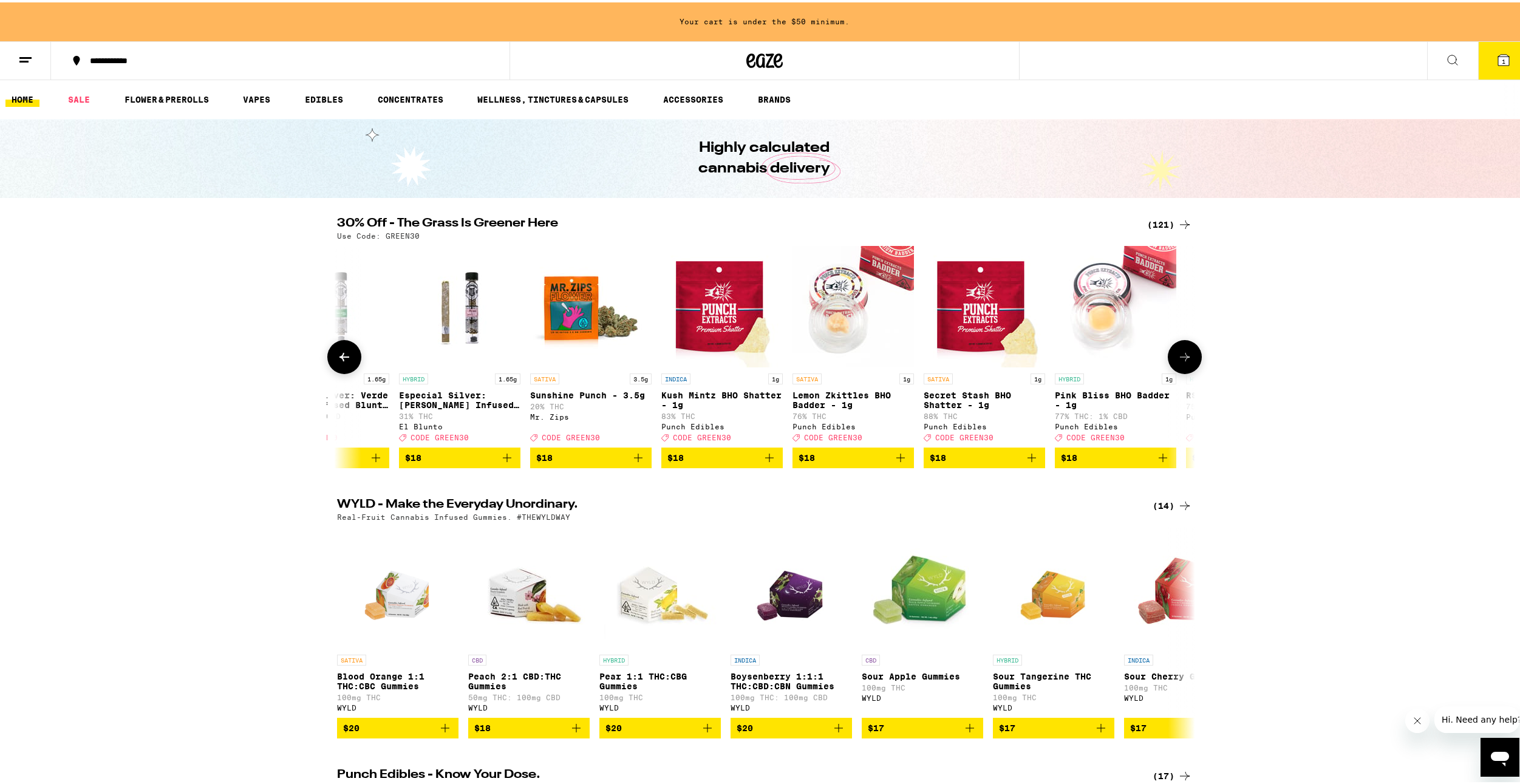
click at [1177, 362] on icon at bounding box center [1185, 355] width 15 height 15
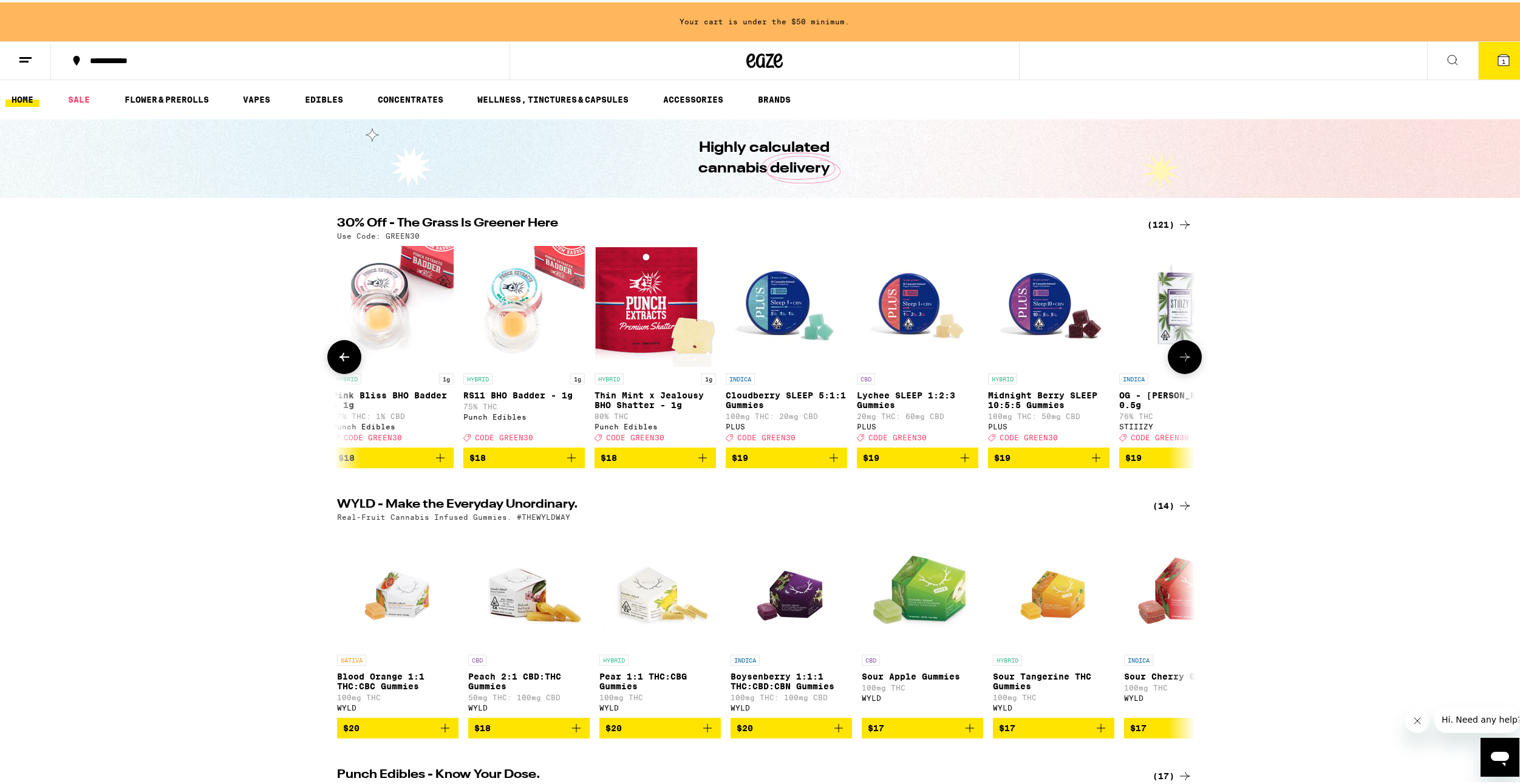
click at [1177, 362] on icon at bounding box center [1185, 355] width 15 height 15
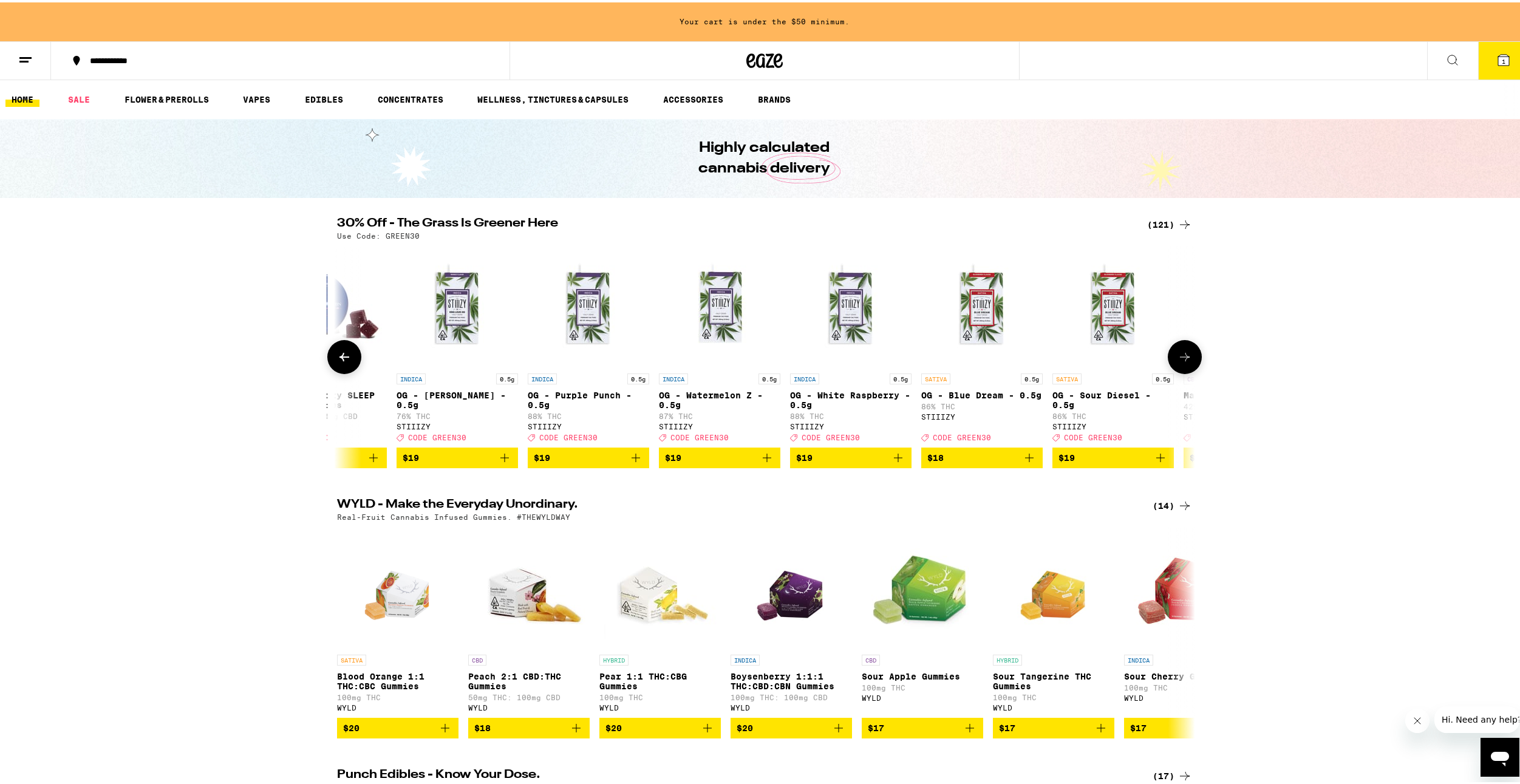
click at [1177, 362] on icon at bounding box center [1185, 355] width 15 height 15
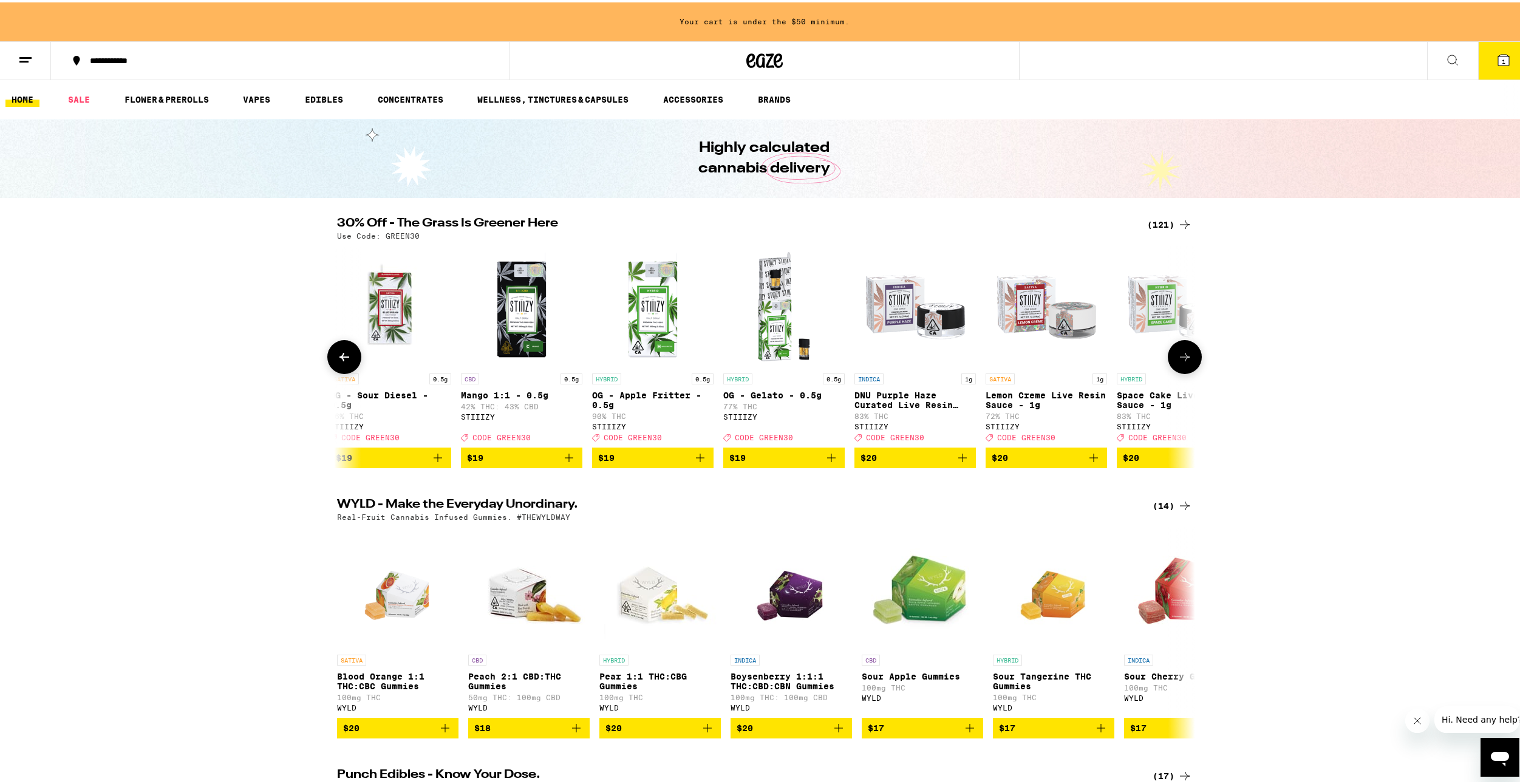
click at [1177, 362] on icon at bounding box center [1185, 355] width 15 height 15
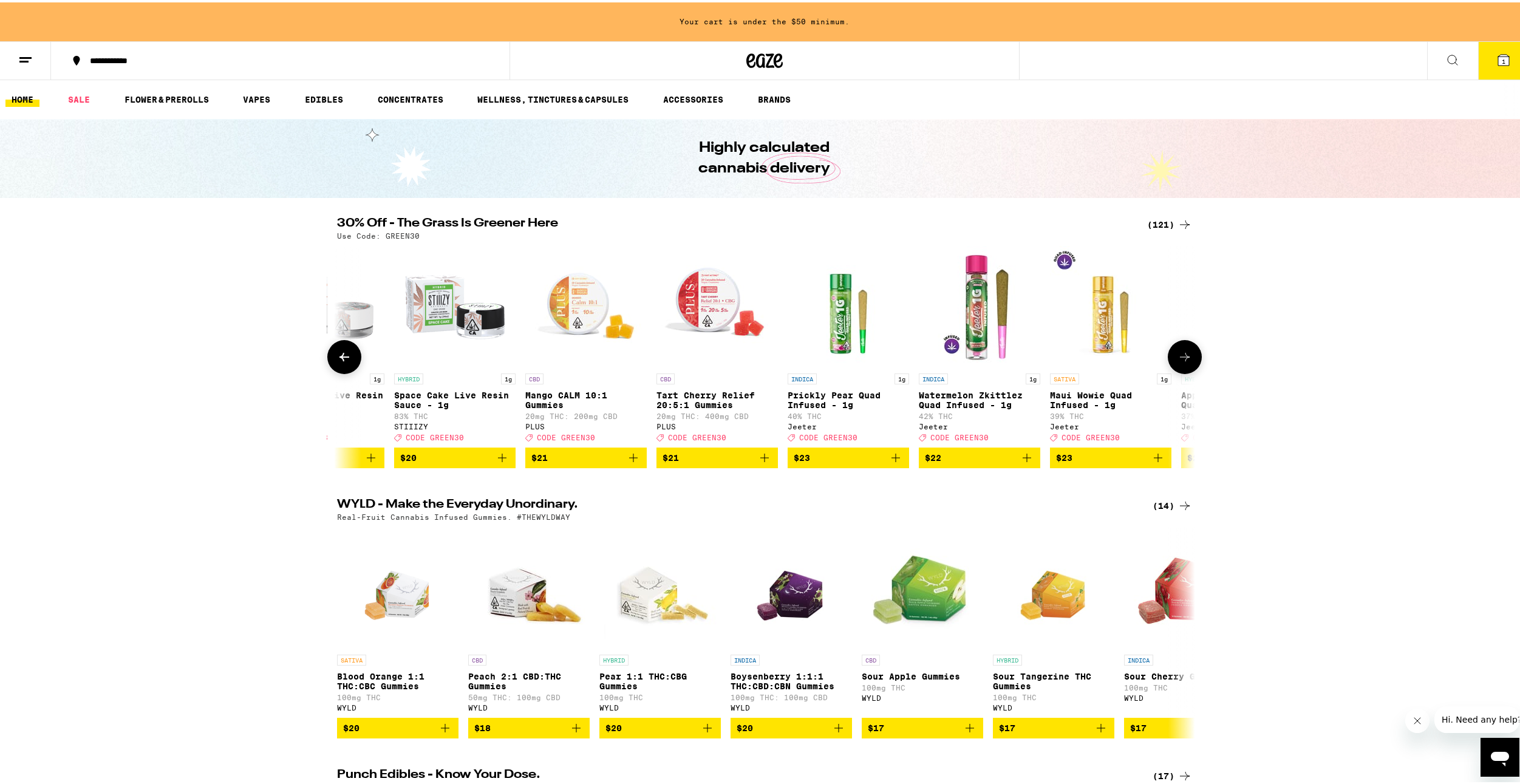
click at [1177, 362] on icon at bounding box center [1185, 355] width 15 height 15
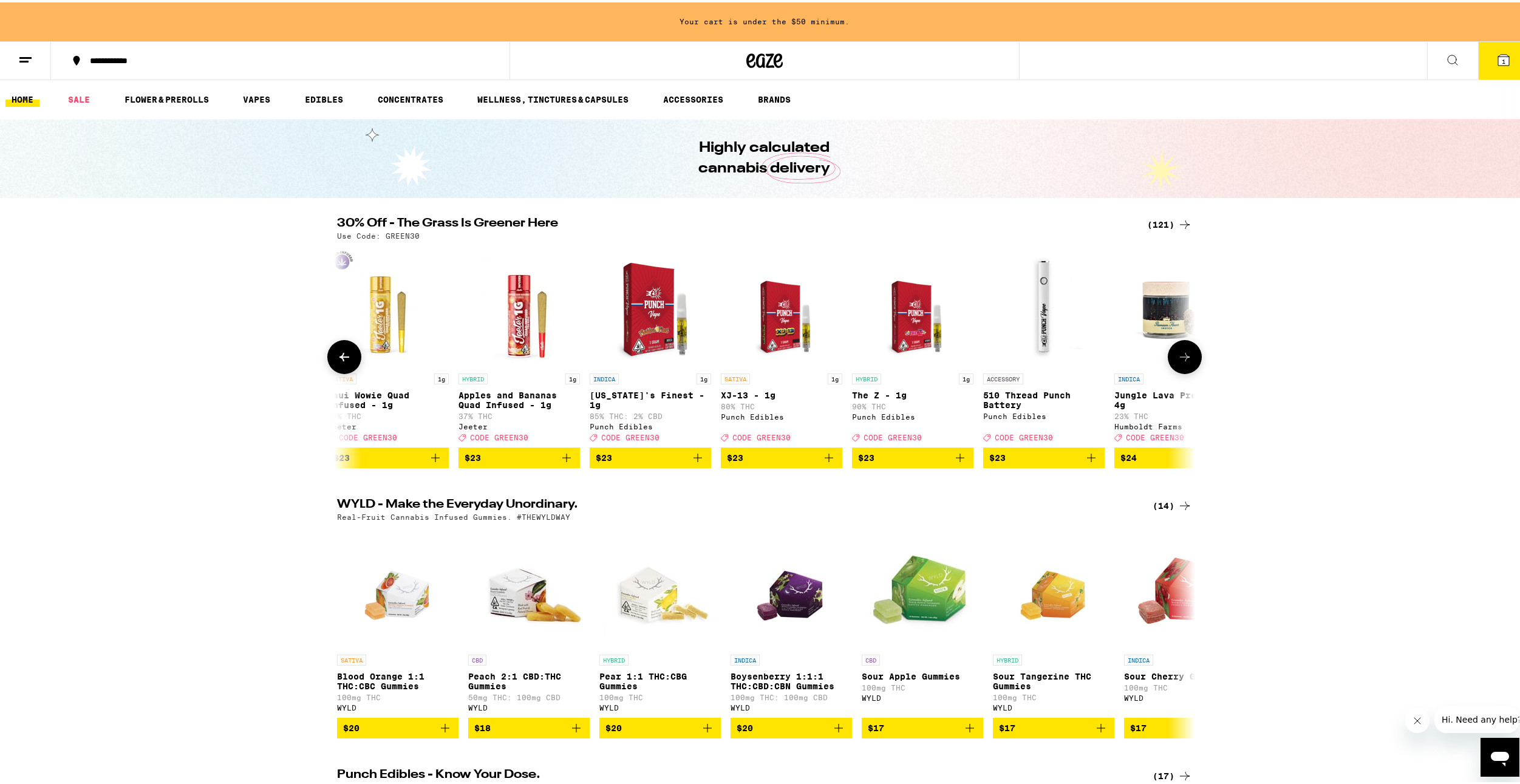
click at [1177, 362] on icon at bounding box center [1185, 355] width 15 height 15
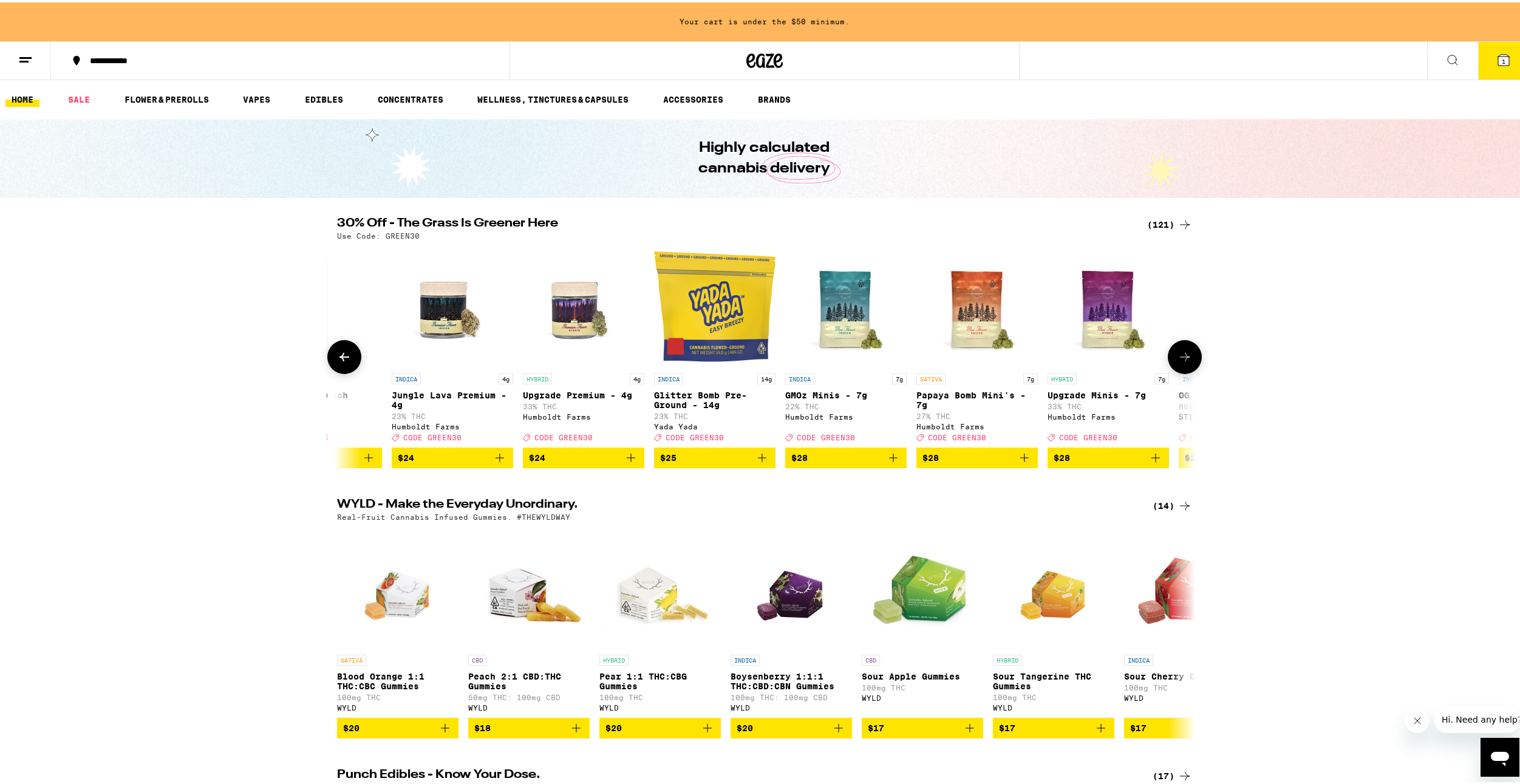
click at [339, 354] on icon at bounding box center [344, 355] width 15 height 15
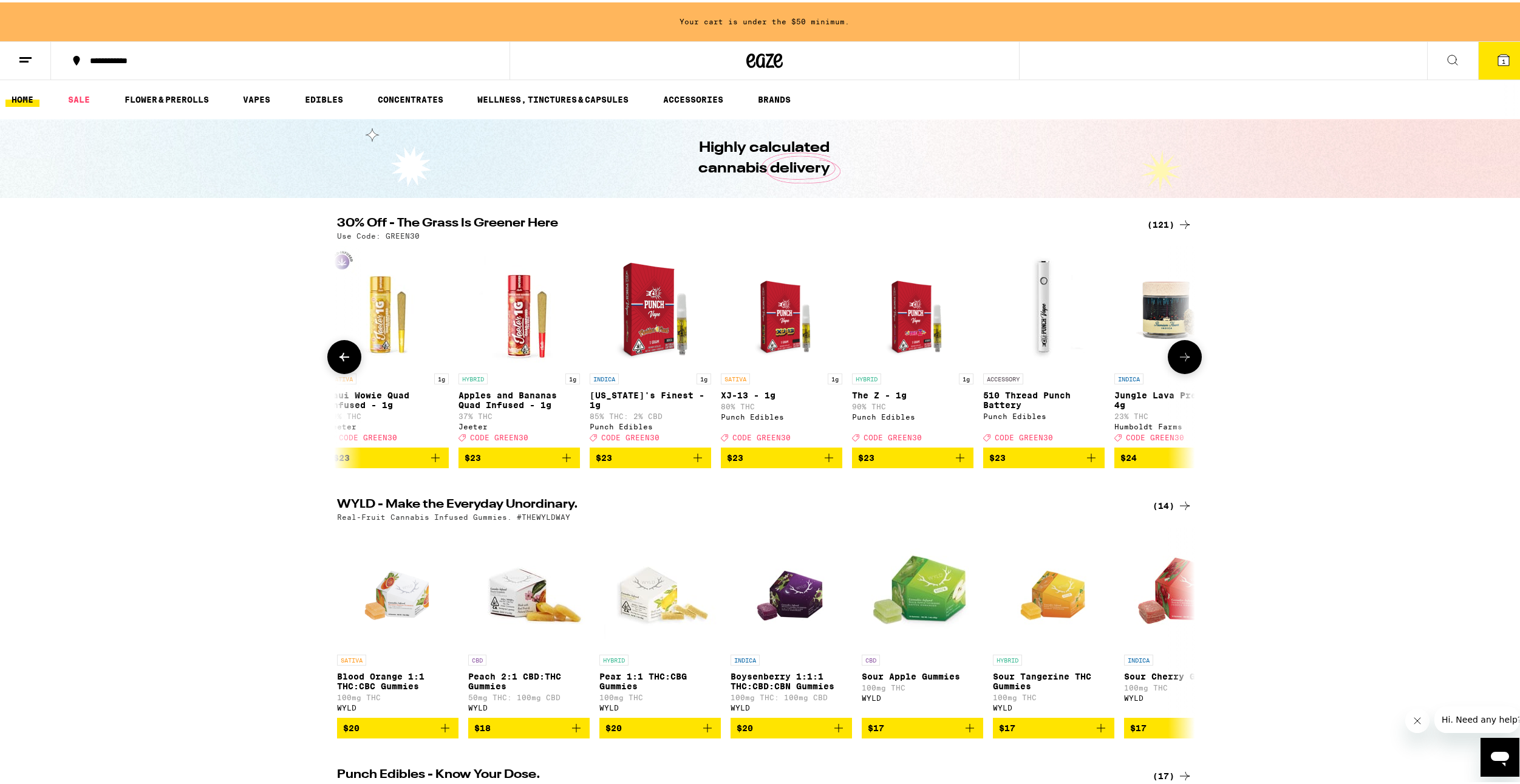
click at [772, 343] on img "Open page for XJ-13 - 1g from Punch Edibles" at bounding box center [781, 304] width 94 height 121
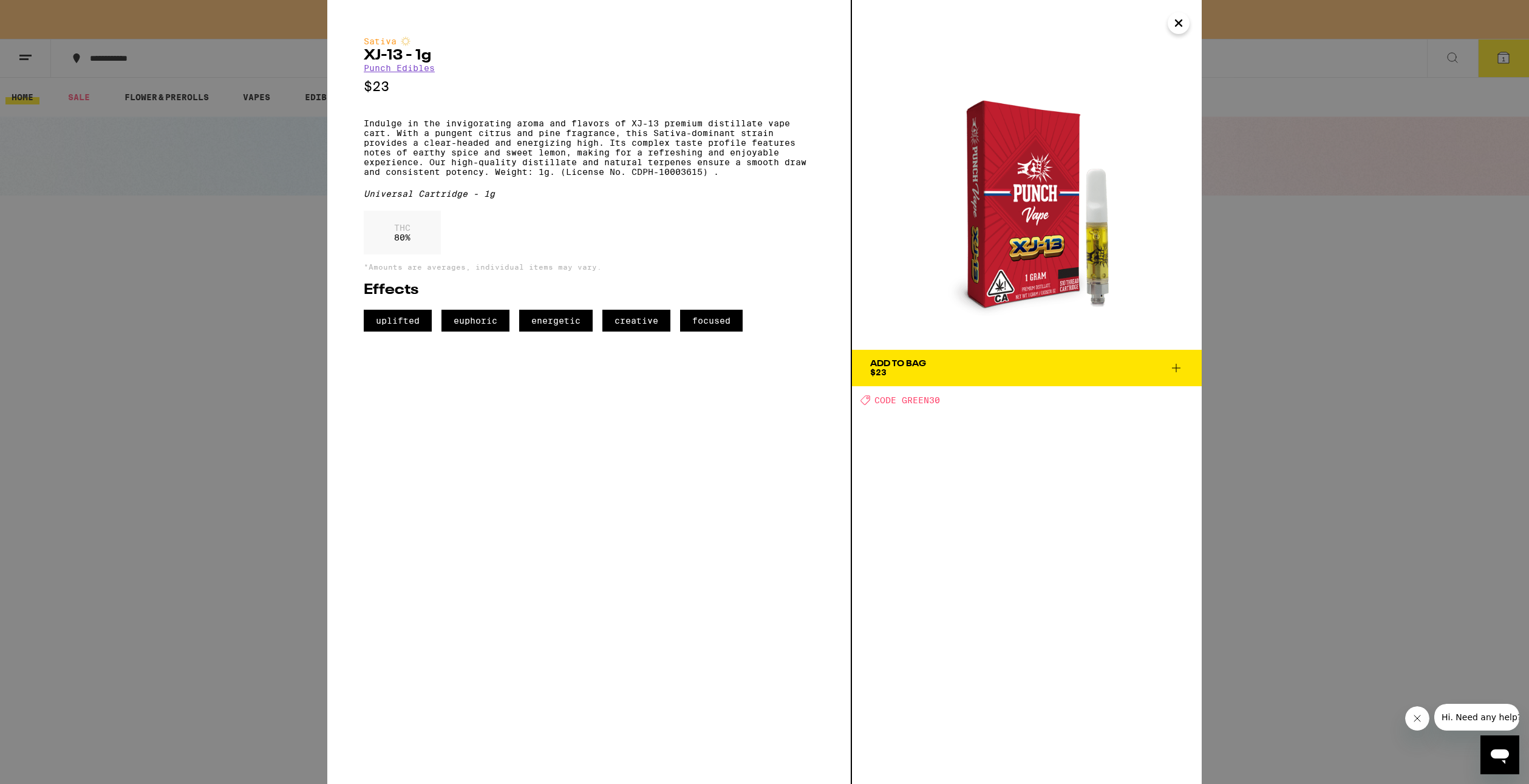
click at [1177, 360] on span "Add To Bag $23" at bounding box center [1027, 368] width 313 height 17
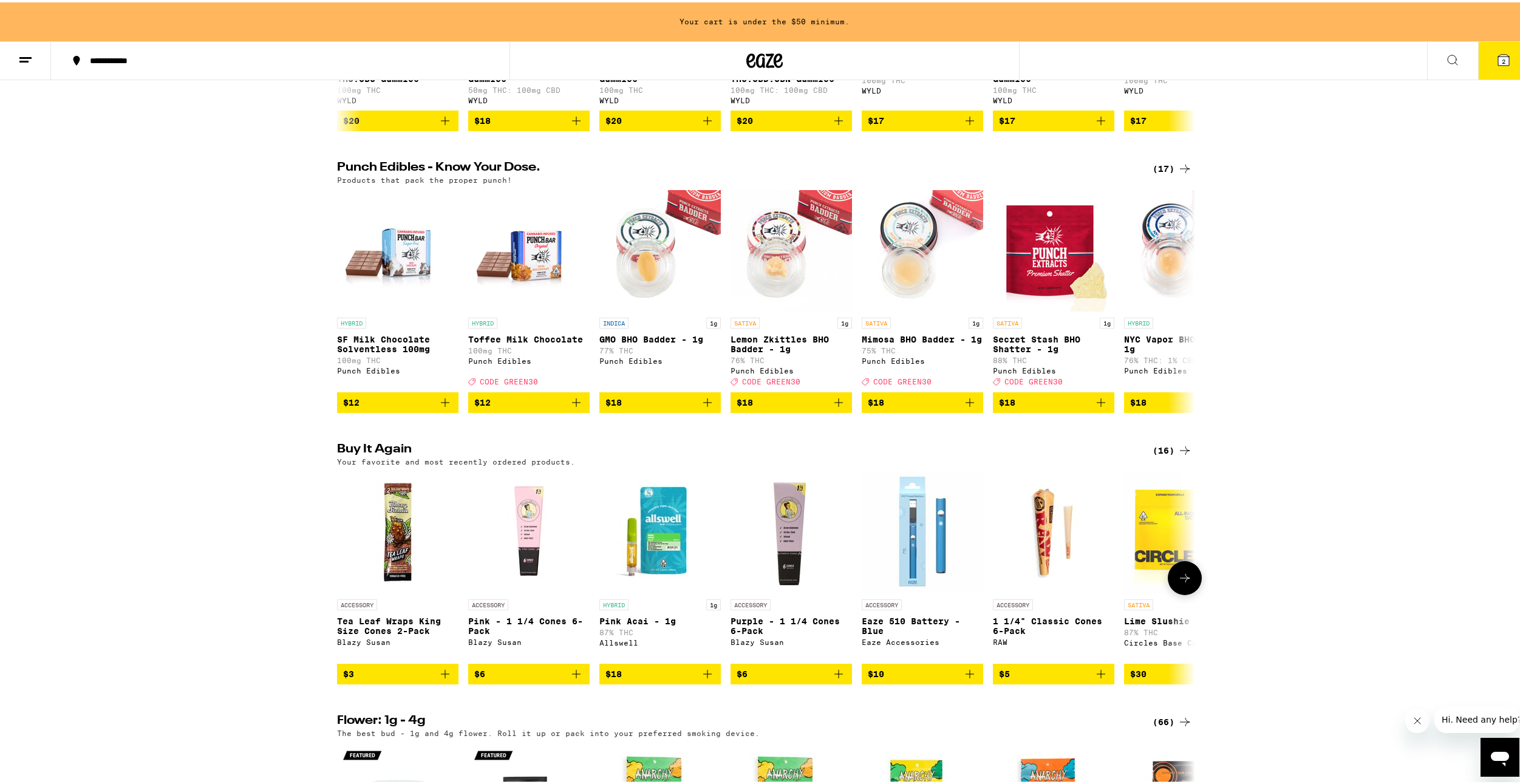
scroll to position [789, 0]
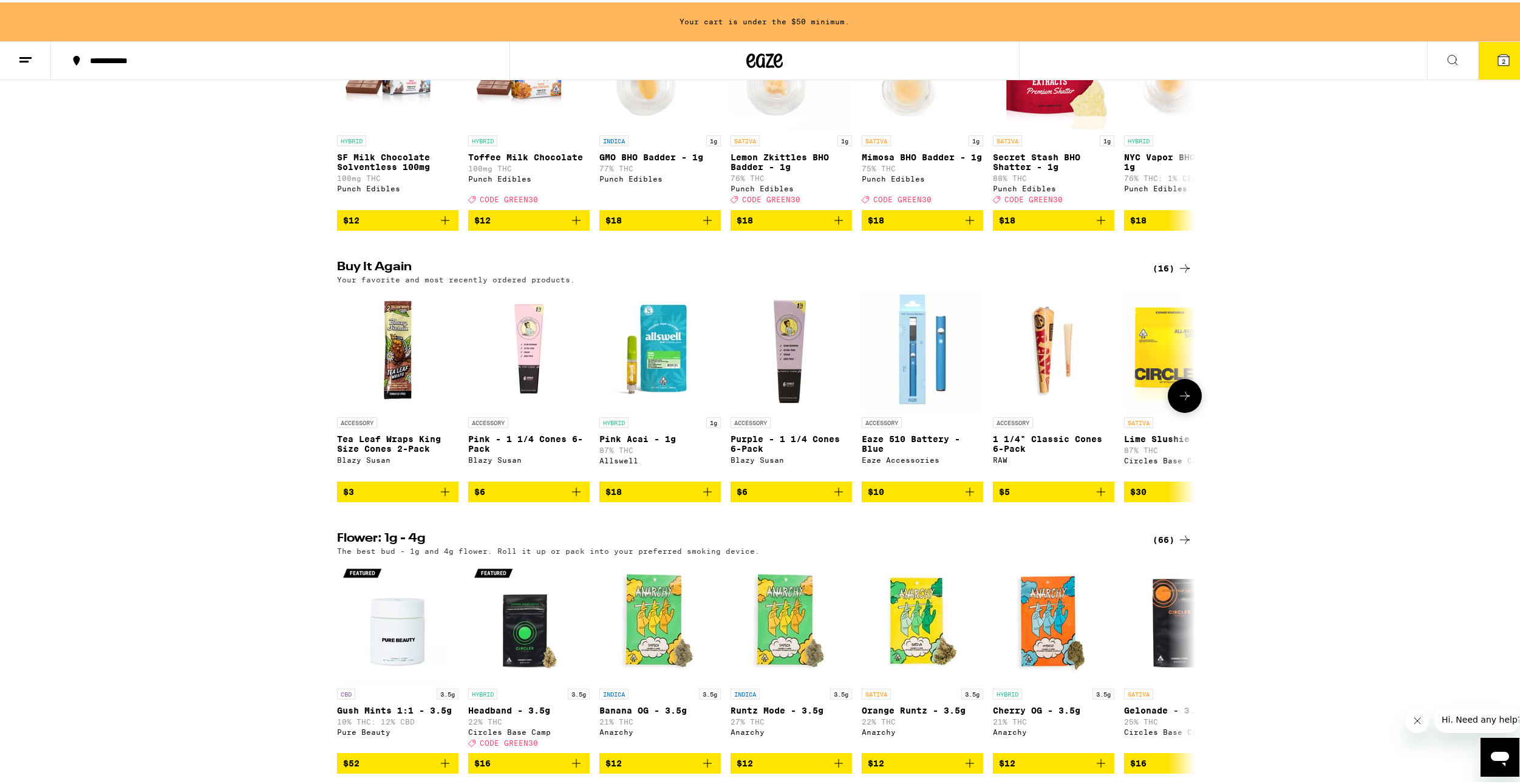
click at [1180, 401] on icon at bounding box center [1185, 394] width 15 height 15
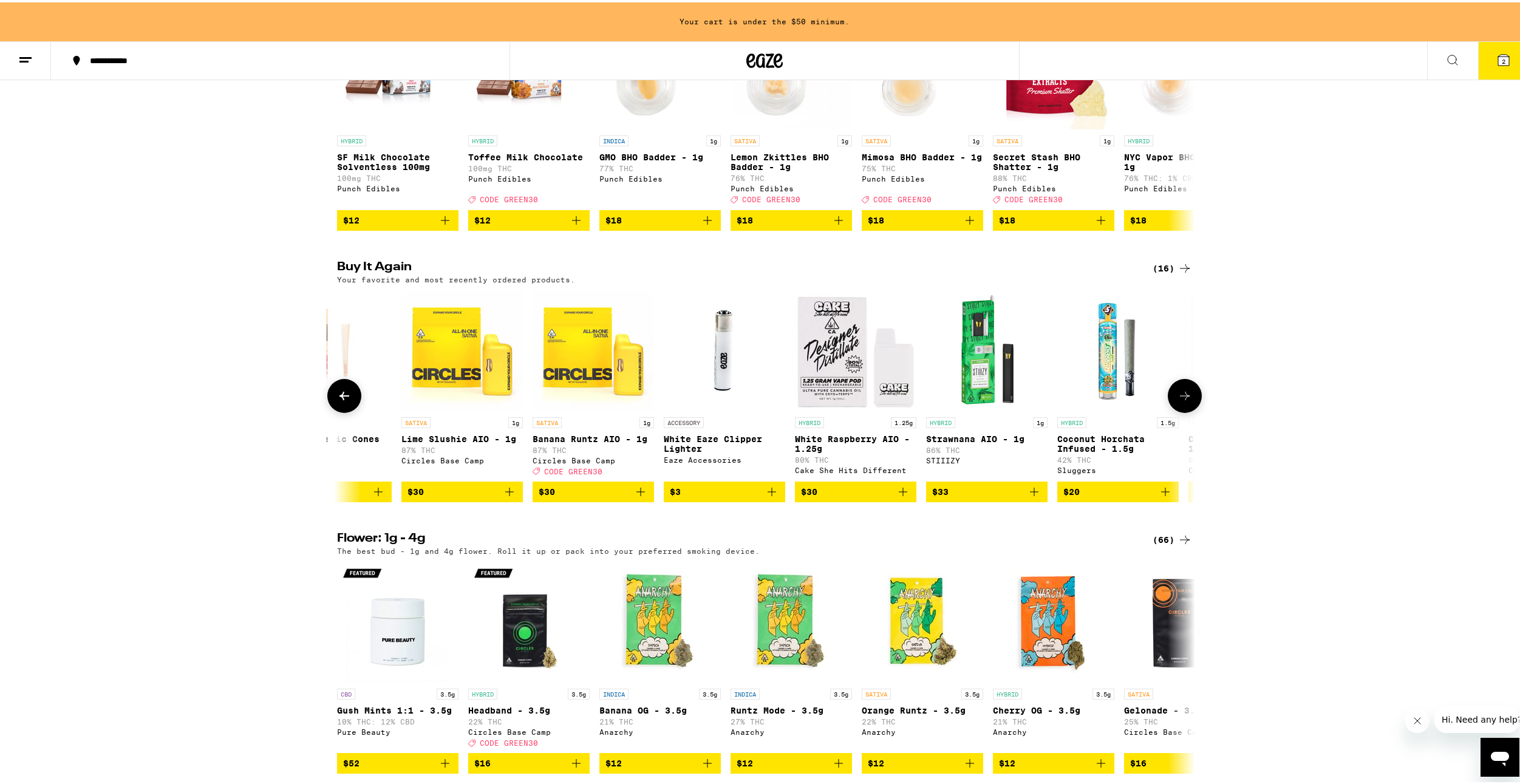
click at [1180, 401] on icon at bounding box center [1185, 394] width 15 height 15
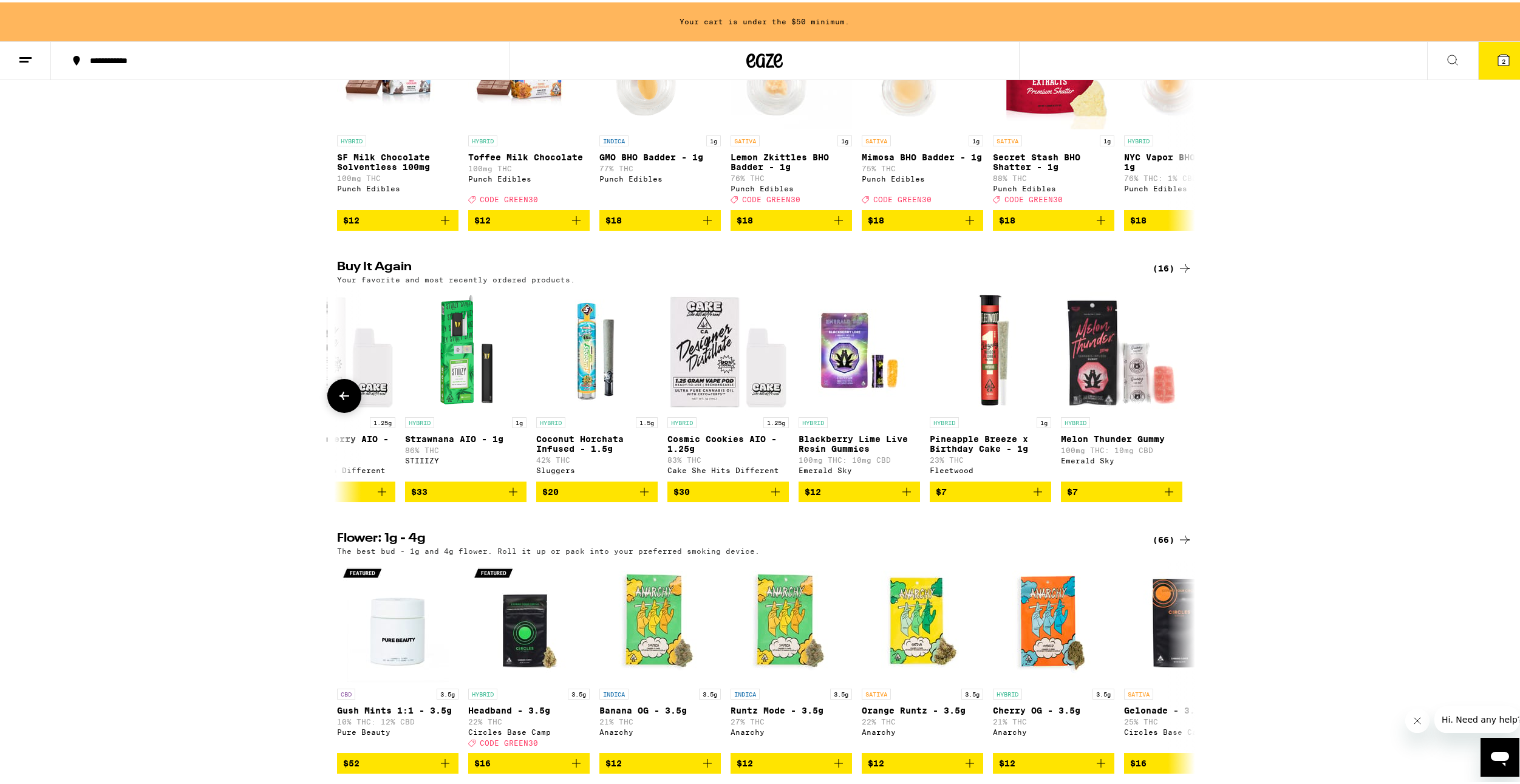
click at [1180, 411] on div at bounding box center [1185, 394] width 34 height 34
click at [642, 497] on icon "Add to bag" at bounding box center [645, 489] width 15 height 15
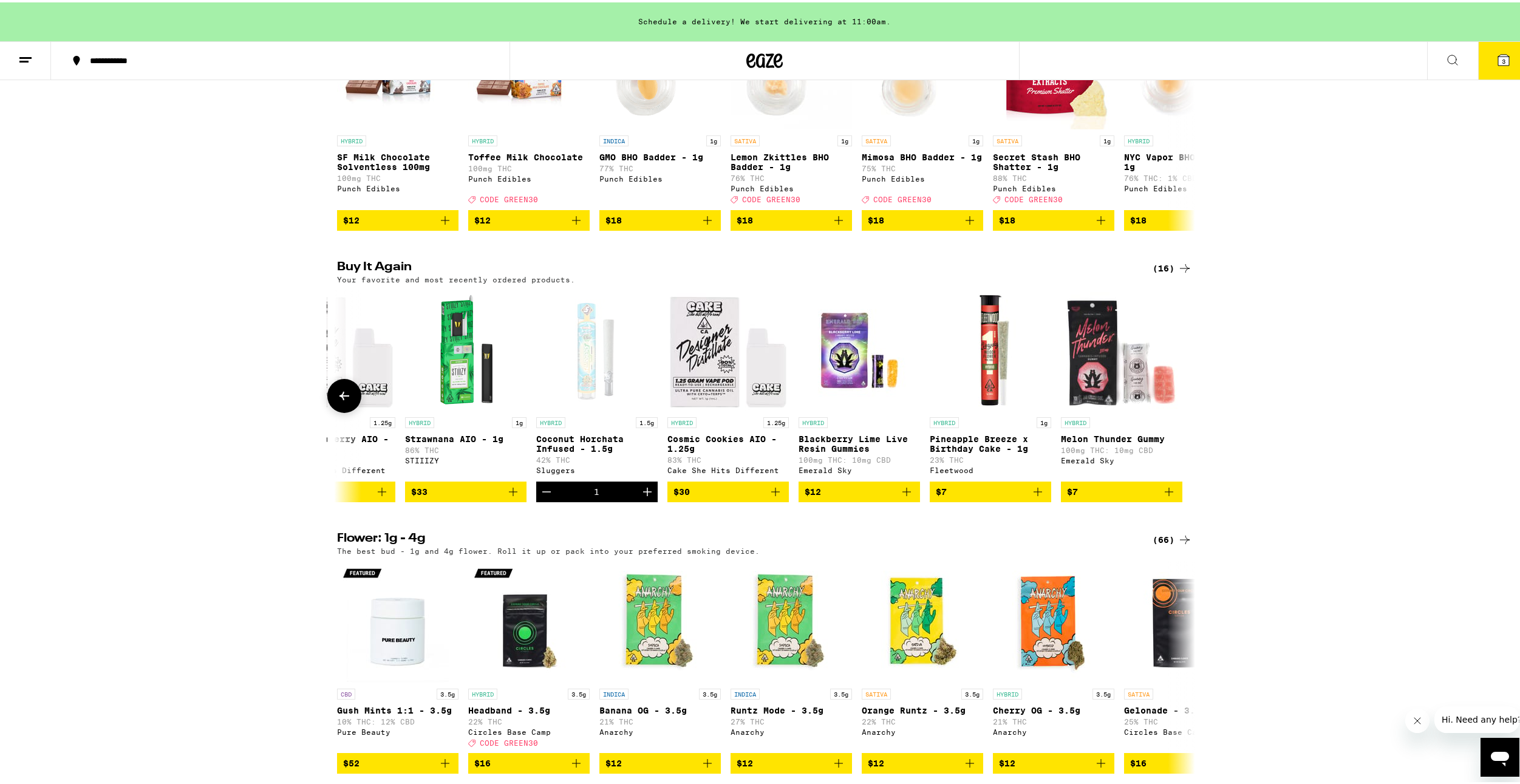
click at [345, 401] on icon at bounding box center [344, 394] width 15 height 15
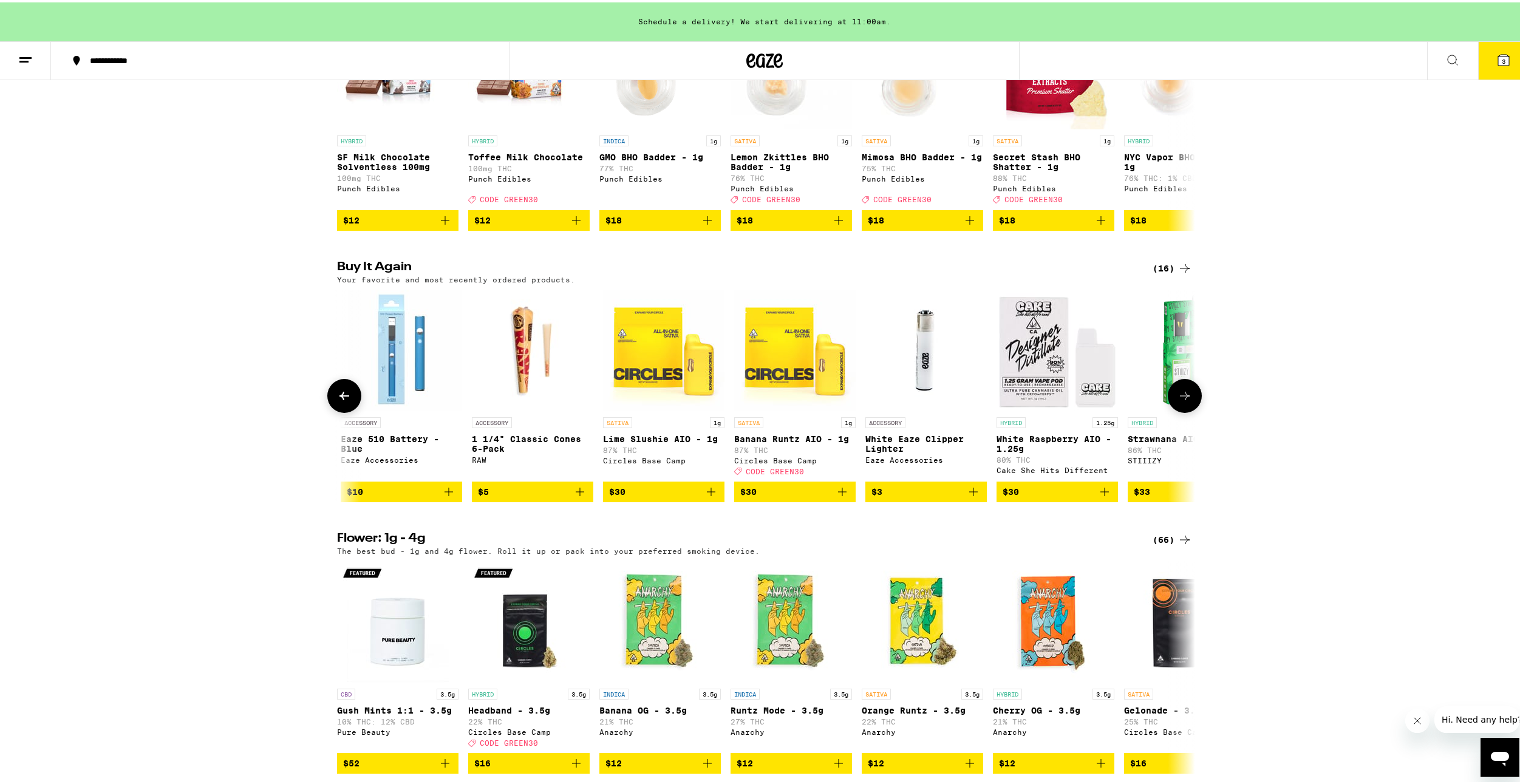
click at [573, 497] on icon "Add to bag" at bounding box center [580, 489] width 15 height 15
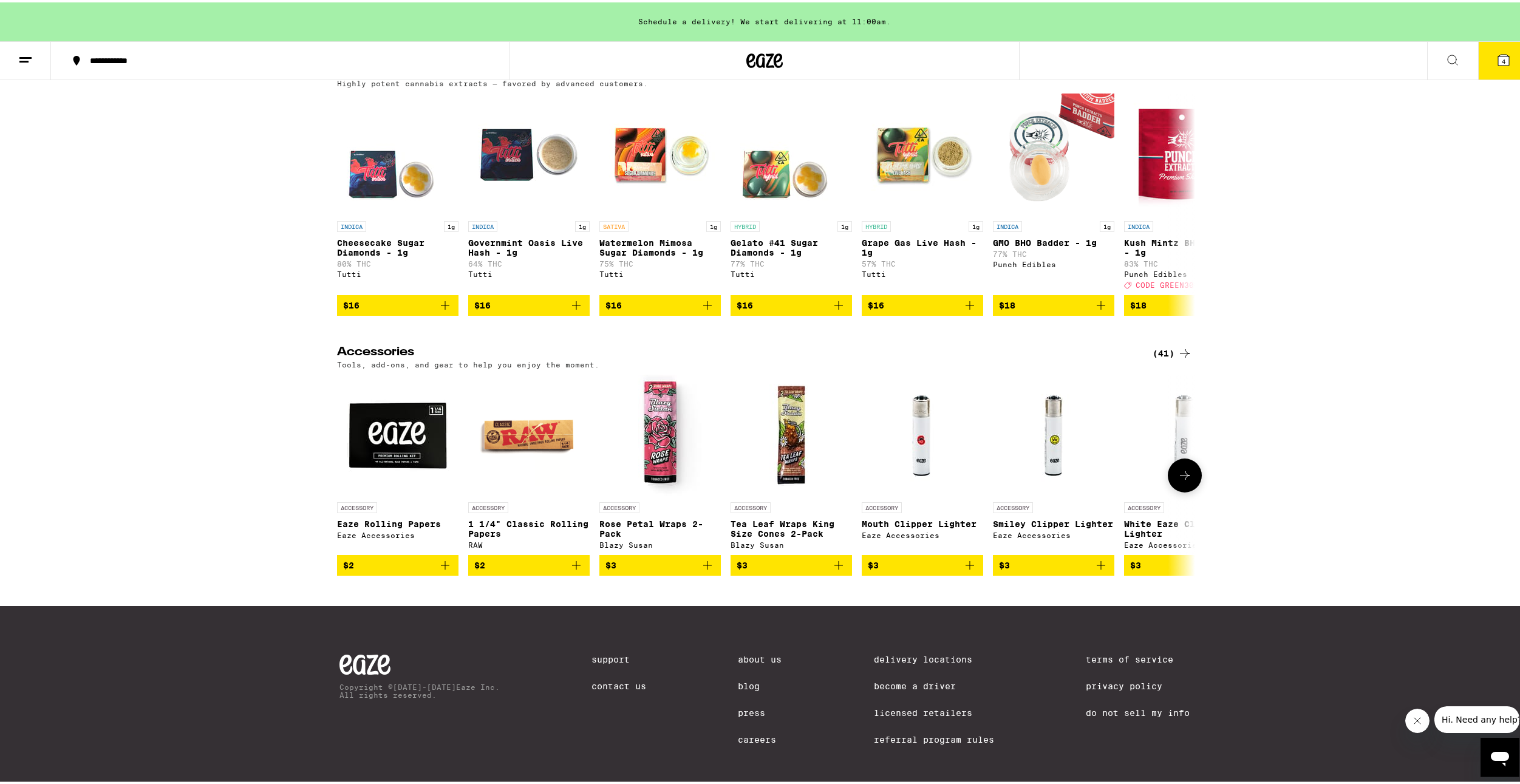
scroll to position [5282, 0]
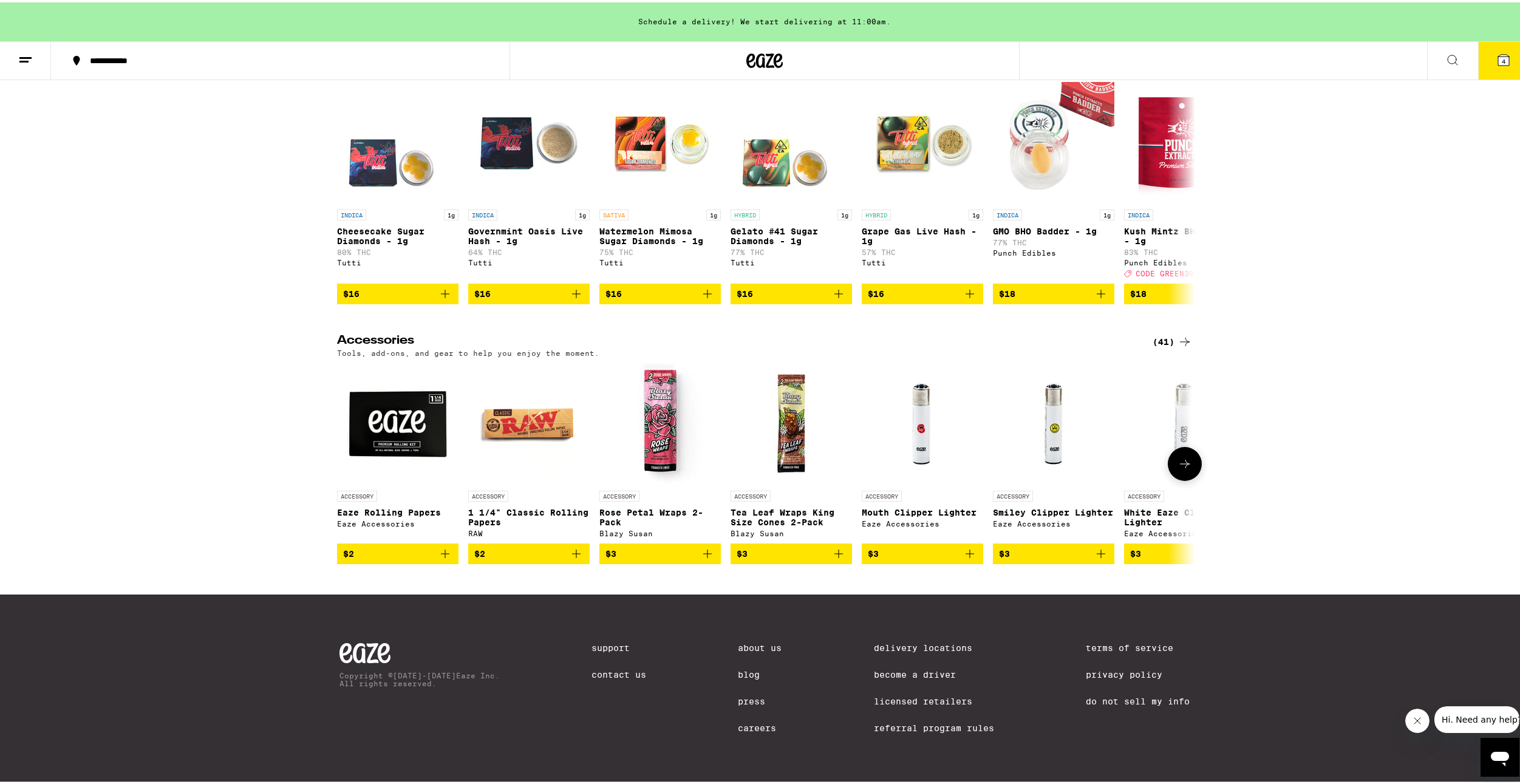
click at [834, 559] on icon "Add to bag" at bounding box center [839, 551] width 15 height 15
click at [835, 559] on icon "Increment" at bounding box center [842, 551] width 15 height 15
click at [1485, 63] on button "6" at bounding box center [1504, 58] width 51 height 38
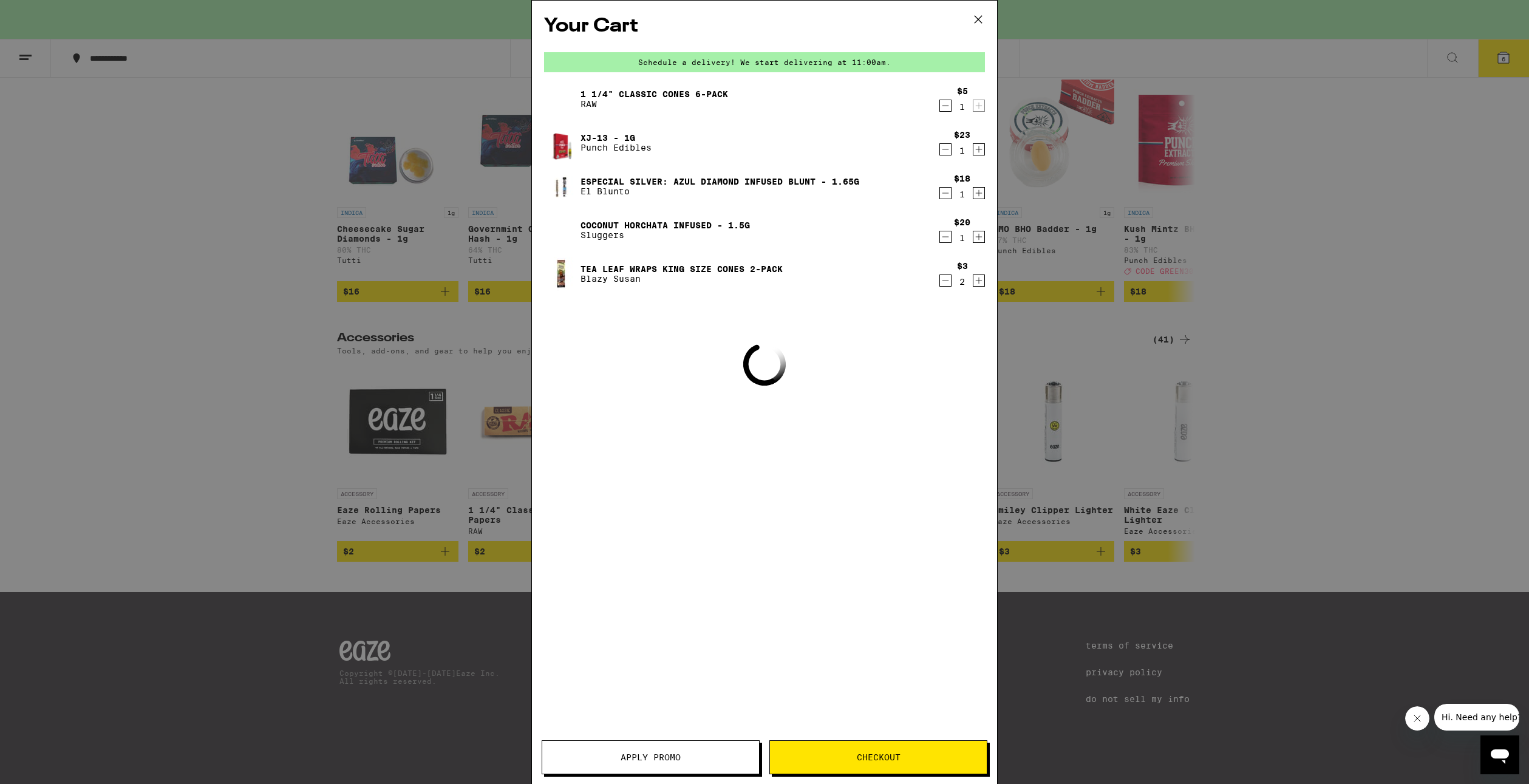
click at [947, 283] on icon "Decrement" at bounding box center [946, 281] width 11 height 15
click at [945, 240] on icon "Decrement" at bounding box center [946, 237] width 11 height 15
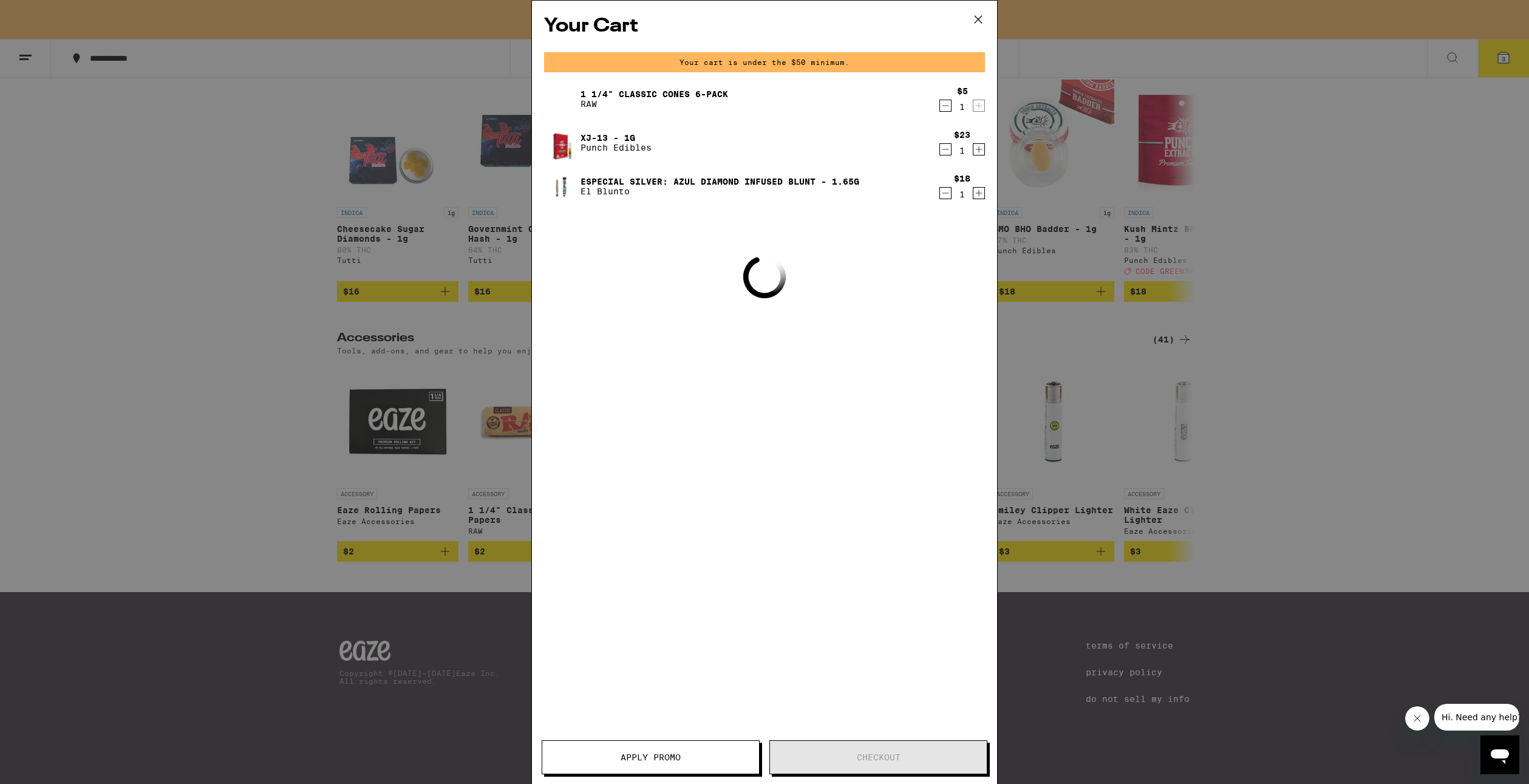
click at [945, 240] on div "Your Cart Your cart is under the $50 minimum. 1 1/4" Classic Cones 6-Pack RAW $…" at bounding box center [765, 374] width 465 height 747
click at [945, 196] on icon "Decrement" at bounding box center [946, 193] width 11 height 15
click at [948, 148] on icon "Decrement" at bounding box center [946, 149] width 11 height 15
click at [951, 111] on button "Decrement" at bounding box center [946, 106] width 12 height 12
